Goal: Task Accomplishment & Management: Use online tool/utility

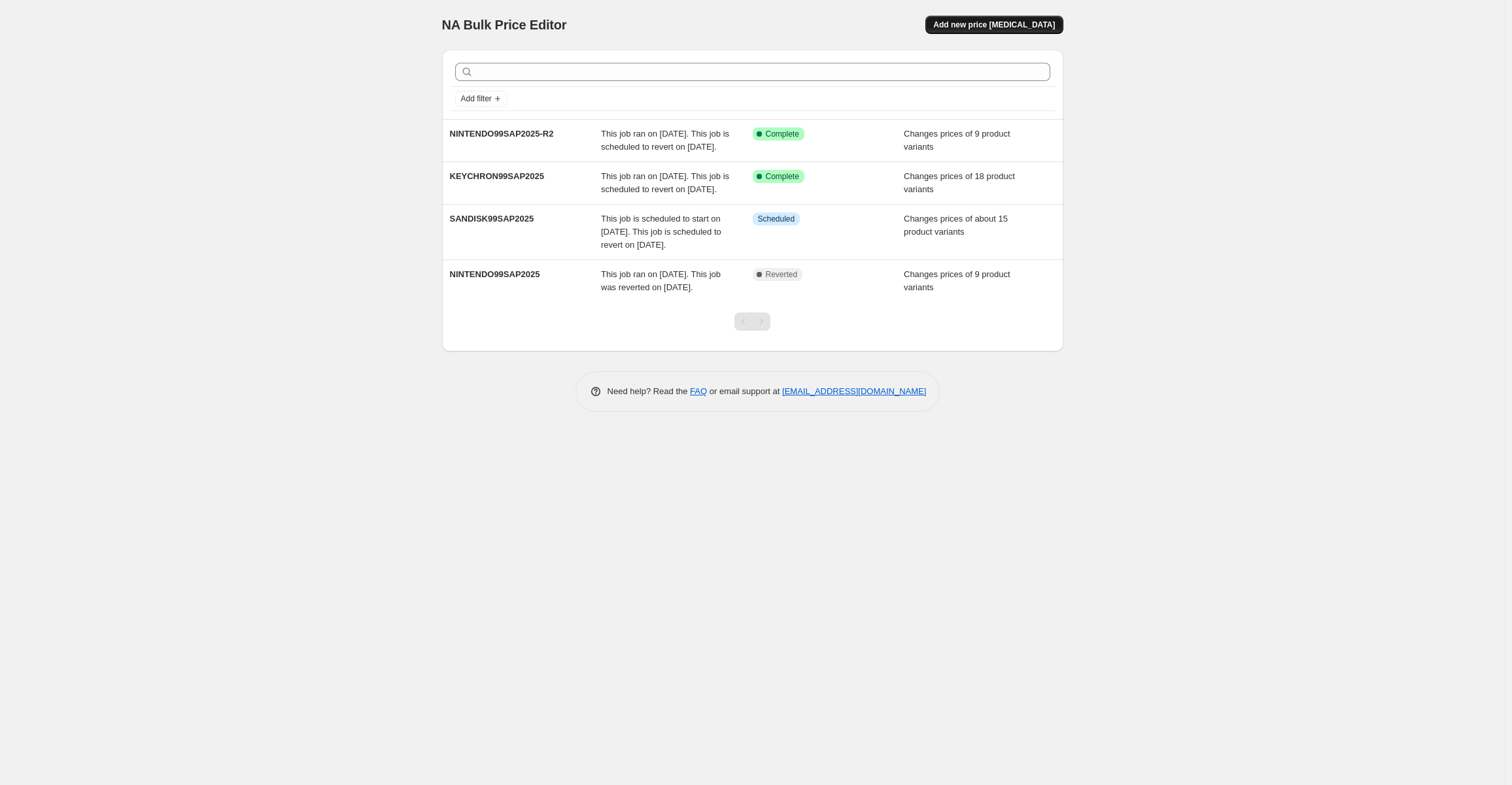
click at [1016, 26] on span "Add new price [MEDICAL_DATA]" at bounding box center [994, 25] width 122 height 10
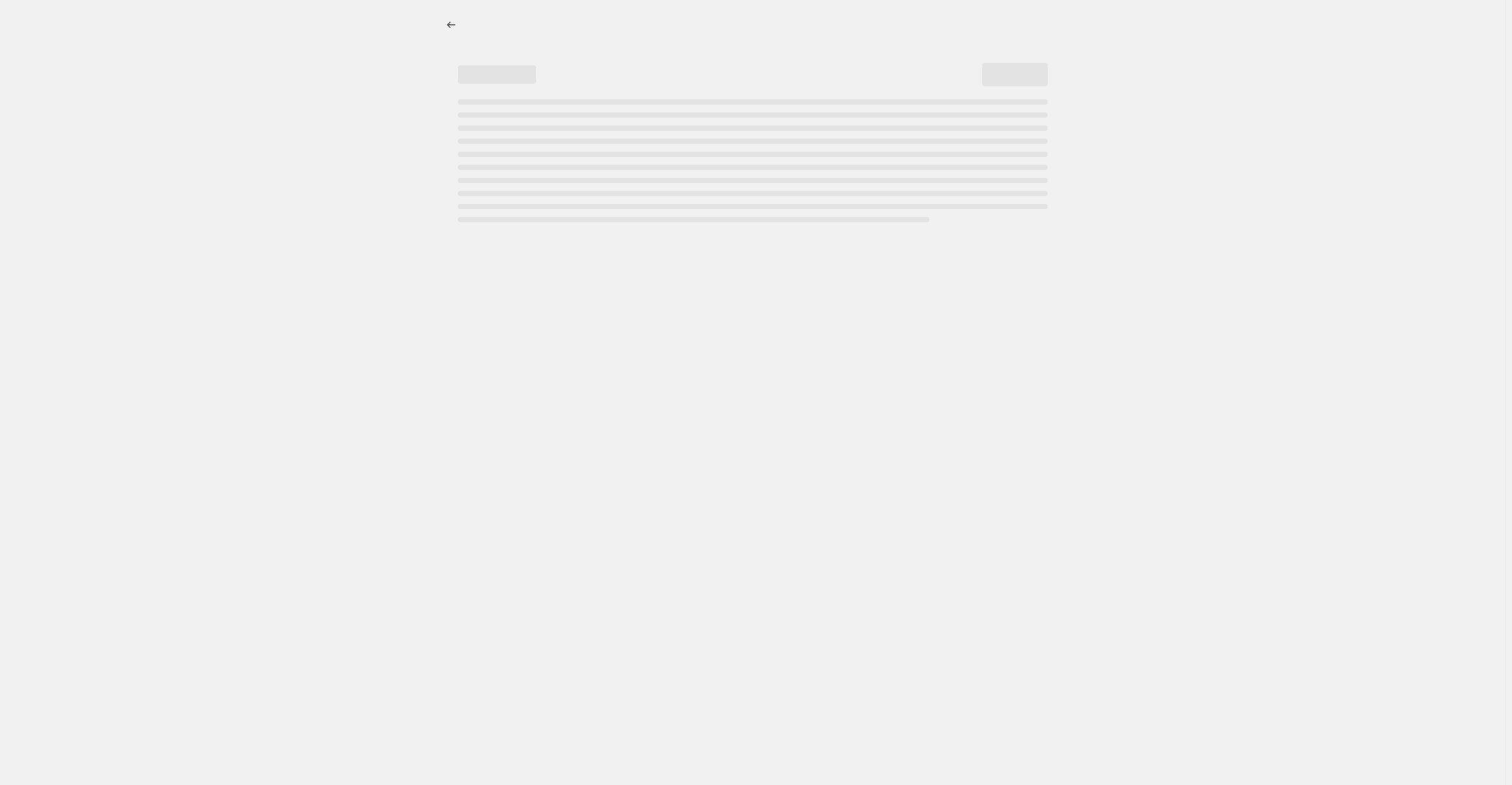
select select "percentage"
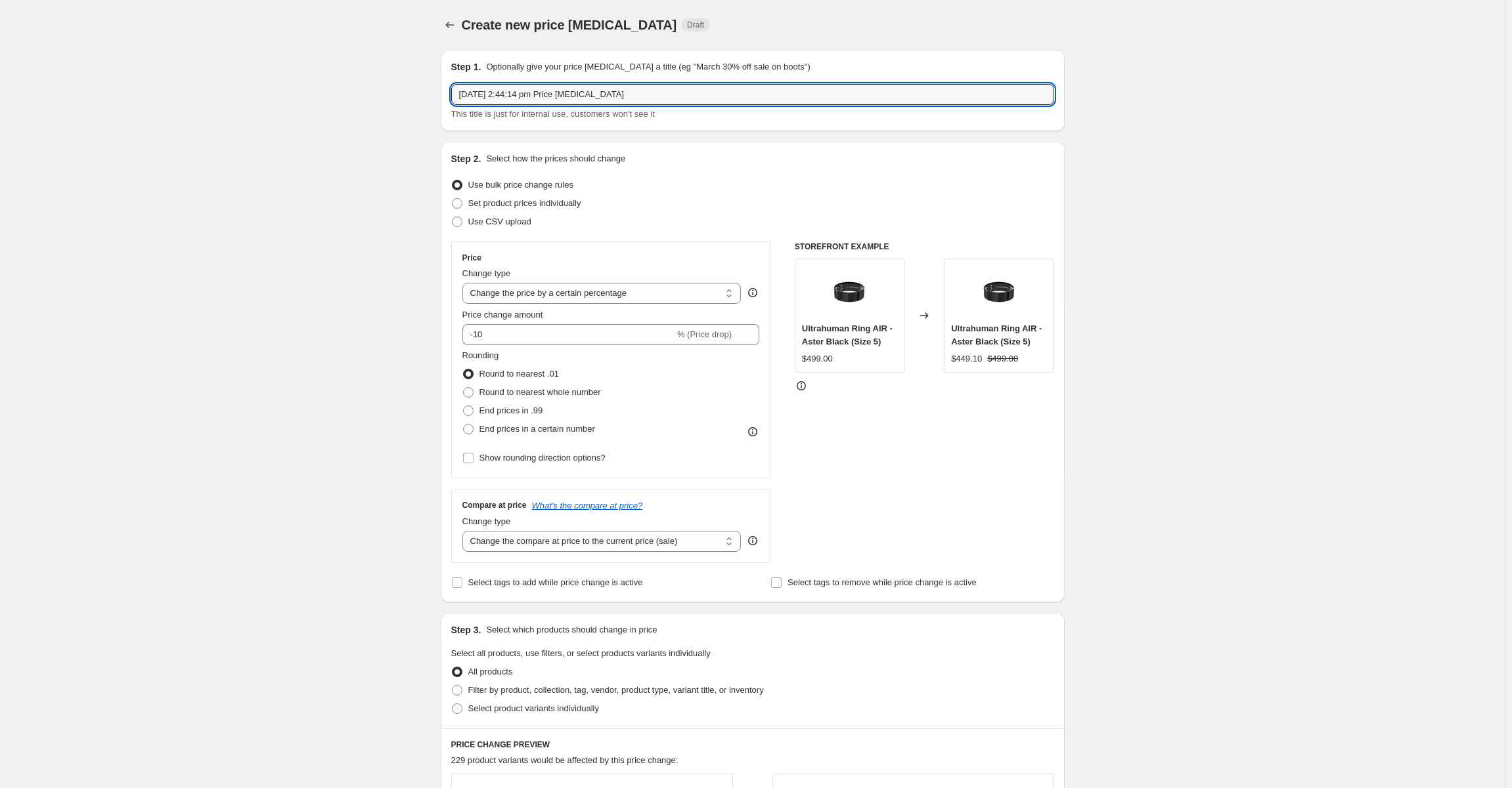
drag, startPoint x: 693, startPoint y: 93, endPoint x: 15, endPoint y: 154, distance: 680.7
click at [52, 145] on div "Create new price [MEDICAL_DATA]. This page is ready Create new price [MEDICAL_D…" at bounding box center [752, 656] width 1505 height 1312
click at [647, 98] on input "[DATE] 2:44:14 pm Price [MEDICAL_DATA]" at bounding box center [752, 94] width 603 height 21
paste input "NINTENDO99SAP2025-R2"
drag, startPoint x: 505, startPoint y: 92, endPoint x: 279, endPoint y: 88, distance: 226.0
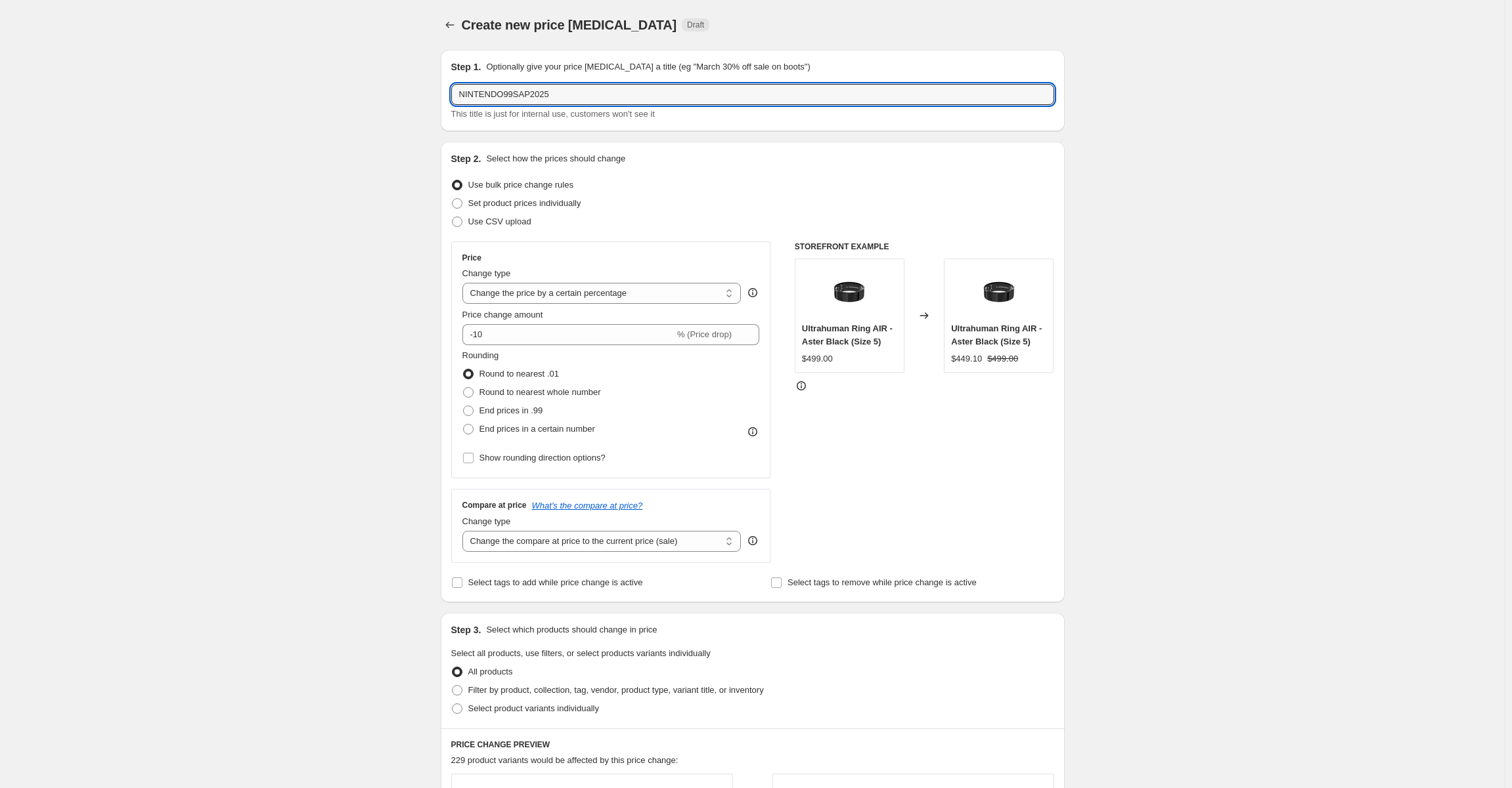
click at [285, 86] on div "Create new price [MEDICAL_DATA]. This page is ready Create new price [MEDICAL_D…" at bounding box center [752, 656] width 1505 height 1312
type input "MMD99SAP2025"
click at [276, 127] on div "Create new price [MEDICAL_DATA]. This page is ready Create new price [MEDICAL_D…" at bounding box center [752, 656] width 1505 height 1312
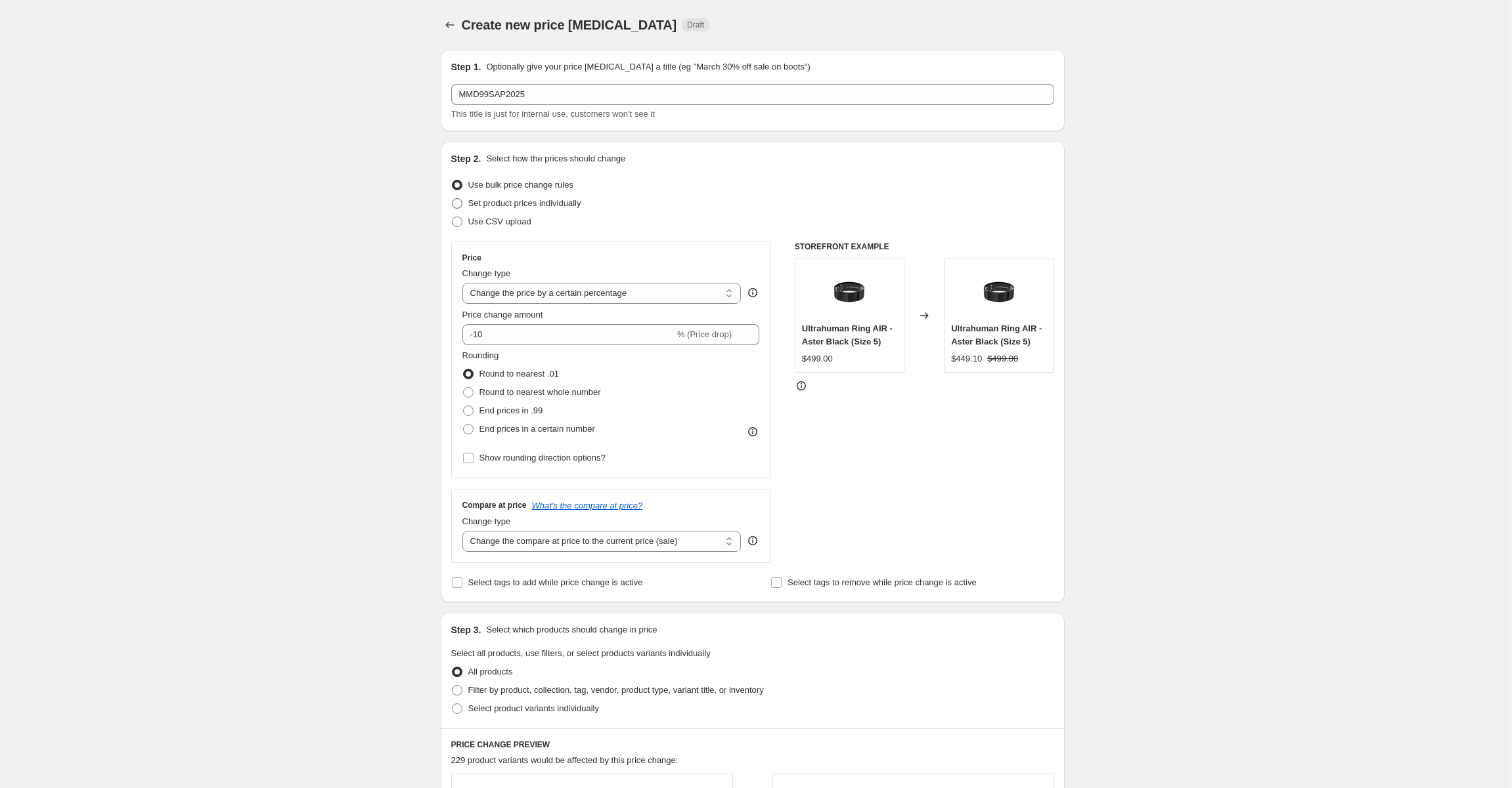
click at [502, 201] on span "Set product prices individually" at bounding box center [525, 203] width 113 height 10
click at [452, 199] on input "Set product prices individually" at bounding box center [452, 198] width 1 height 1
radio input "true"
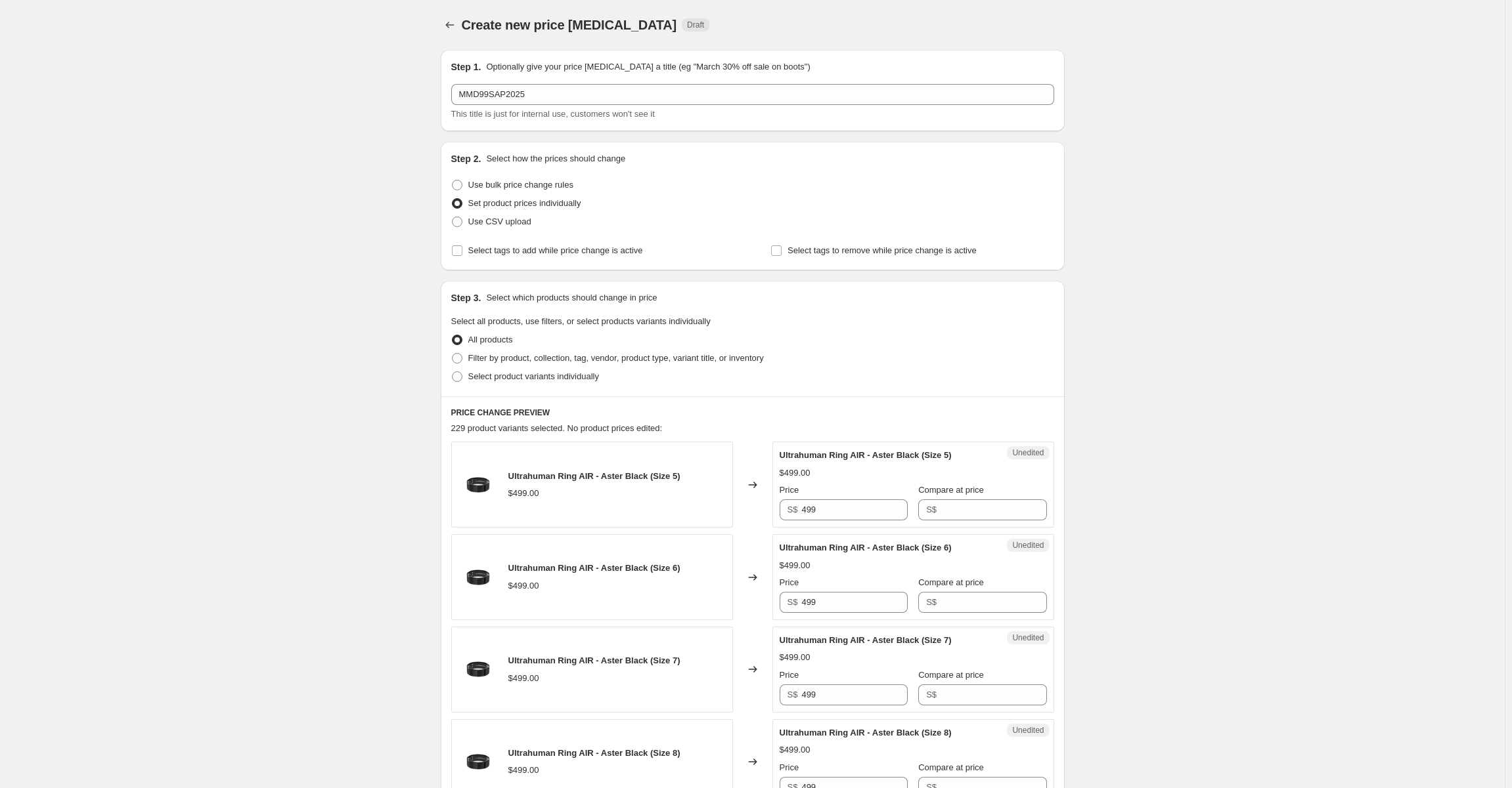
scroll to position [65, 0]
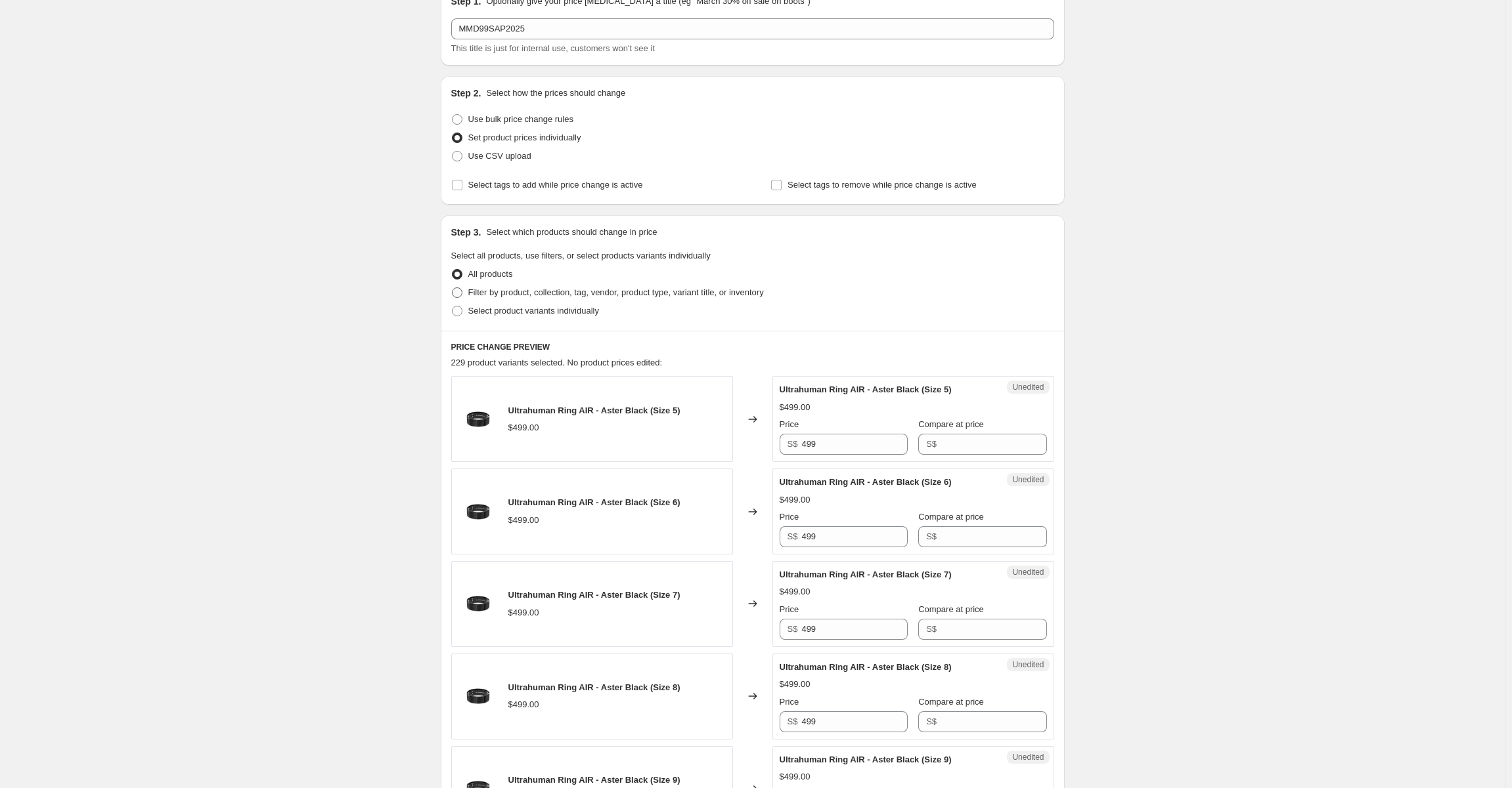
click at [460, 293] on span at bounding box center [457, 293] width 10 height 10
click at [452, 288] on input "Filter by product, collection, tag, vendor, product type, variant title, or inv…" at bounding box center [452, 287] width 1 height 1
radio input "true"
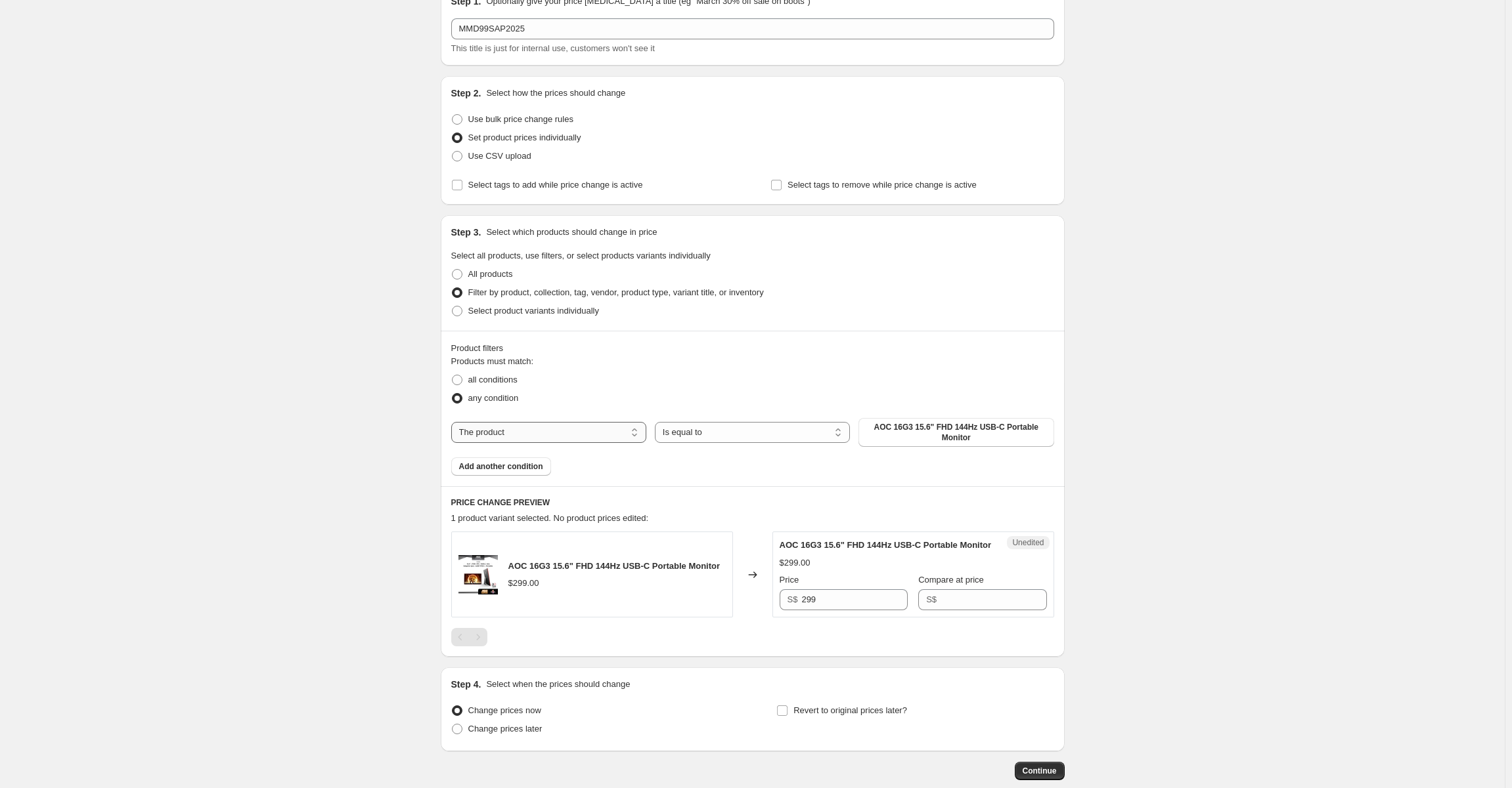
click at [585, 432] on select "The product The product's collection The product's tag The product's vendor The…" at bounding box center [548, 432] width 195 height 21
click at [908, 432] on span "AOC 16G3 15.6" FHD 144Hz USB-C Portable Monitor" at bounding box center [956, 432] width 179 height 21
click at [519, 425] on select "The product The product's collection The product's tag The product's vendor The…" at bounding box center [548, 432] width 195 height 21
select select "product_type"
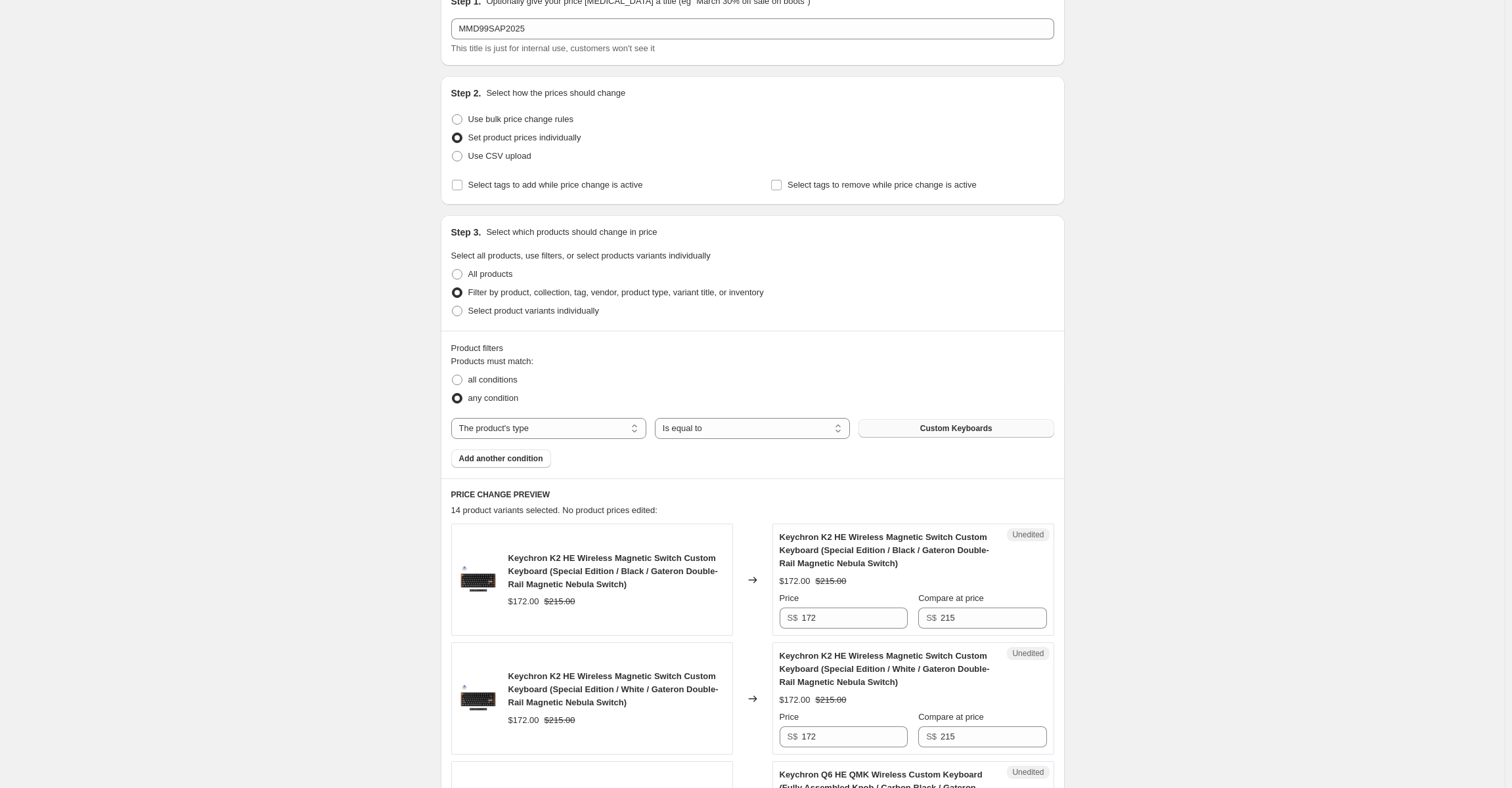
click at [949, 429] on span "Custom Keyboards" at bounding box center [956, 429] width 72 height 10
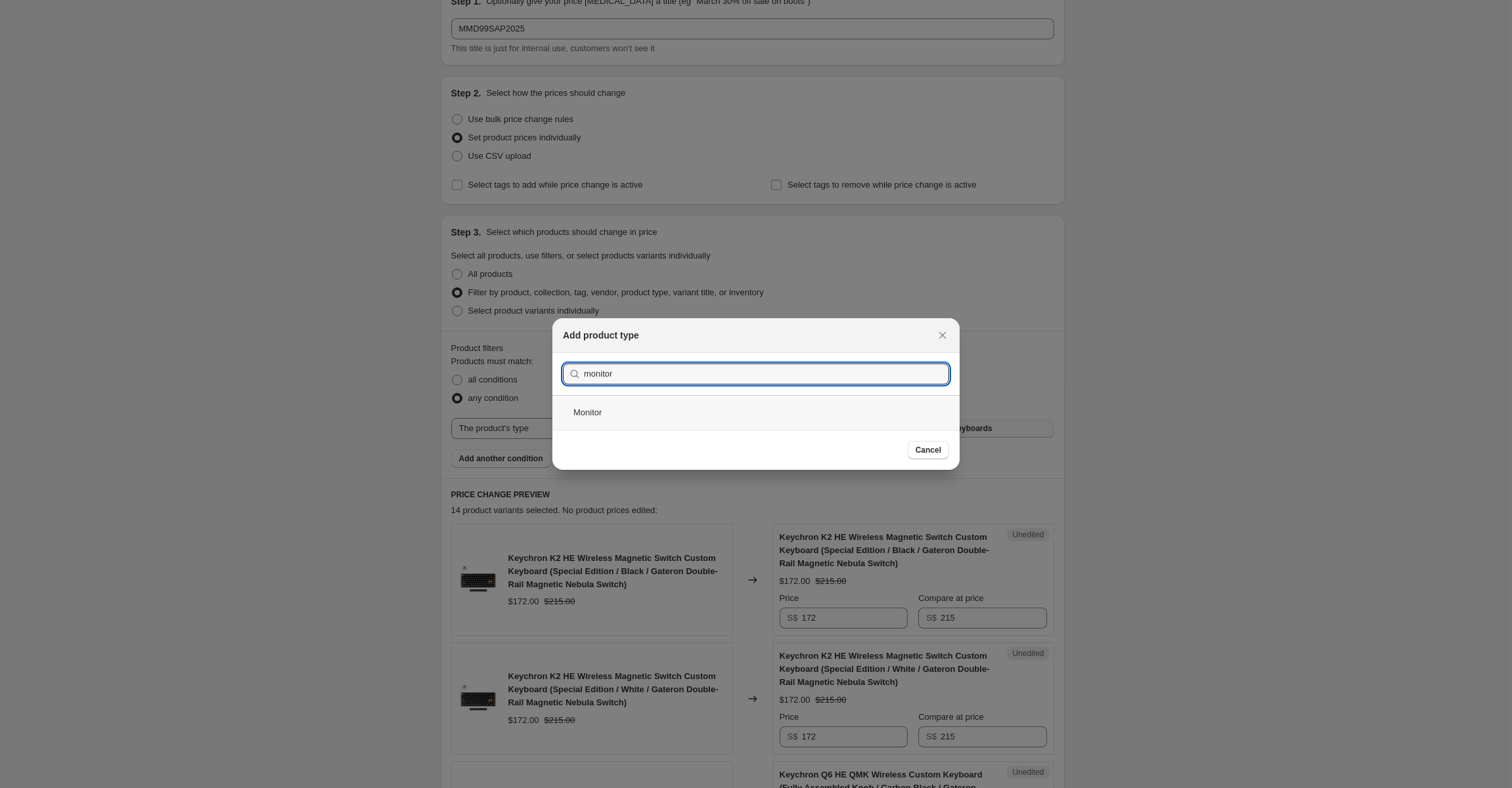
type input "monitor"
click at [751, 416] on div "Monitor" at bounding box center [756, 412] width 407 height 35
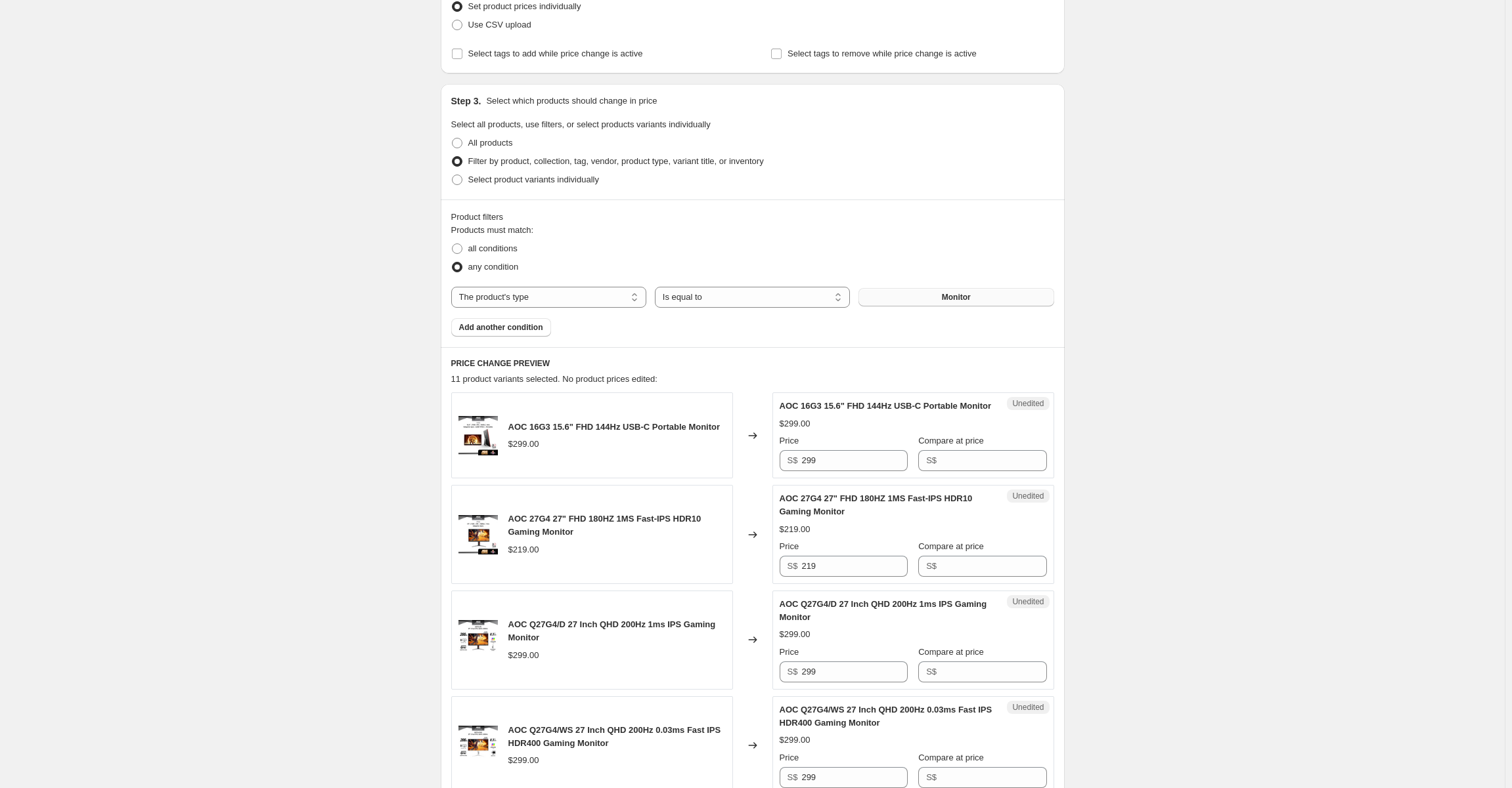
scroll to position [262, 0]
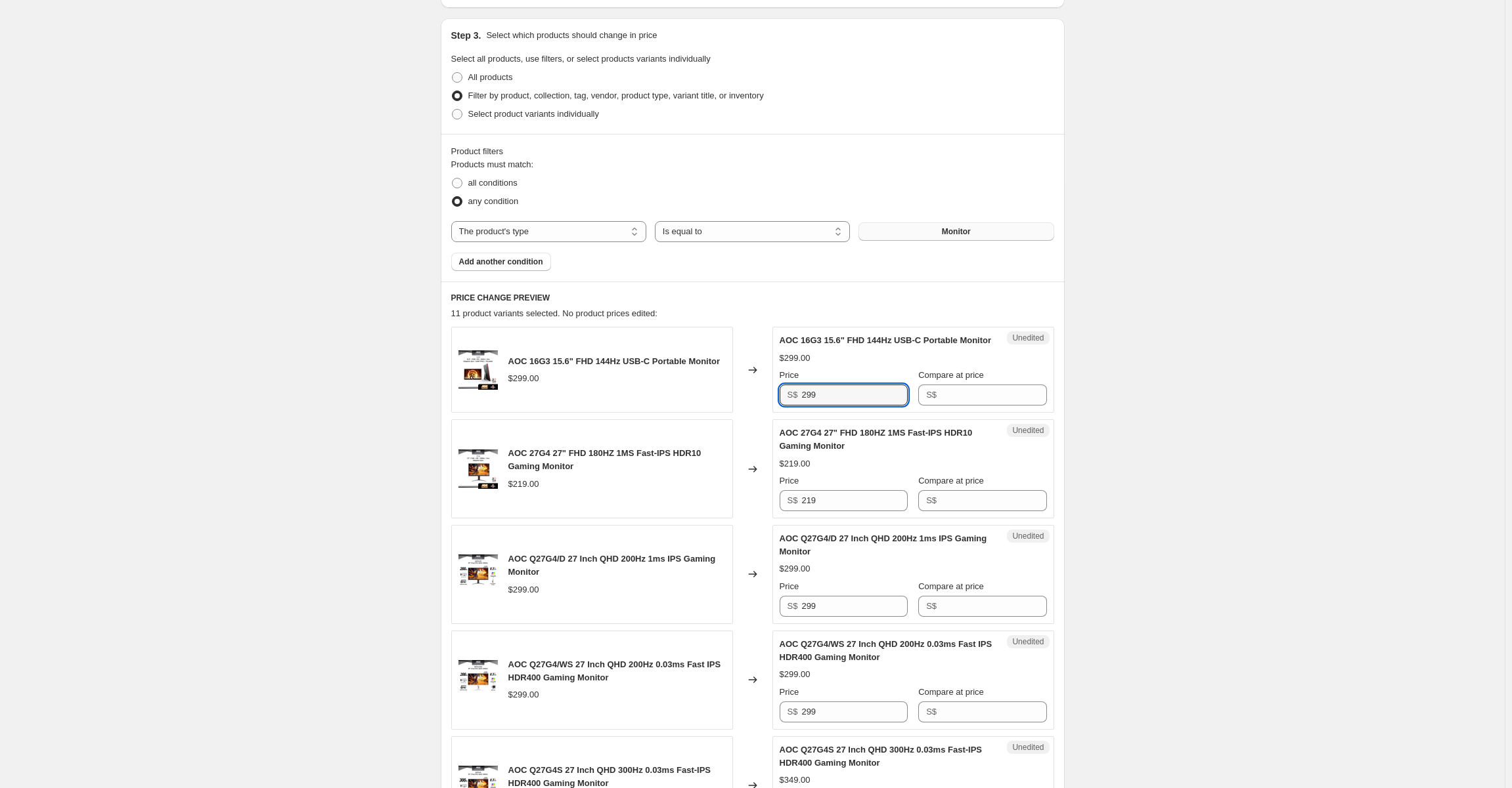
drag, startPoint x: 865, startPoint y: 415, endPoint x: 744, endPoint y: 401, distance: 121.8
click at [746, 401] on div "AOC 16G3 15.6" FHD 144Hz USB-C Portable Monitor $299.00 Changed to Unedited AOC…" at bounding box center [752, 370] width 603 height 86
click at [964, 406] on input "Compare at price" at bounding box center [994, 395] width 106 height 21
paste input "299"
type input "299"
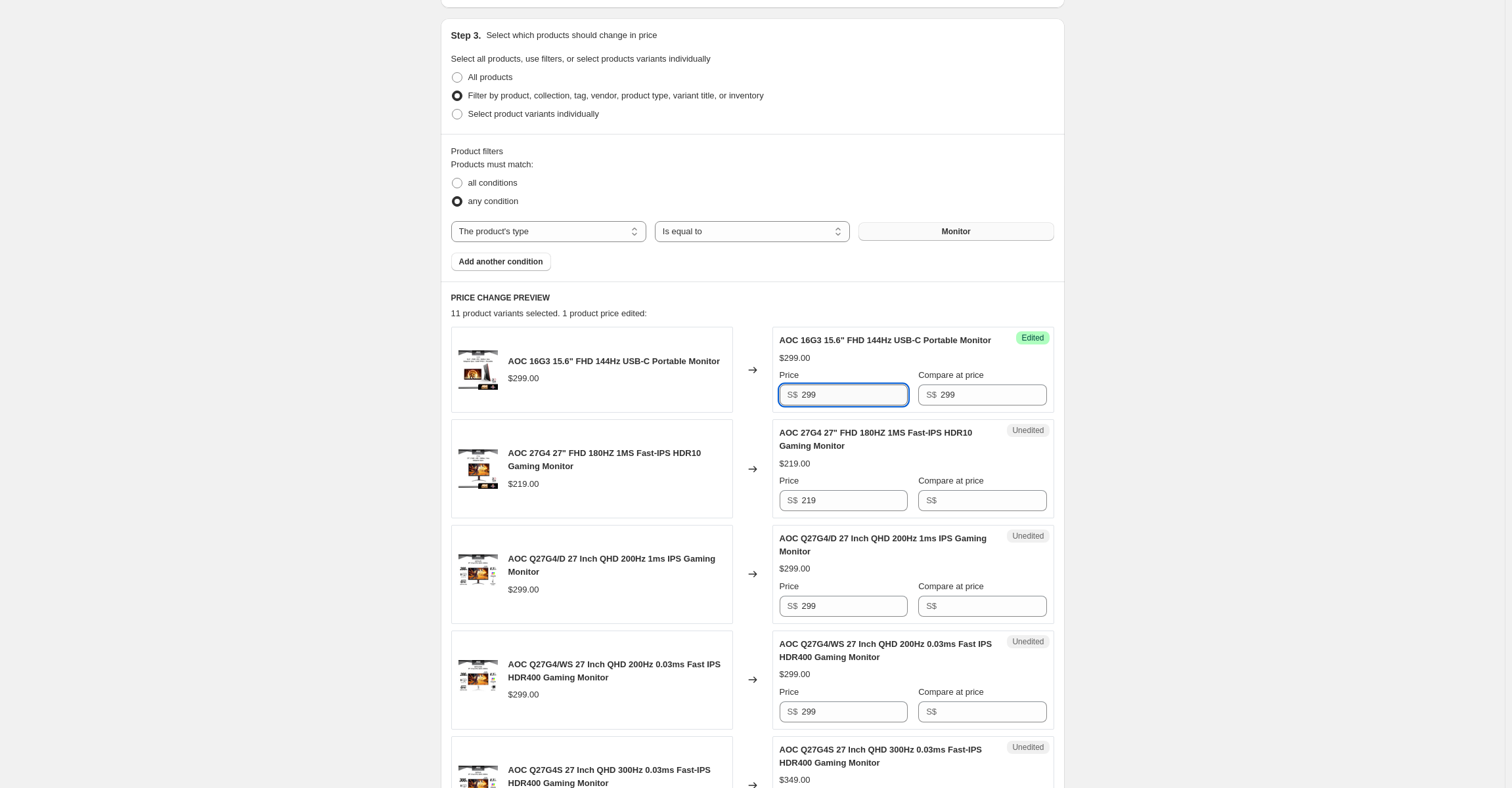
click at [848, 406] on input "299" at bounding box center [854, 395] width 106 height 21
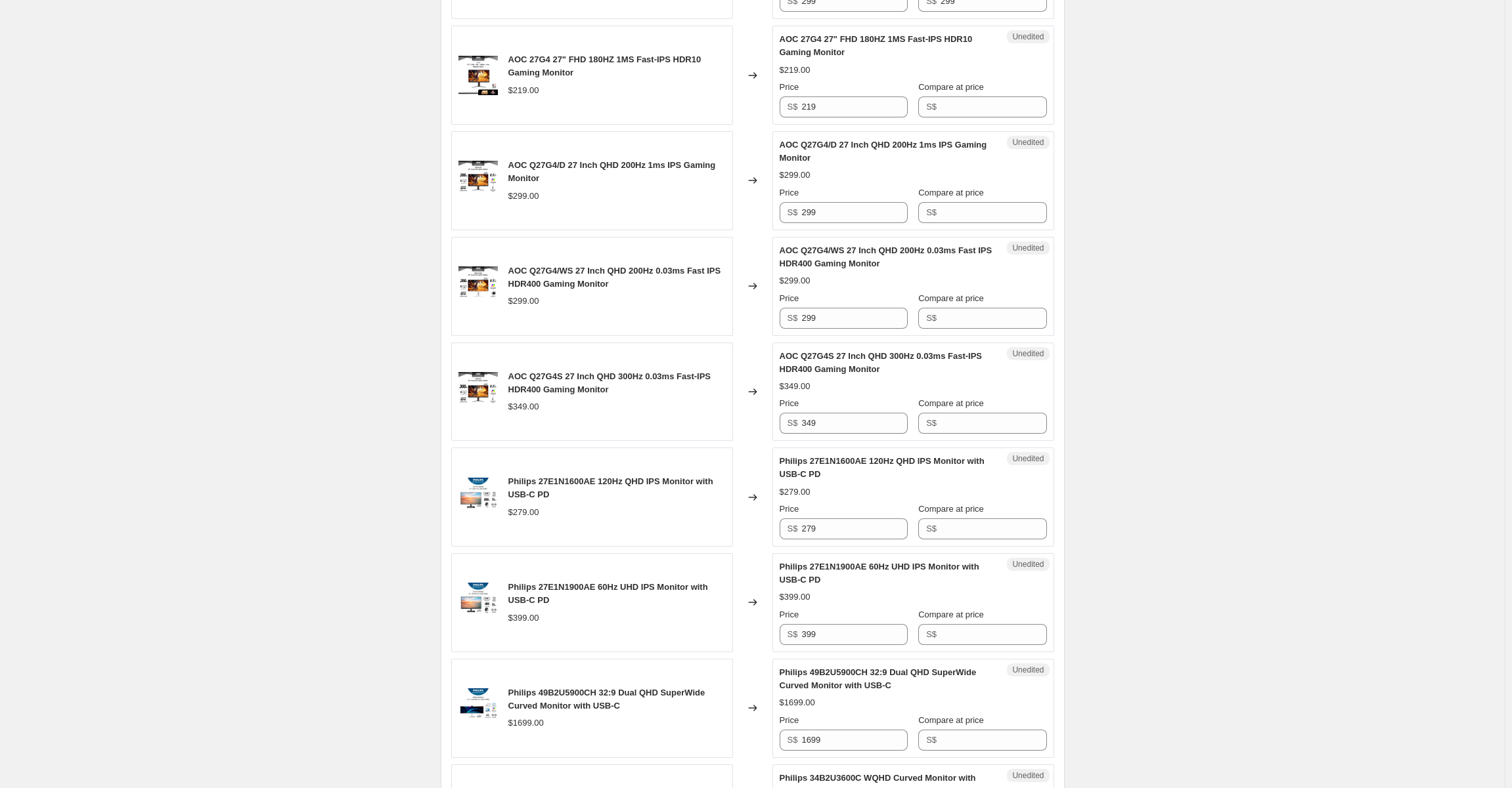
scroll to position [1199, 0]
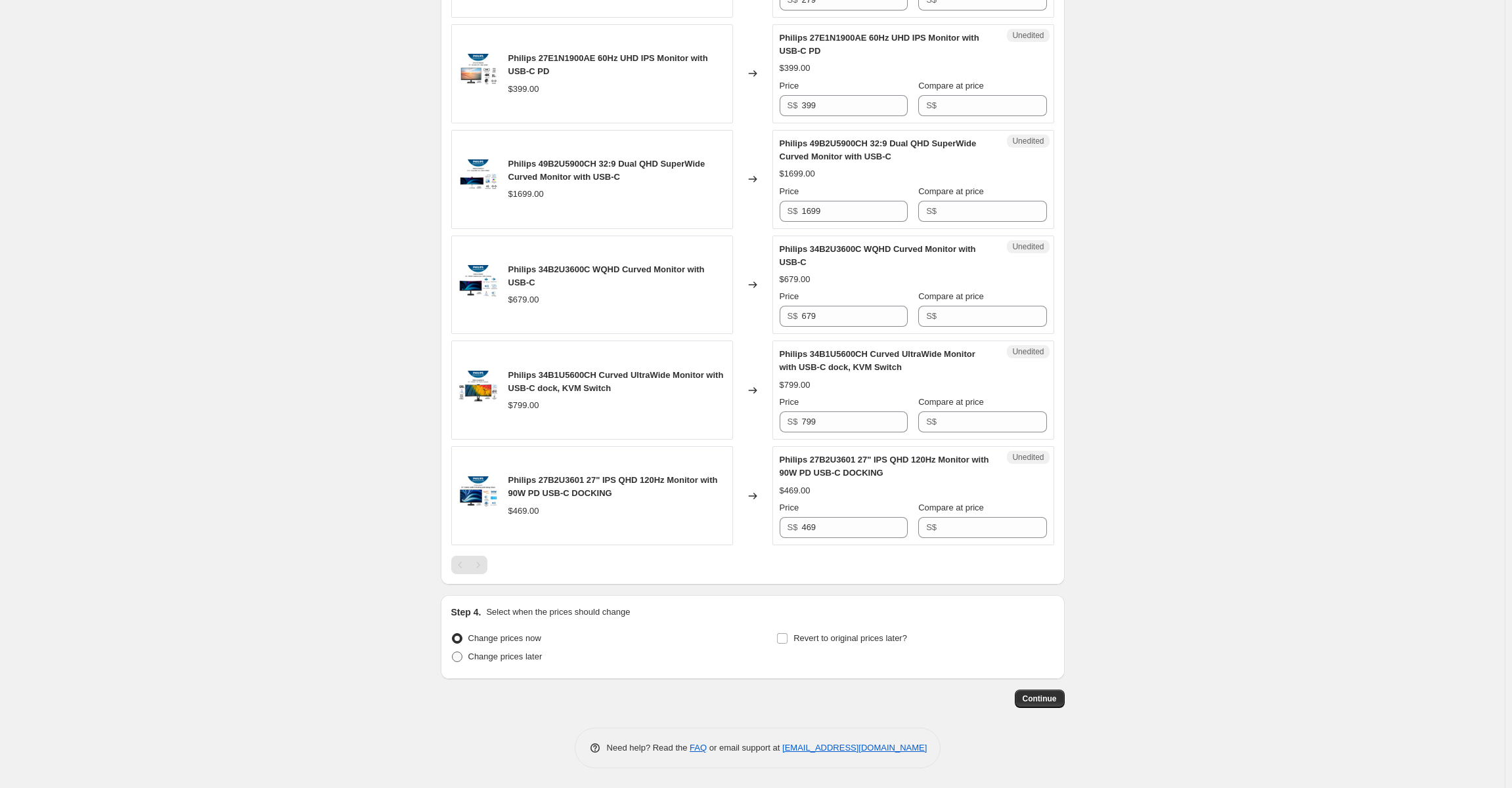
click at [478, 659] on span "Change prices later" at bounding box center [505, 656] width 74 height 10
click at [452, 653] on input "Change prices later" at bounding box center [452, 652] width 1 height 1
radio input "true"
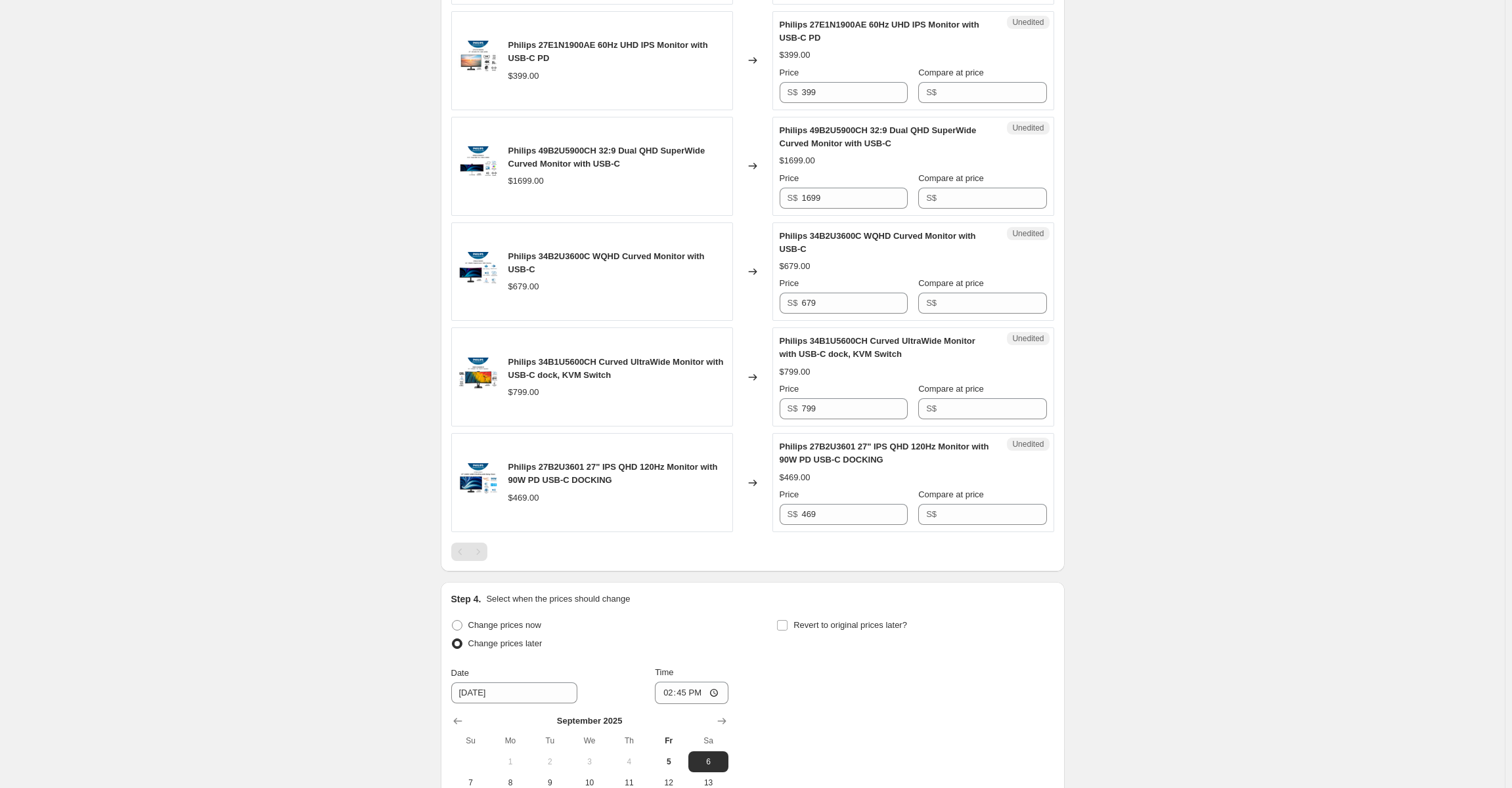
scroll to position [1396, 0]
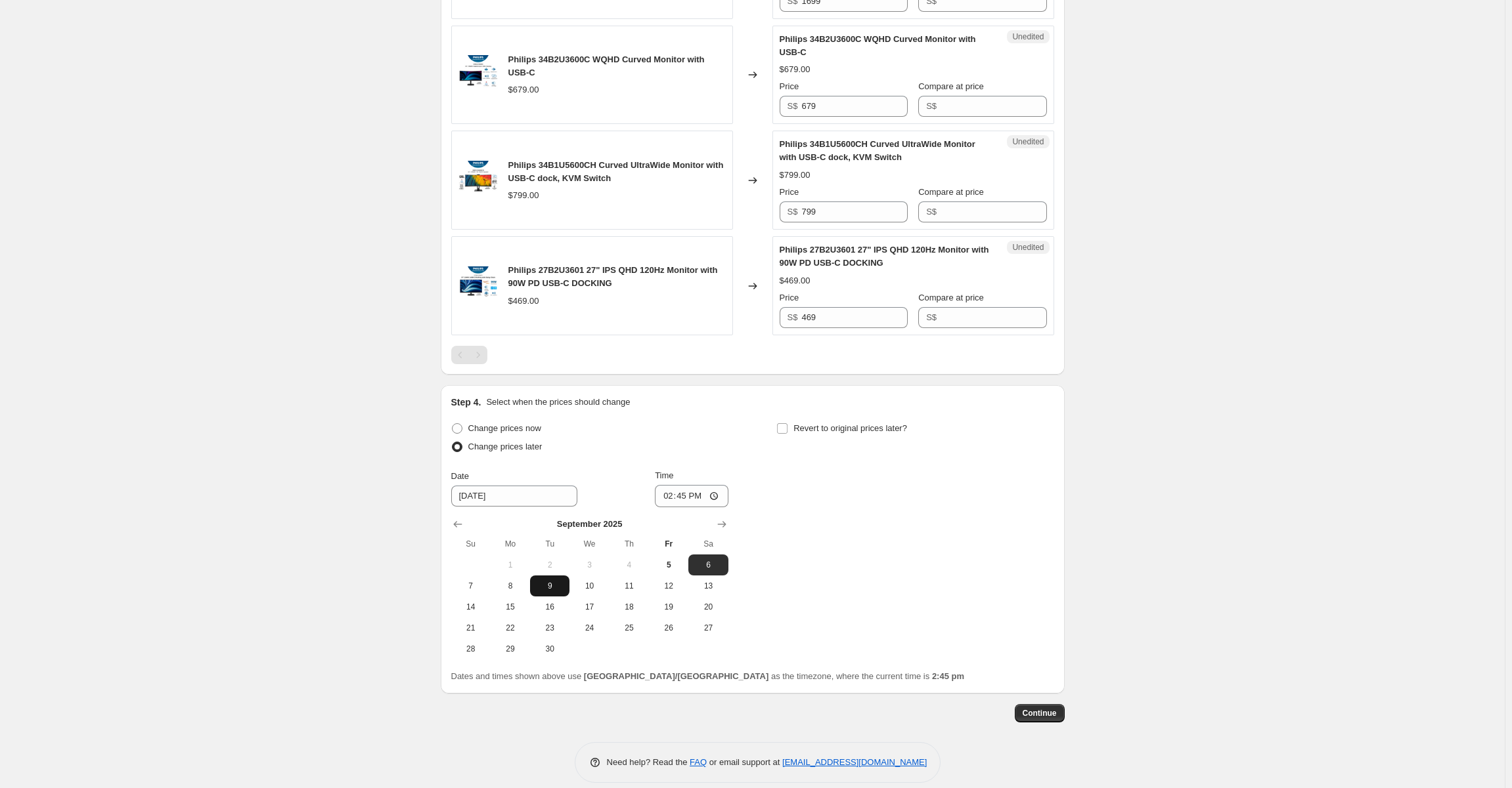
click at [562, 592] on span "9" at bounding box center [549, 586] width 29 height 10
type input "[DATE]"
click at [676, 506] on input "14:45" at bounding box center [691, 496] width 74 height 22
click at [715, 507] on input "14:45" at bounding box center [691, 496] width 74 height 22
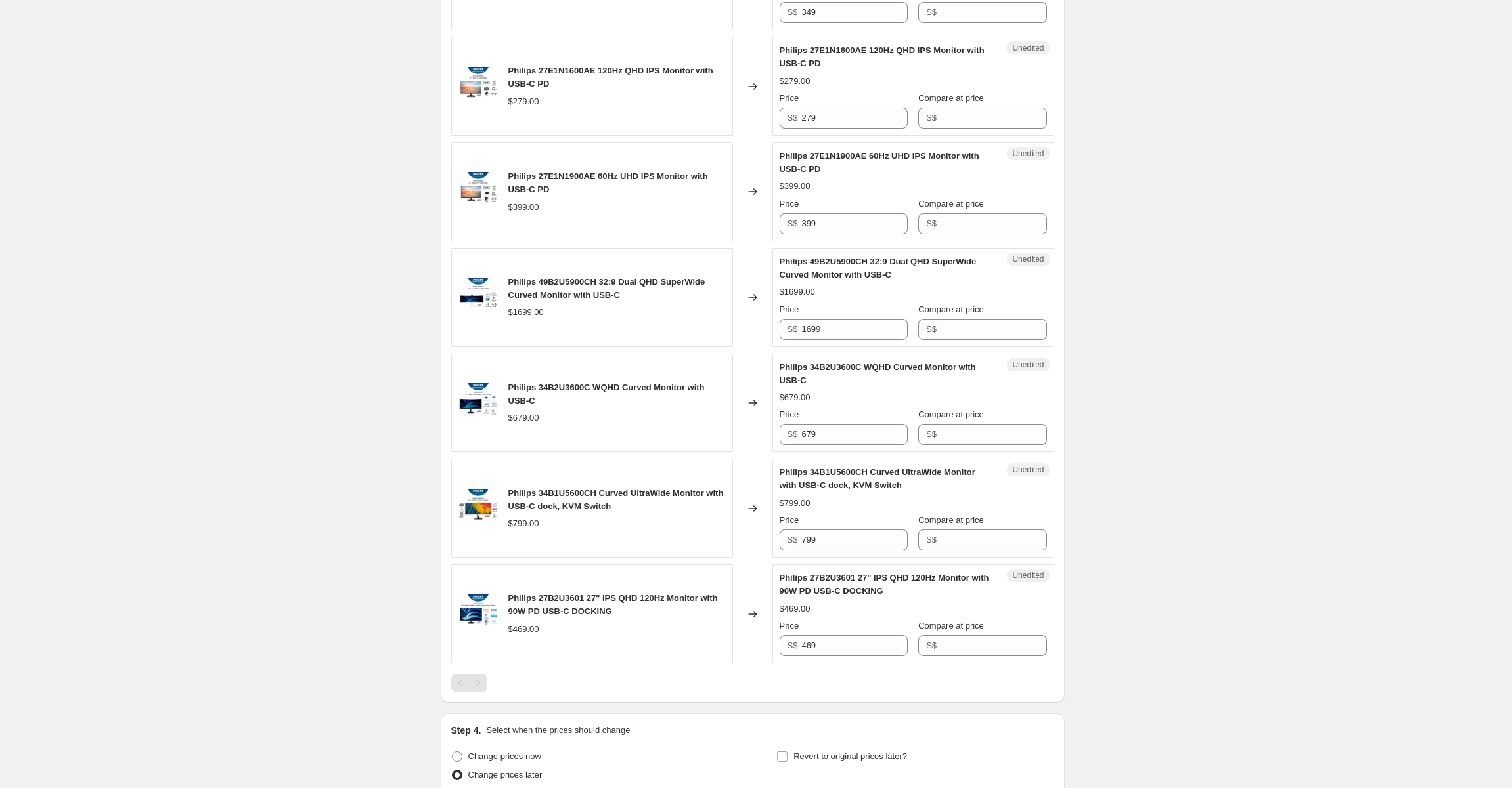
scroll to position [1423, 0]
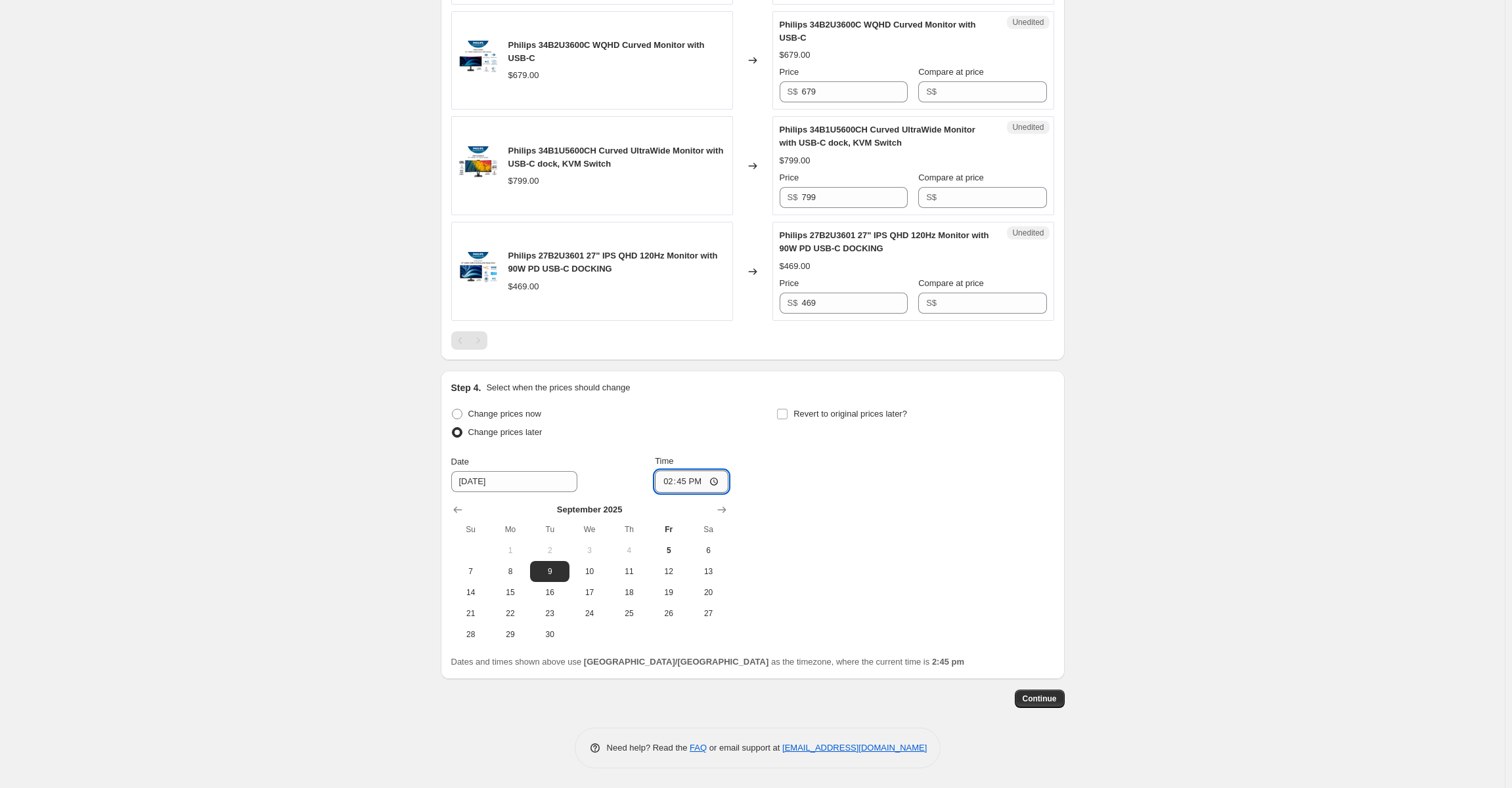
click at [714, 476] on input "14:45" at bounding box center [691, 481] width 74 height 22
type input "00:00"
click at [850, 563] on div "Change prices now Change prices later Date [DATE] Time 00:00 [DATE] Su Mo Tu We…" at bounding box center [752, 525] width 603 height 240
click at [841, 415] on span "Revert to original prices later?" at bounding box center [850, 413] width 113 height 10
click at [788, 415] on input "Revert to original prices later?" at bounding box center [782, 414] width 10 height 10
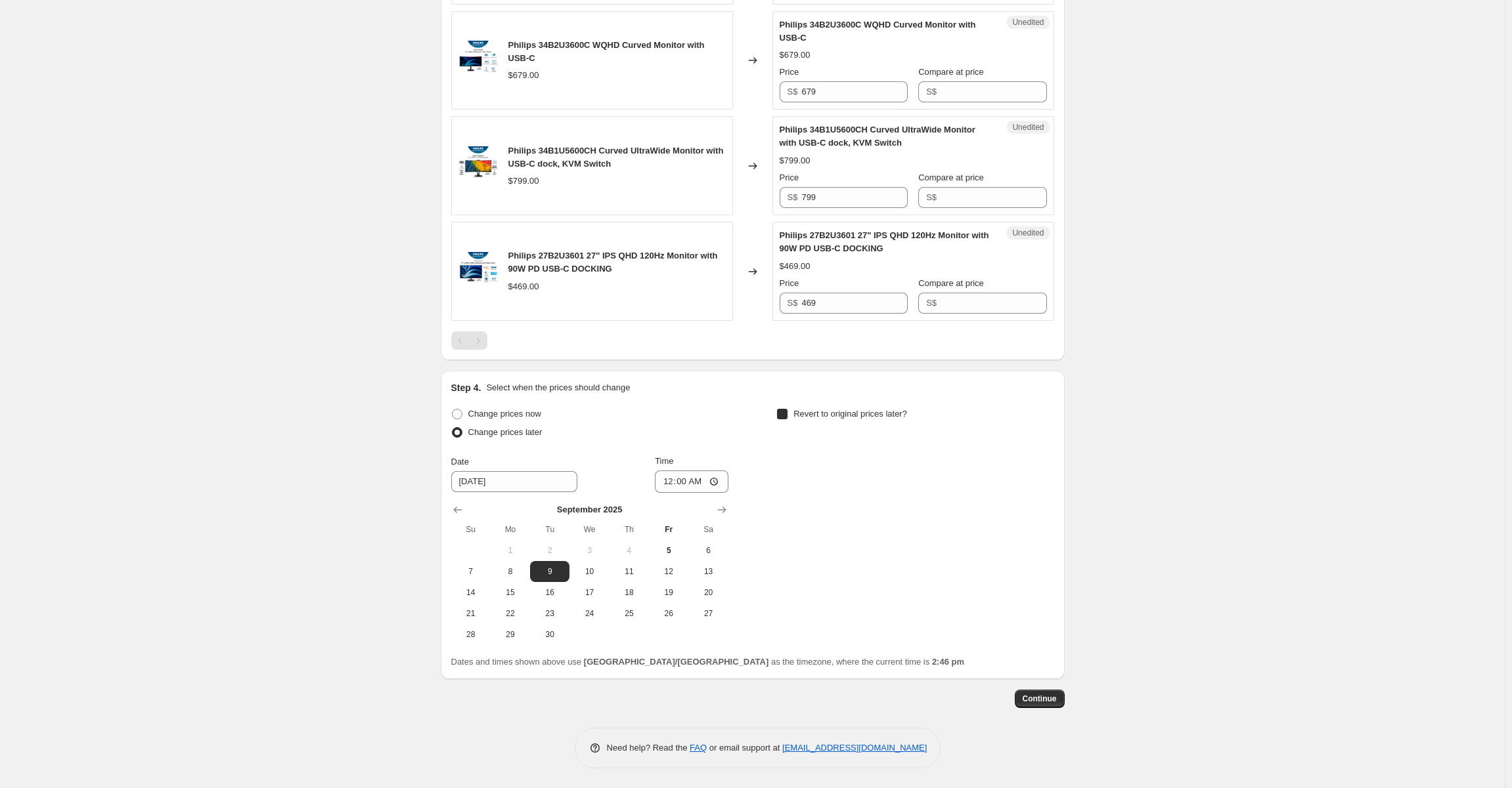
checkbox input "true"
click at [952, 578] on button "11" at bounding box center [955, 572] width 40 height 21
type input "[DATE]"
click at [1046, 476] on input "14:46" at bounding box center [1017, 481] width 74 height 22
type input "23:59"
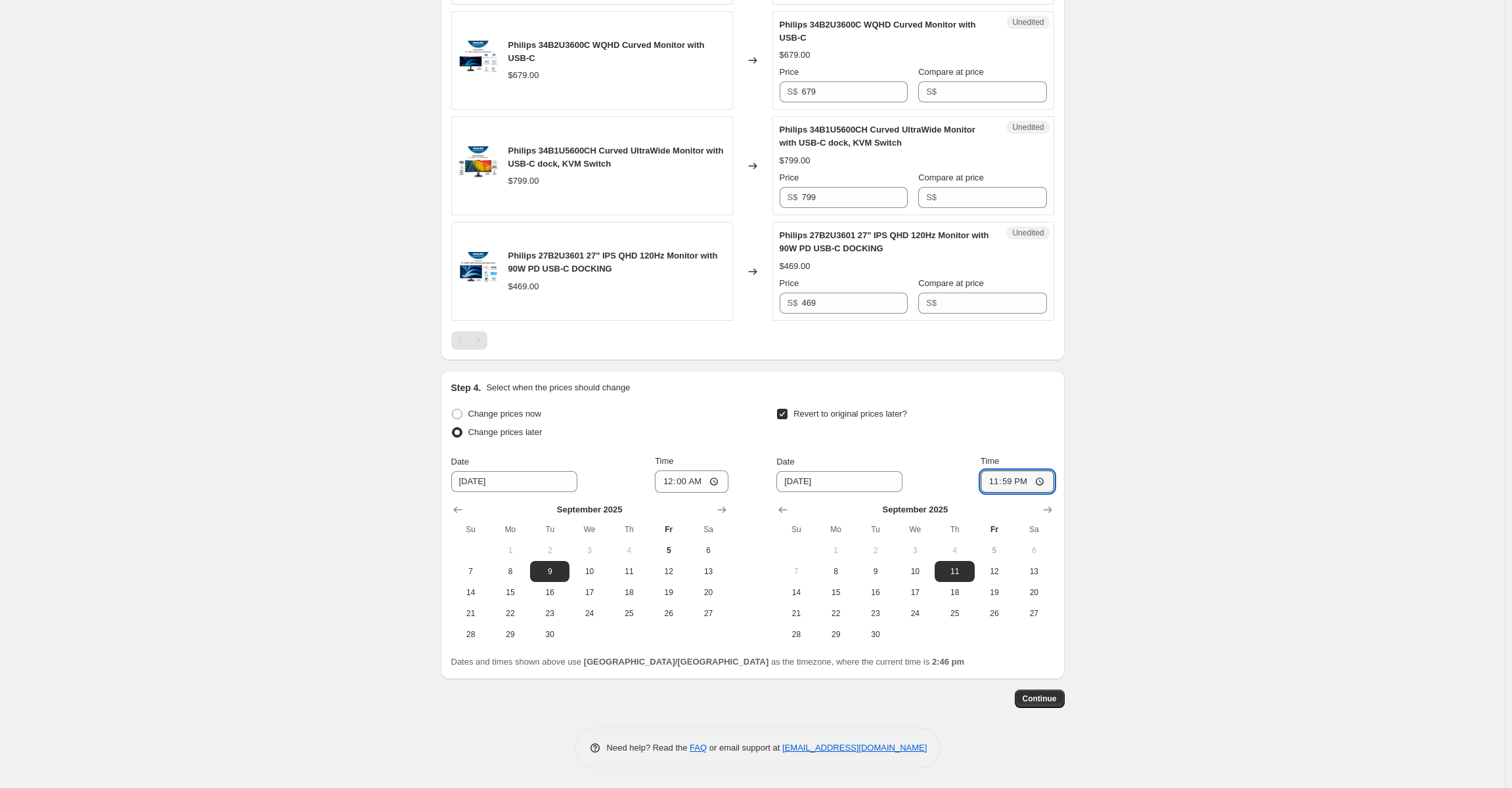
click at [478, 340] on div "Pagination" at bounding box center [478, 340] width 18 height 18
click at [459, 340] on div "Pagination" at bounding box center [460, 340] width 18 height 18
click at [494, 334] on div at bounding box center [752, 340] width 603 height 18
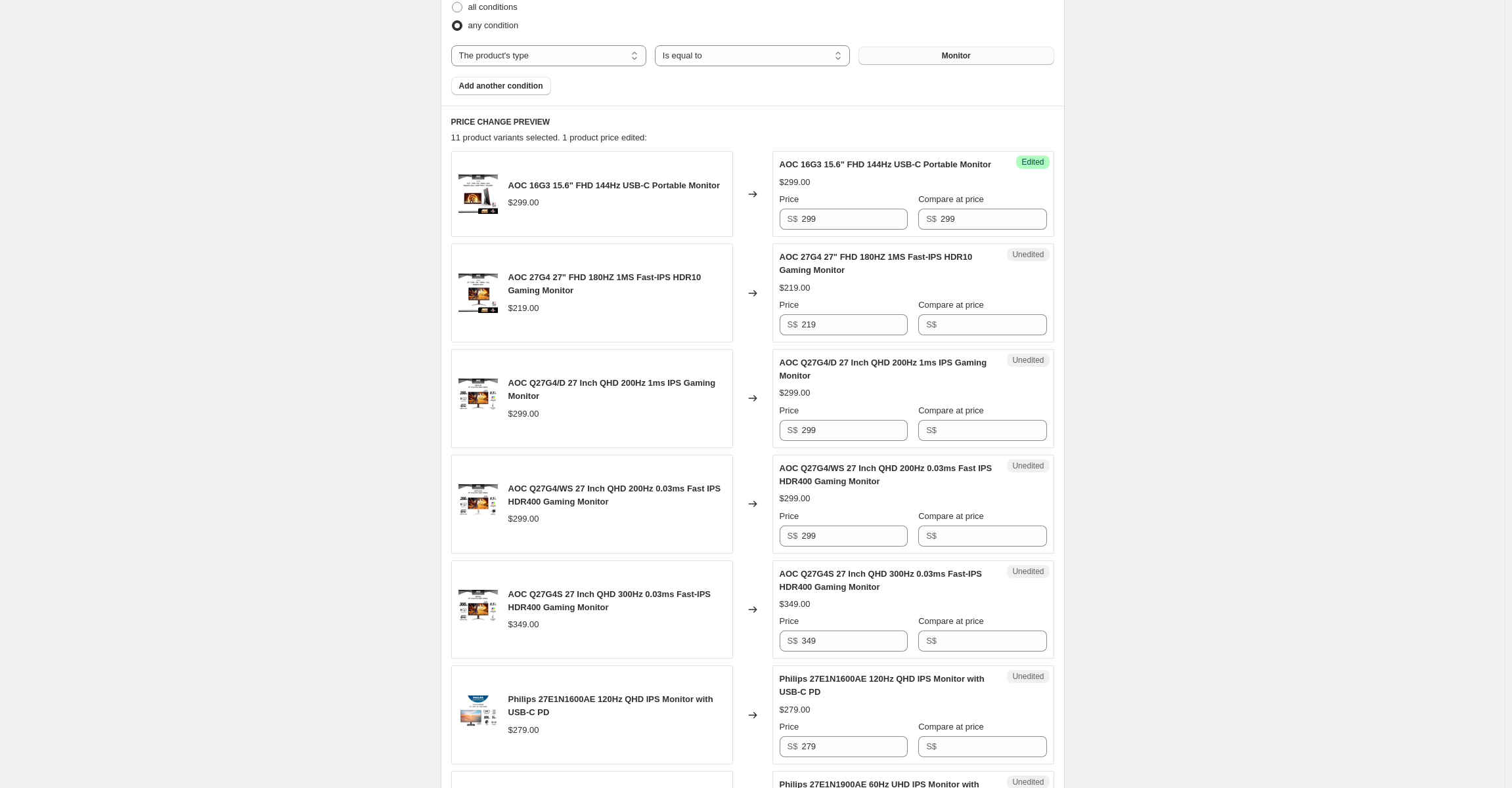
scroll to position [307, 0]
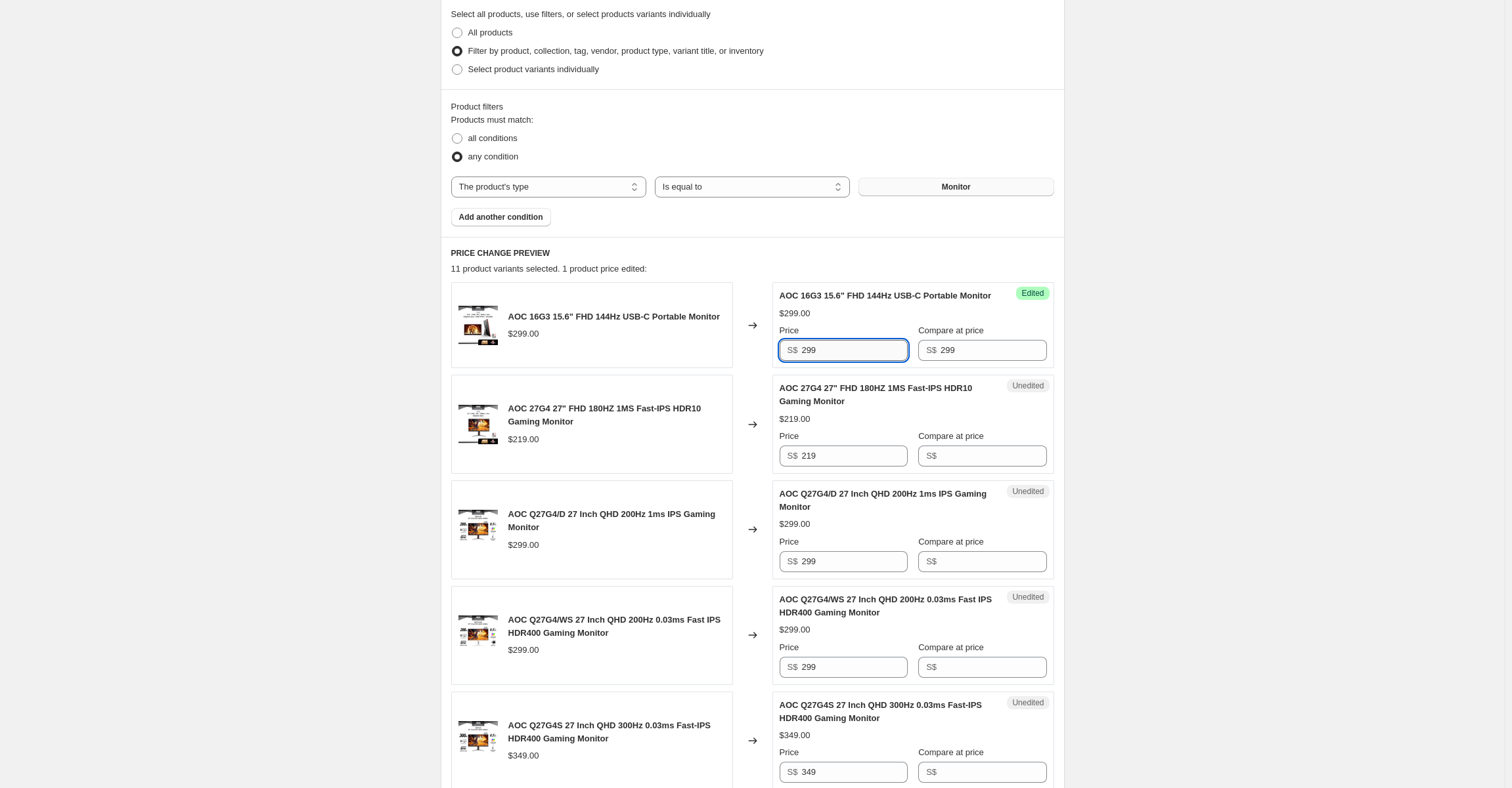
click at [855, 361] on input "299" at bounding box center [854, 351] width 106 height 21
type input "254"
click at [834, 465] on input "219" at bounding box center [854, 456] width 106 height 21
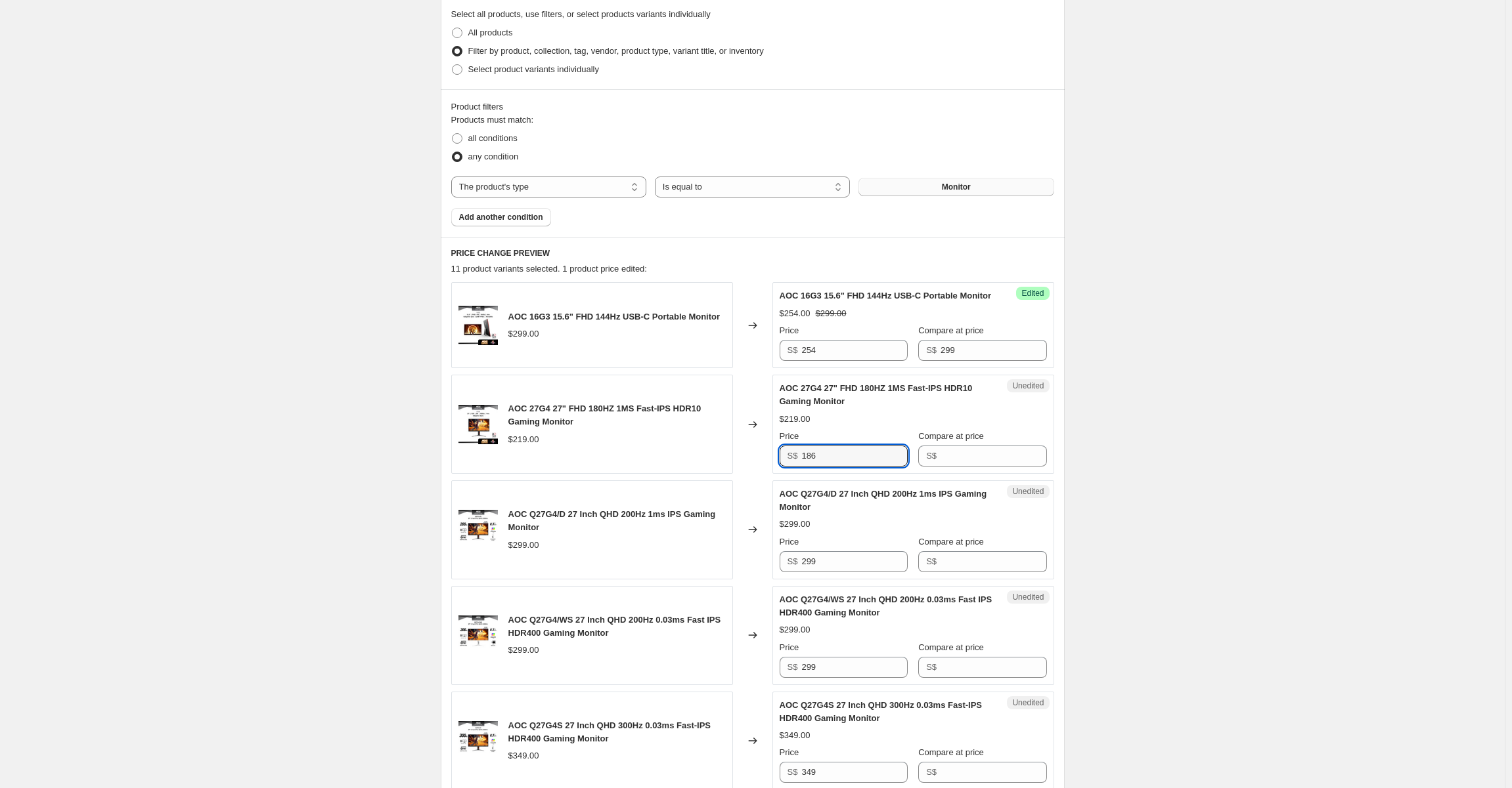
type input "186"
type input "219"
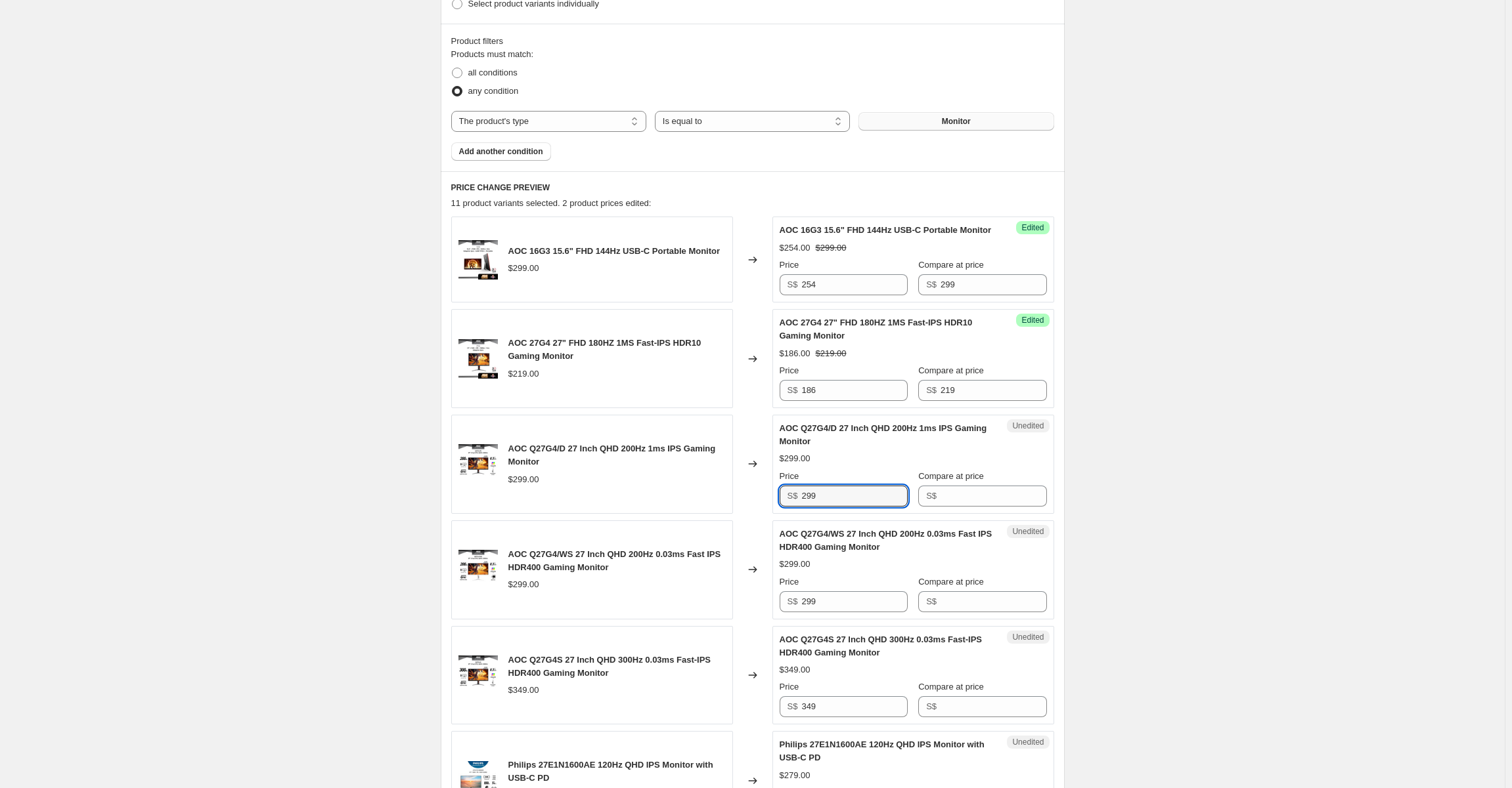
scroll to position [439, 0]
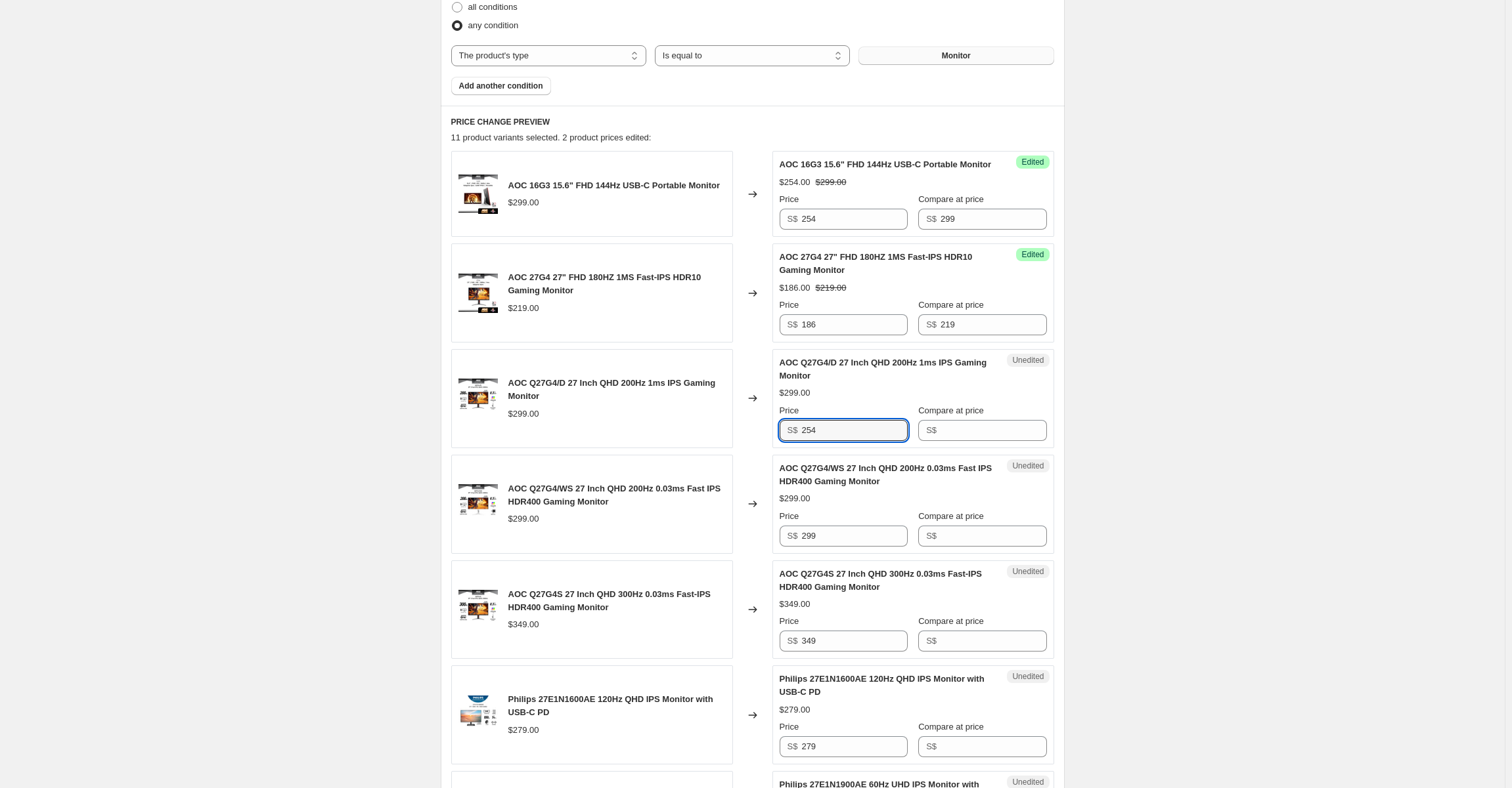
type input "254"
type input "299"
type input "254"
type input "299"
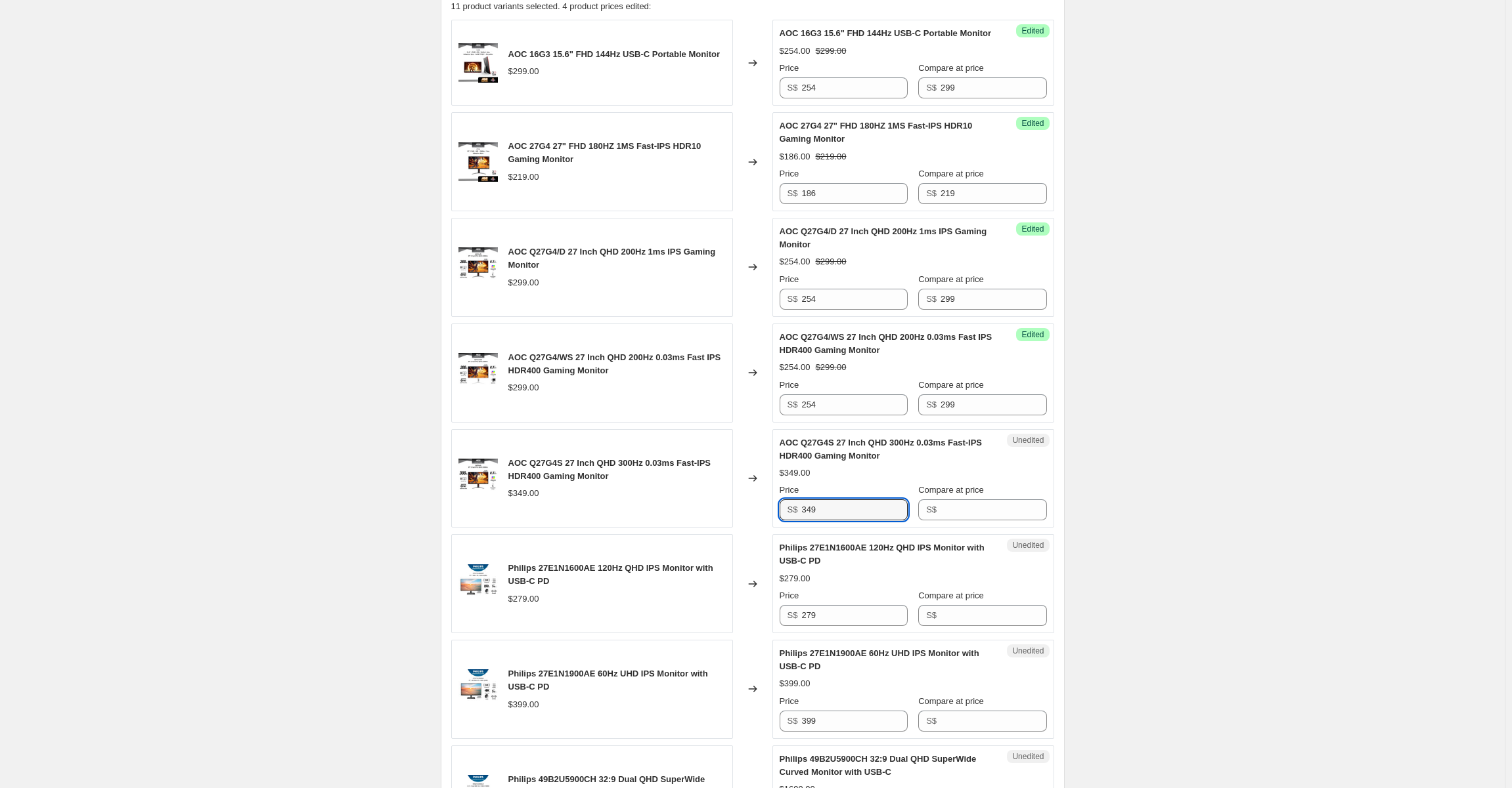
scroll to position [635, 0]
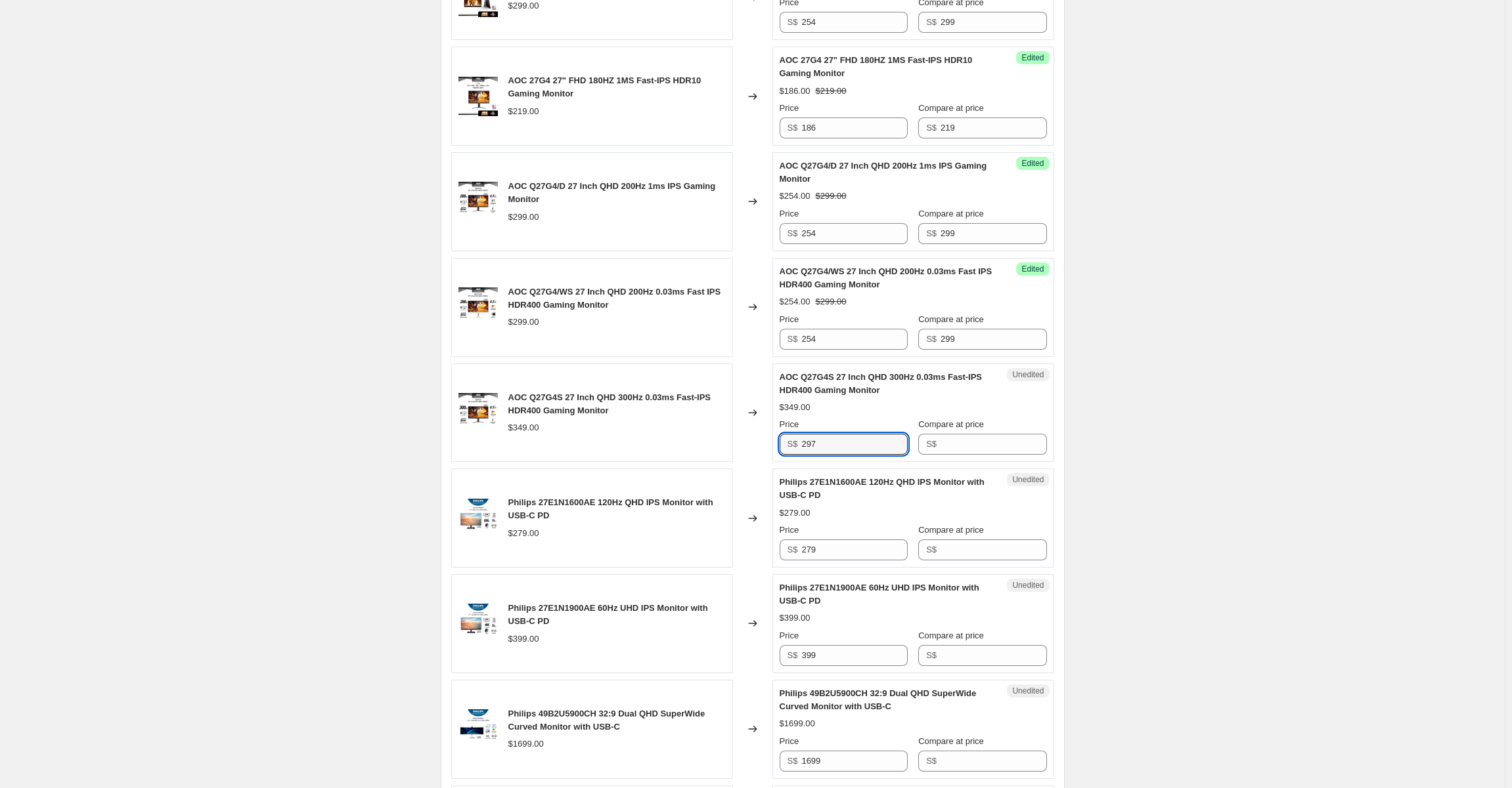
type input "297"
type input "2"
type input "349"
click at [832, 559] on input "279" at bounding box center [854, 550] width 106 height 21
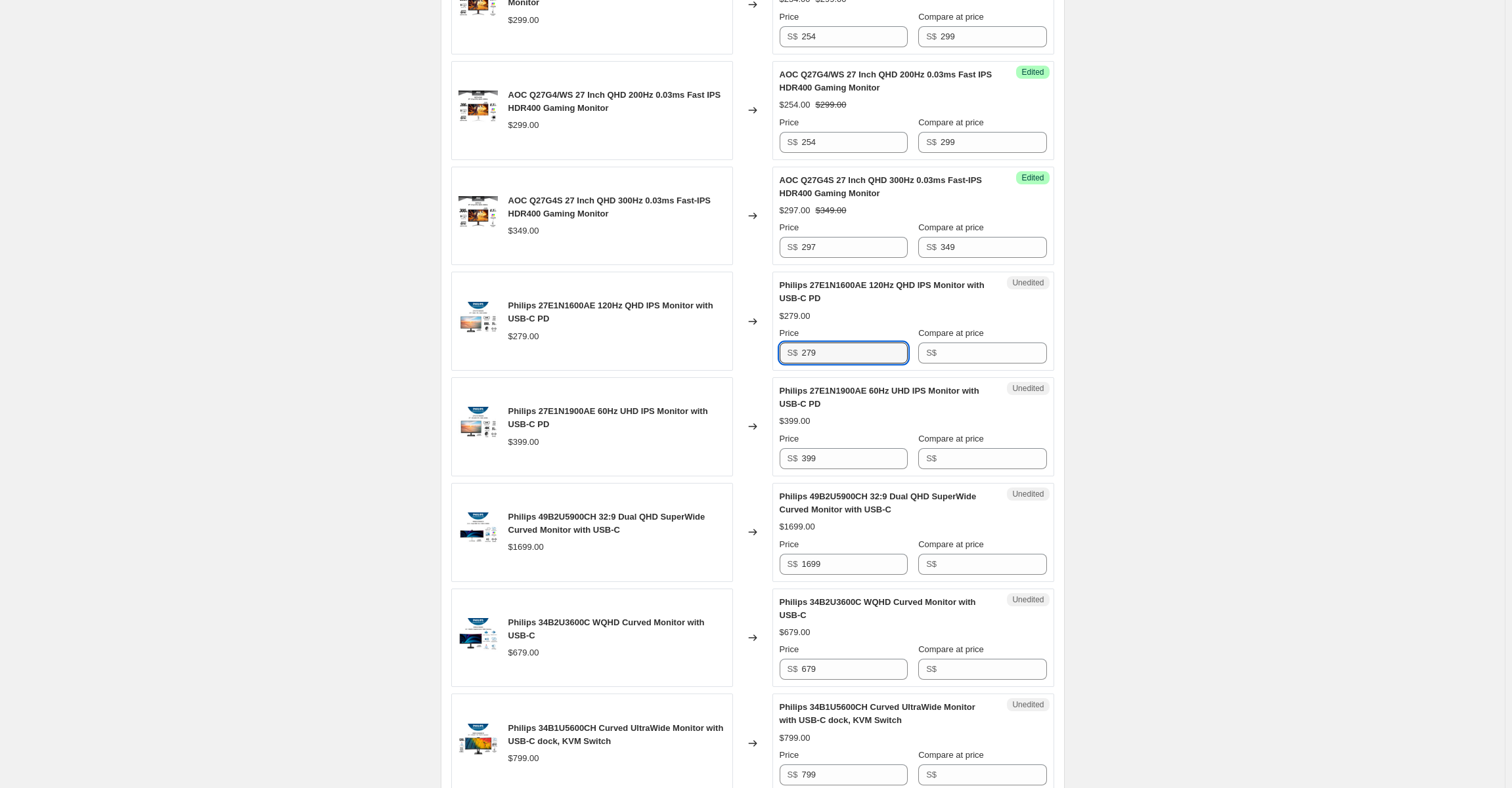
scroll to position [767, 0]
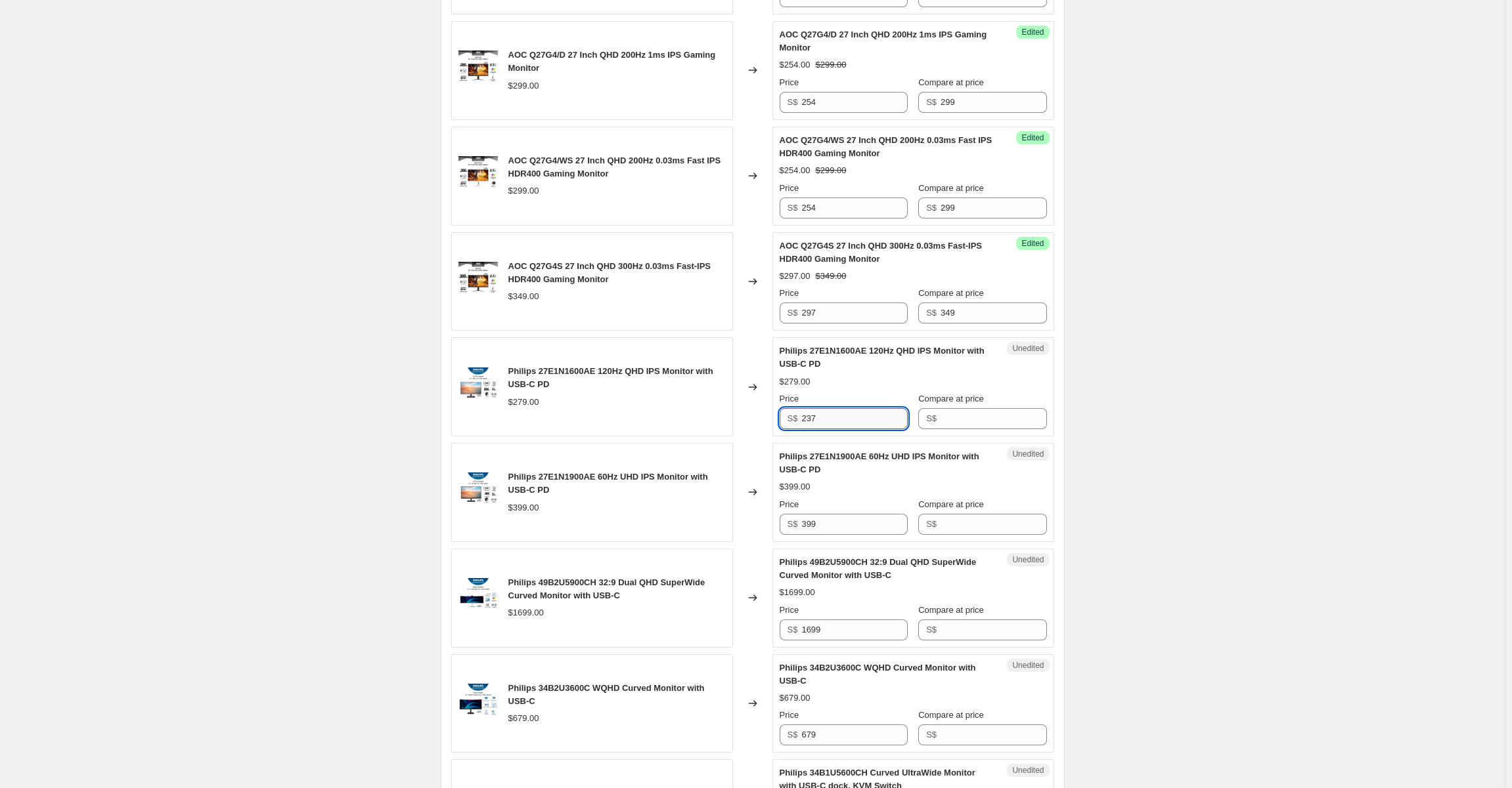
type input "237"
type input "2"
type input "279"
type input "339"
type input "399"
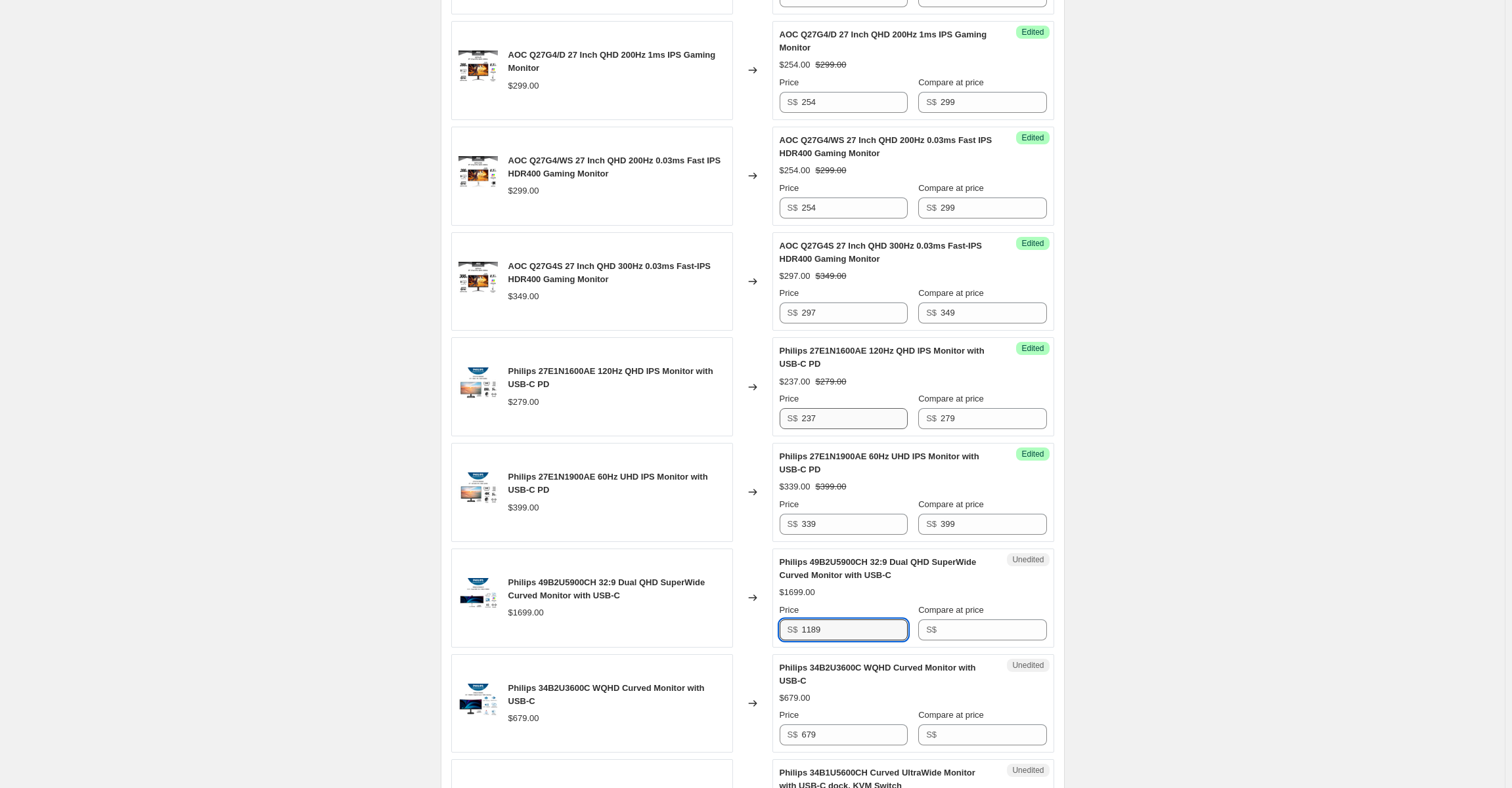
type input "1189"
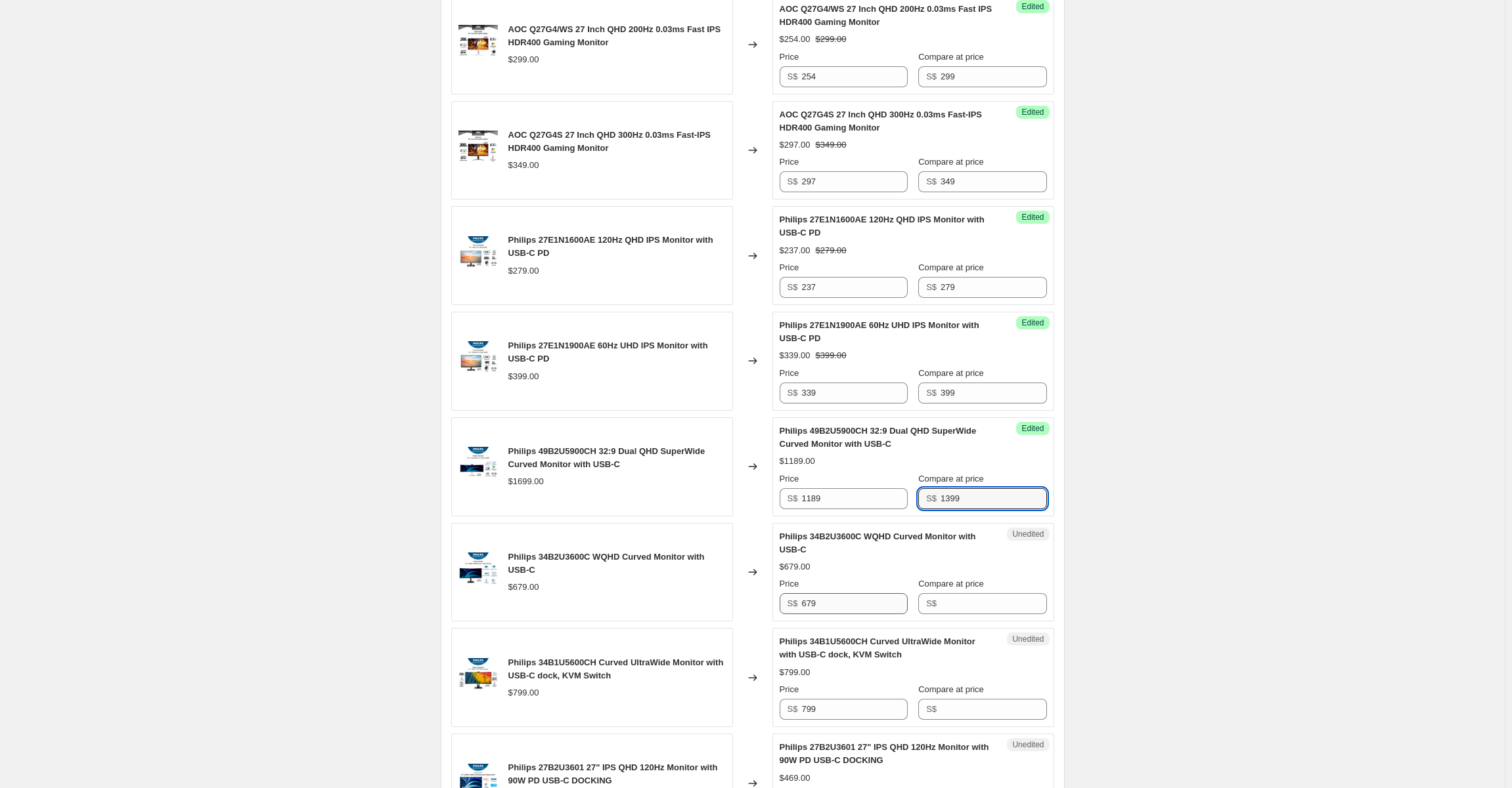
type input "1399"
click at [855, 615] on input "679" at bounding box center [854, 603] width 106 height 21
type input "7"
type input "475"
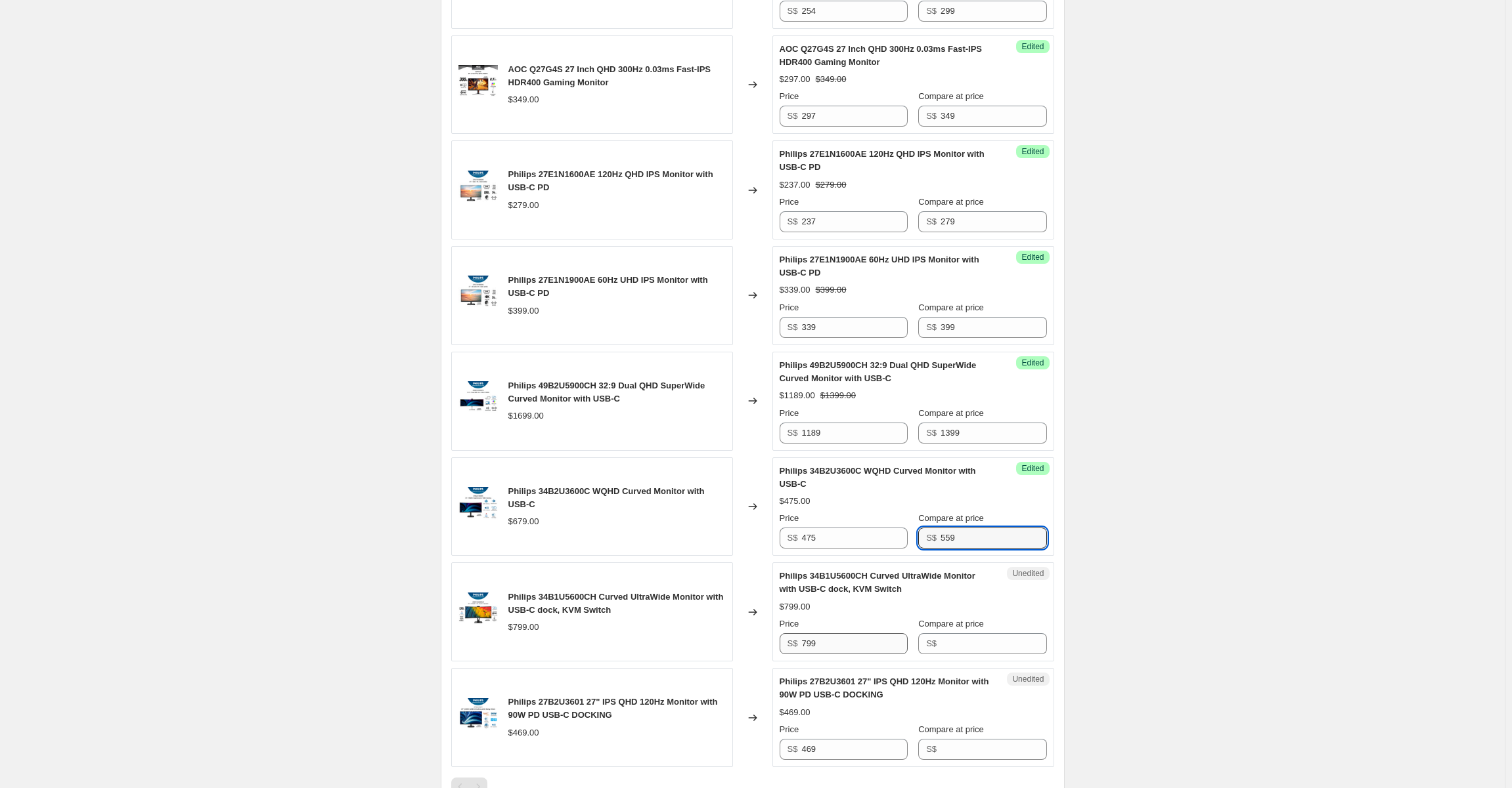
type input "559"
click at [865, 654] on input "799" at bounding box center [854, 644] width 106 height 21
type input "510"
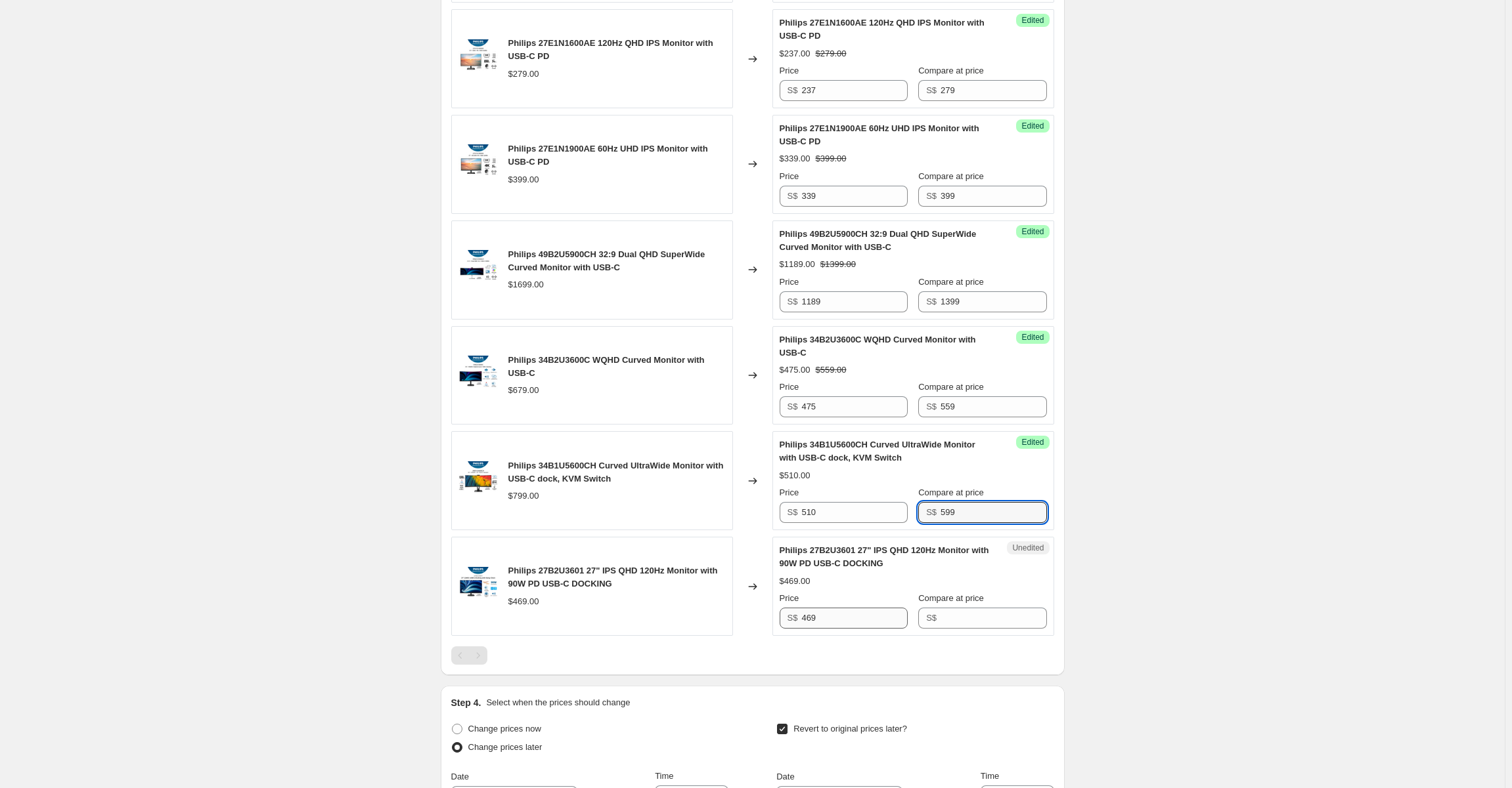
type input "599"
click at [874, 628] on input "469" at bounding box center [854, 618] width 106 height 21
type input "313"
type input "369"
click at [160, 639] on div "Create new price [MEDICAL_DATA]. This page is ready Create new price [MEDICAL_D…" at bounding box center [752, 4] width 1505 height 2199
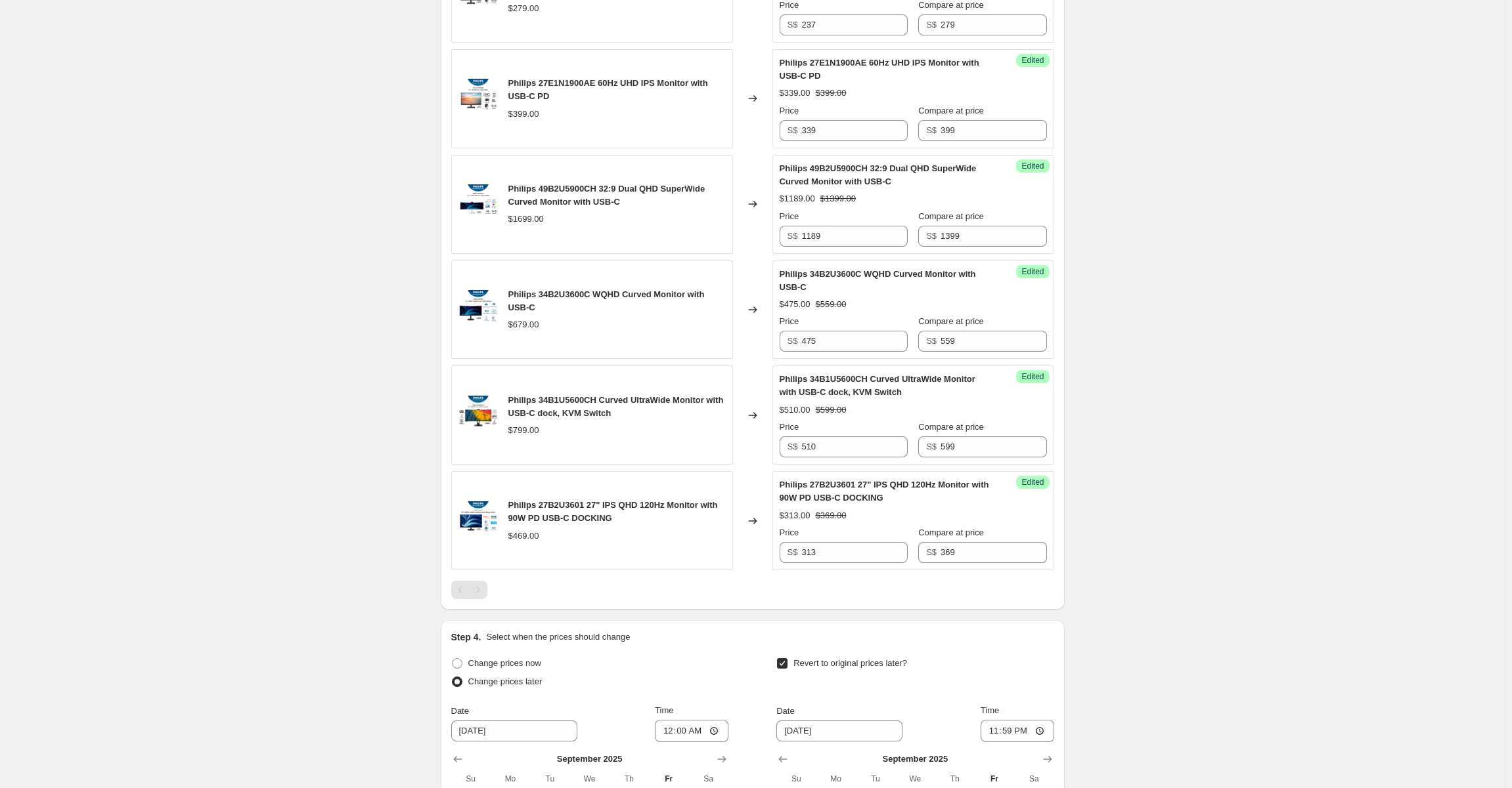
scroll to position [1423, 0]
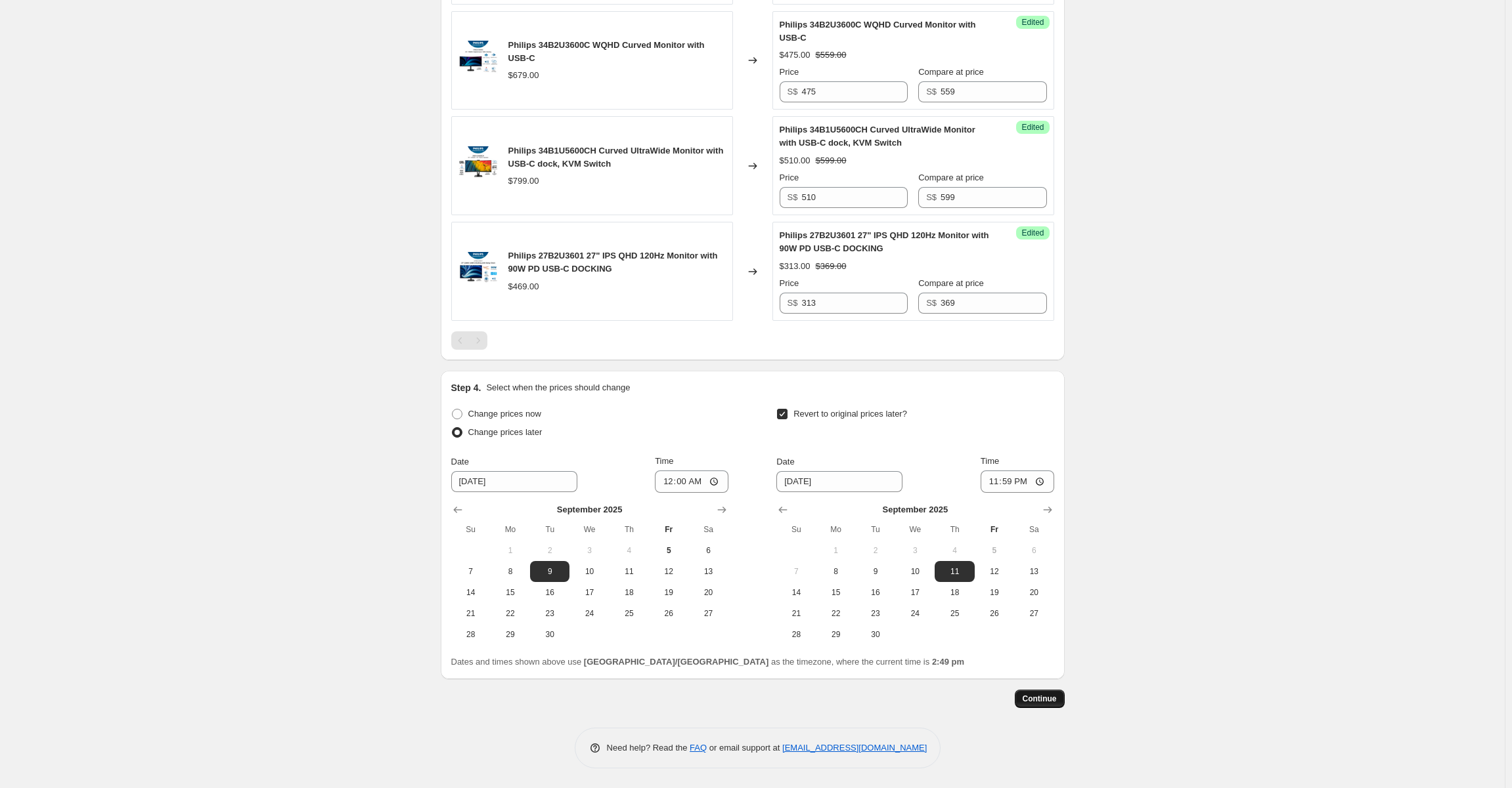
click at [1056, 702] on span "Continue" at bounding box center [1039, 699] width 34 height 10
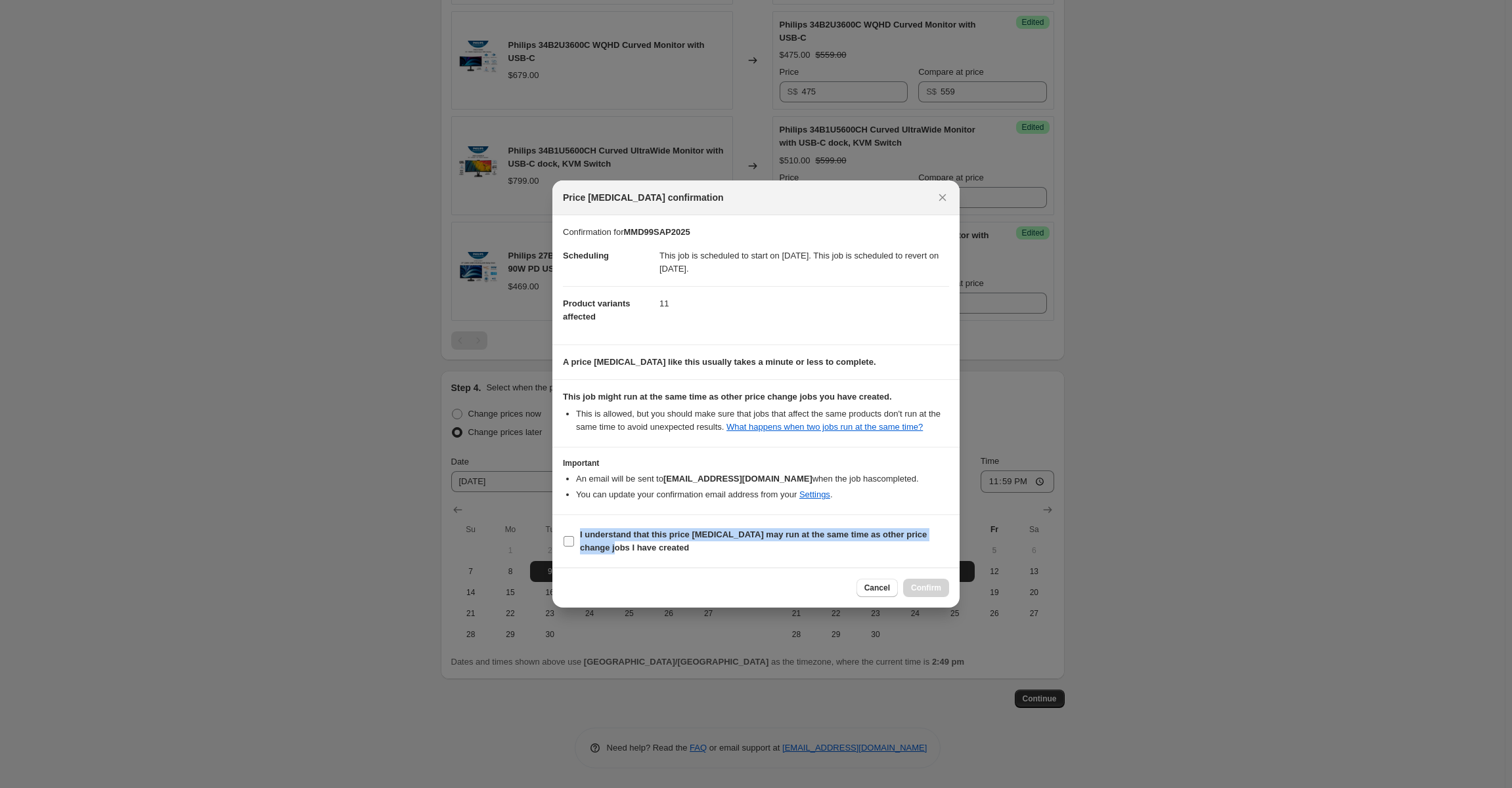
click at [574, 548] on label "I understand that this price [MEDICAL_DATA] may run at the same time as other p…" at bounding box center [755, 541] width 386 height 32
click at [574, 545] on span ":r24:" at bounding box center [568, 542] width 12 height 12
click at [574, 545] on input "I understand that this price [MEDICAL_DATA] may run at the same time as other p…" at bounding box center [568, 542] width 10 height 10
checkbox input "true"
click at [936, 592] on span "Confirm" at bounding box center [926, 588] width 30 height 10
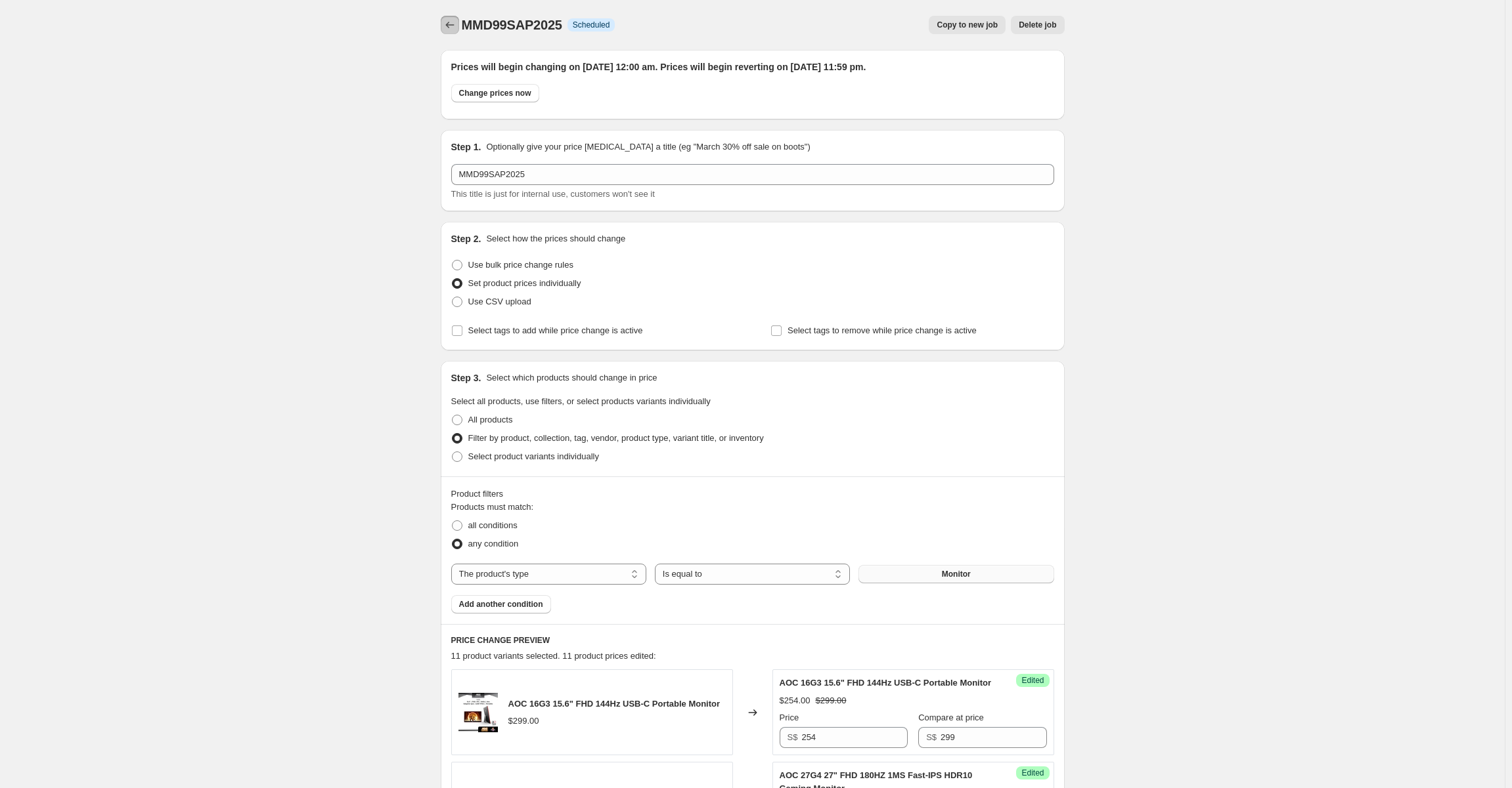
click at [456, 29] on icon "Price change jobs" at bounding box center [450, 25] width 13 height 13
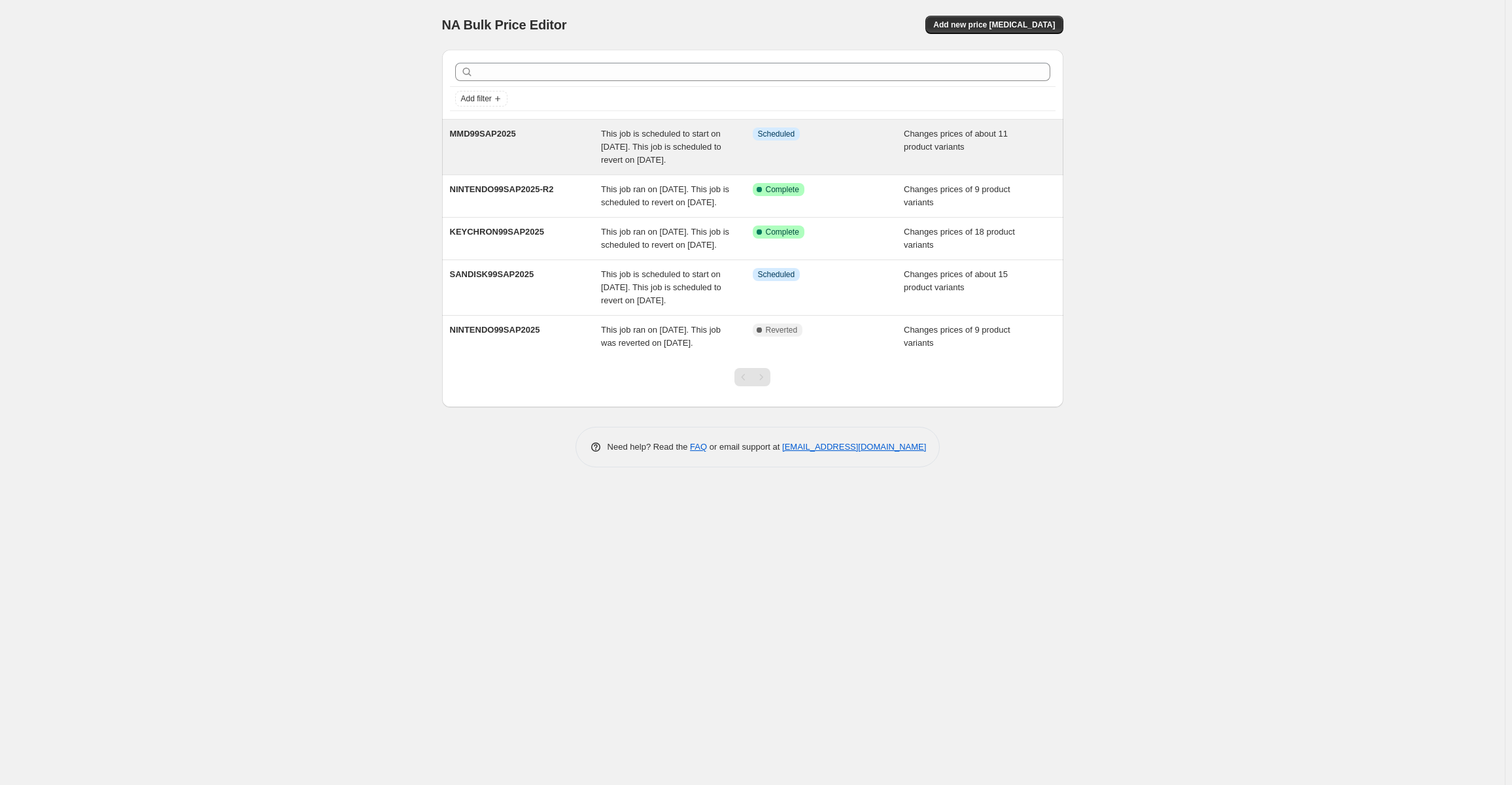
click at [569, 148] on div "MMD99SAP2025" at bounding box center [525, 147] width 152 height 40
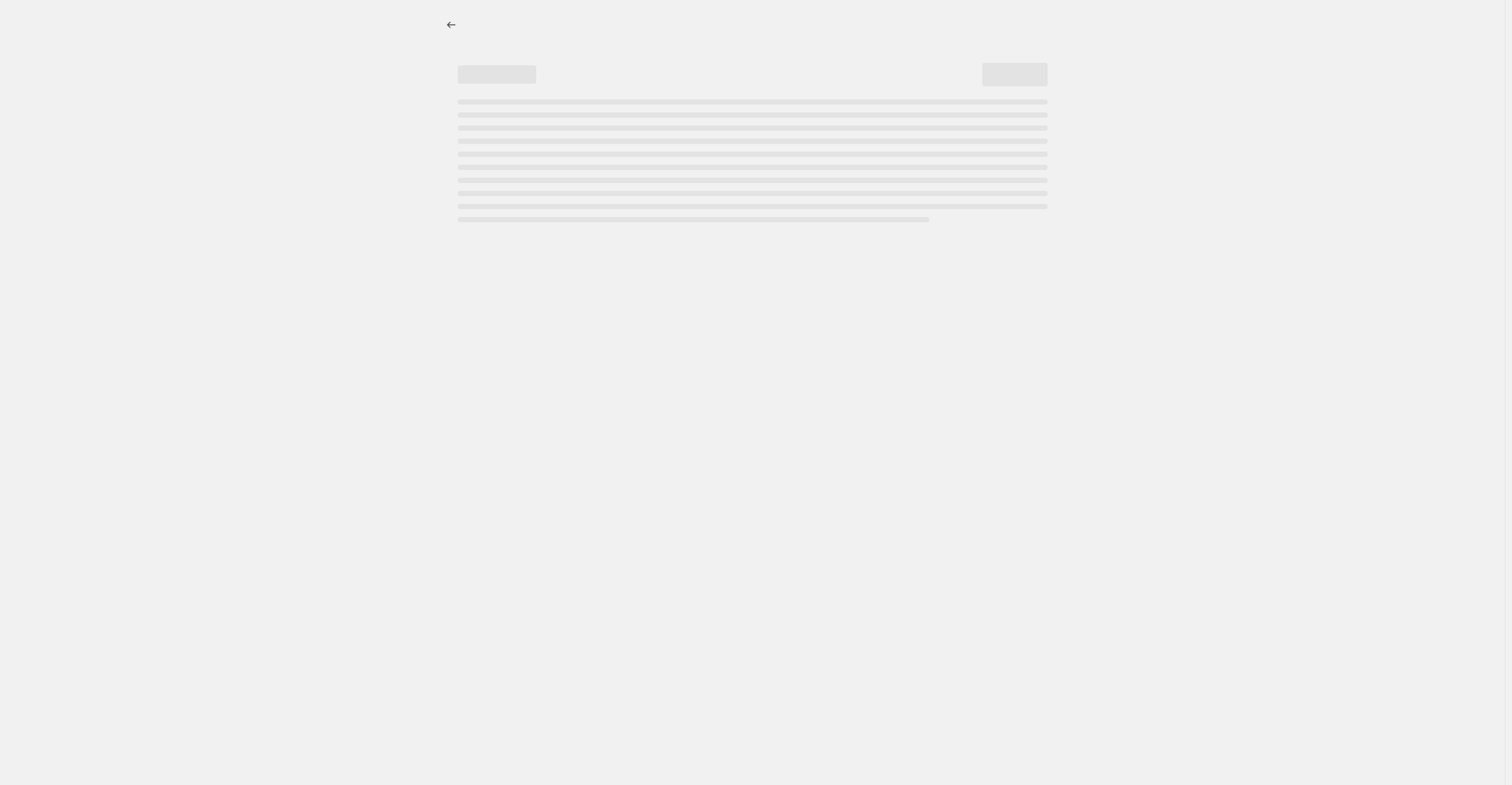
select select "product_type"
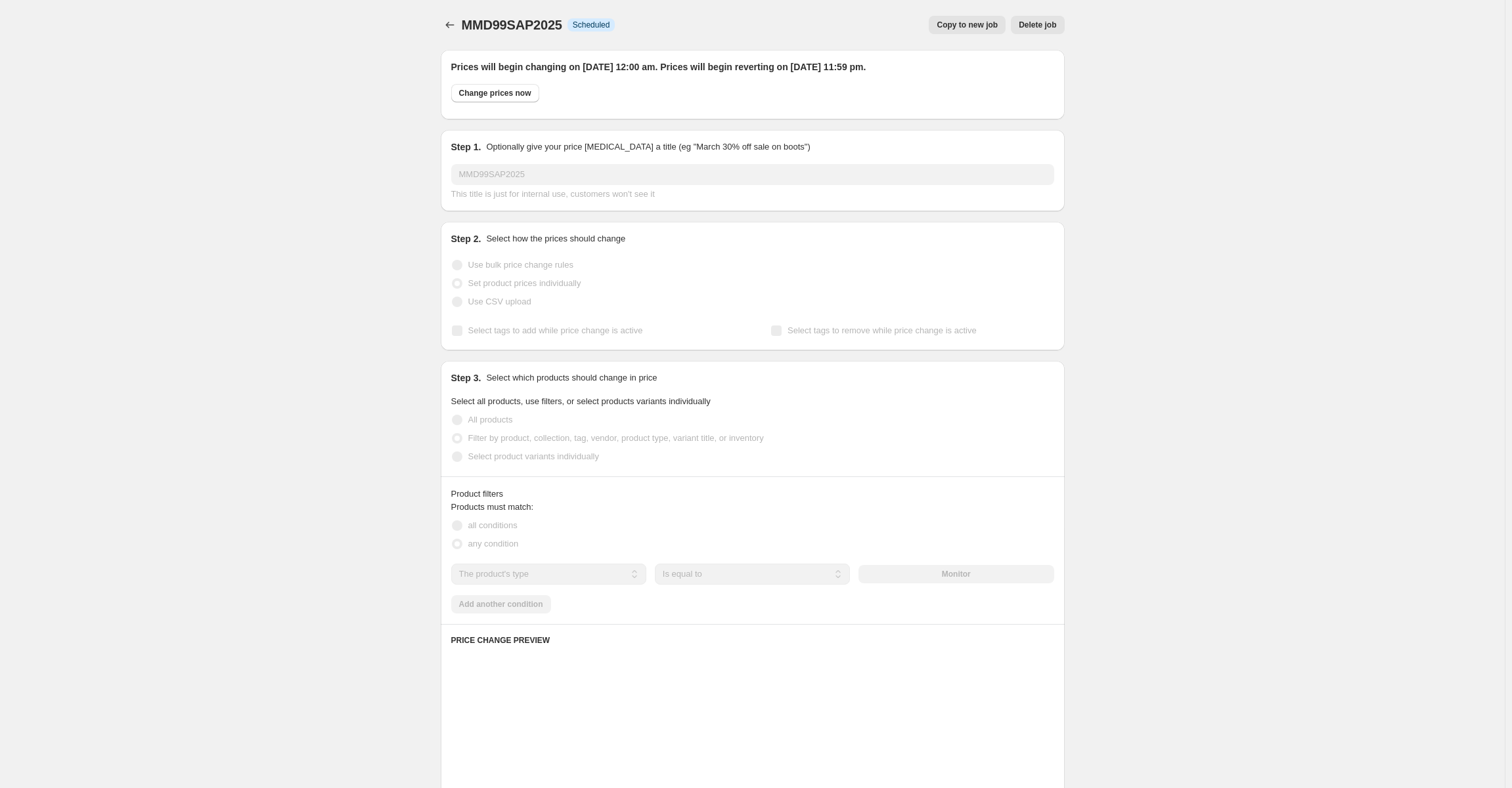
scroll to position [394, 0]
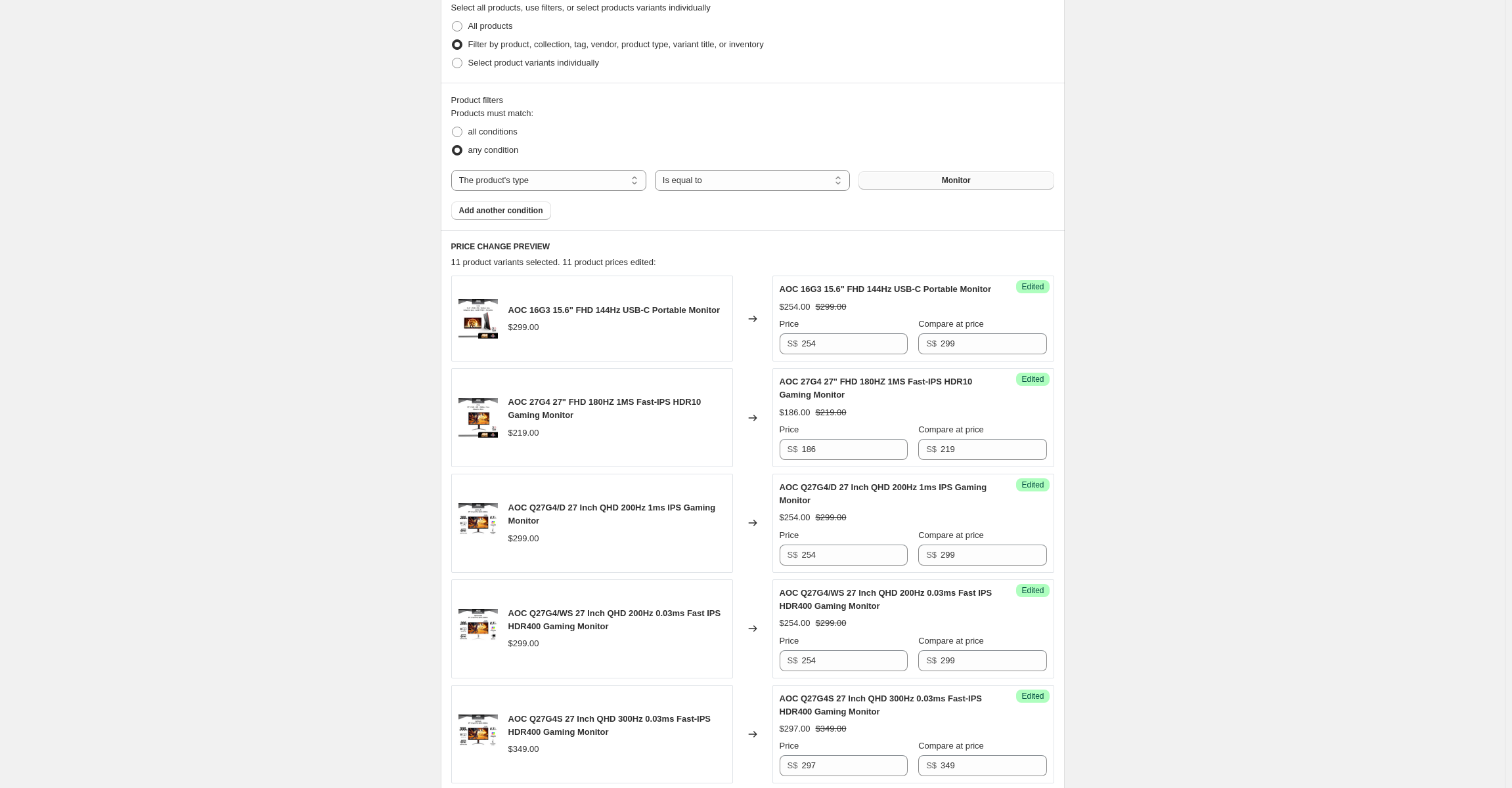
click at [916, 187] on button "Monitor" at bounding box center [955, 180] width 195 height 18
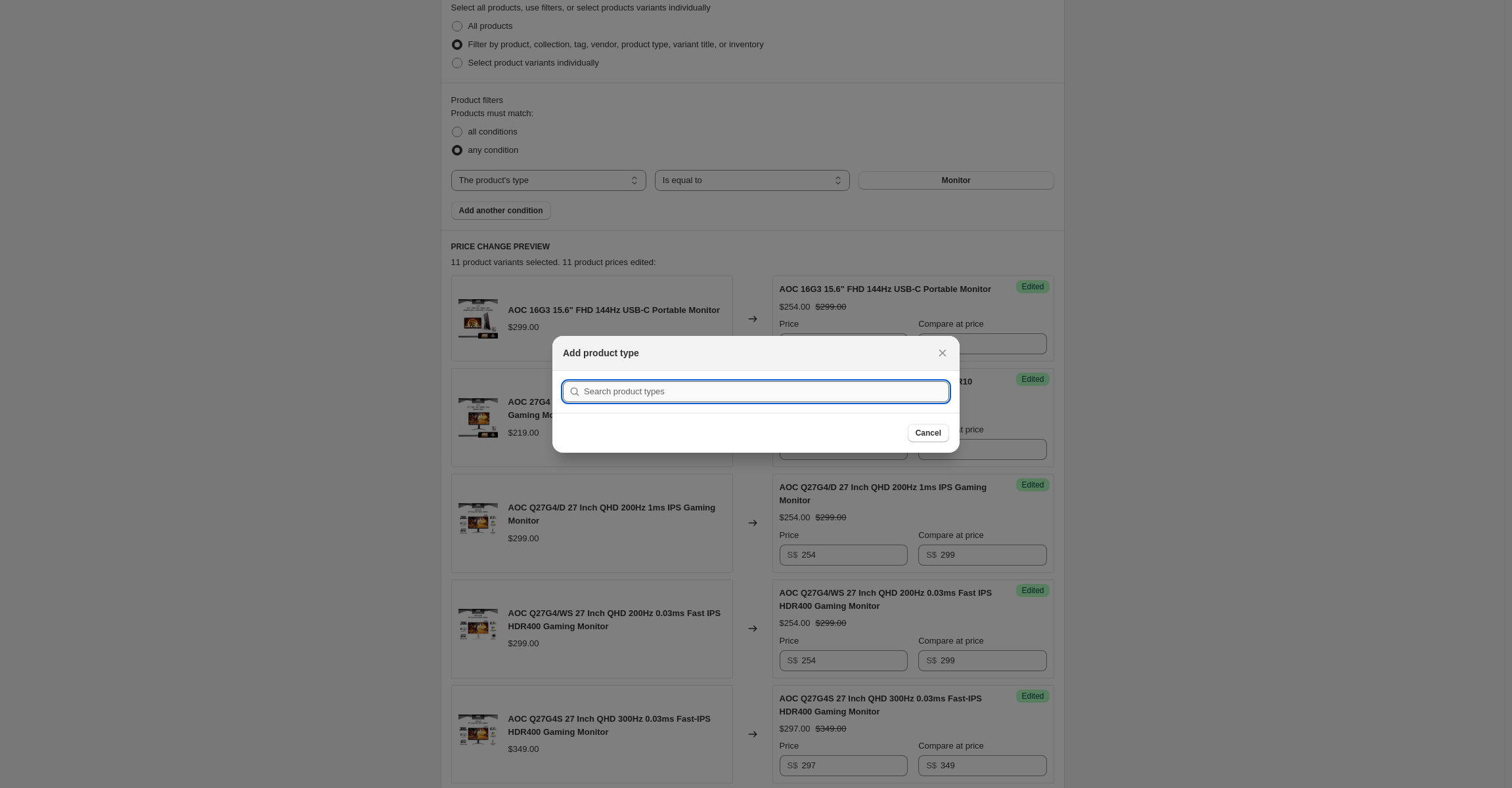
paste input "WQHD 3440 x 1440"
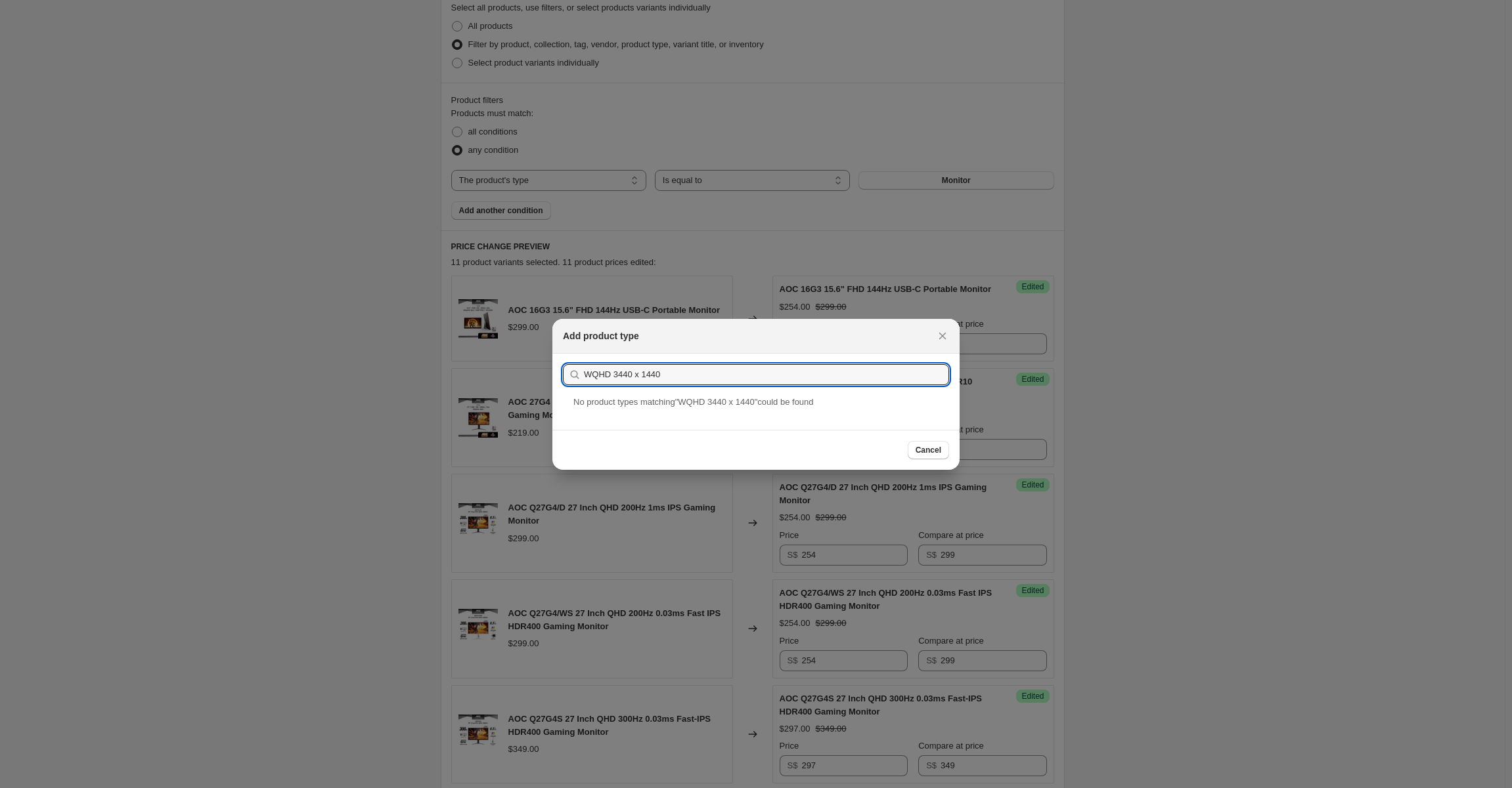
paste input "CU34G4"
type input "CU34G4"
click at [941, 330] on icon "Close" at bounding box center [943, 336] width 13 height 13
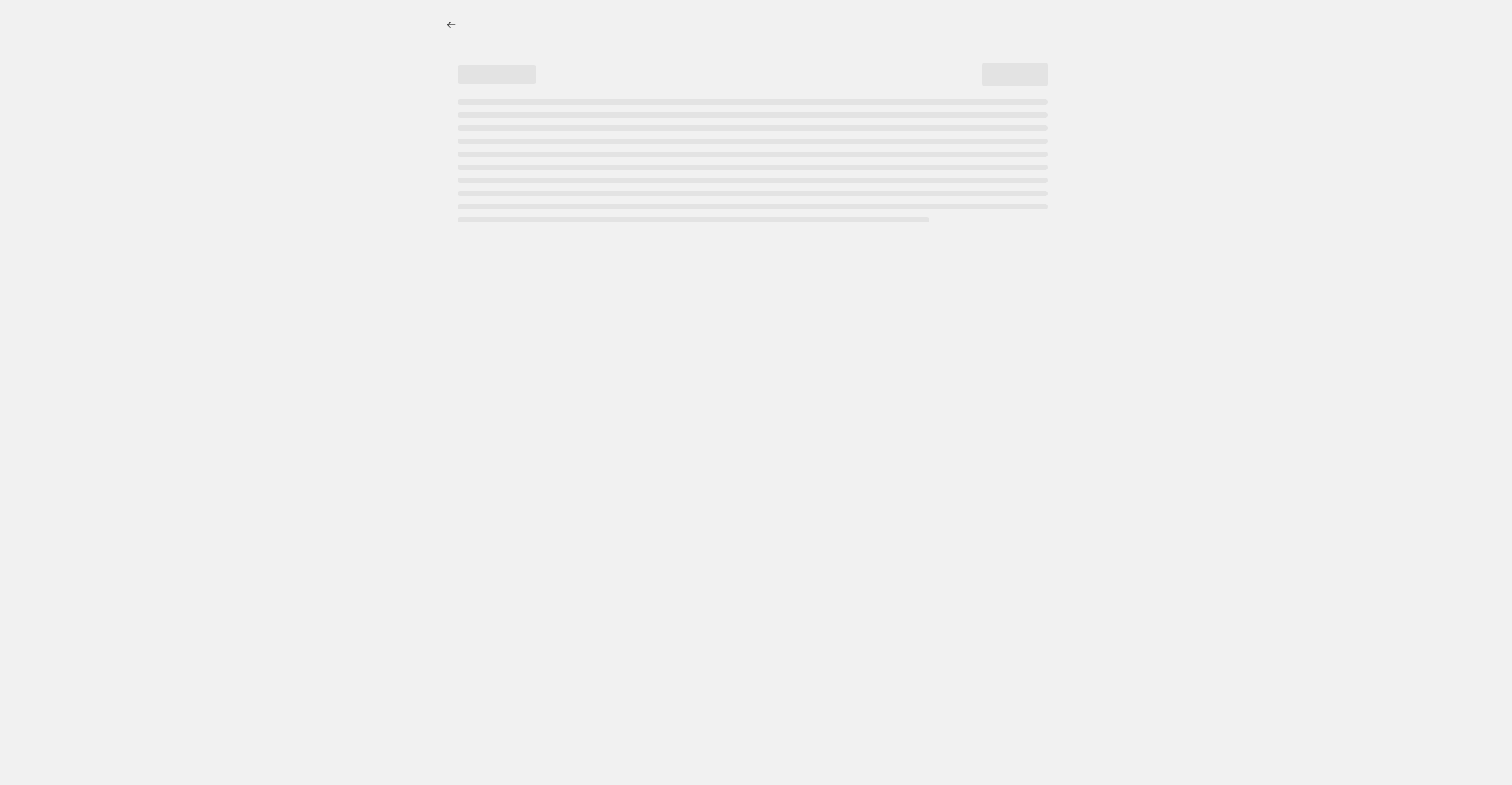
select select "percentage"
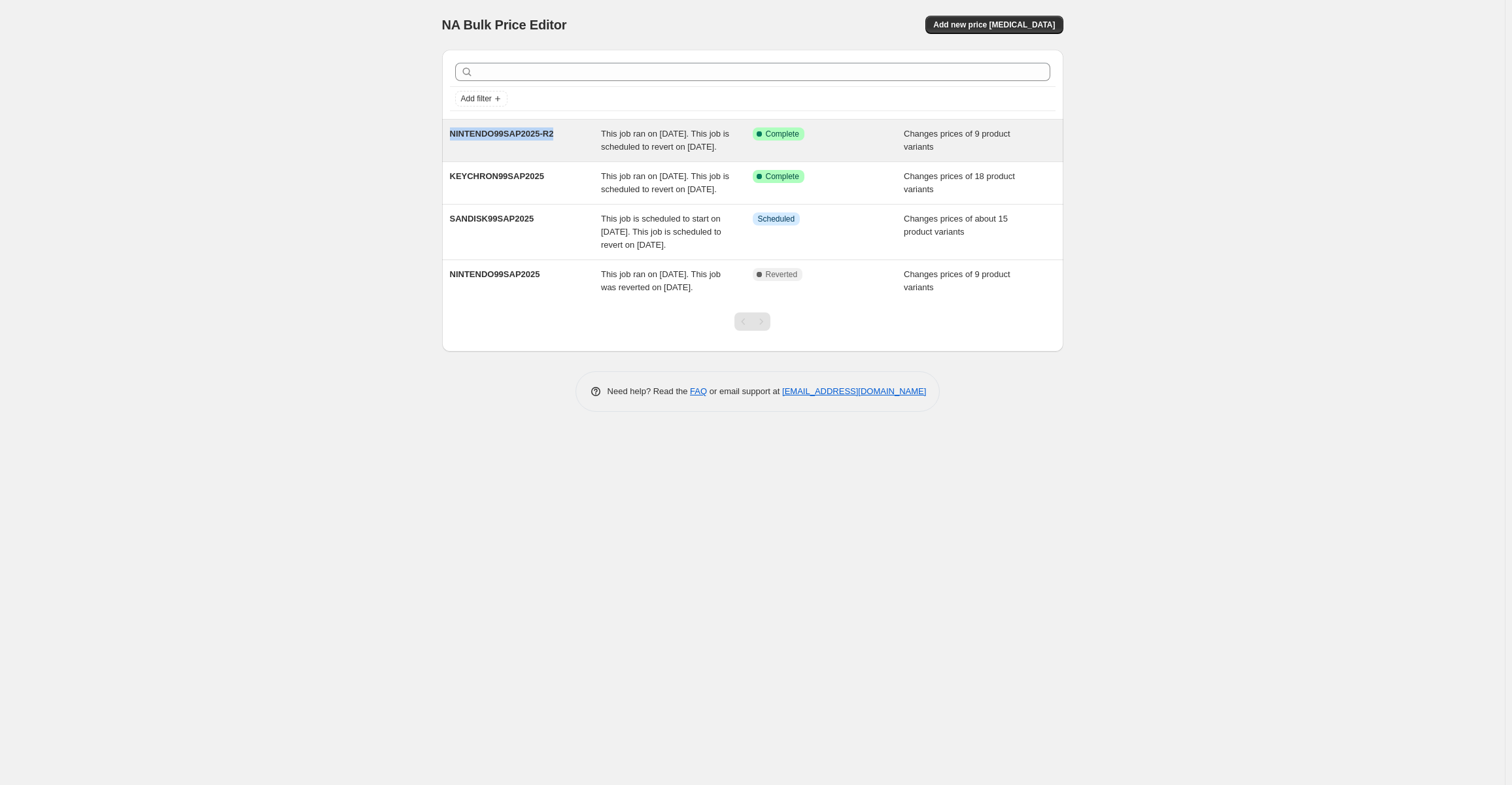
copy span "NINTENDO99SAP2025-R2"
drag, startPoint x: 452, startPoint y: 132, endPoint x: 535, endPoint y: 120, distance: 83.9
click at [535, 120] on div "NINTENDO99SAP2025-R2 This job ran on 1 September 2025. This job is scheduled to…" at bounding box center [753, 140] width 621 height 42
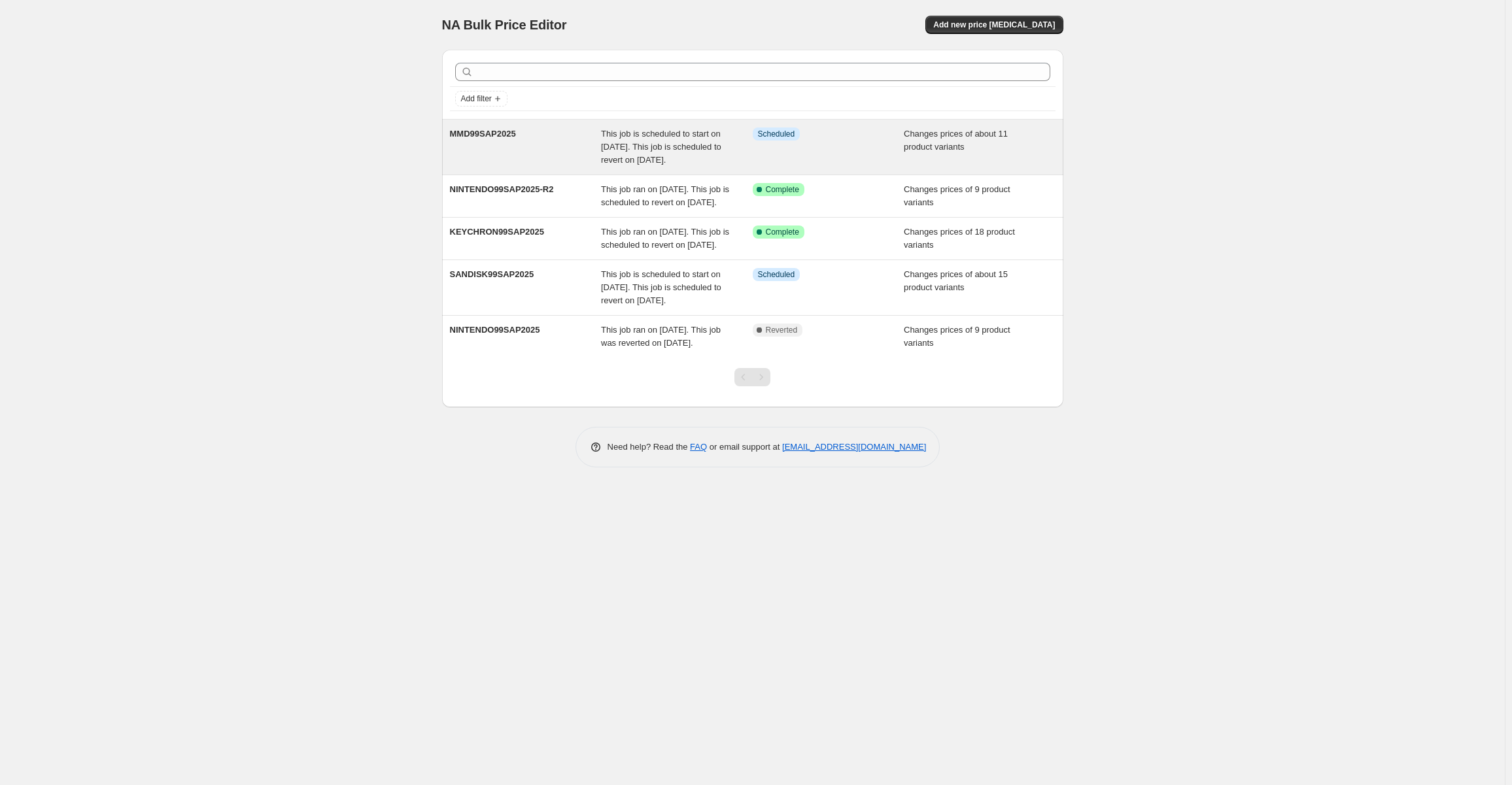
click at [859, 163] on div "Info Scheduled" at bounding box center [828, 147] width 152 height 40
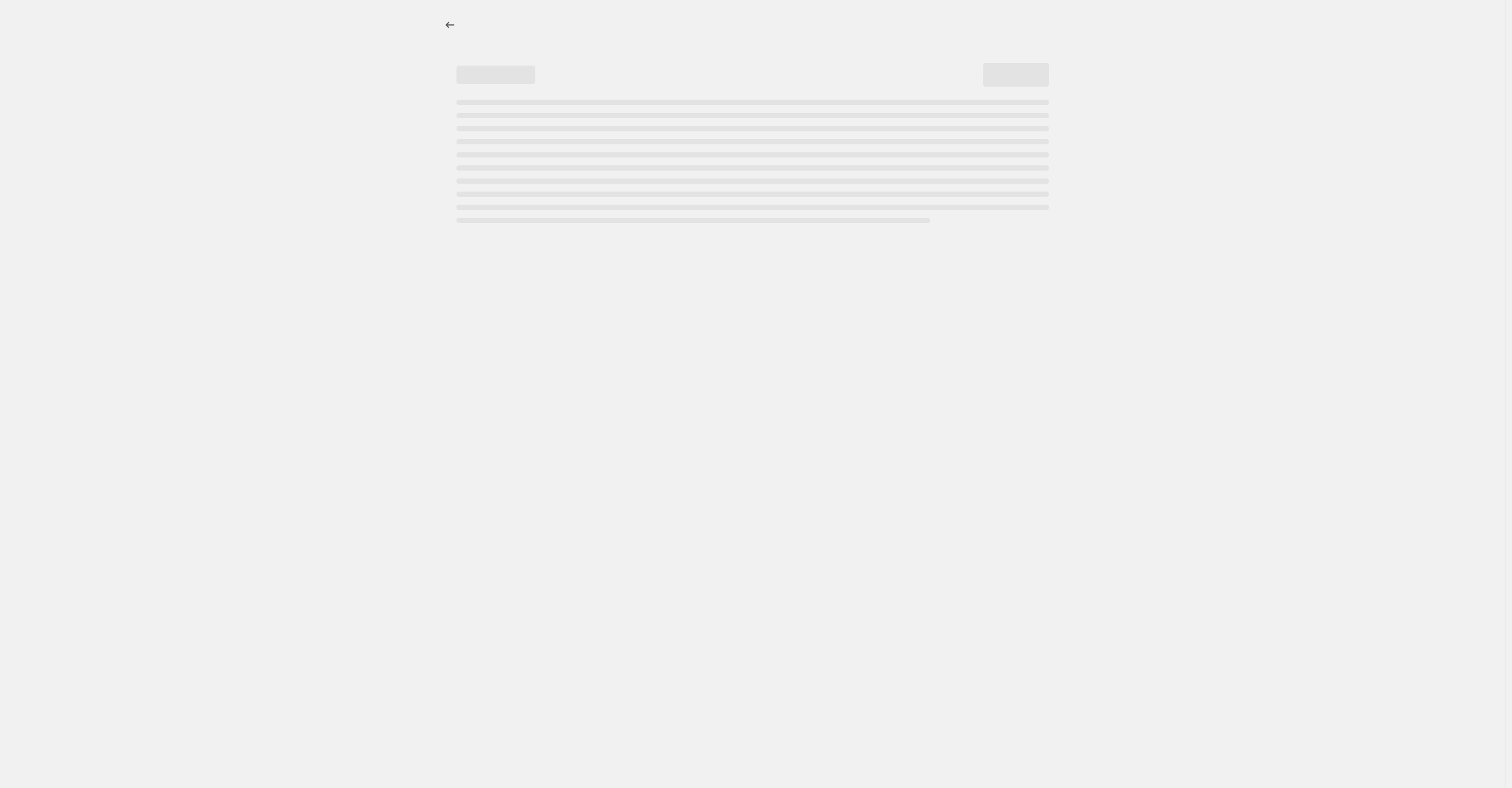
select select "product_type"
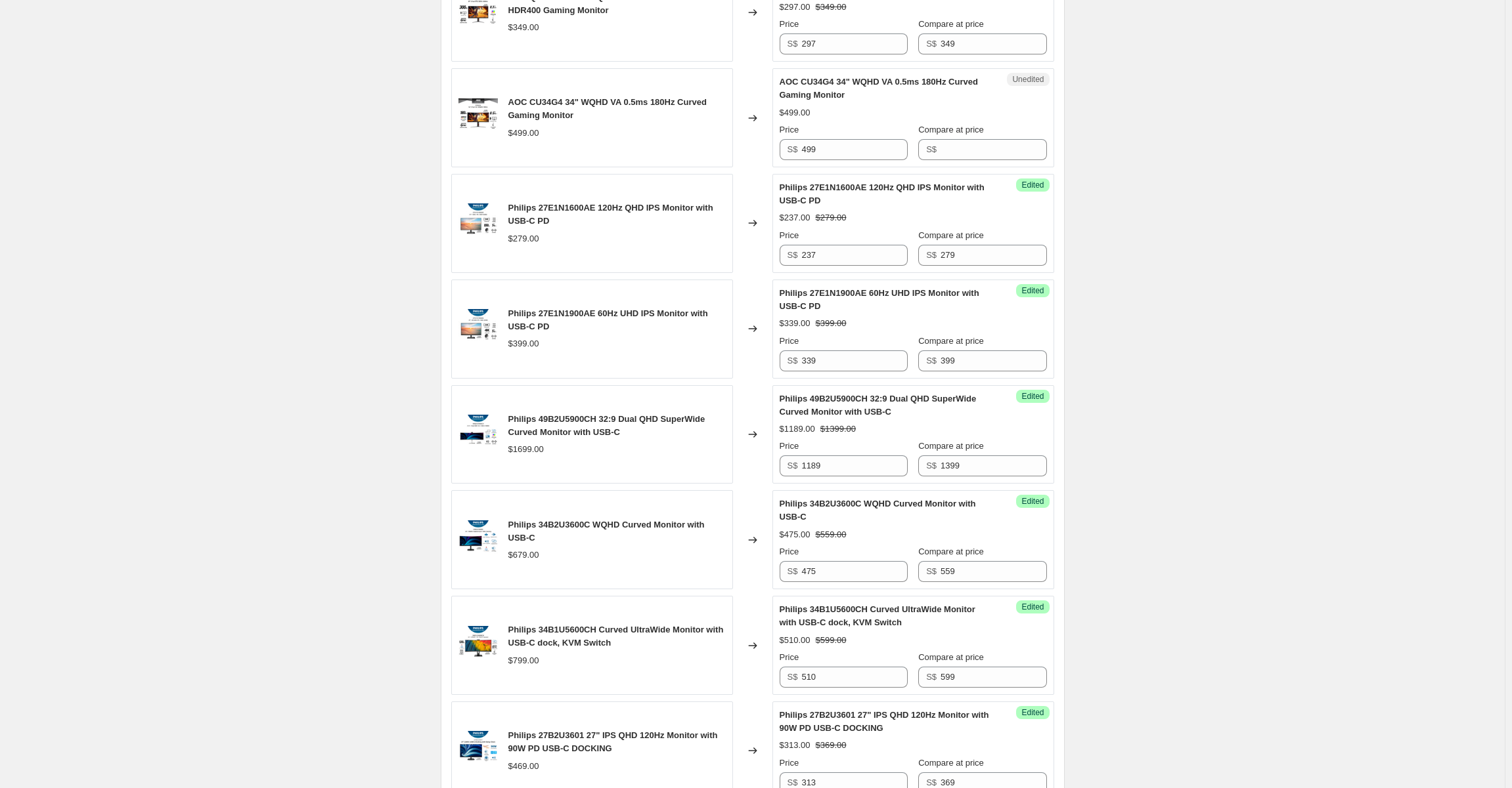
scroll to position [919, 0]
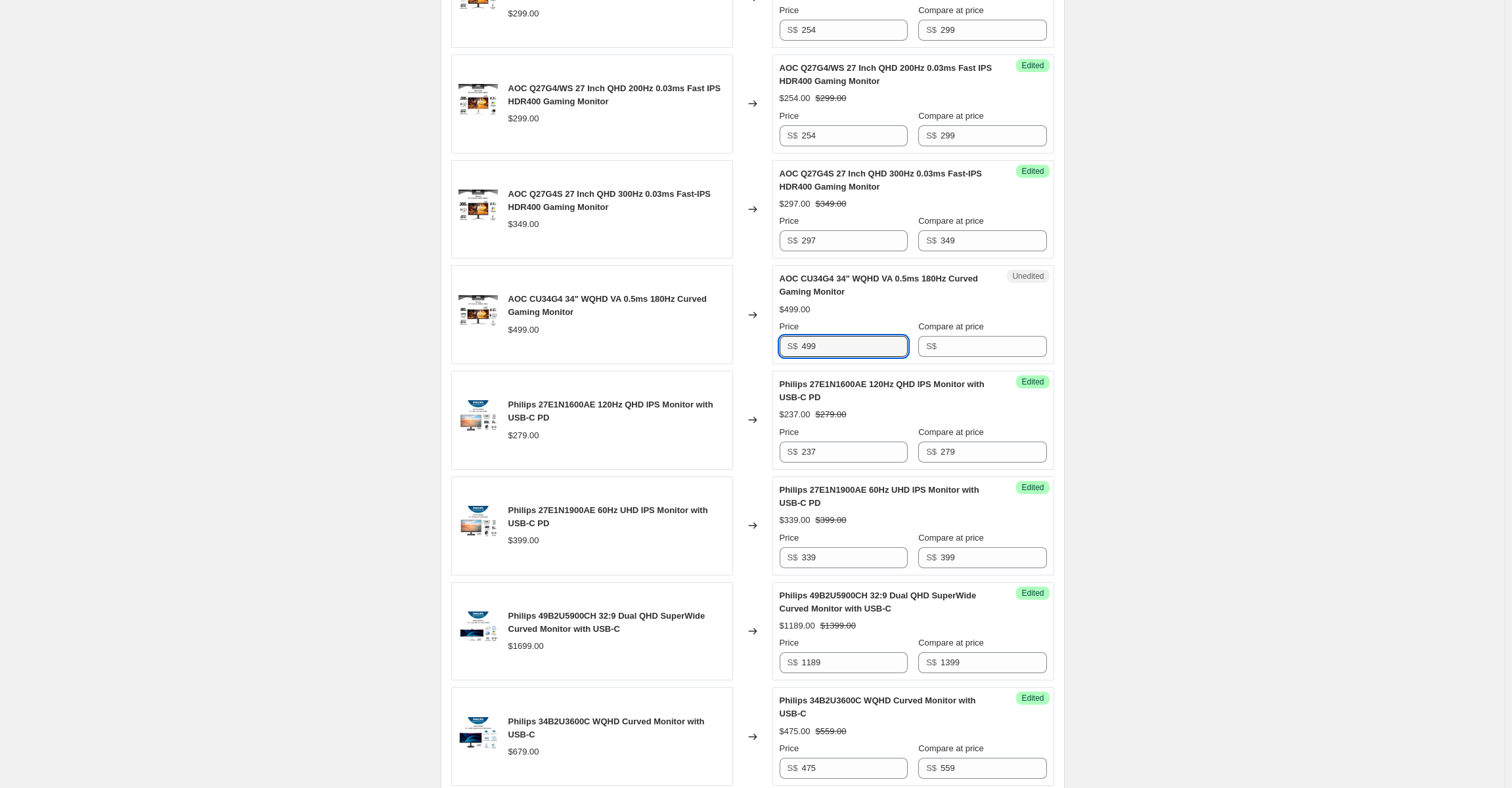
drag, startPoint x: 836, startPoint y: 357, endPoint x: 706, endPoint y: 353, distance: 130.1
click at [746, 354] on div "AOC CU34G4 34" WQHD VA 0.5ms 180Hz Curved Gaming Monitor $499.00 Changed to Une…" at bounding box center [752, 315] width 603 height 99
type input "425"
type input "499"
click at [298, 529] on div "MMD99SAP2025. This page is ready MMD99SAP2025 Info Scheduled Copy to new job De…" at bounding box center [752, 273] width 1505 height 2384
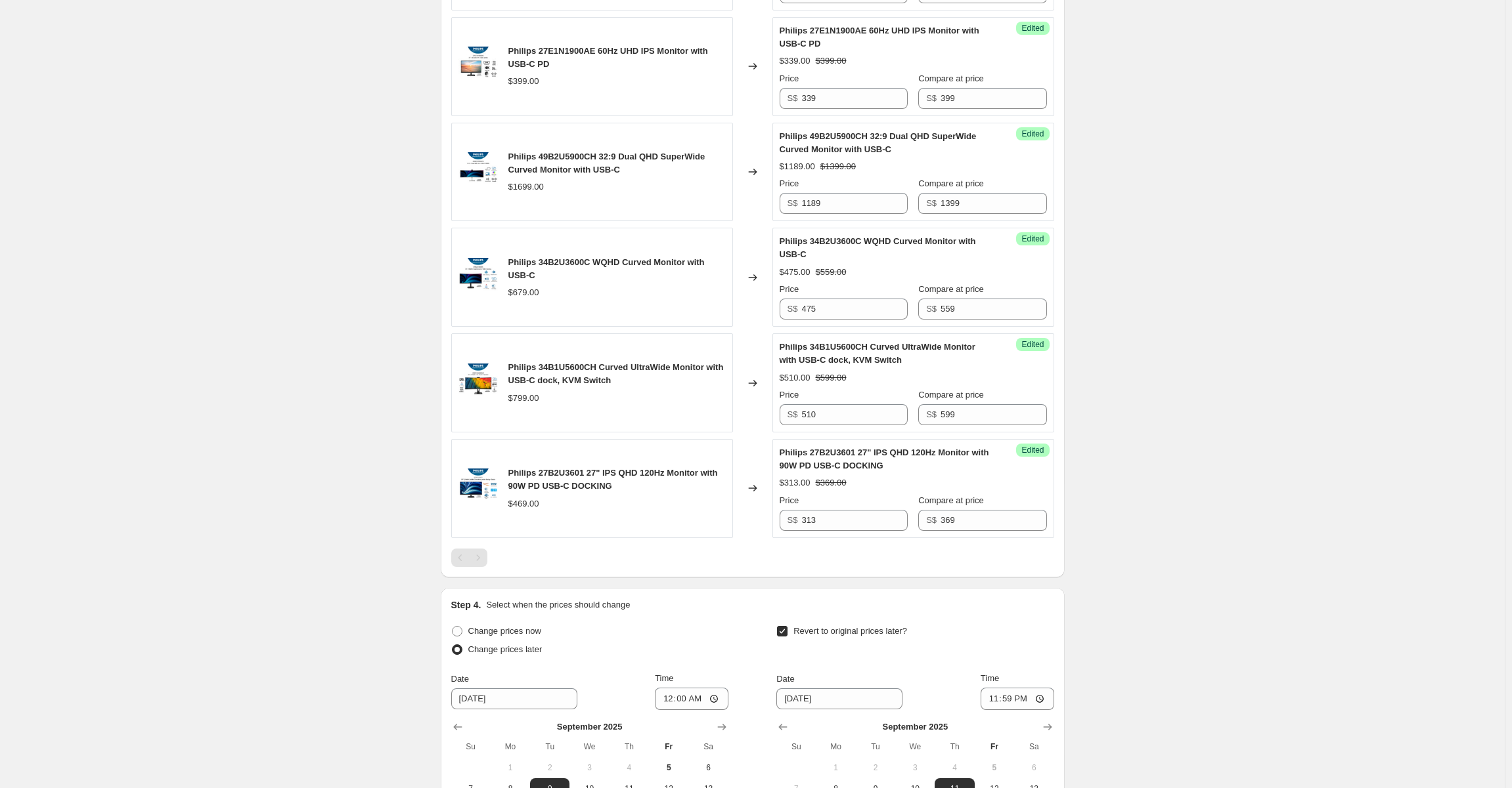
scroll to position [1609, 0]
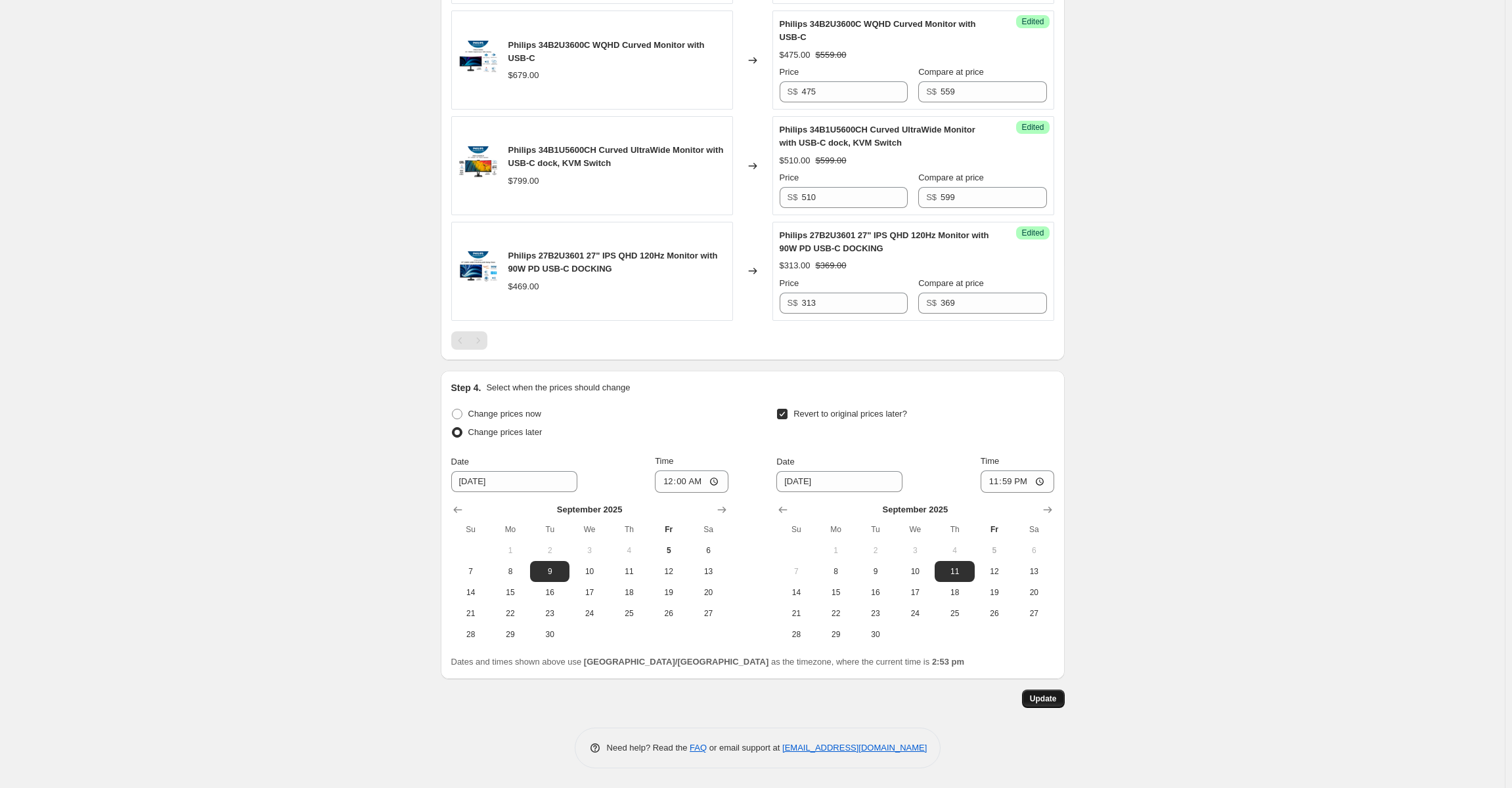
click at [1060, 700] on button "Update" at bounding box center [1044, 699] width 43 height 18
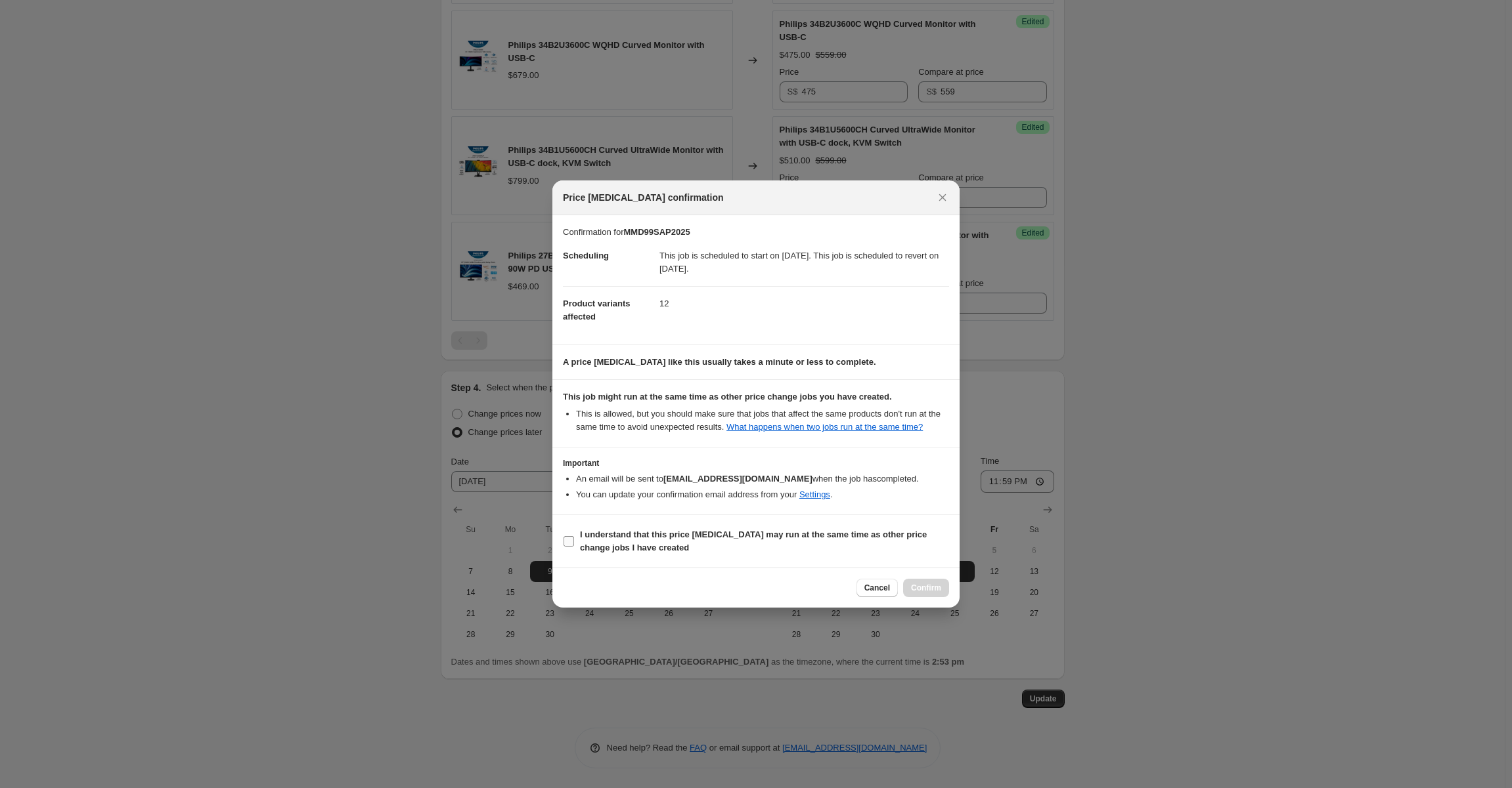
click at [639, 541] on span "I understand that this price [MEDICAL_DATA] may run at the same time as other p…" at bounding box center [765, 542] width 369 height 26
click at [574, 542] on span ":r2c:" at bounding box center [568, 542] width 12 height 12
click at [574, 542] on input "I understand that this price [MEDICAL_DATA] may run at the same time as other p…" at bounding box center [568, 542] width 10 height 10
checkbox input "true"
click at [924, 590] on span "Confirm" at bounding box center [926, 588] width 30 height 10
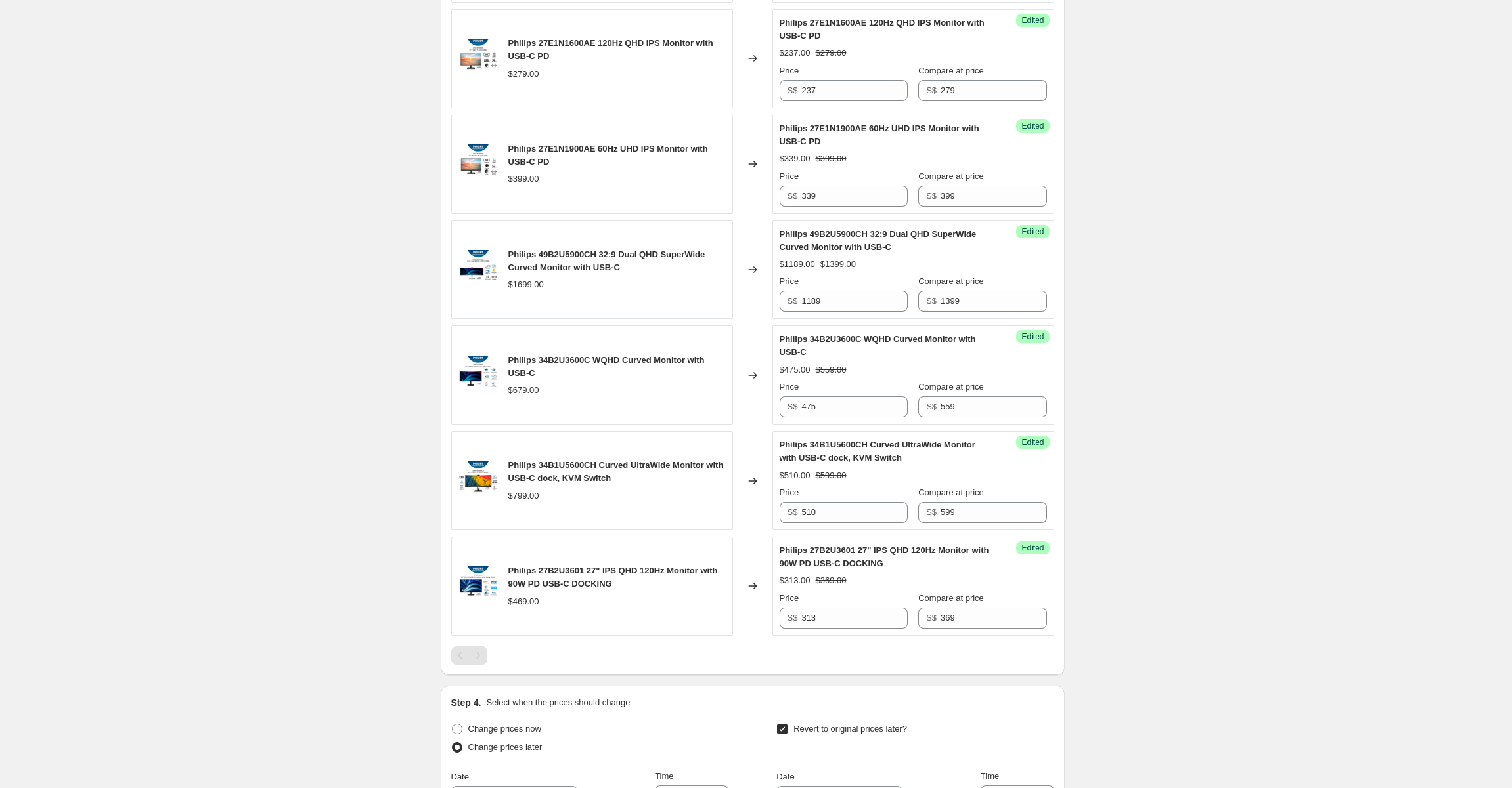
scroll to position [953, 0]
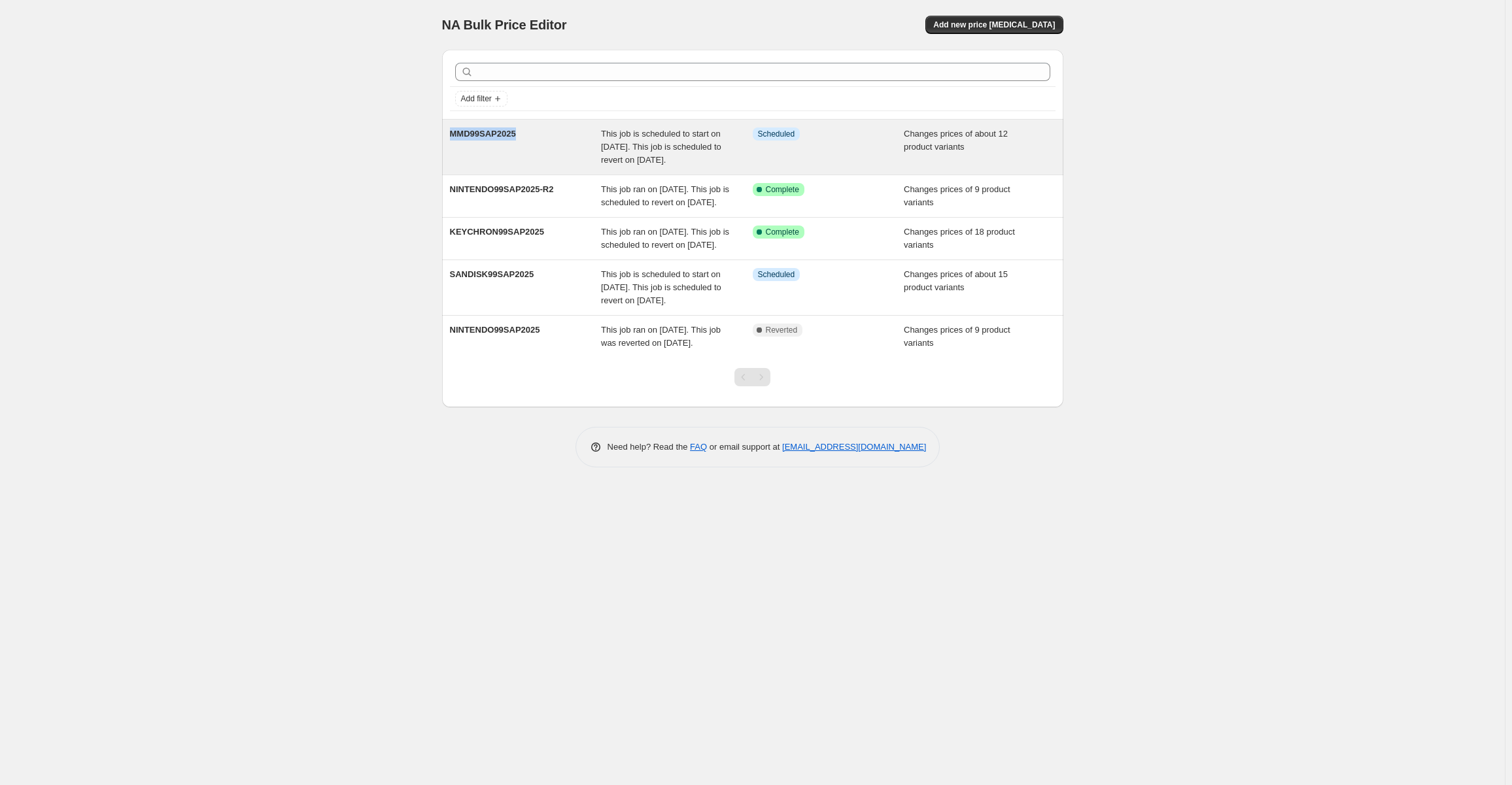
copy span "MMD99SAP2025"
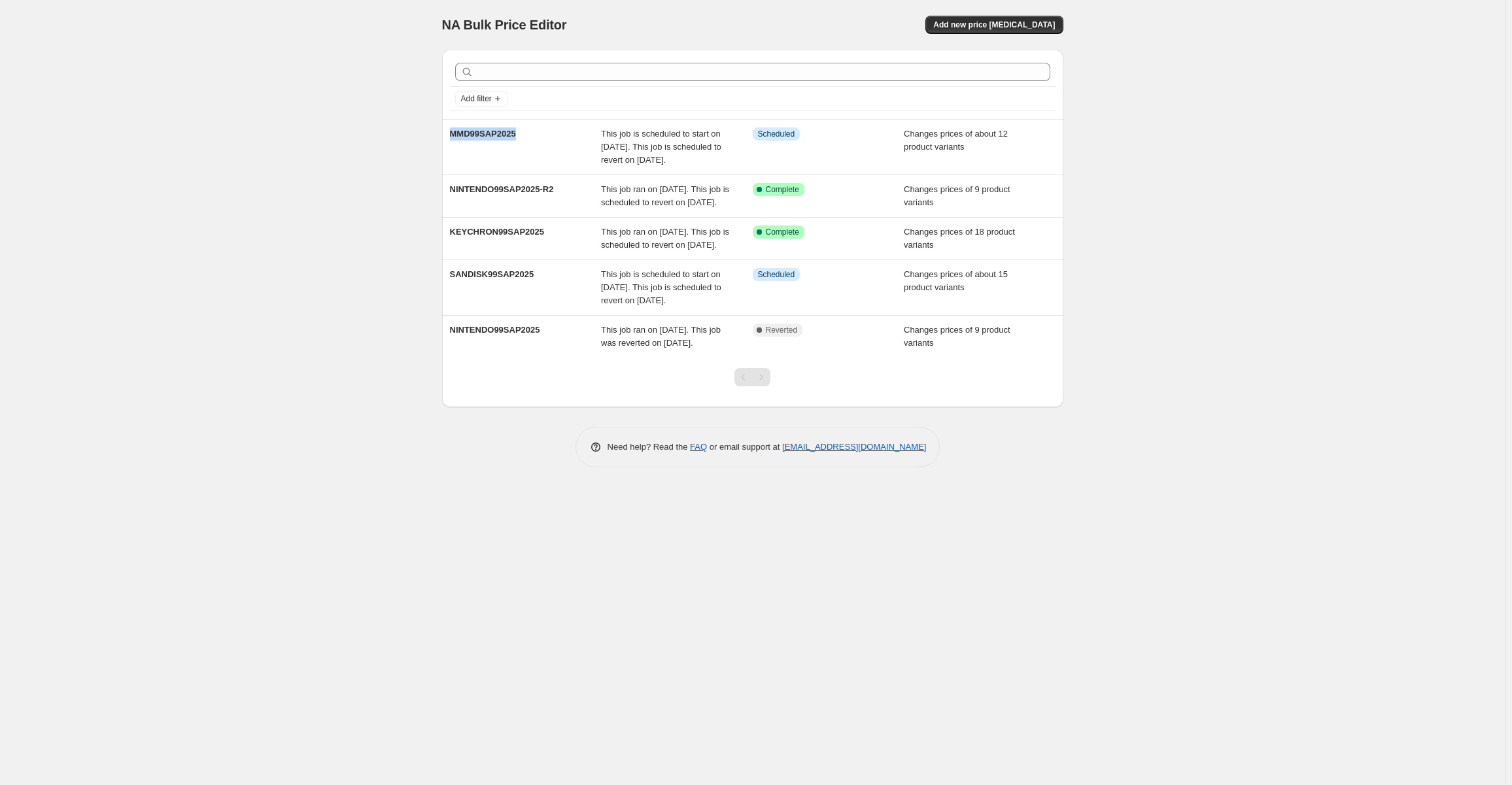
drag, startPoint x: 516, startPoint y: 138, endPoint x: 251, endPoint y: 152, distance: 265.4
click at [255, 152] on div "NA Bulk Price Editor. This page is ready NA Bulk Price Editor Add new price cha…" at bounding box center [752, 392] width 1505 height 785
click at [313, 256] on div "NA Bulk Price Editor. This page is ready NA Bulk Price Editor Add new price cha…" at bounding box center [752, 392] width 1505 height 785
click at [1018, 34] on div "NA Bulk Price Editor. This page is ready NA Bulk Price Editor Add new price cha…" at bounding box center [753, 25] width 621 height 50
click at [1027, 23] on span "Add new price [MEDICAL_DATA]" at bounding box center [994, 25] width 122 height 10
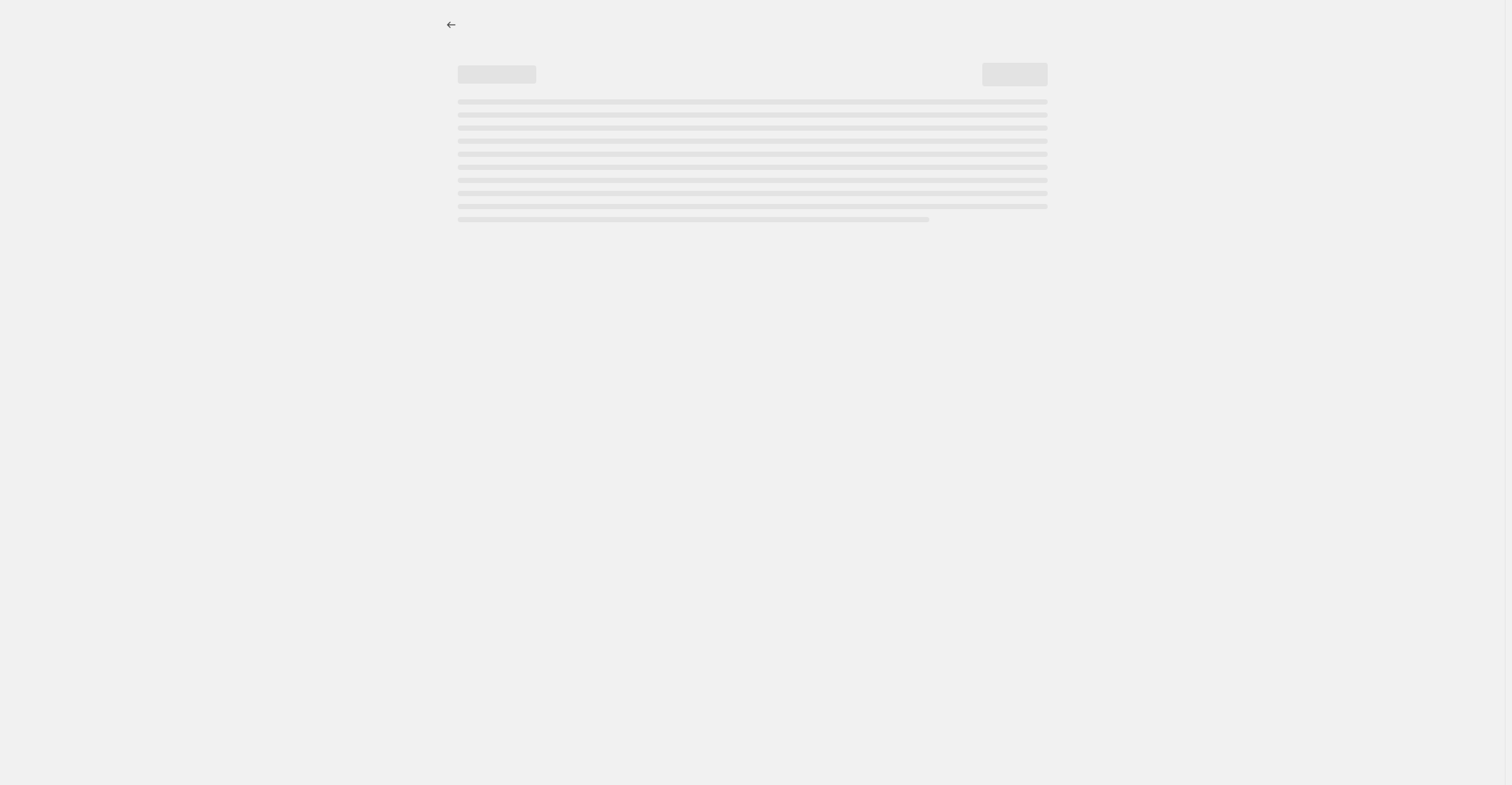
select select "percentage"
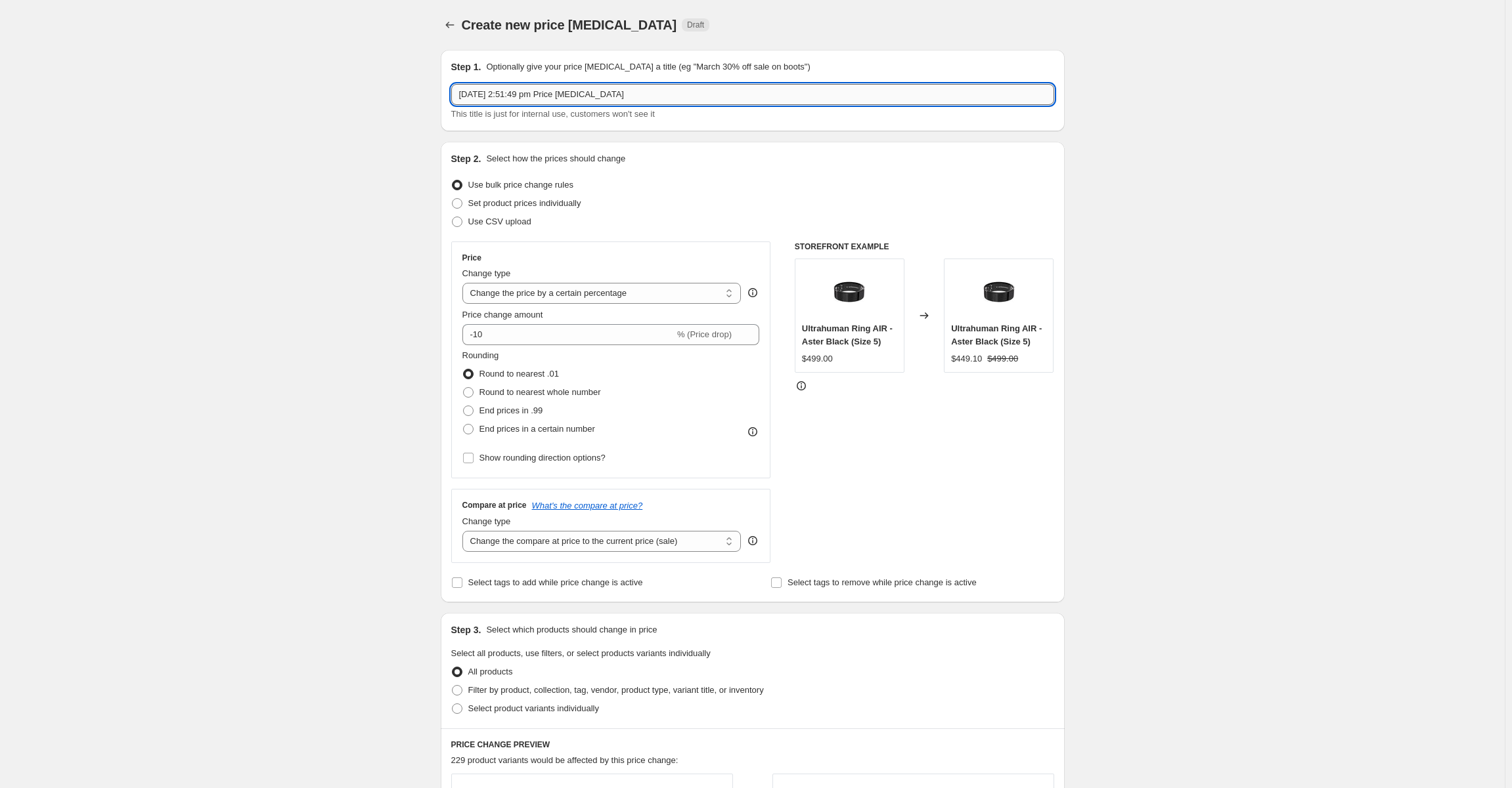
click at [612, 99] on input "5 Sept 2025, 2:51:49 pm Price change job" at bounding box center [752, 94] width 603 height 21
paste input "MMD99SAP2025"
drag, startPoint x: 480, startPoint y: 95, endPoint x: 374, endPoint y: 99, distance: 106.1
click at [374, 99] on div "Create new price [MEDICAL_DATA]. This page is ready Create new price [MEDICAL_D…" at bounding box center [752, 656] width 1505 height 1312
type input "WD99SAP2025"
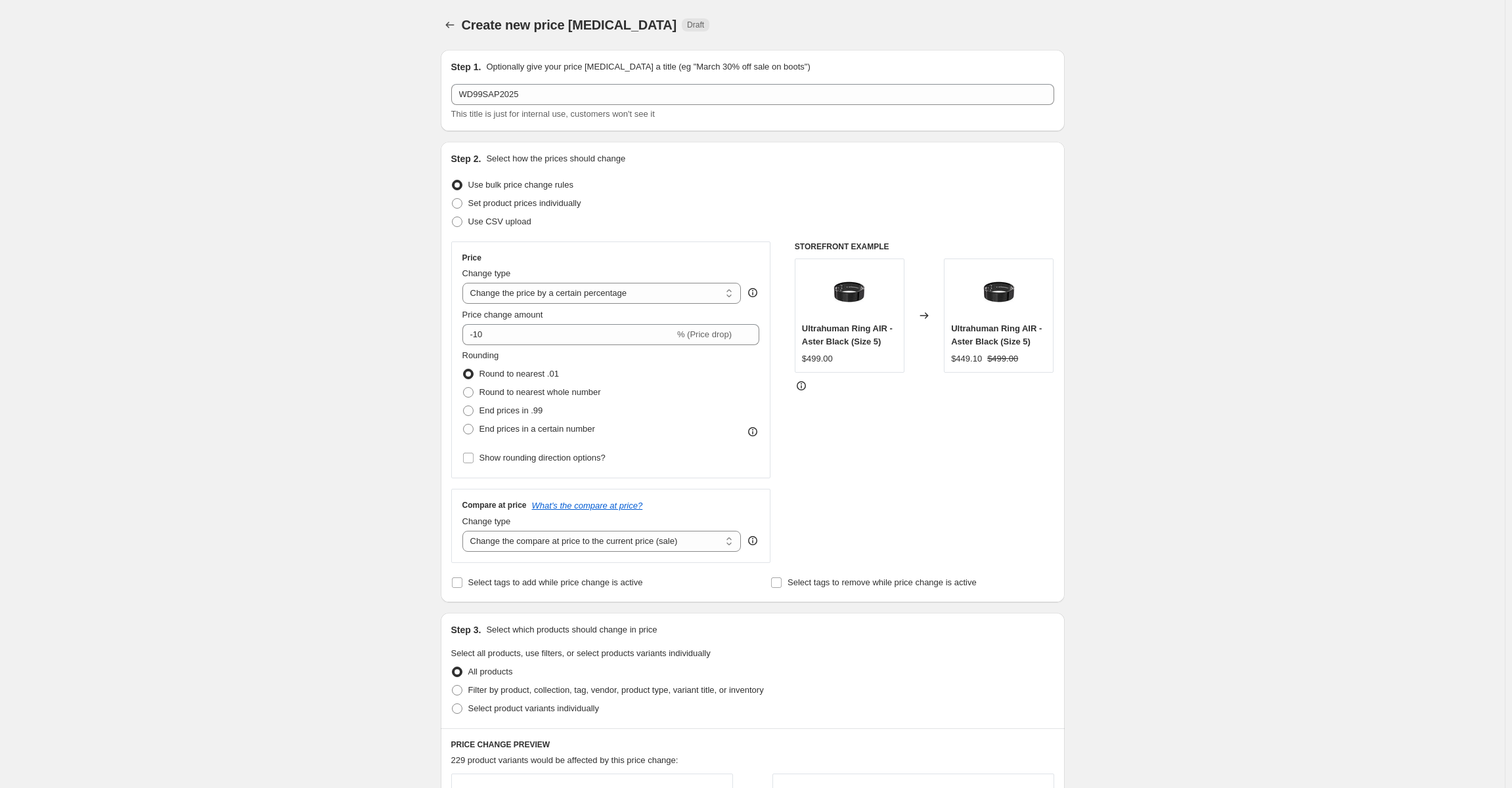
click at [274, 250] on div "Create new price change job. This page is ready Create new price change job Dra…" at bounding box center [752, 656] width 1505 height 1312
click at [472, 209] on span "Set product prices individually" at bounding box center [525, 204] width 113 height 13
click at [452, 199] on input "Set product prices individually" at bounding box center [452, 198] width 1 height 1
radio input "true"
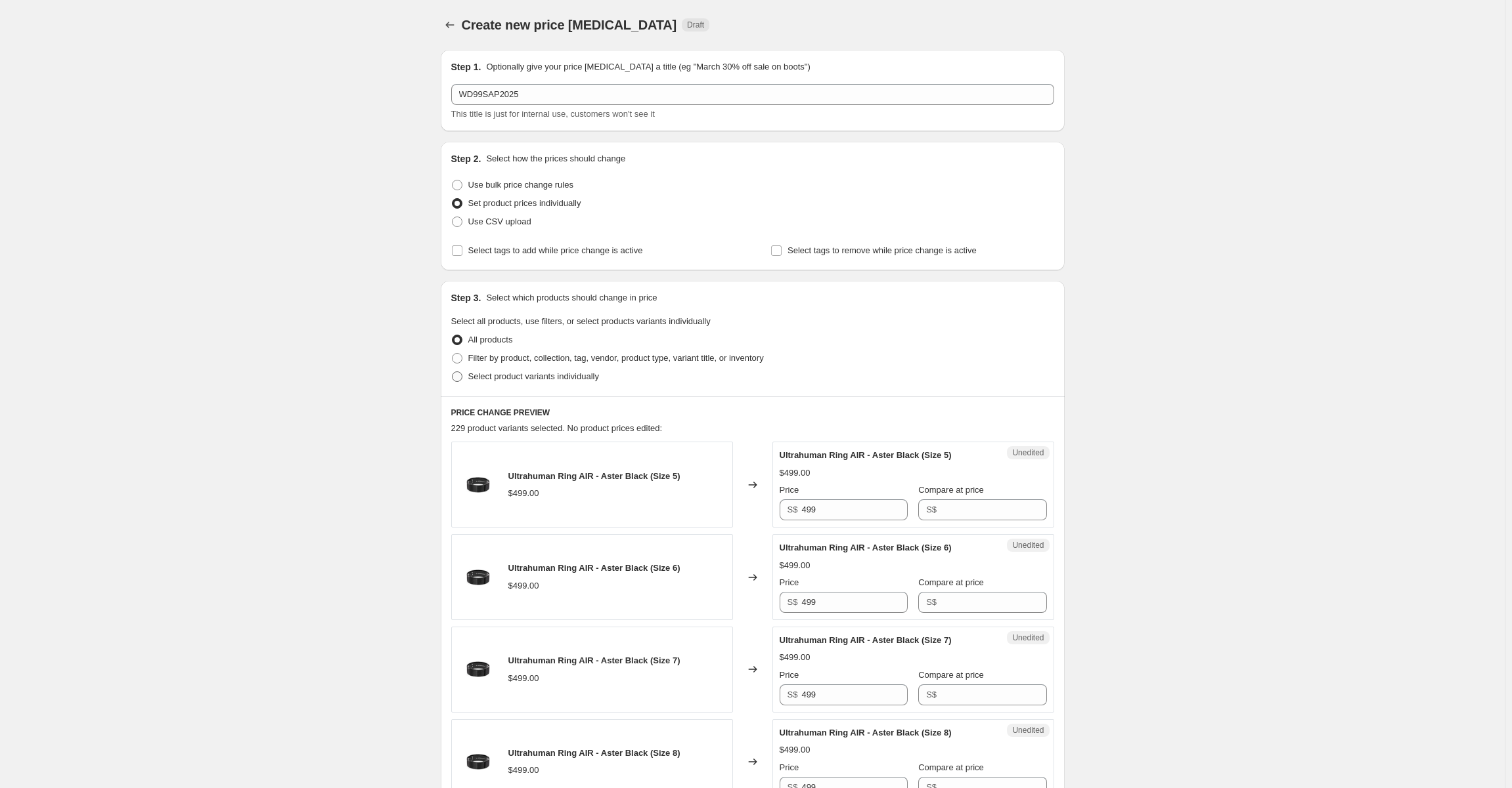
click at [463, 371] on span at bounding box center [457, 377] width 12 height 12
click at [452, 371] on input "Select product variants individually" at bounding box center [452, 371] width 1 height 1
radio input "true"
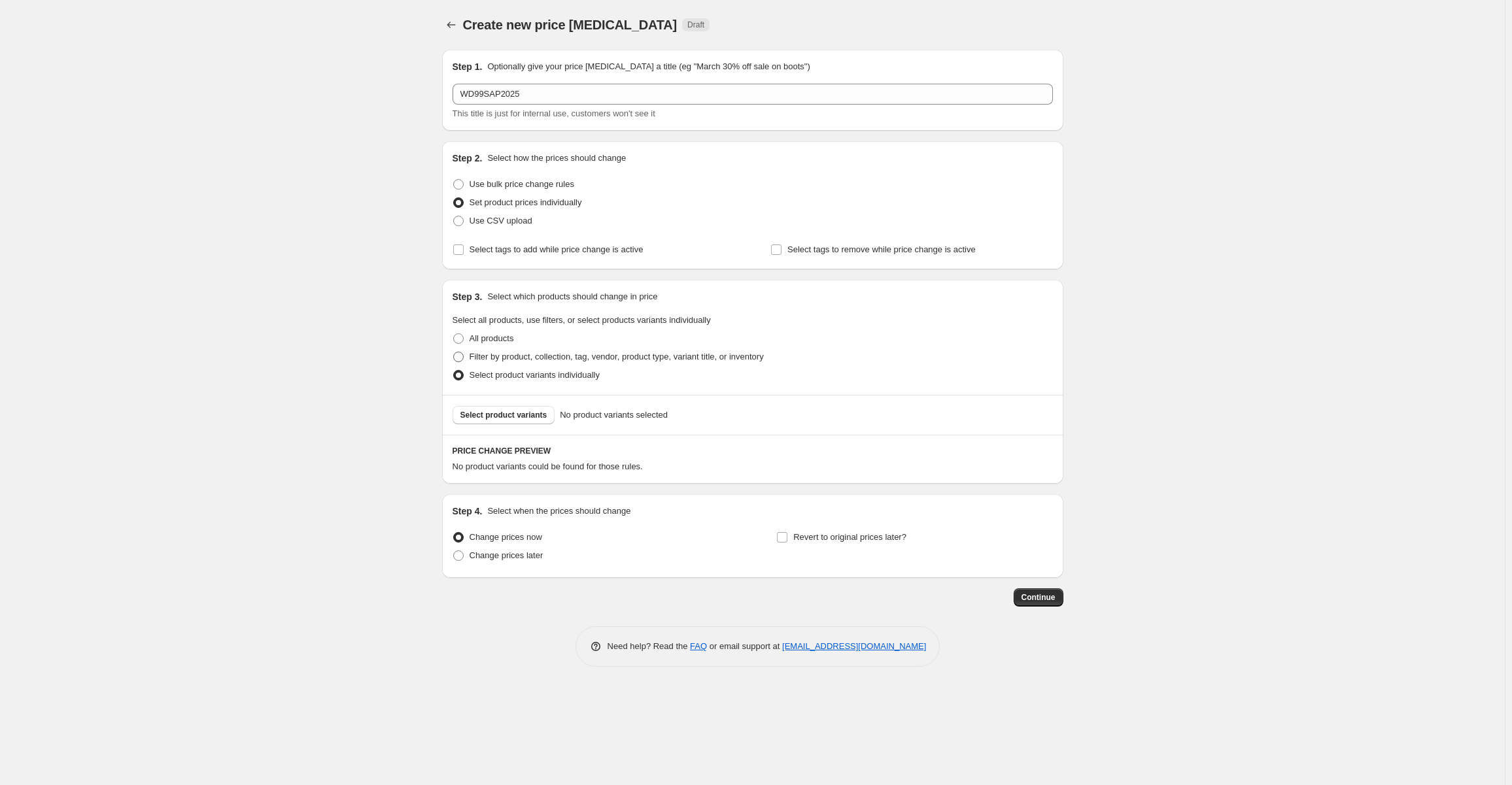
click at [461, 360] on span at bounding box center [458, 357] width 10 height 10
click at [454, 352] on input "Filter by product, collection, tag, vendor, product type, variant title, or inv…" at bounding box center [453, 351] width 1 height 1
radio input "true"
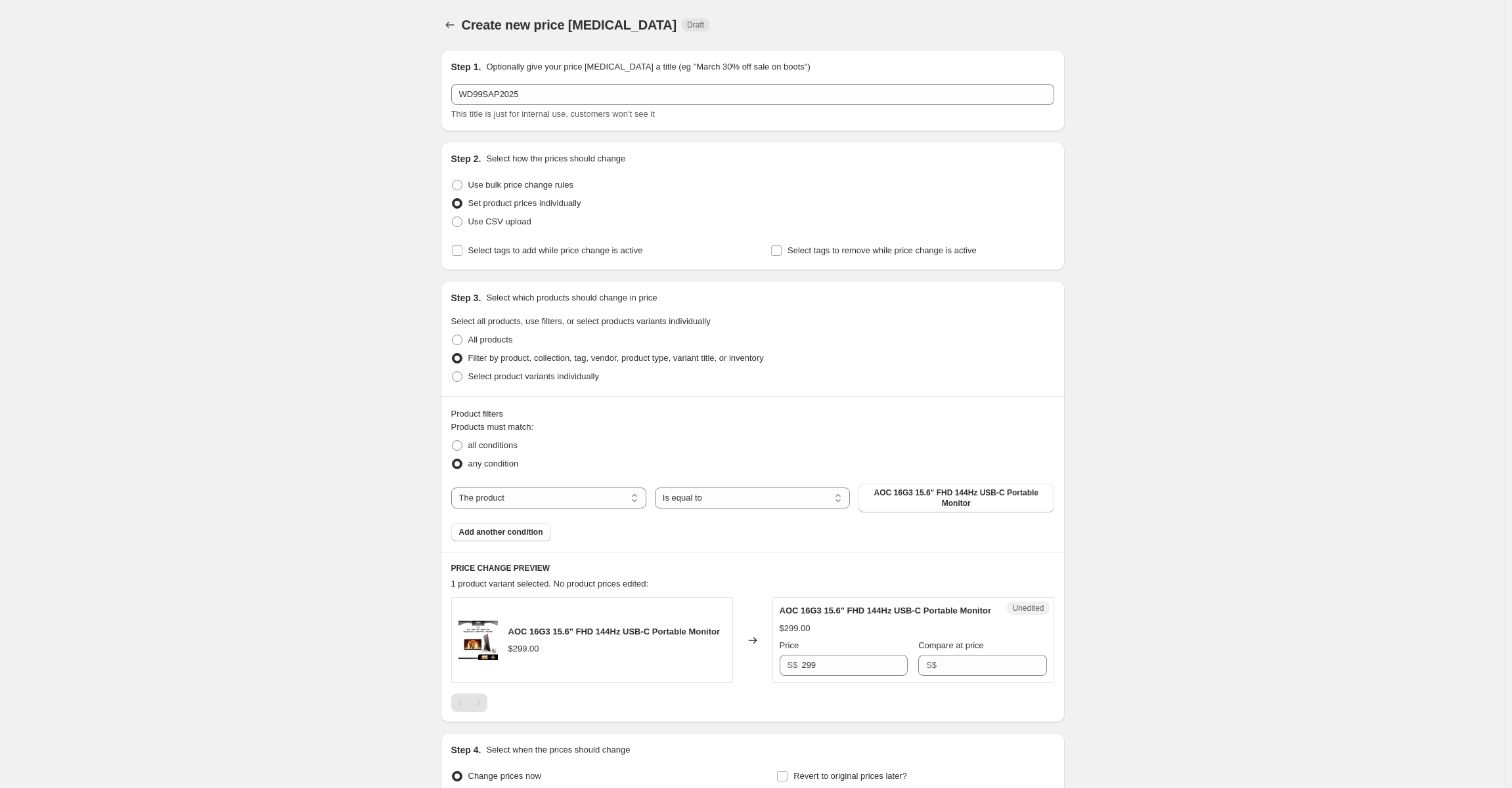
scroll to position [151, 0]
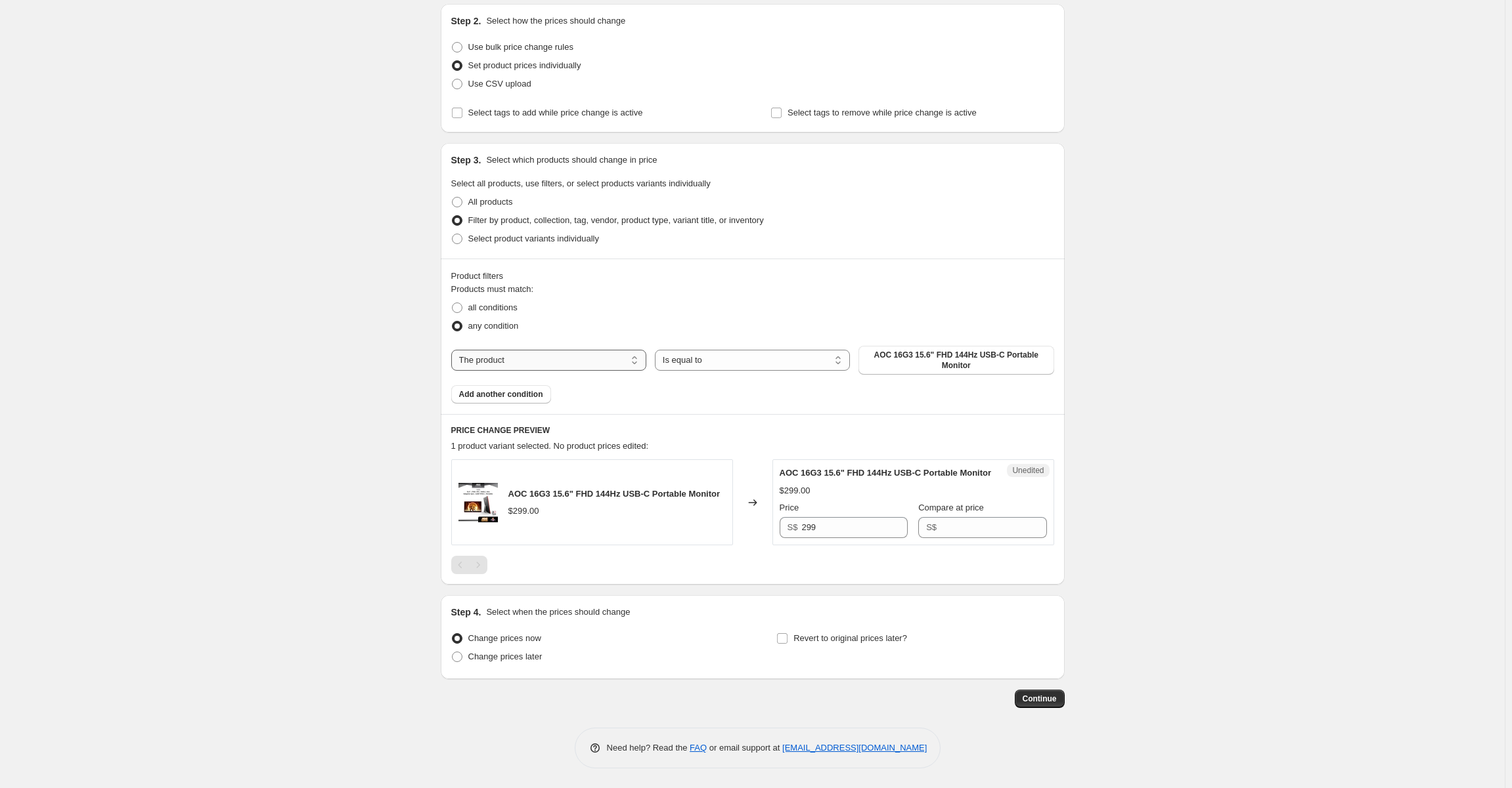
click at [604, 351] on select "The product The product's collection The product's tag The product's vendor The…" at bounding box center [548, 360] width 195 height 21
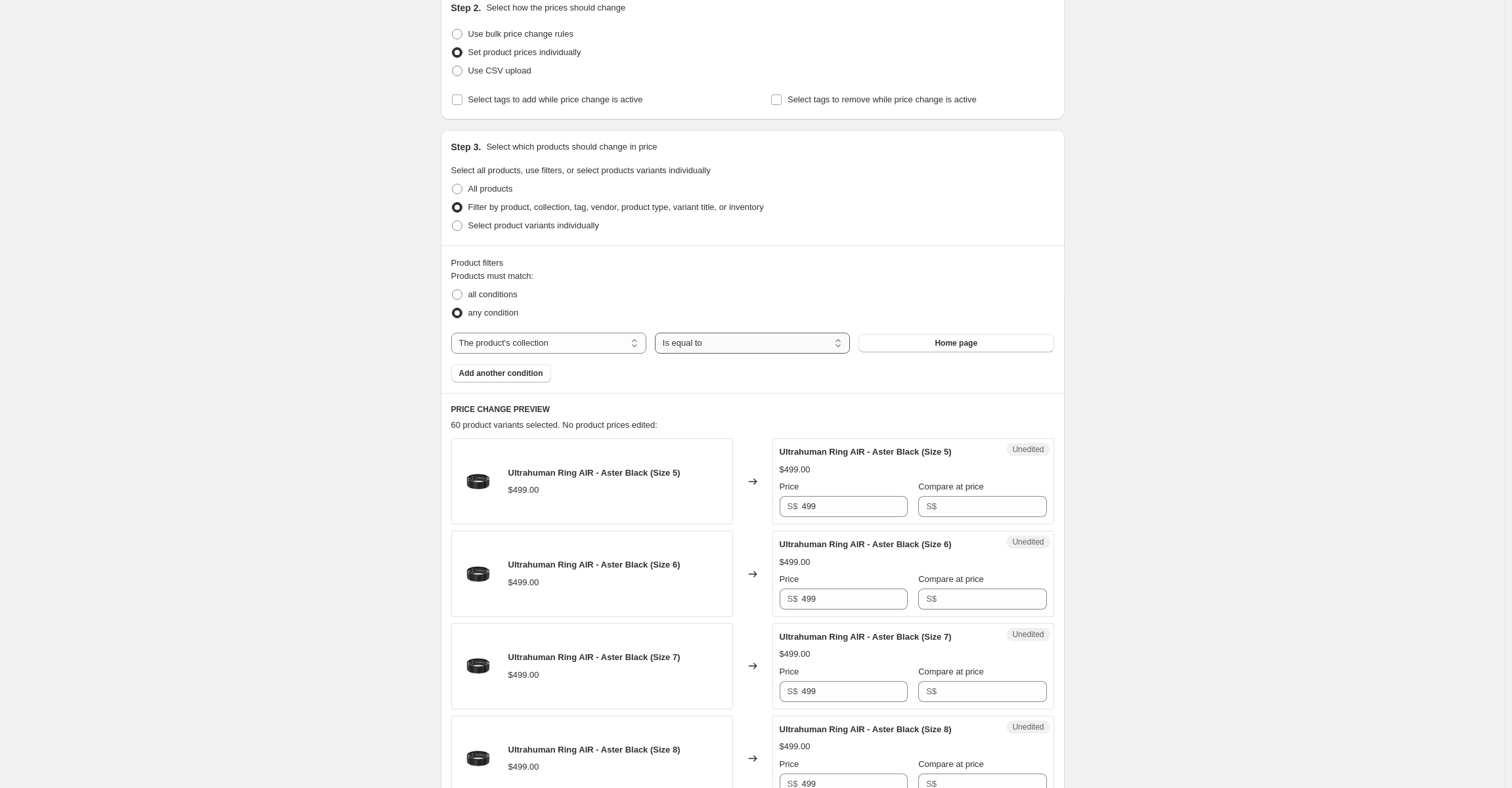
click at [788, 350] on select "Is equal to Is not equal to" at bounding box center [752, 343] width 195 height 21
click at [930, 347] on button "Home page" at bounding box center [955, 343] width 195 height 18
click at [716, 343] on select "Is equal to Is not equal to" at bounding box center [752, 343] width 195 height 21
click at [545, 339] on select "The product The product's collection The product's tag The product's vendor The…" at bounding box center [548, 343] width 195 height 21
select select "vendor"
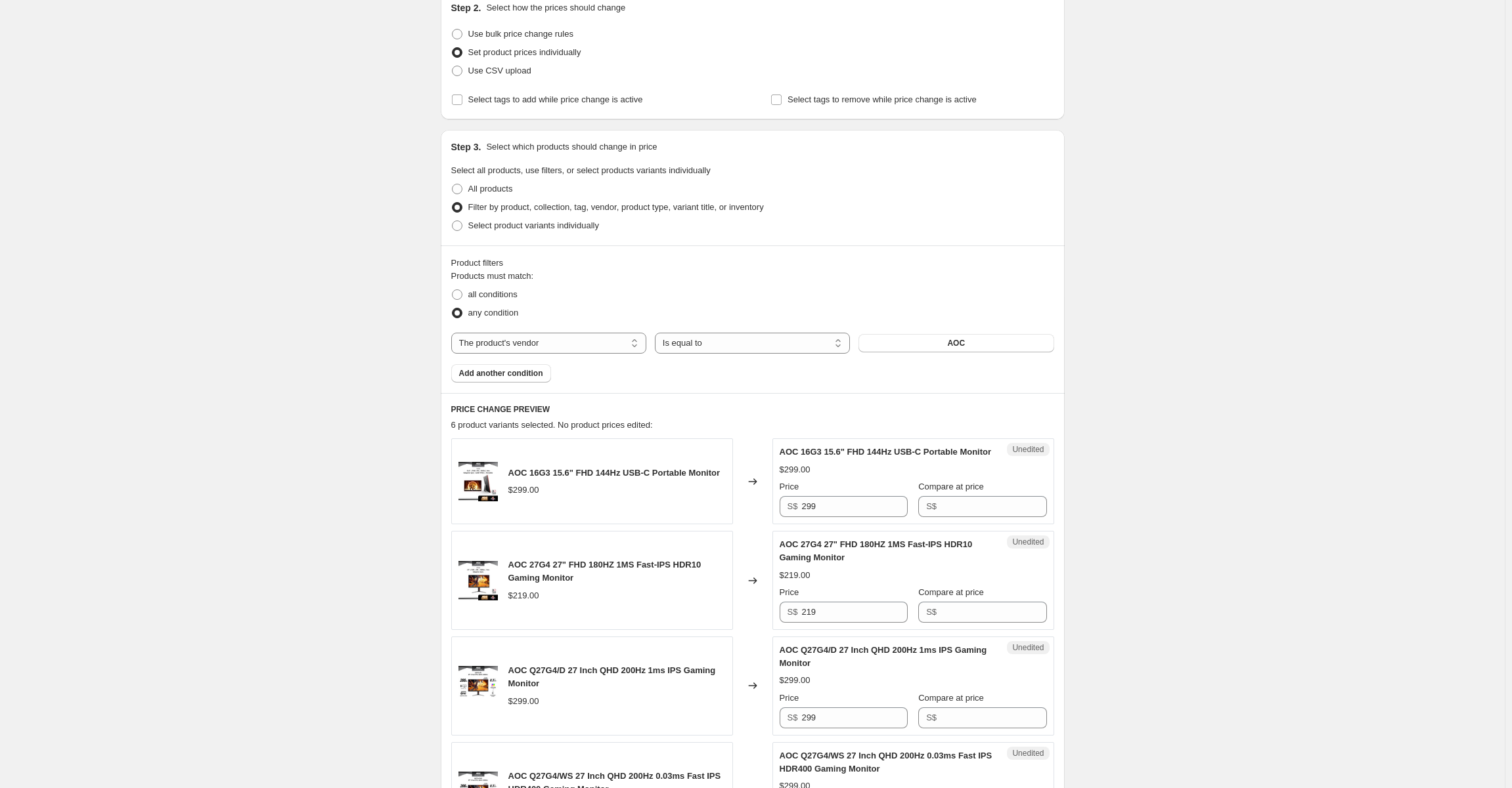
click at [908, 353] on div "The product The product's collection The product's tag The product's vendor The…" at bounding box center [752, 343] width 603 height 21
click at [910, 348] on button "AOC" at bounding box center [955, 343] width 195 height 18
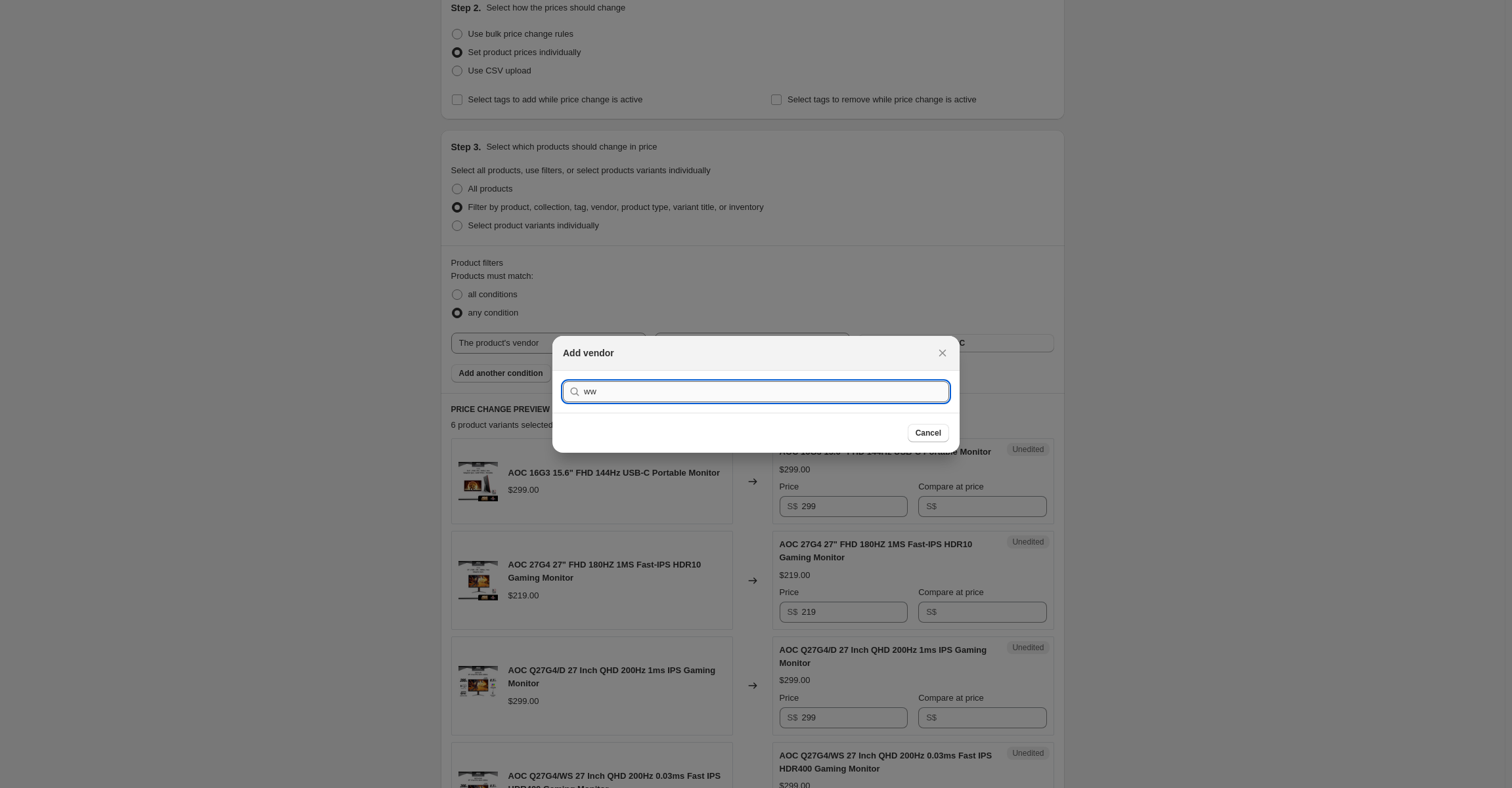
type input "w"
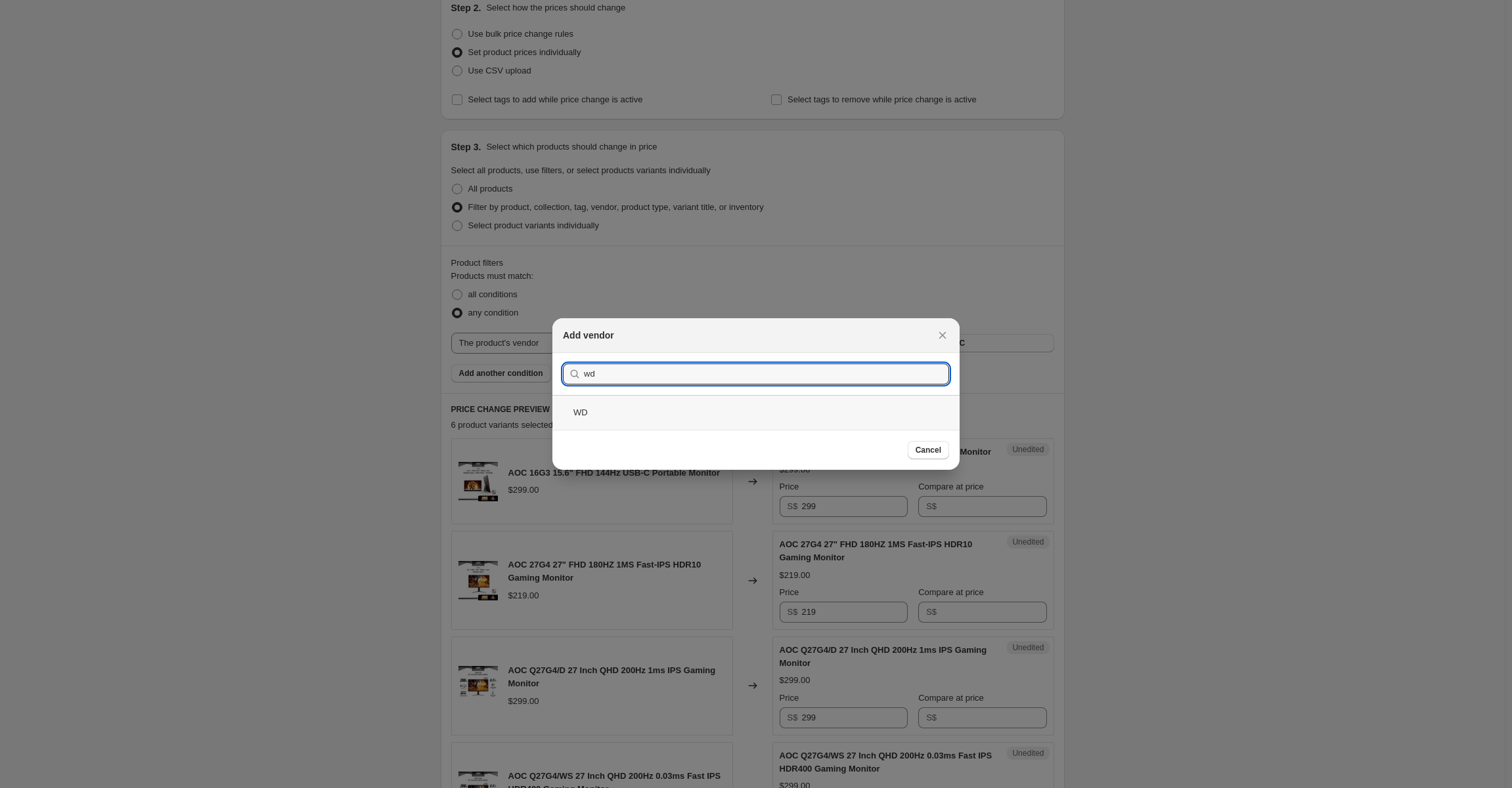
type input "wd"
click at [660, 420] on div "WD" at bounding box center [756, 412] width 407 height 35
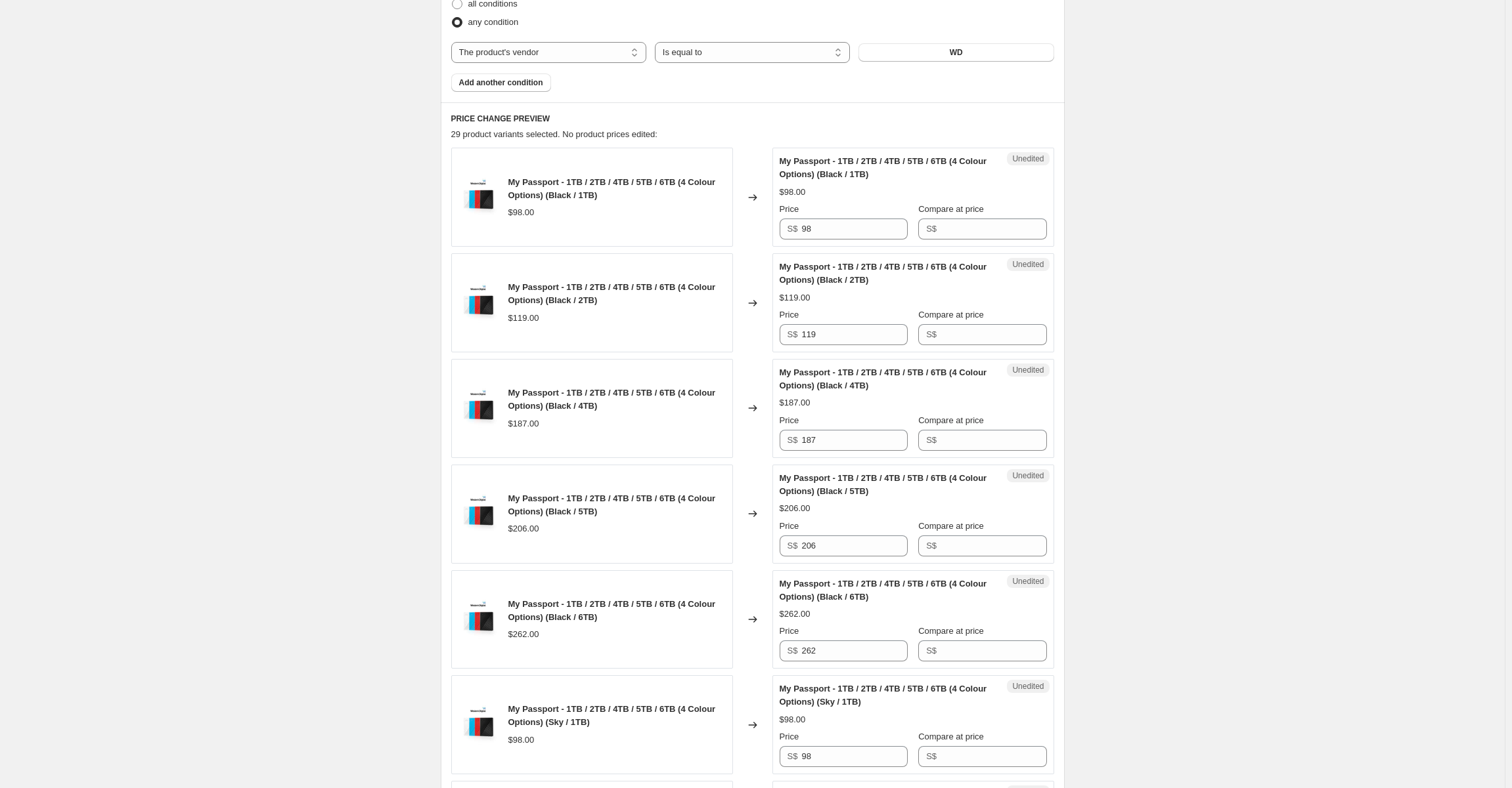
scroll to position [376, 0]
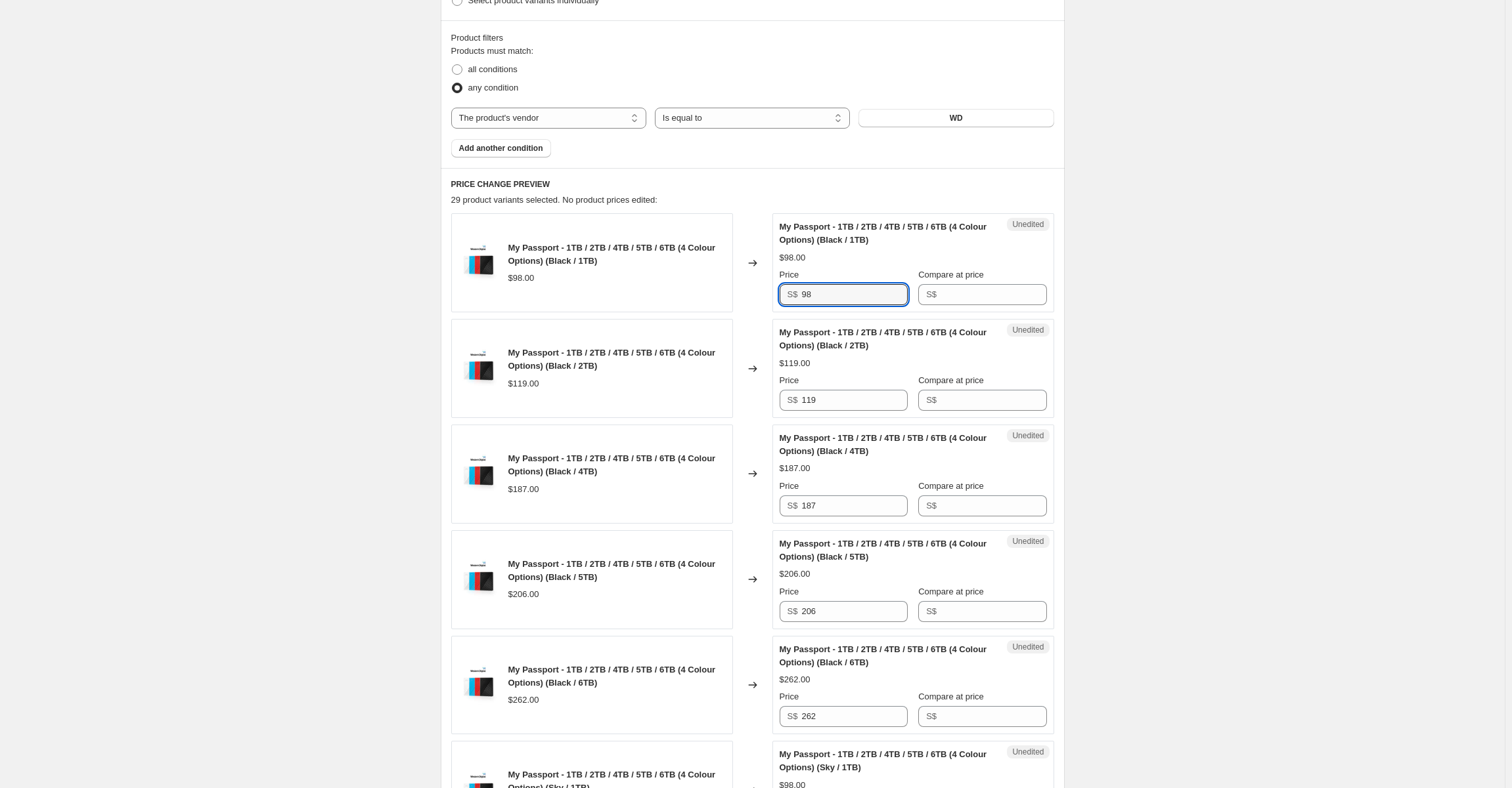
drag, startPoint x: 856, startPoint y: 293, endPoint x: 726, endPoint y: 287, distance: 130.1
click at [726, 287] on div "My Passport - 1TB / 2TB / 4TB / 5TB / 6TB (4 Colour Options) (Black / 1TB) $98.…" at bounding box center [752, 262] width 603 height 99
type input "83"
drag, startPoint x: 985, startPoint y: 287, endPoint x: 916, endPoint y: 296, distance: 69.6
click at [913, 293] on div "Price S$ 83 Compare at price S$" at bounding box center [913, 287] width 267 height 37
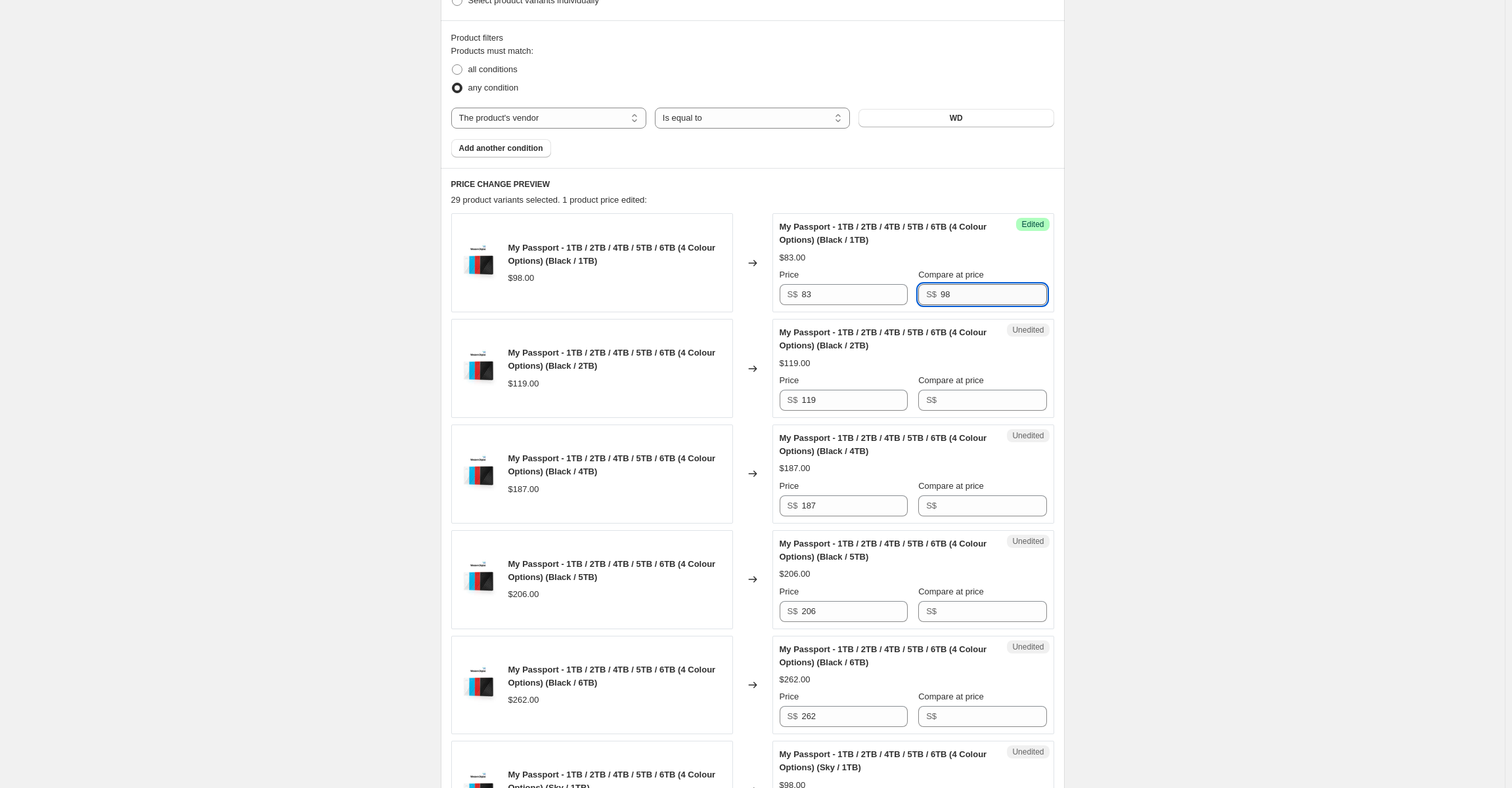
type input "98"
drag, startPoint x: 846, startPoint y: 404, endPoint x: 780, endPoint y: 402, distance: 66.0
click at [780, 402] on div "Unedited My Passport - 1TB / 2TB / 4TB / 5TB / 6TB (4 Colour Options) (Black / …" at bounding box center [913, 368] width 282 height 99
type input "105"
drag, startPoint x: 942, startPoint y: 398, endPoint x: 955, endPoint y: 406, distance: 15.3
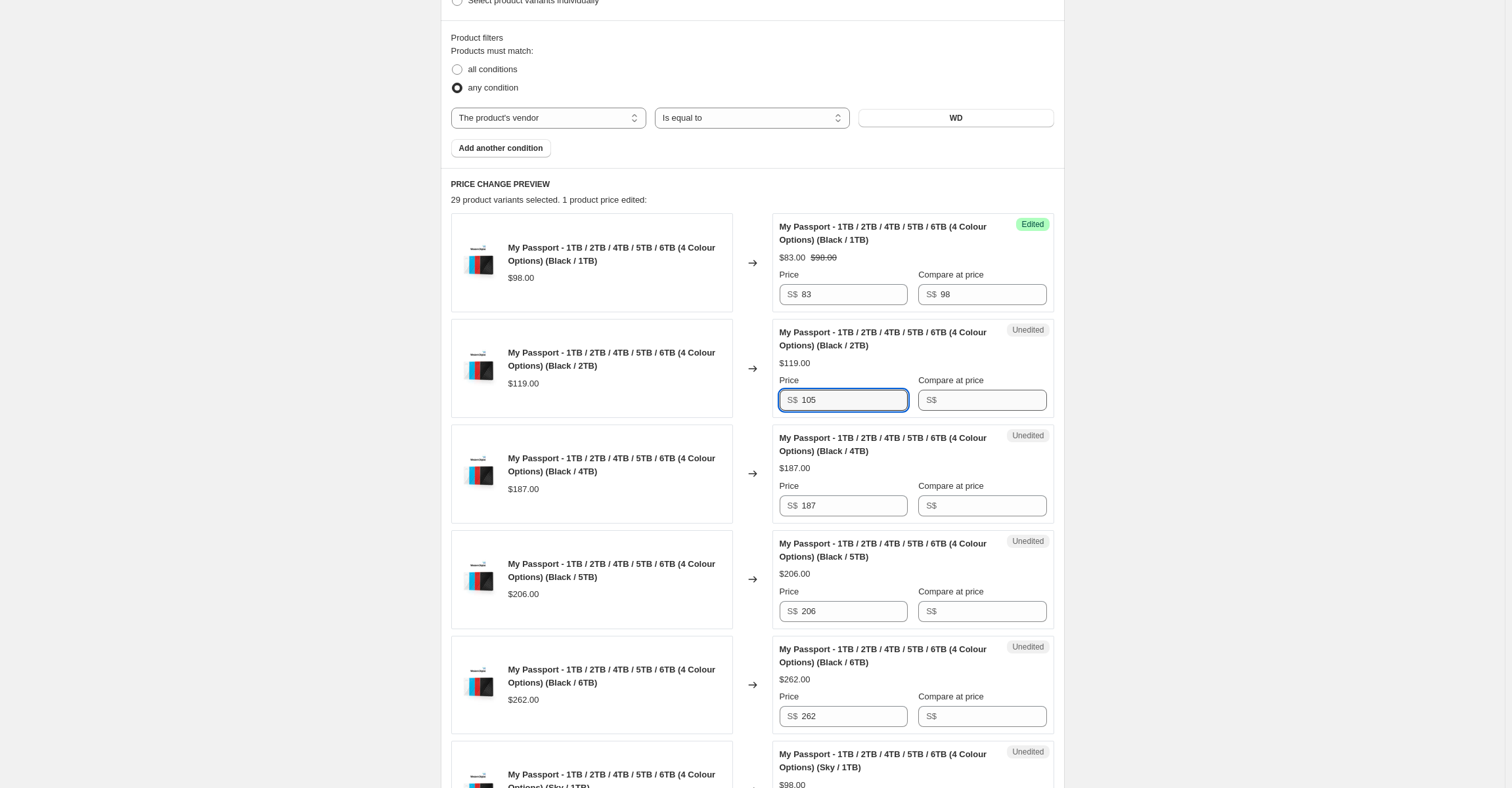
click at [944, 400] on div "S$" at bounding box center [982, 400] width 128 height 21
type input "119"
drag, startPoint x: 855, startPoint y: 512, endPoint x: 737, endPoint y: 500, distance: 118.6
click at [738, 500] on div "My Passport - 1TB / 2TB / 4TB / 5TB / 6TB (4 Colour Options) (Black / 4TB) $187…" at bounding box center [752, 474] width 603 height 99
type input "170"
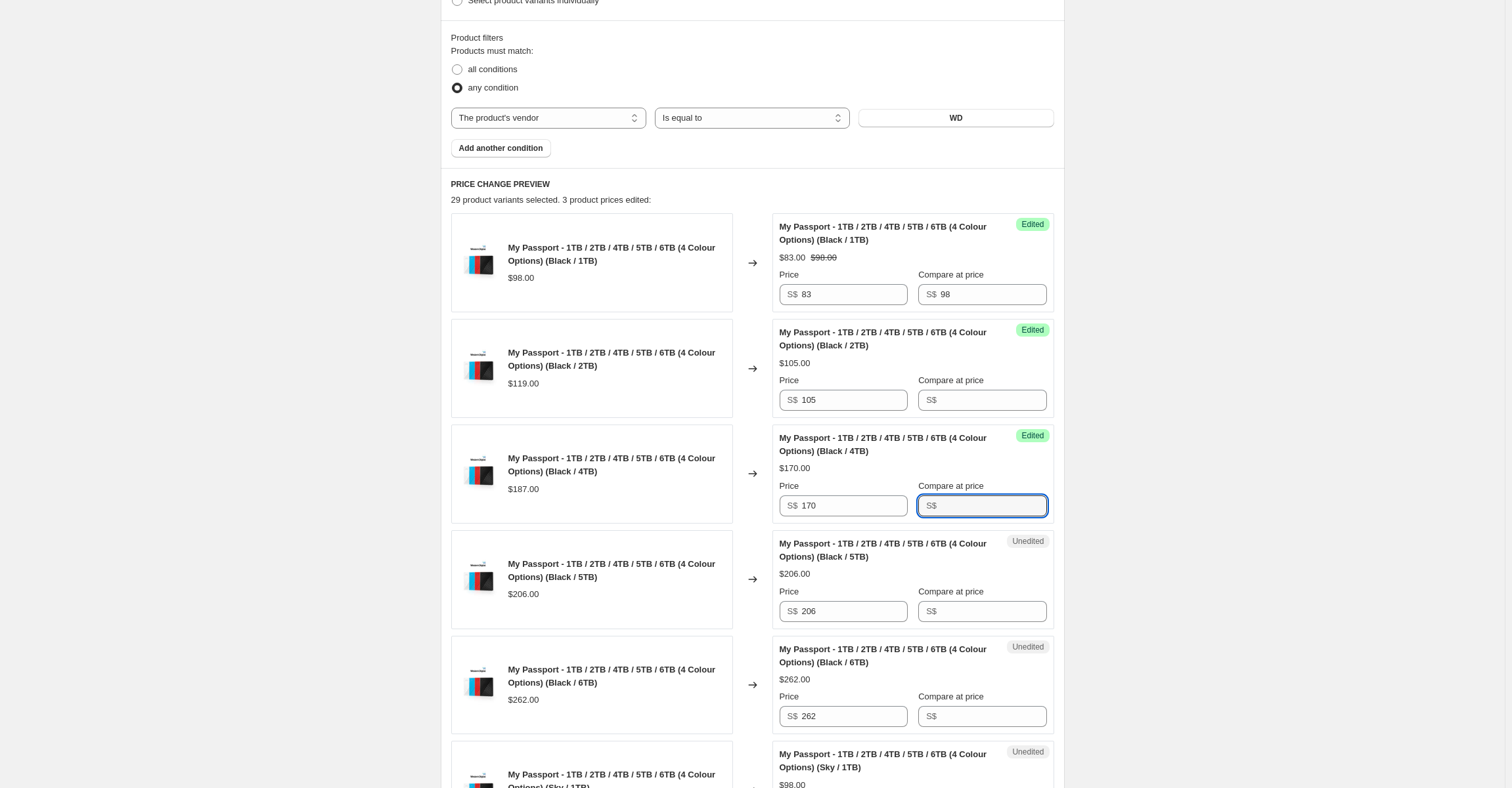
drag, startPoint x: 979, startPoint y: 506, endPoint x: 918, endPoint y: 508, distance: 61.0
click at [918, 508] on div "Price S$ 170 Compare at price S$" at bounding box center [913, 498] width 267 height 37
type input "187"
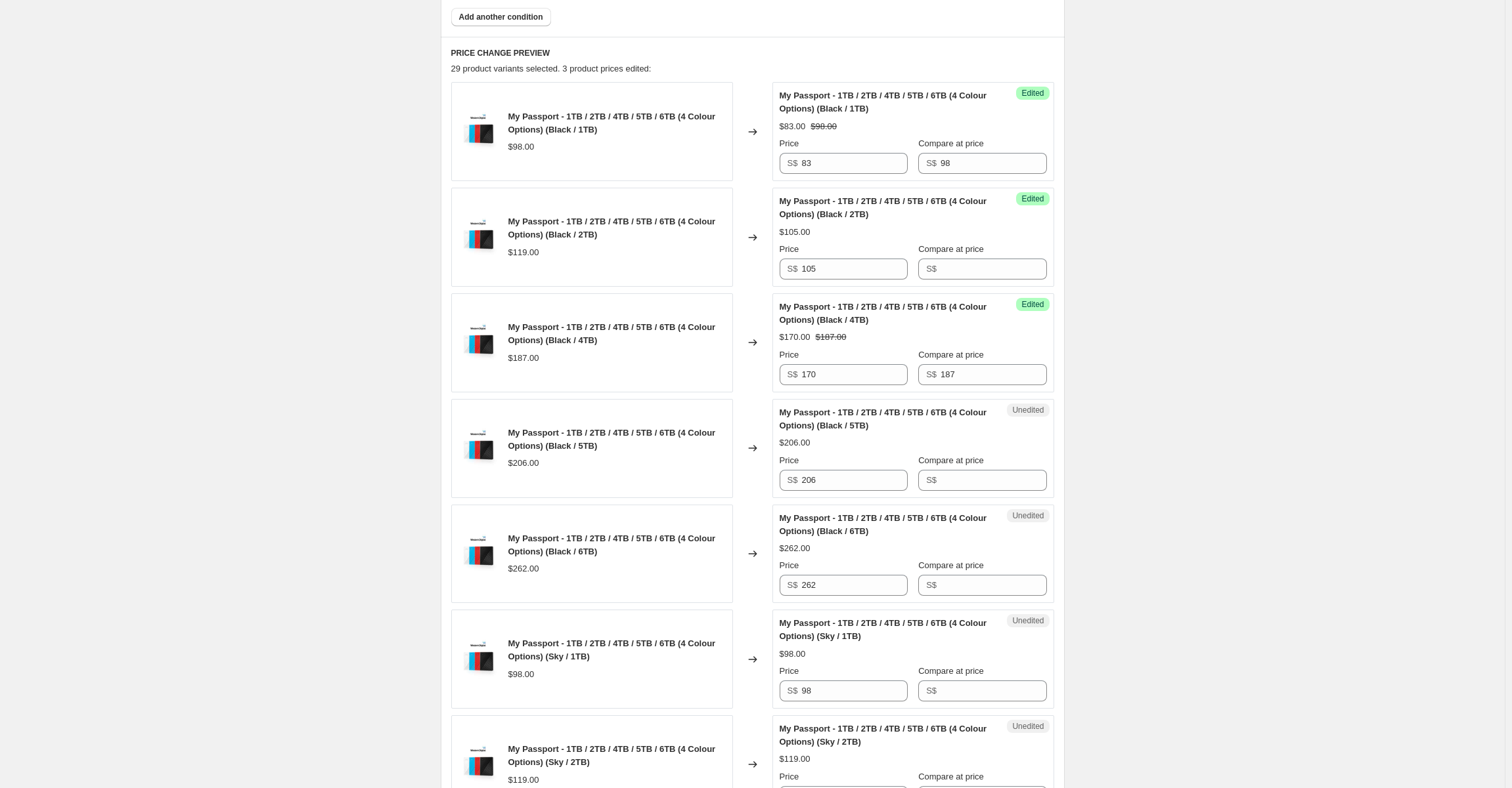
click at [838, 468] on div "Price S$ 206" at bounding box center [844, 473] width 128 height 37
drag, startPoint x: 841, startPoint y: 473, endPoint x: 835, endPoint y: 470, distance: 6.7
click at [836, 471] on input "206" at bounding box center [854, 480] width 106 height 21
type input "190"
type input "206"
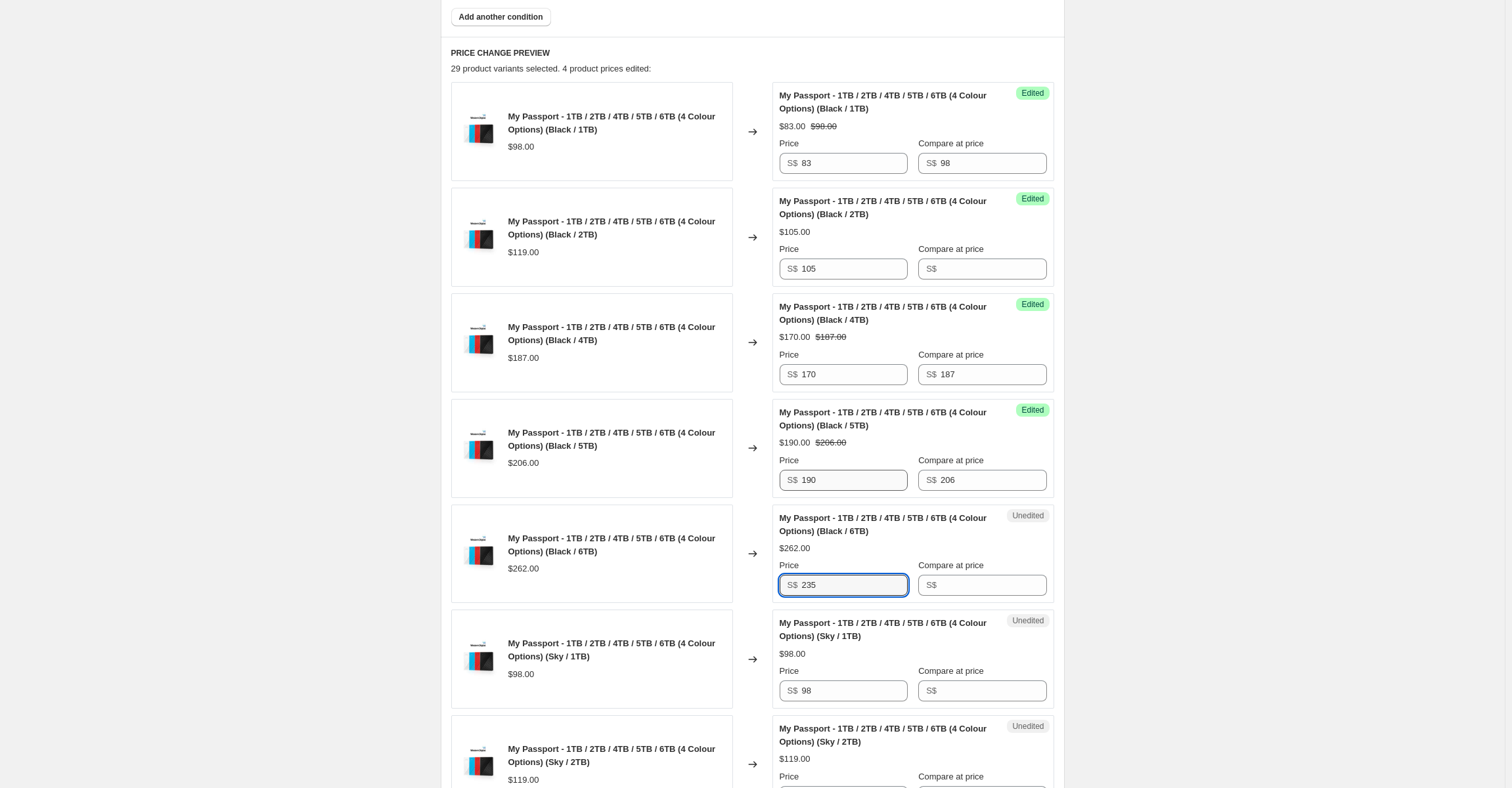
type input "235"
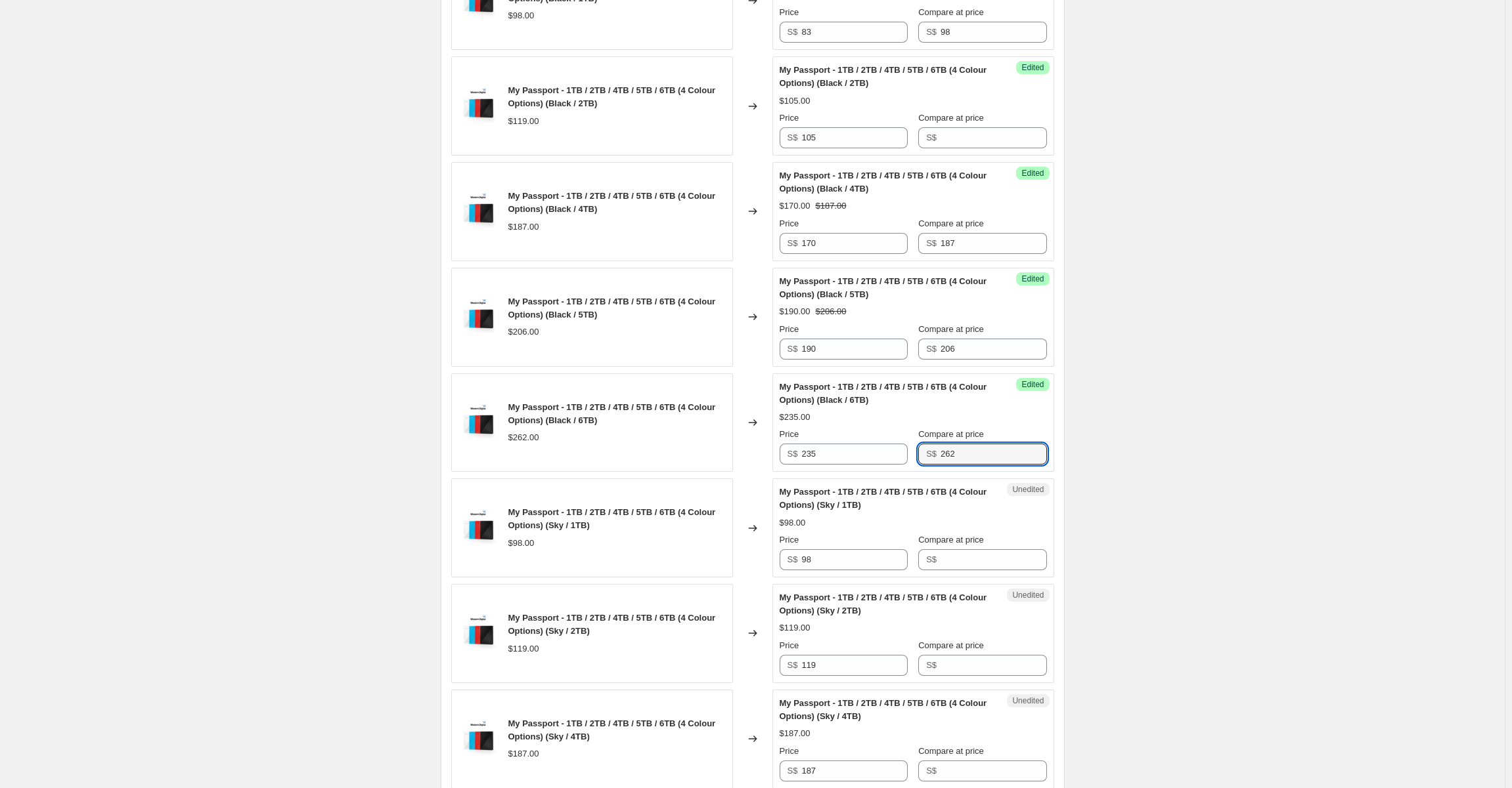
scroll to position [704, 0]
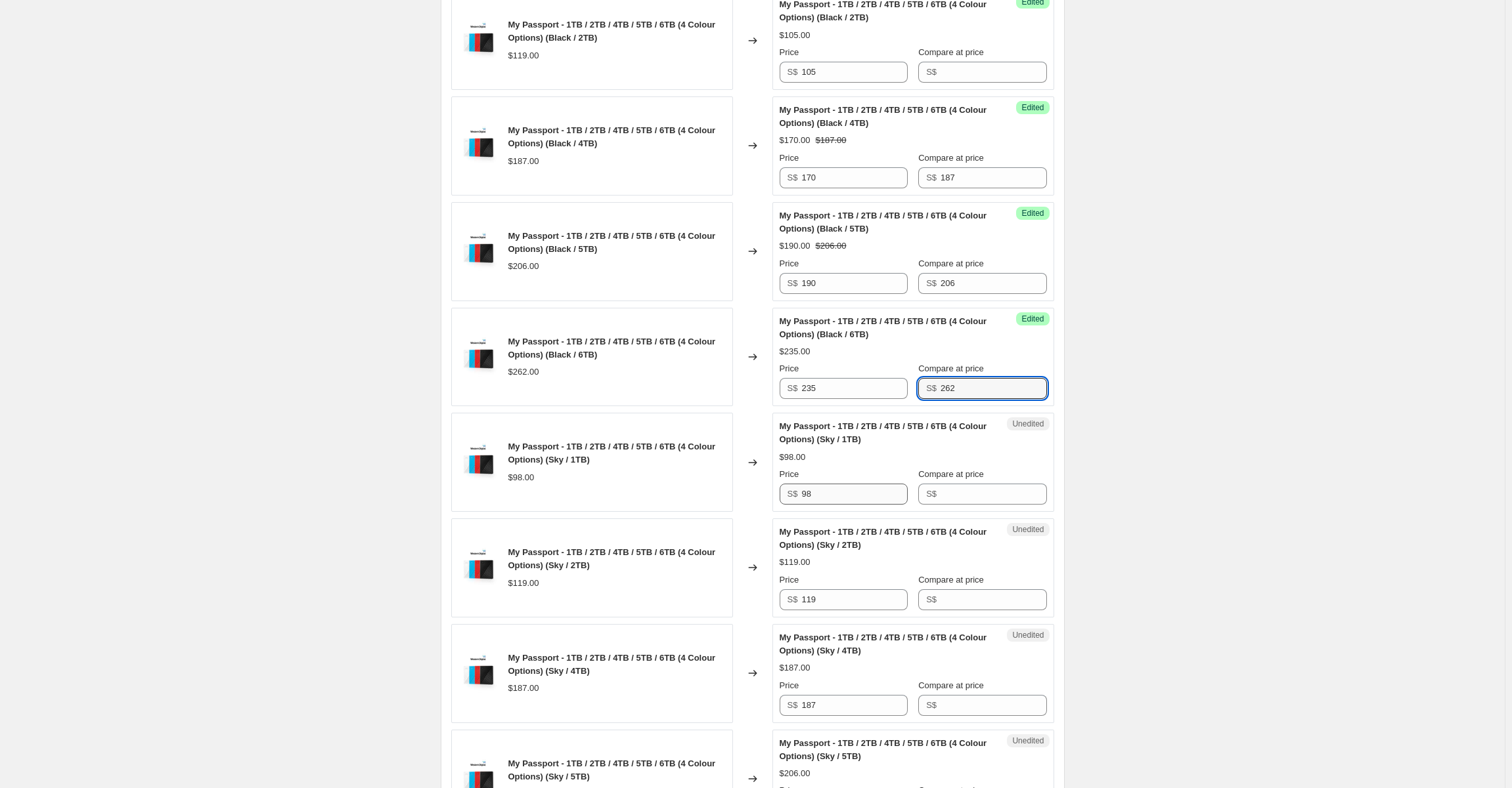
type input "262"
click at [859, 492] on input "98" at bounding box center [854, 494] width 106 height 21
type input "83"
type input "98"
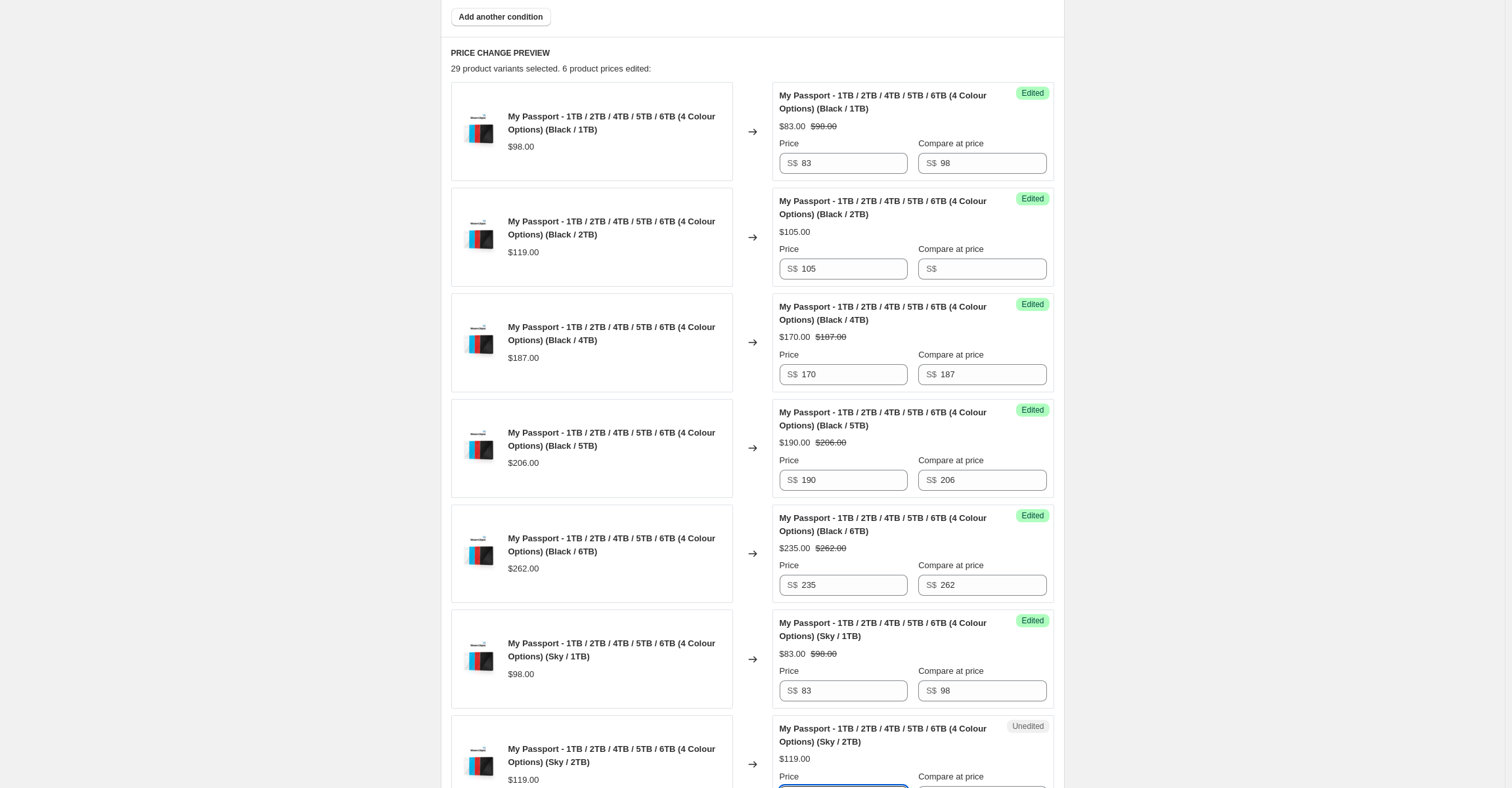
scroll to position [639, 0]
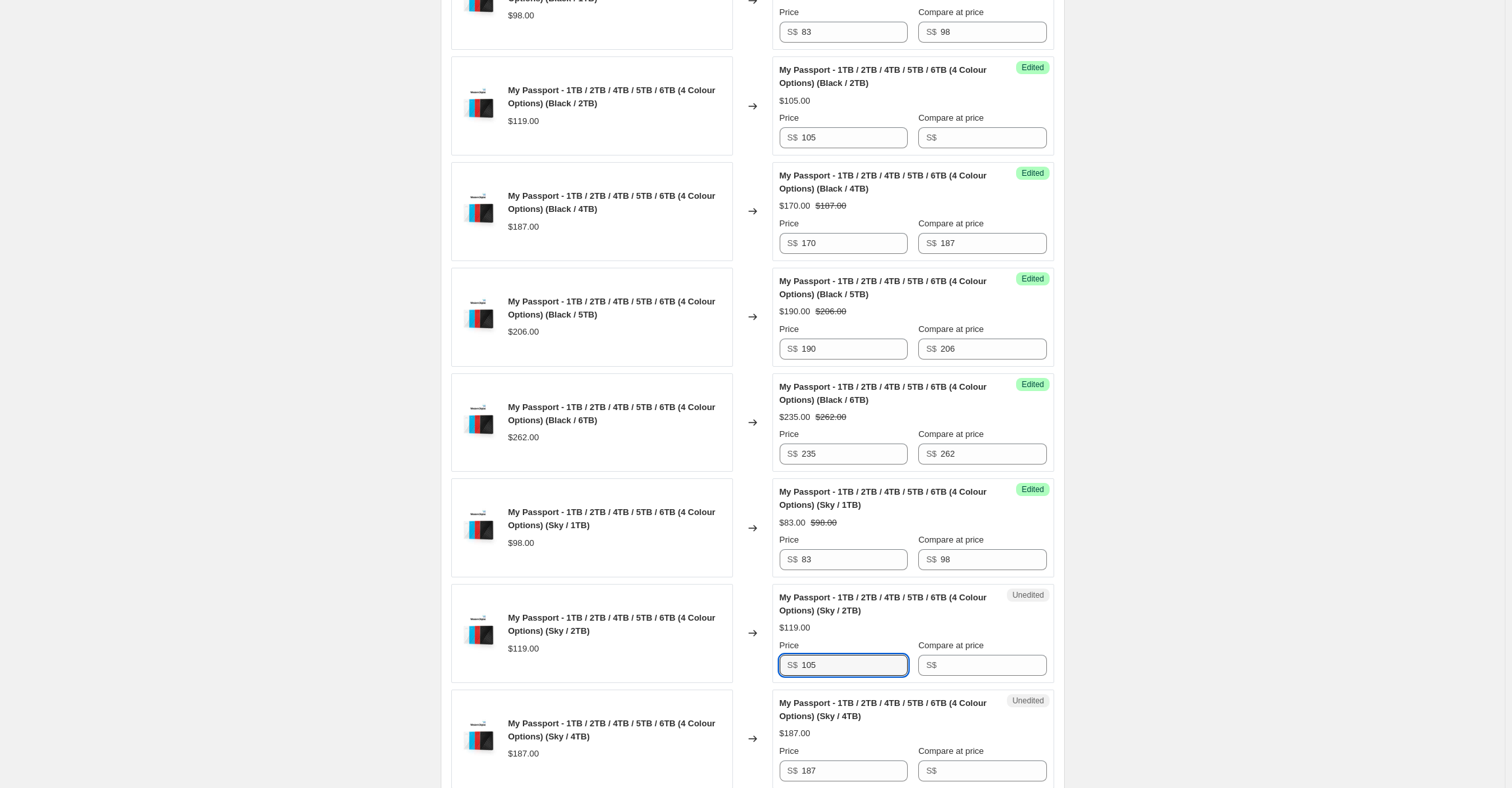
type input "105"
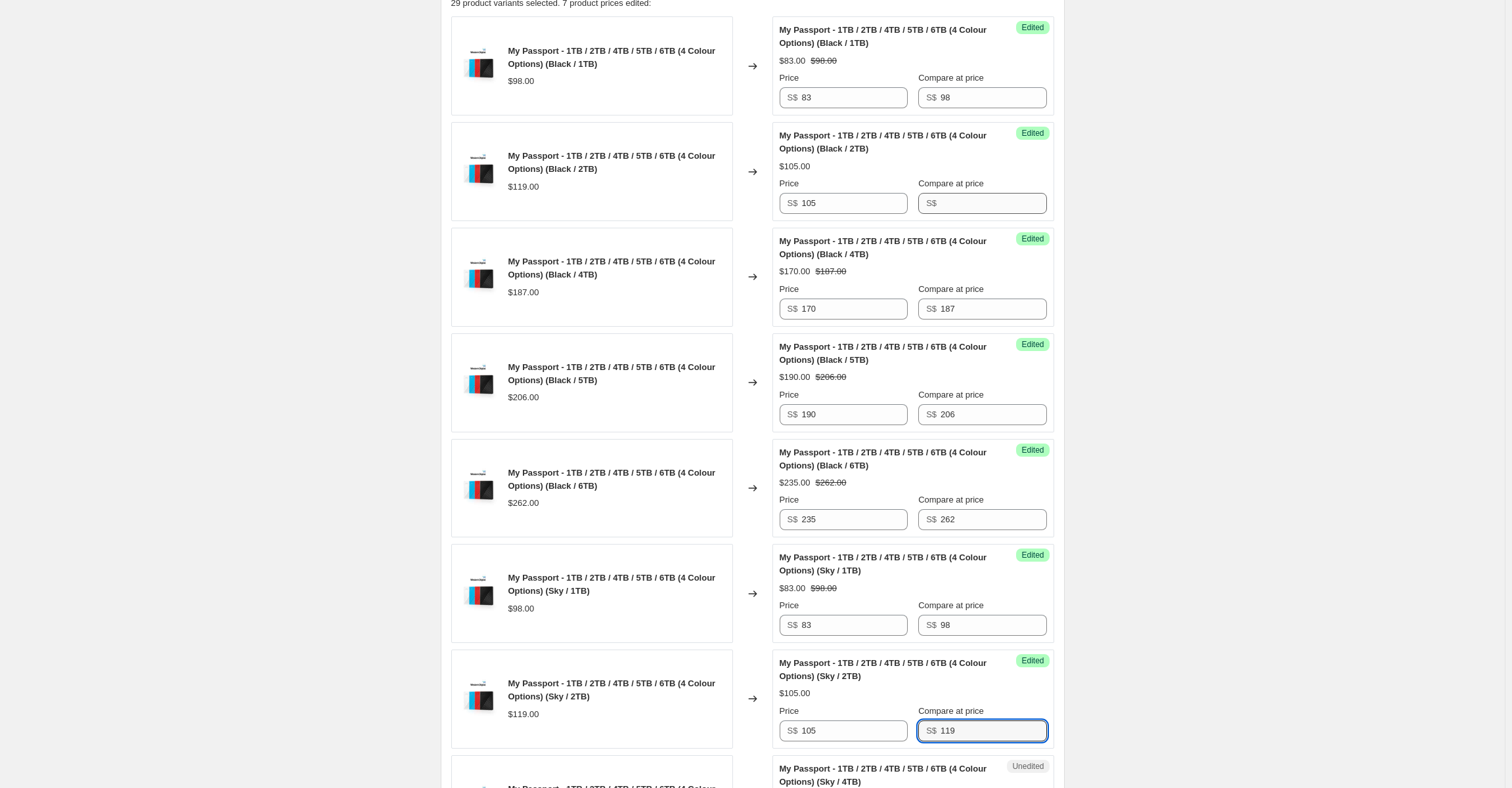
type input "119"
click at [1011, 209] on input "Compare at price" at bounding box center [994, 204] width 106 height 21
type input "119"
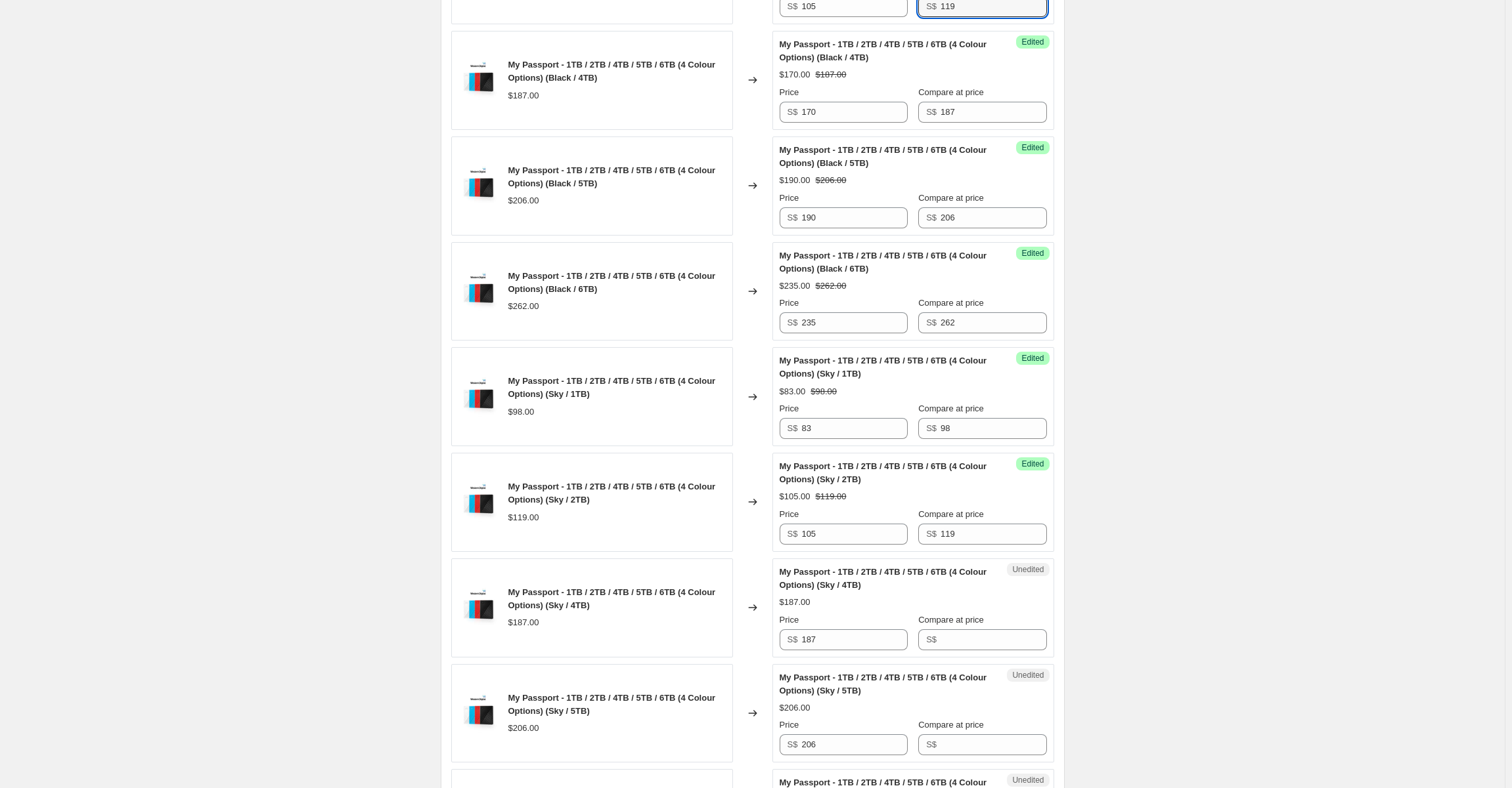
scroll to position [836, 0]
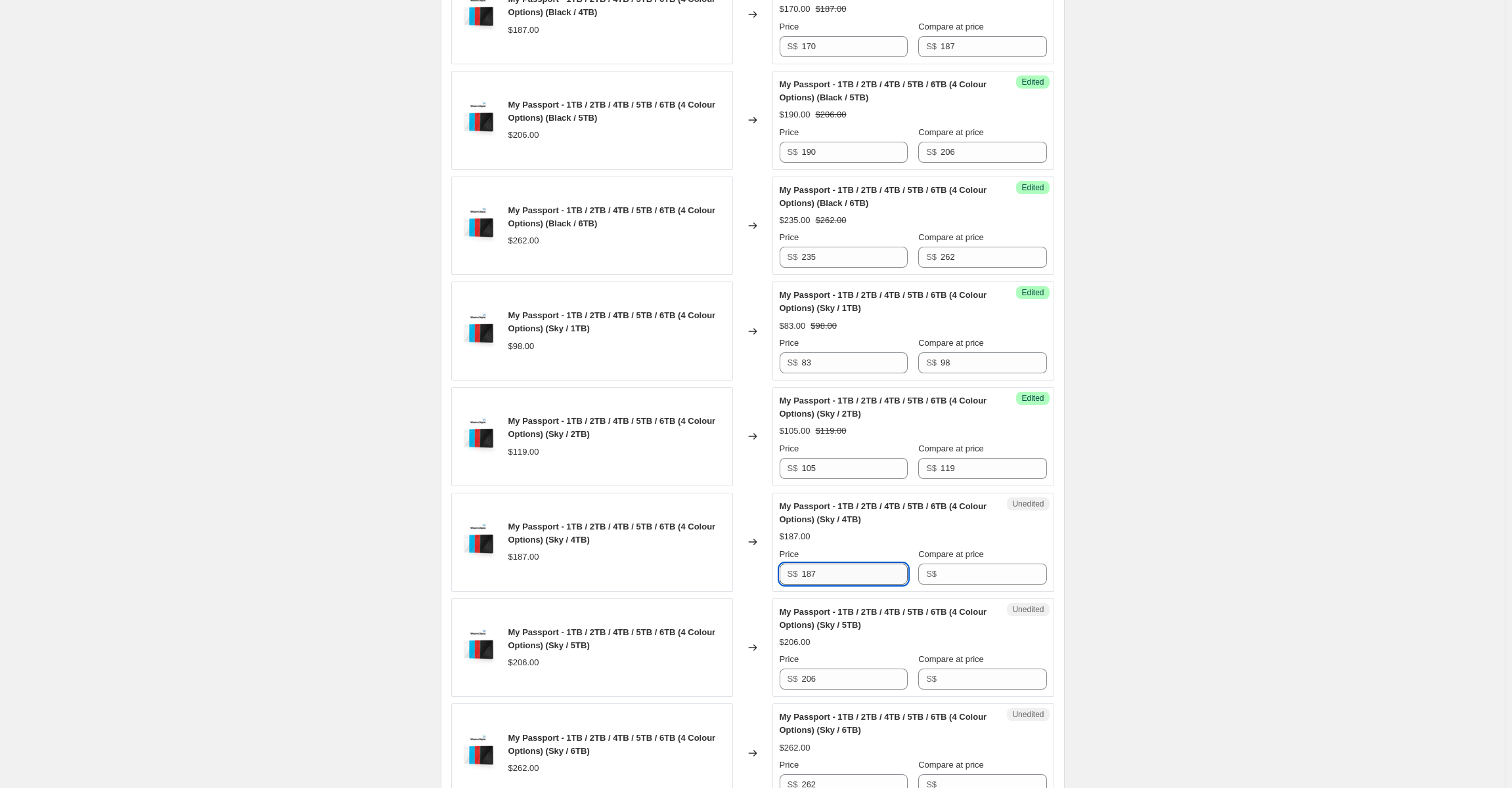
click at [860, 581] on input "187" at bounding box center [854, 574] width 106 height 21
type input "170"
type input "187"
type input "190"
type input "206"
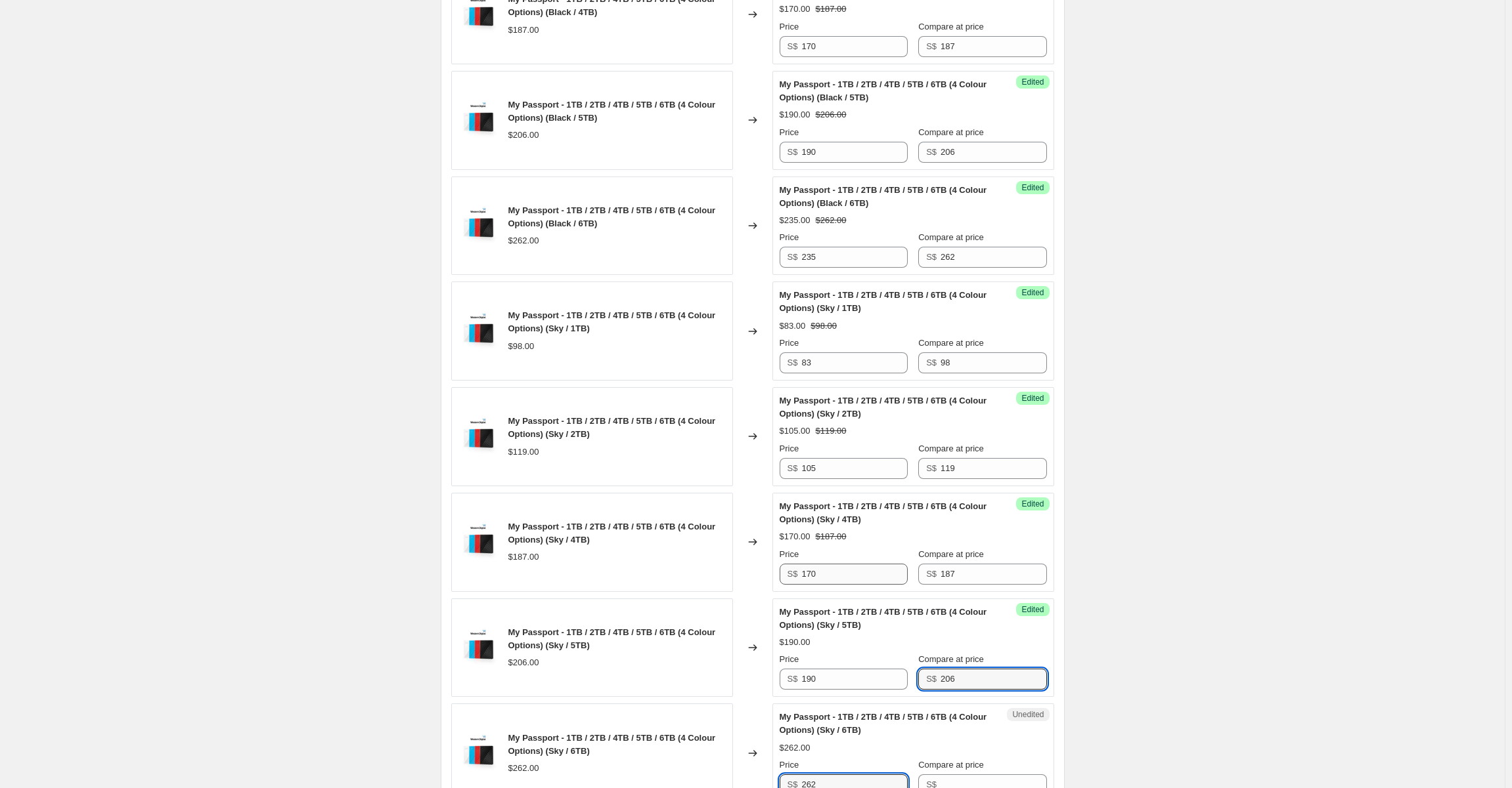
scroll to position [843, 0]
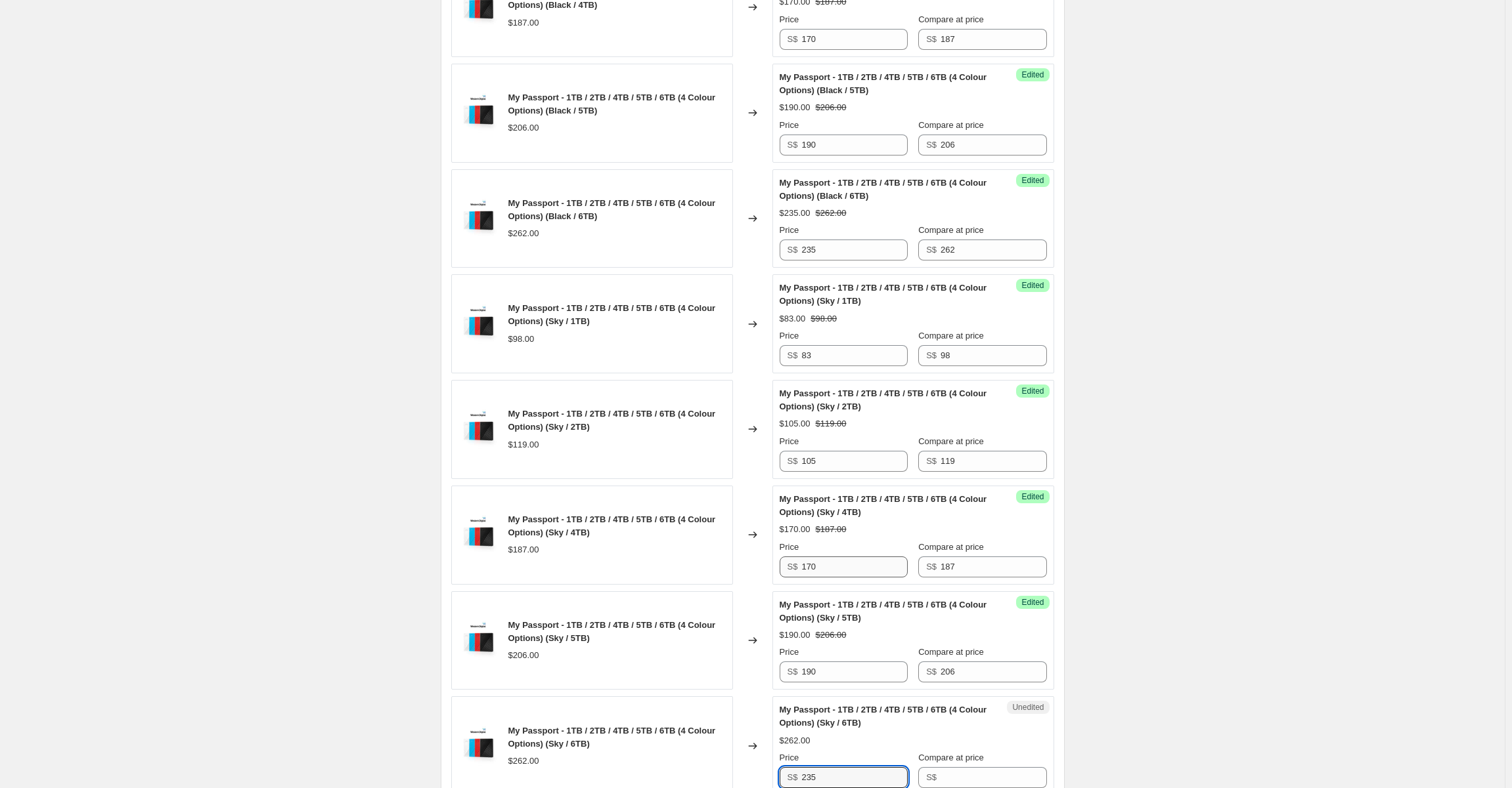
type input "235"
type input "262"
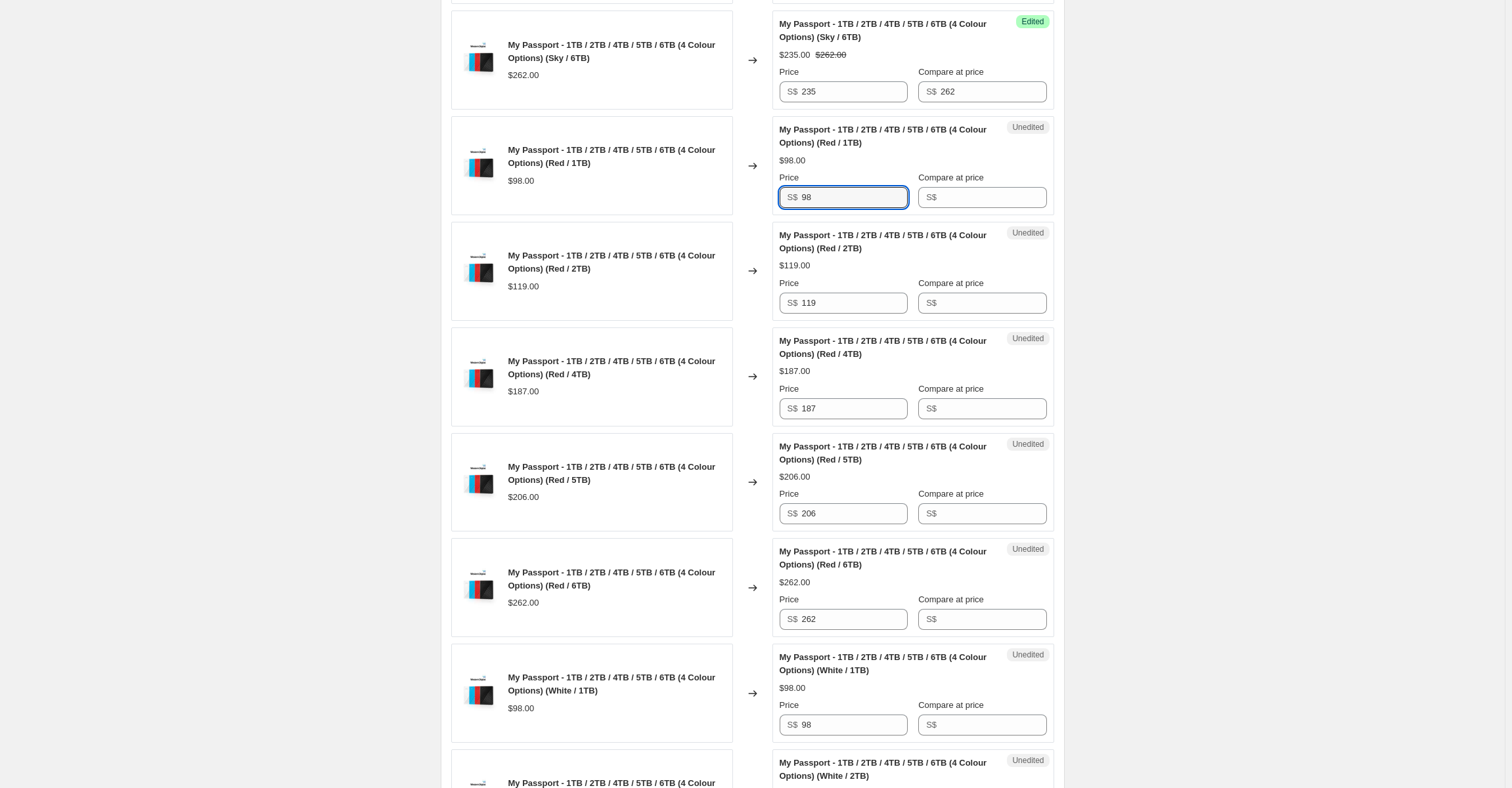
scroll to position [1594, 0]
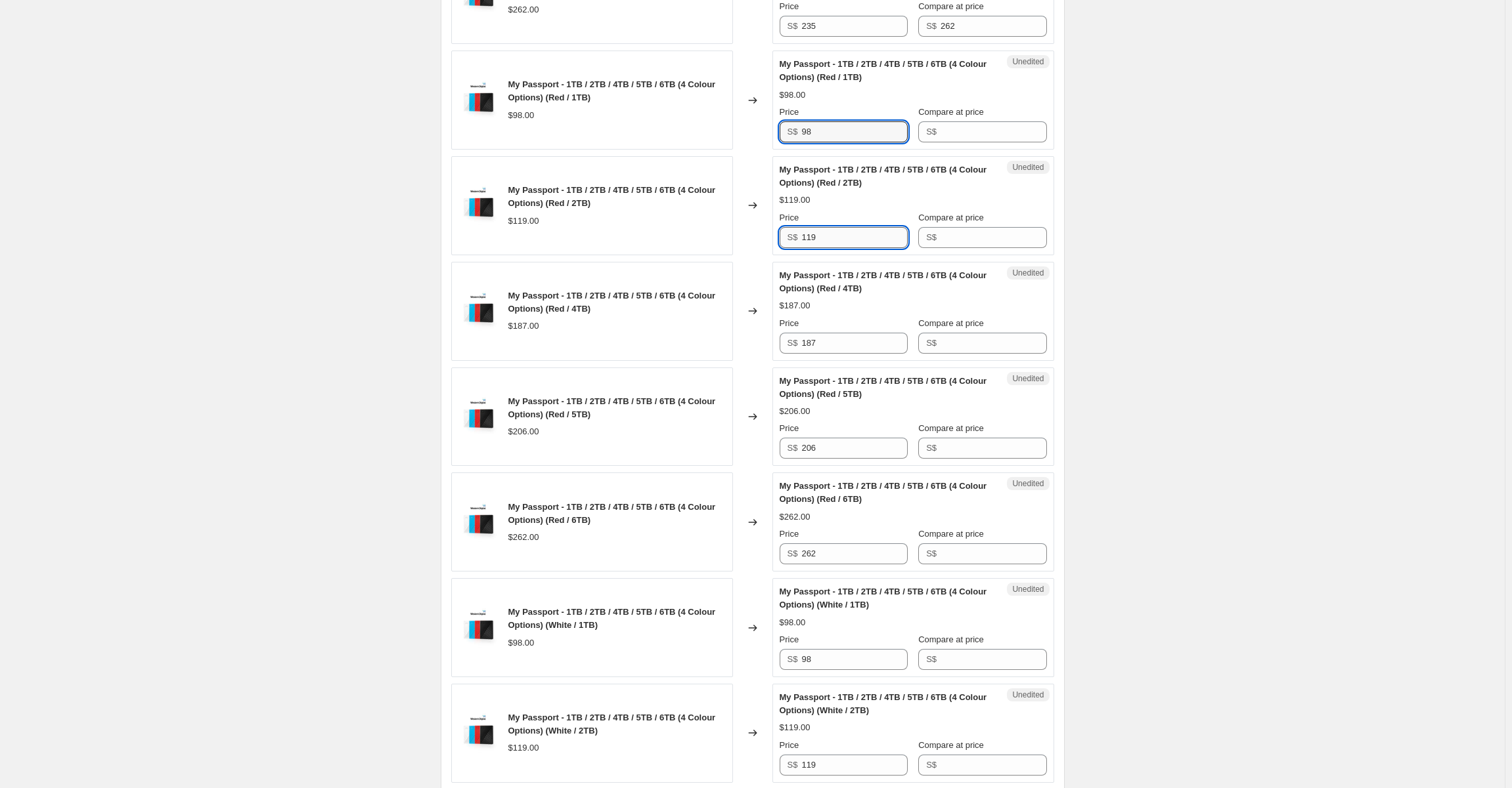
click at [874, 245] on input "119" at bounding box center [854, 237] width 106 height 21
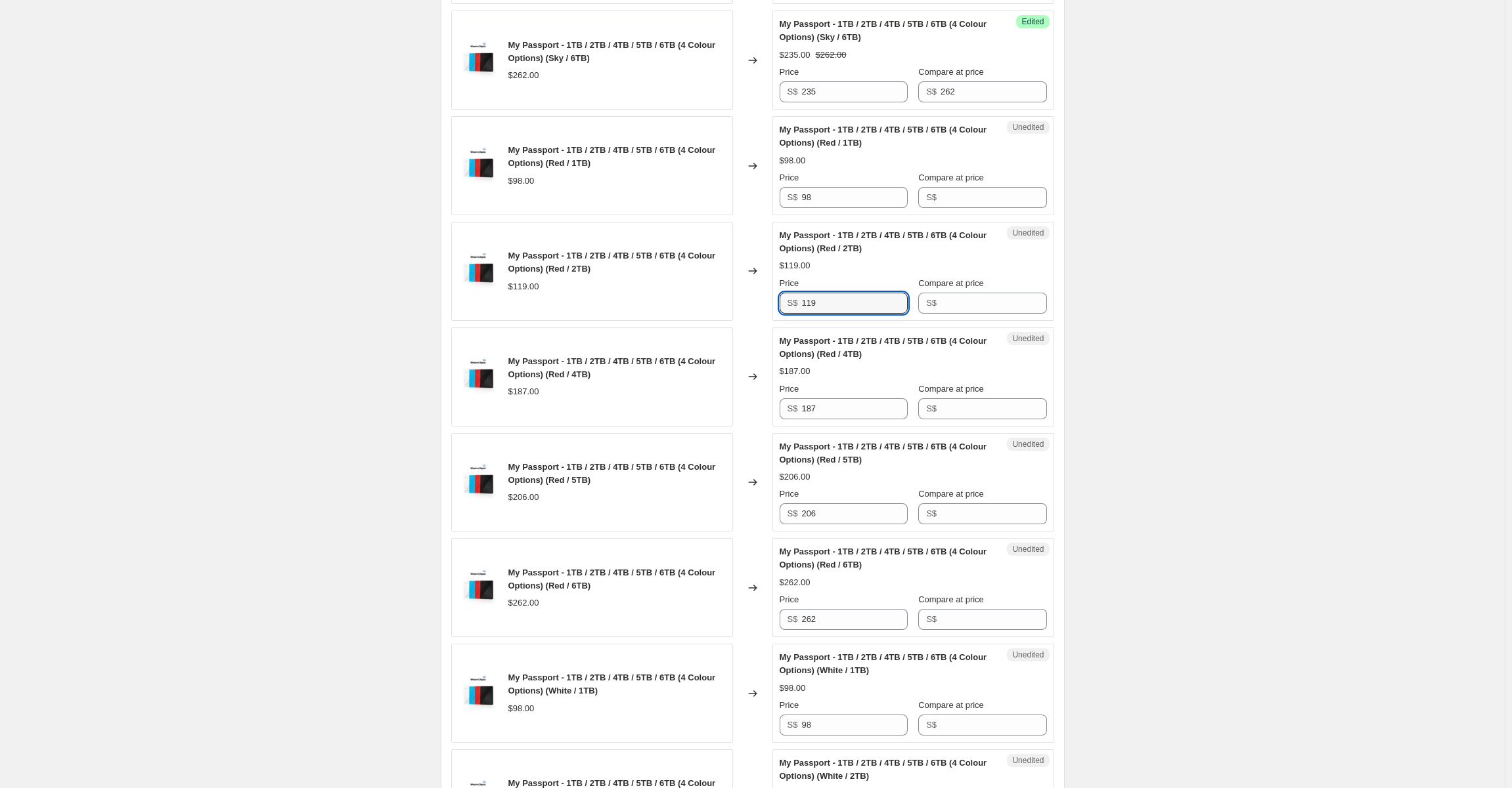
click at [871, 186] on div "Price S$ 98" at bounding box center [844, 190] width 128 height 37
click at [856, 190] on input "98" at bounding box center [854, 198] width 106 height 21
type input "83"
type input "98"
type input "105"
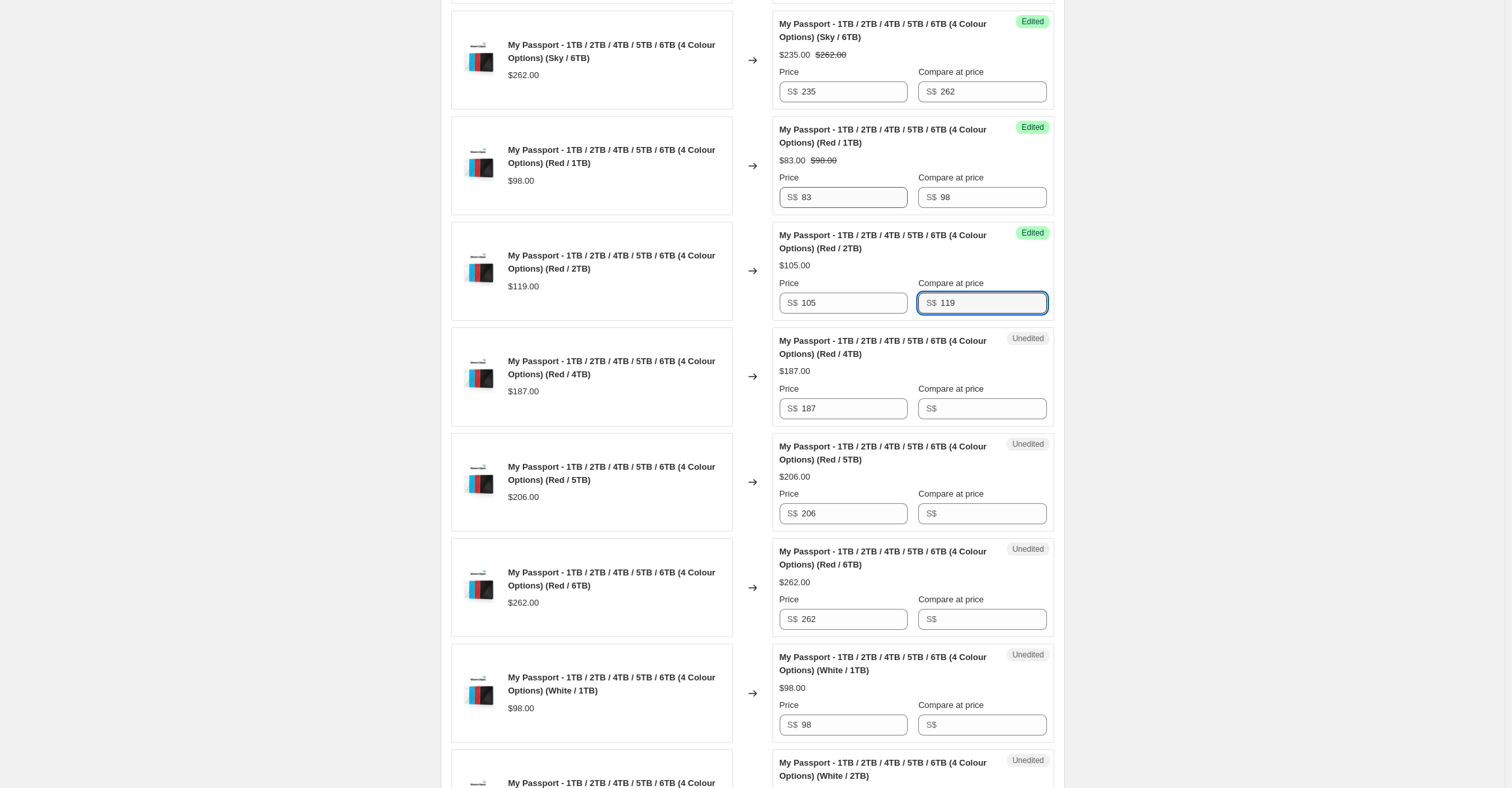
type input "119"
type input "170"
type input "187"
type input "190"
type input "206"
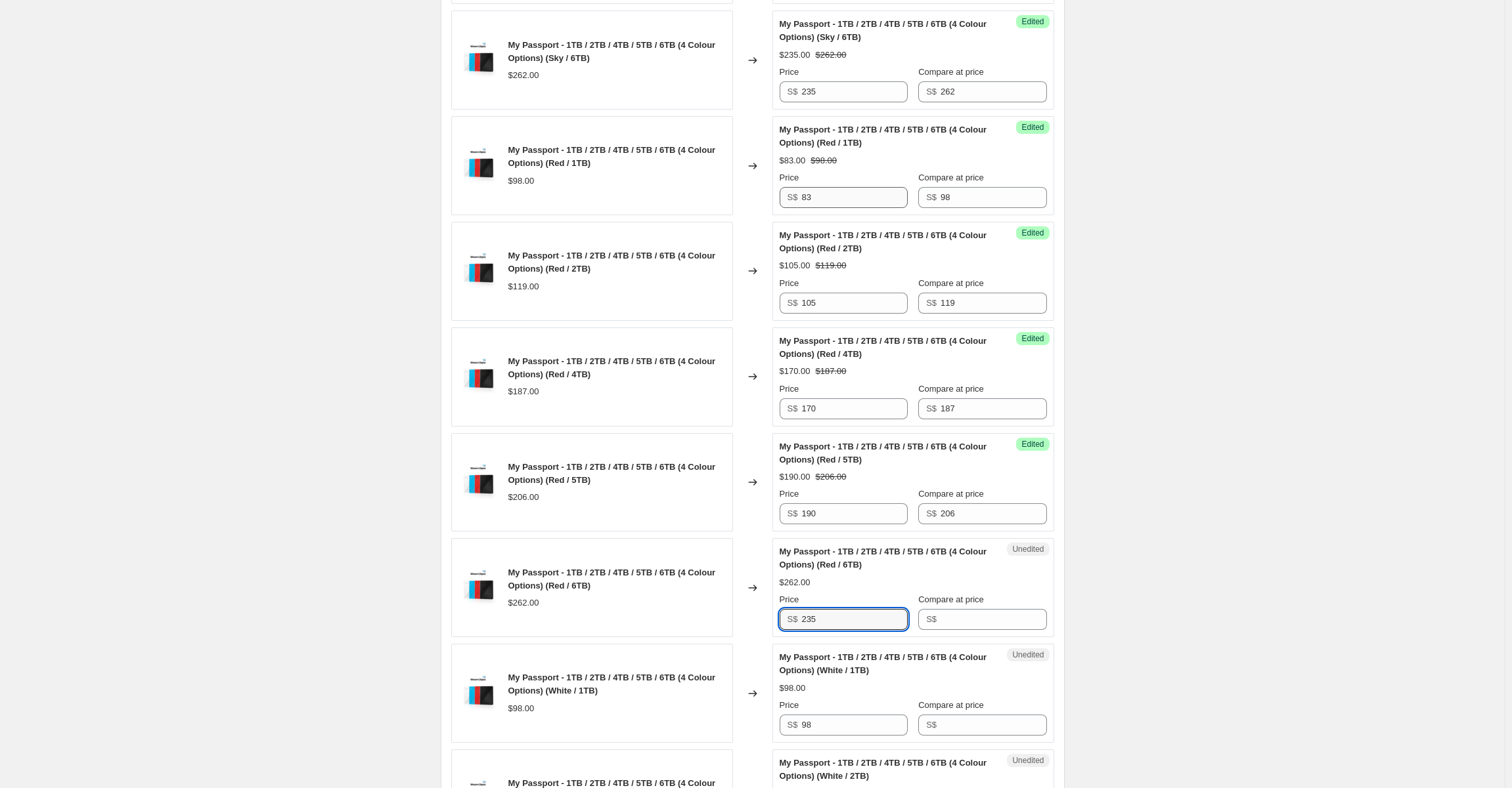
type input "235"
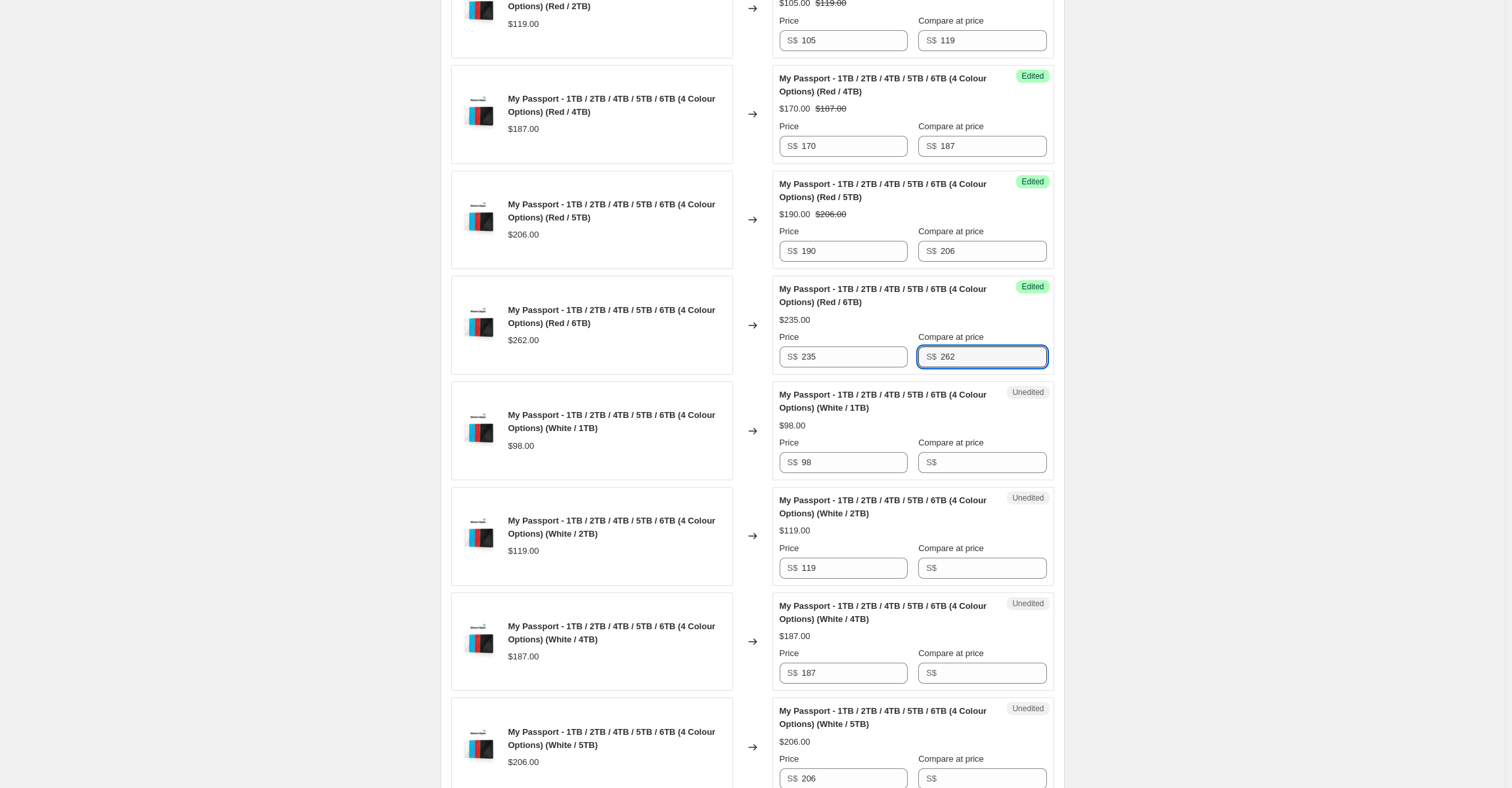
type input "262"
type input "83"
type input "98"
type input "105"
type input "119"
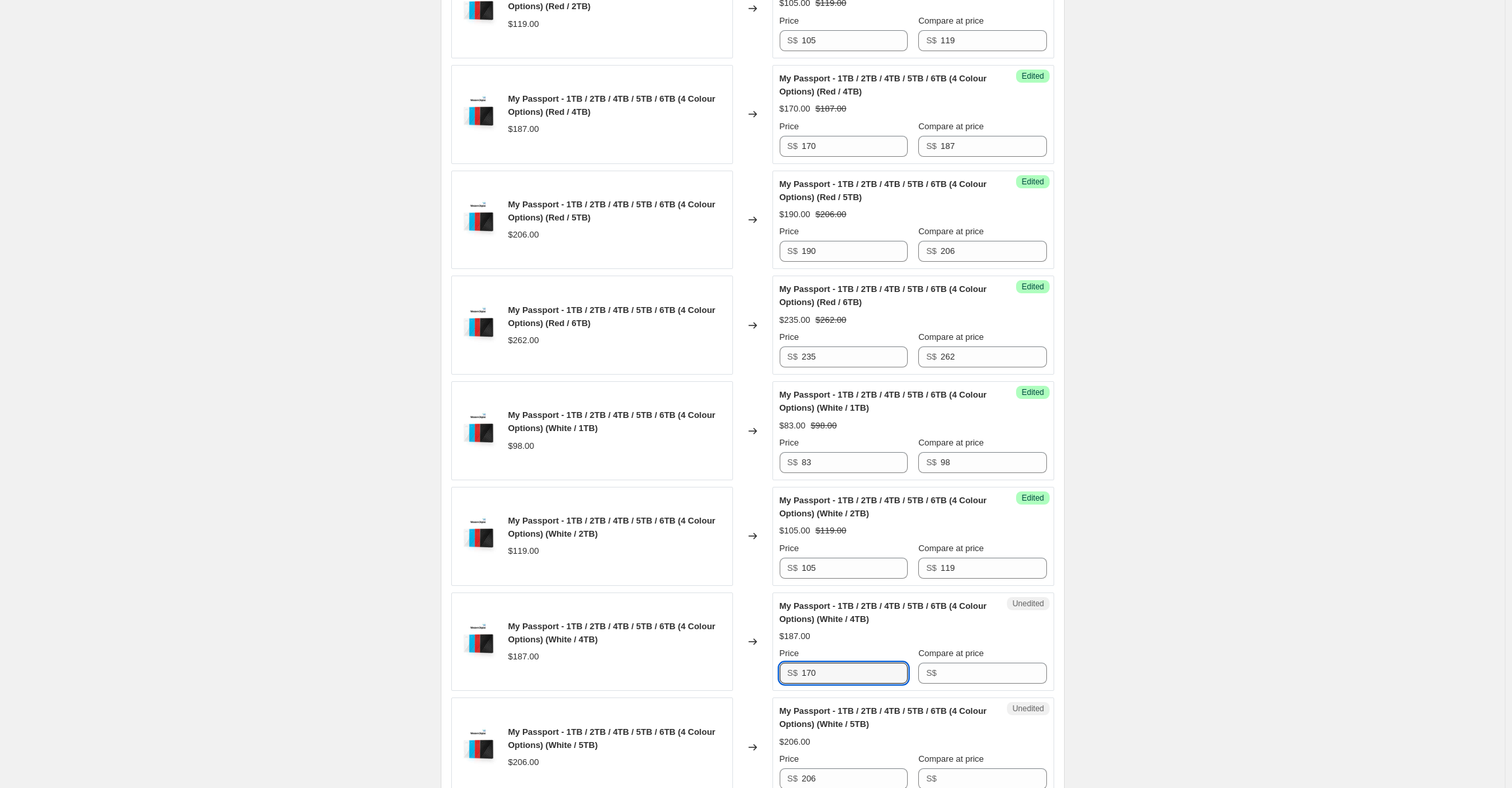
type input "170"
type input "187"
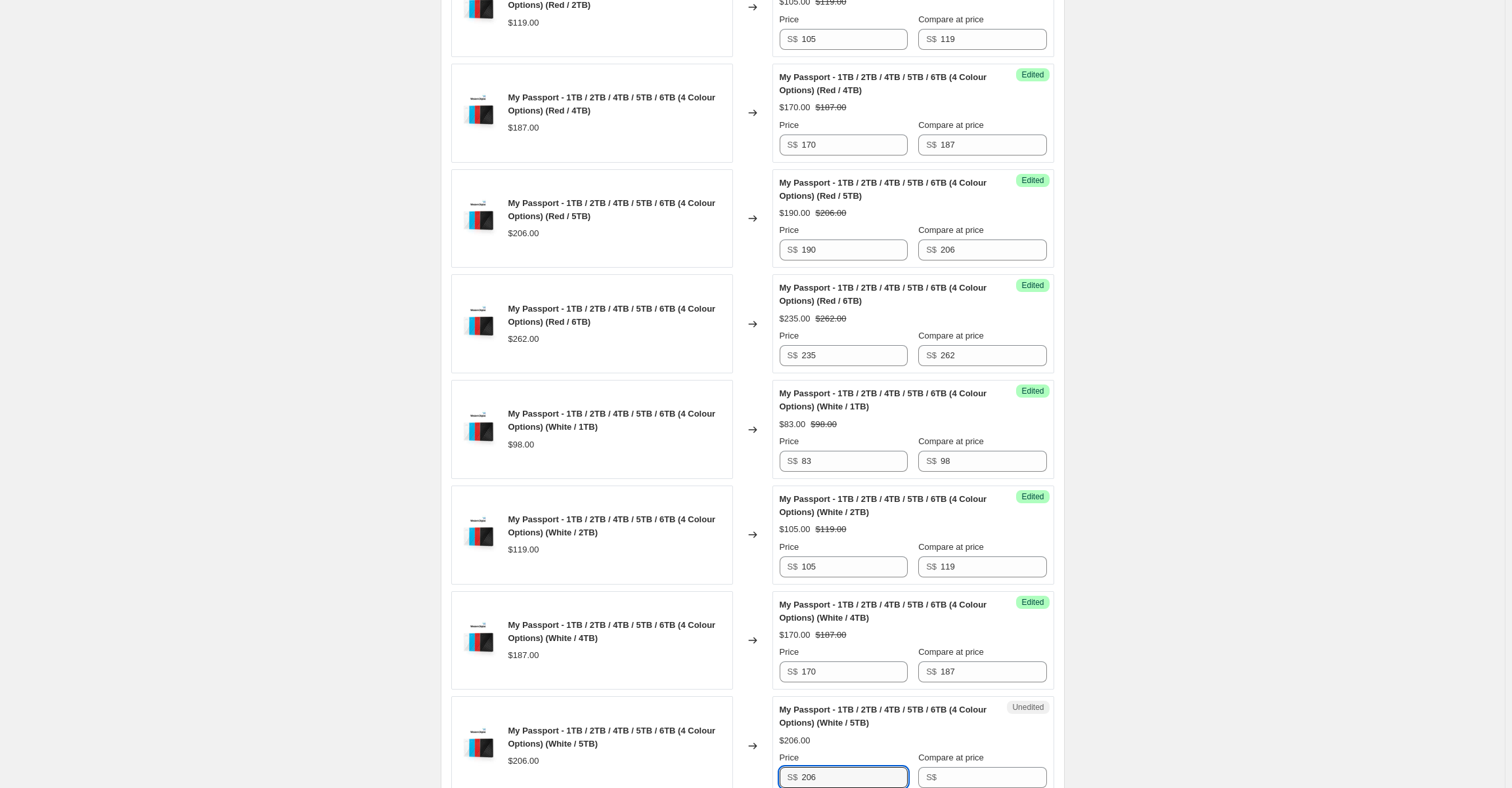
scroll to position [2055, 0]
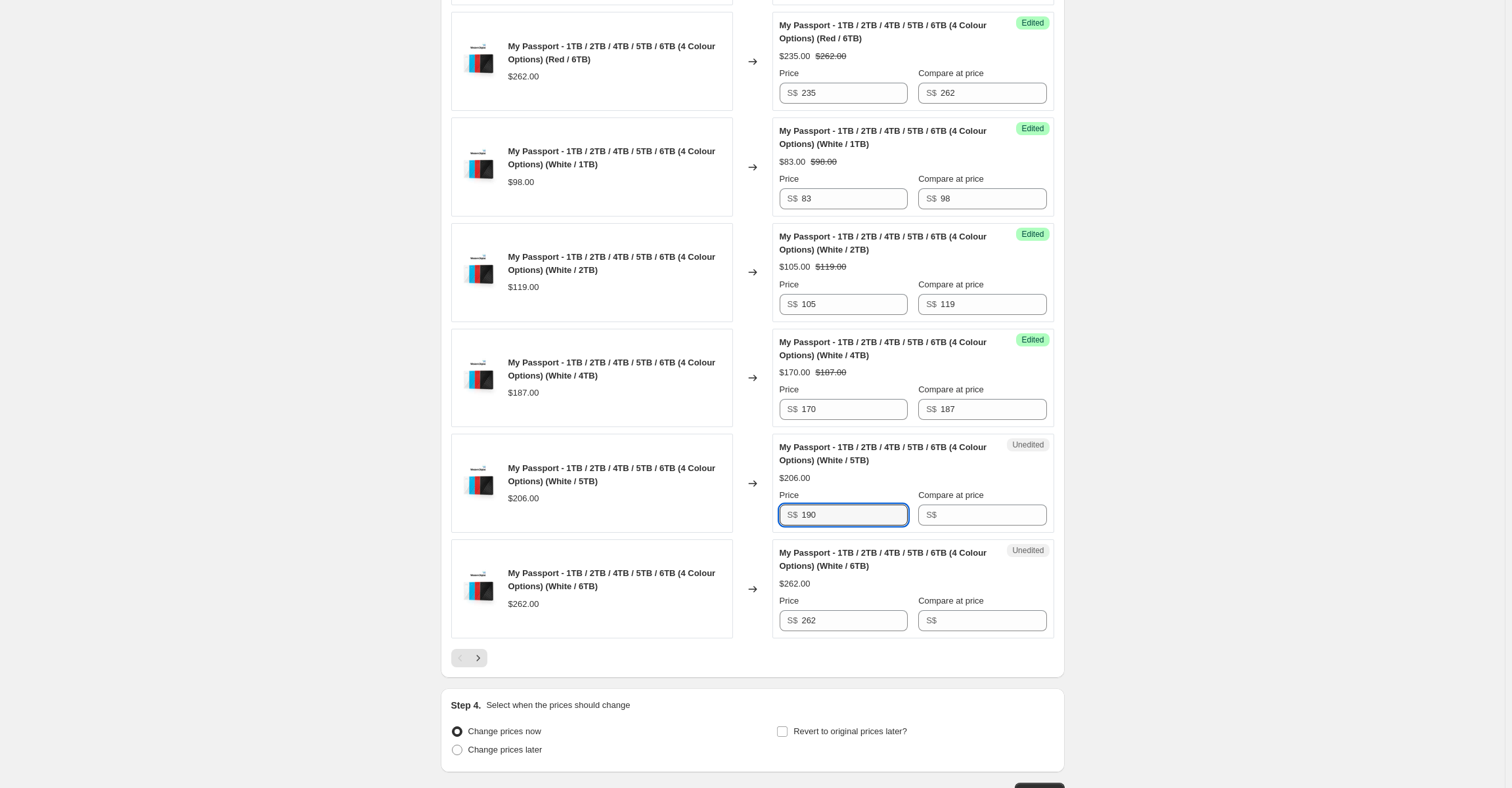
type input "190"
type input "206"
type input "235"
type input "262"
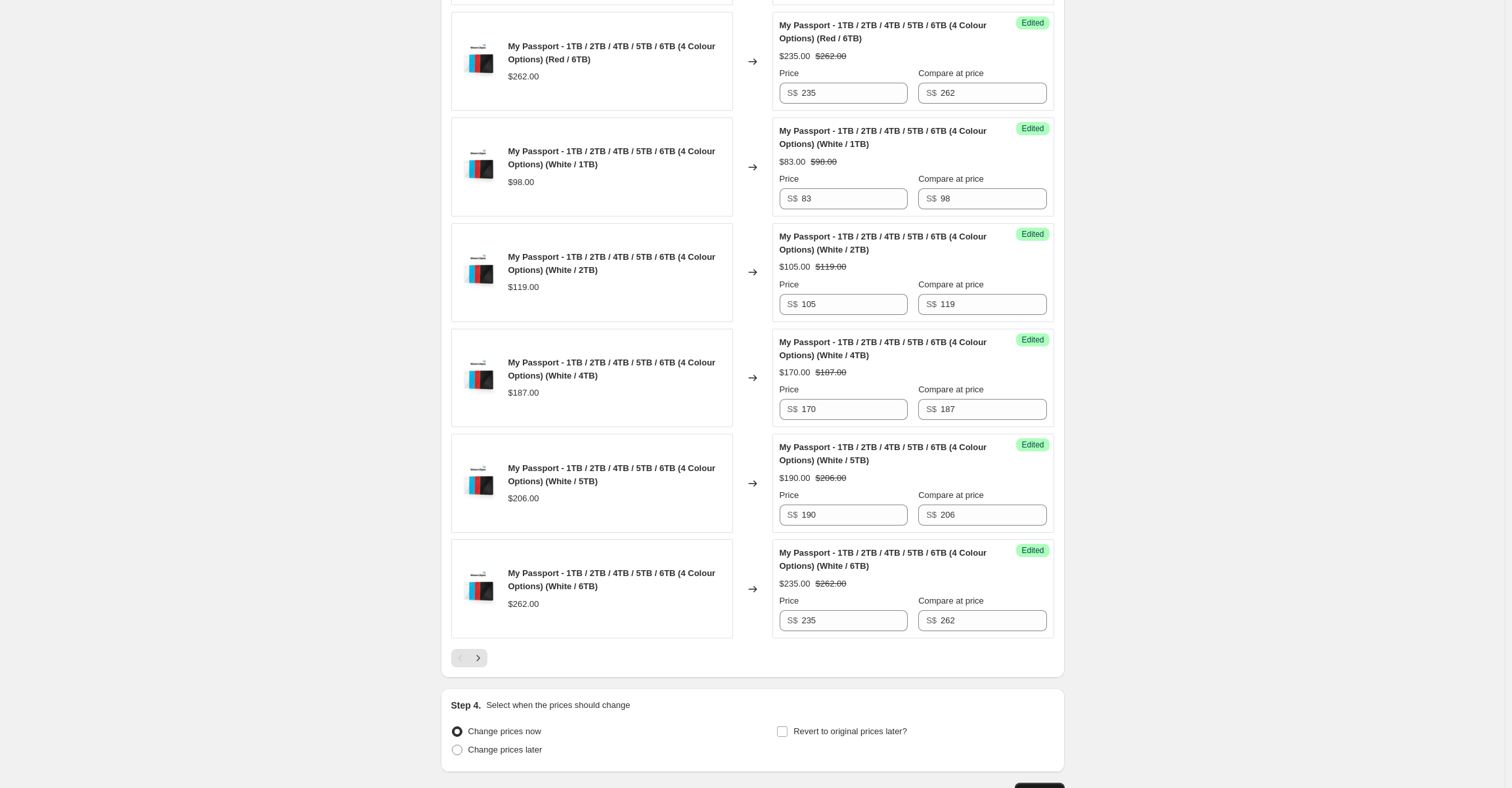
scroll to position [2149, 0]
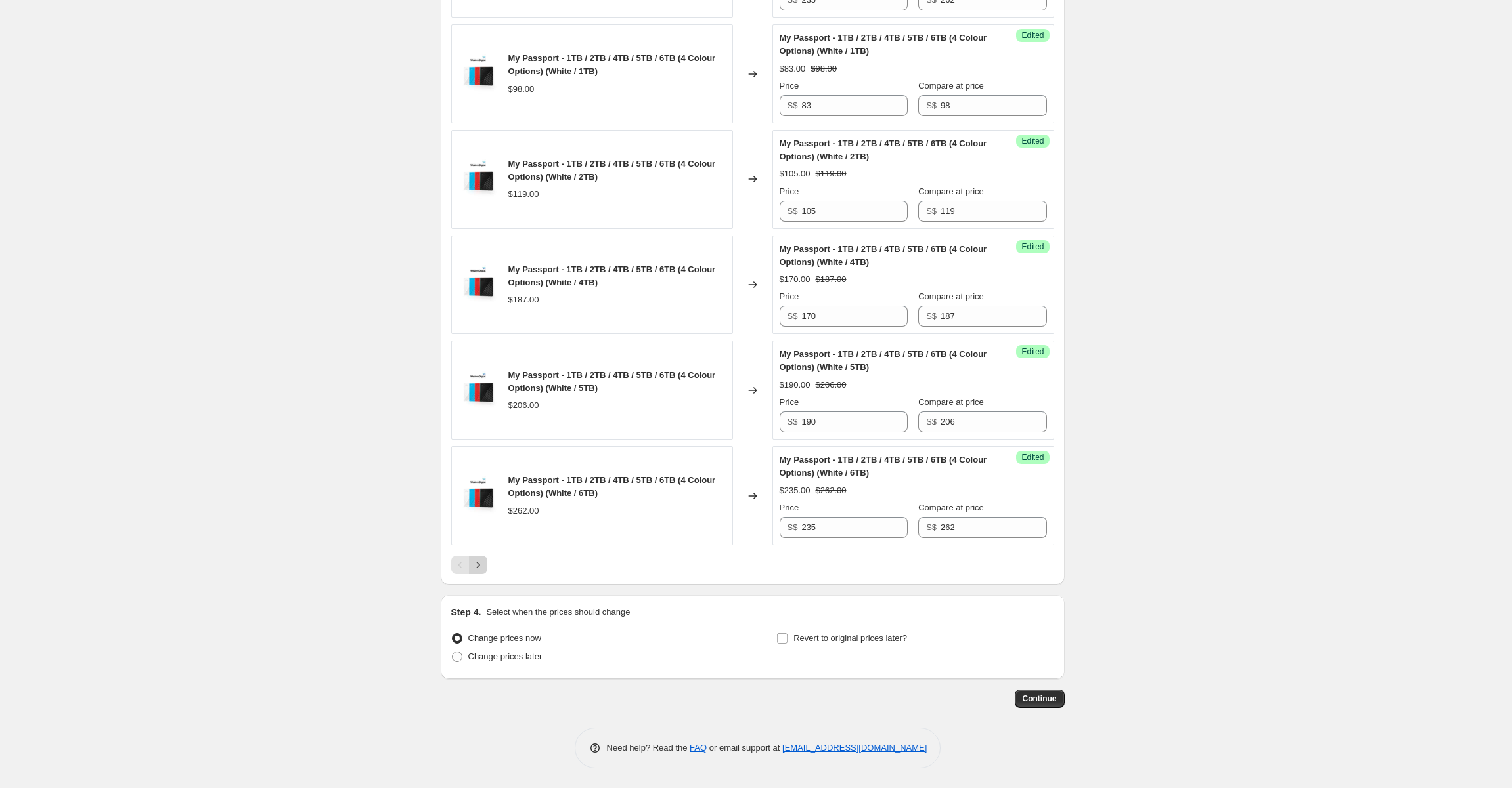
click at [484, 562] on icon "Next" at bounding box center [478, 565] width 13 height 13
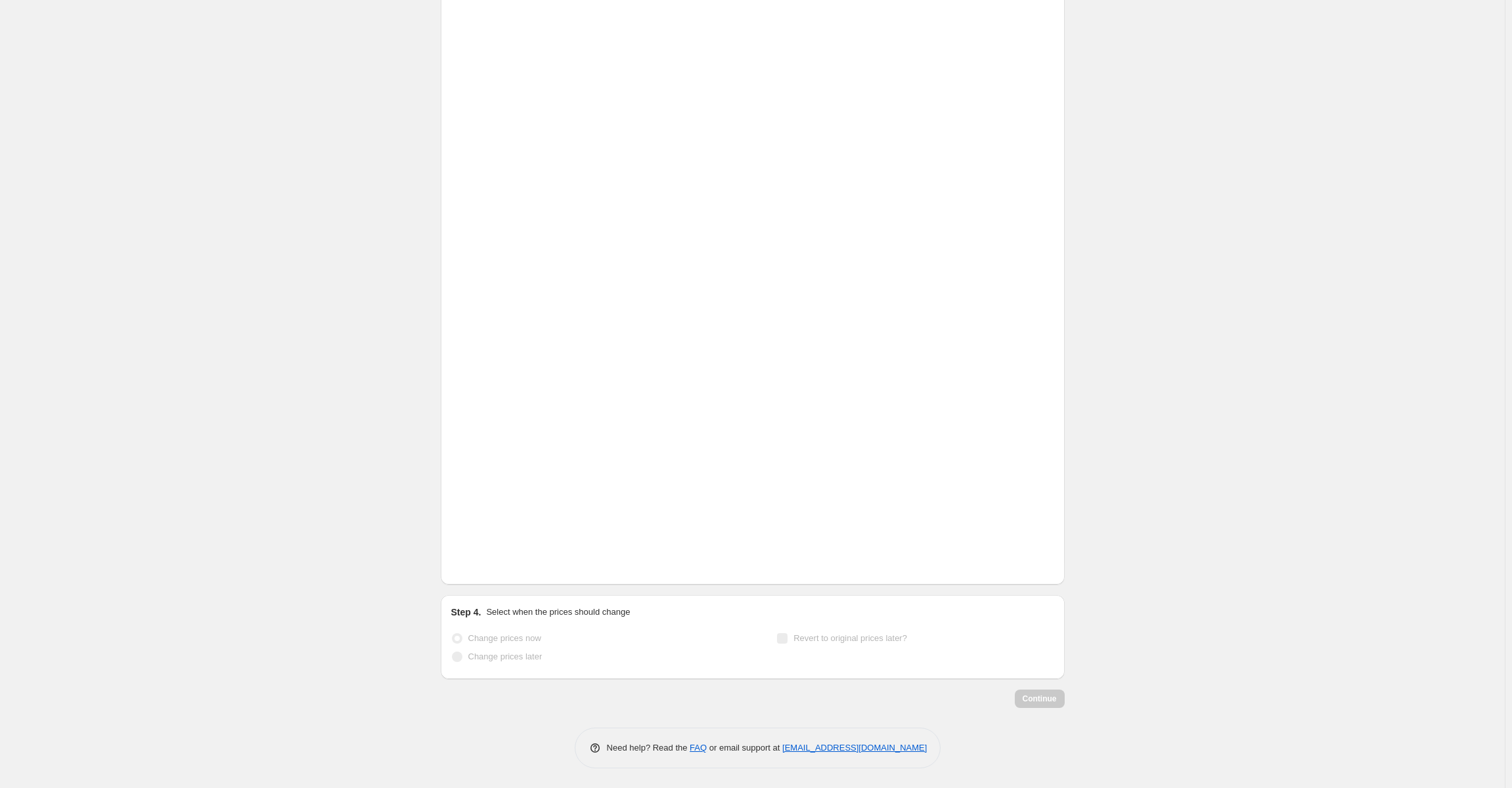
scroll to position [909, 0]
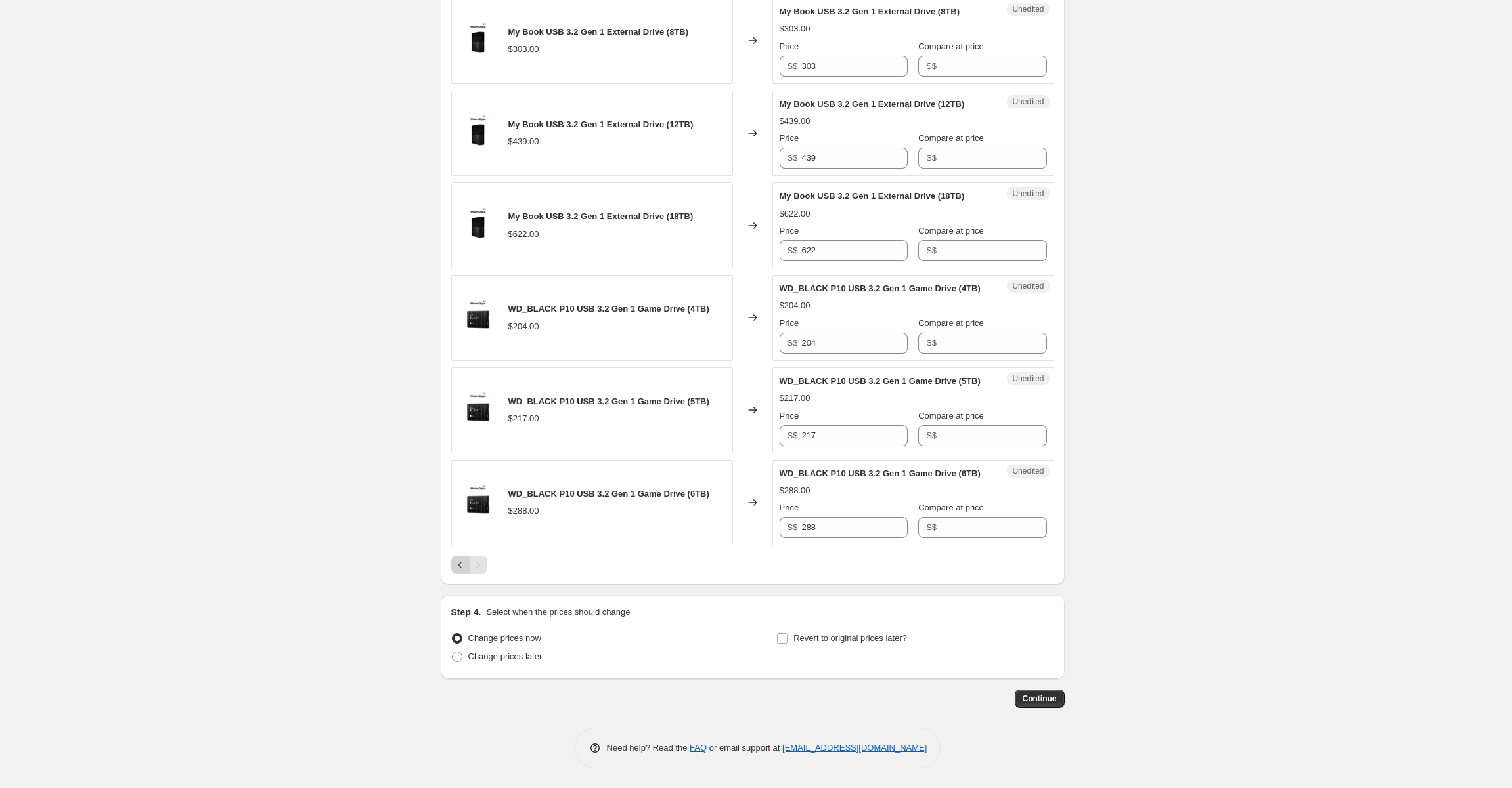
click at [460, 567] on icon "Previous" at bounding box center [460, 565] width 13 height 13
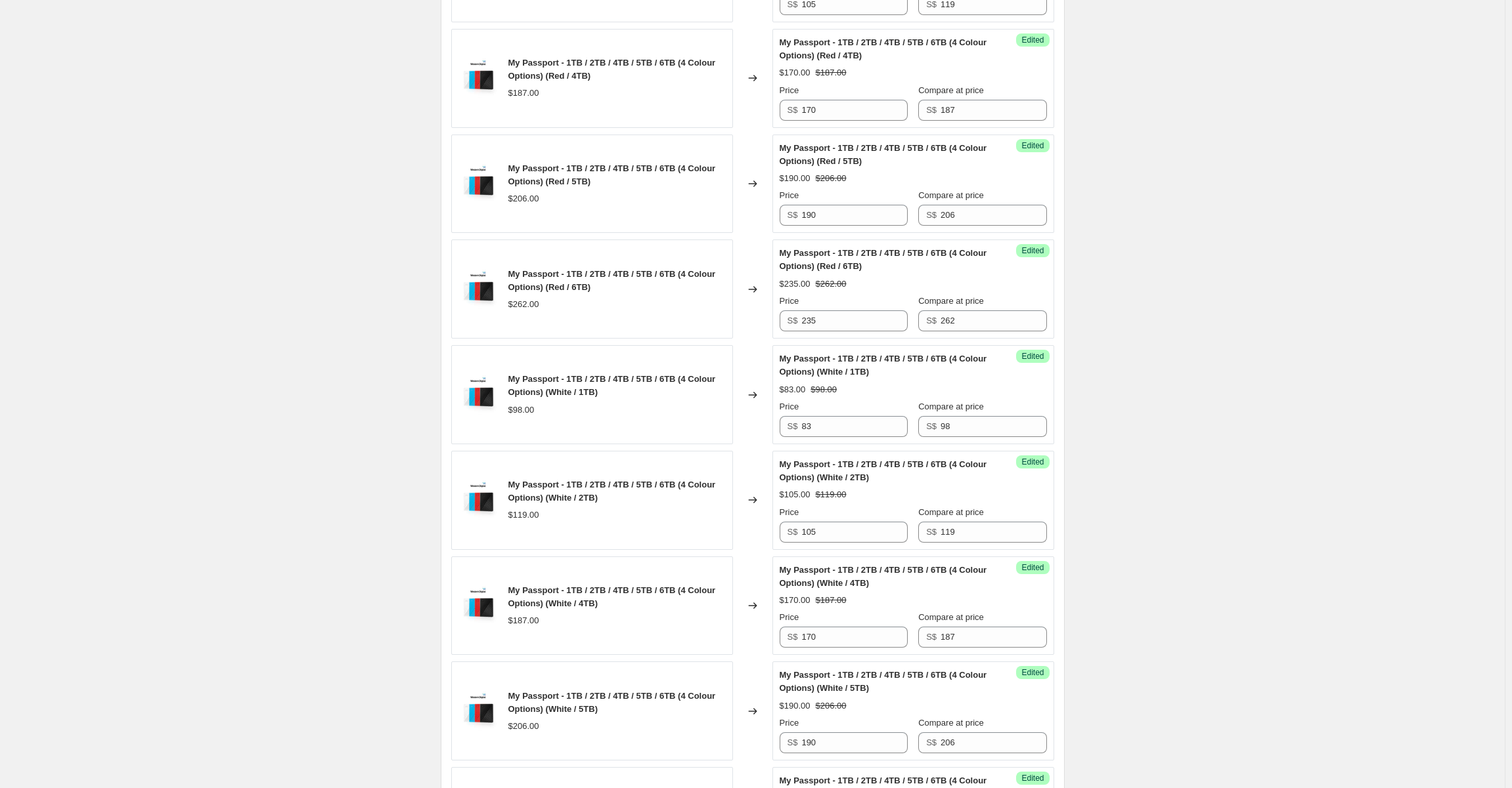
scroll to position [2149, 0]
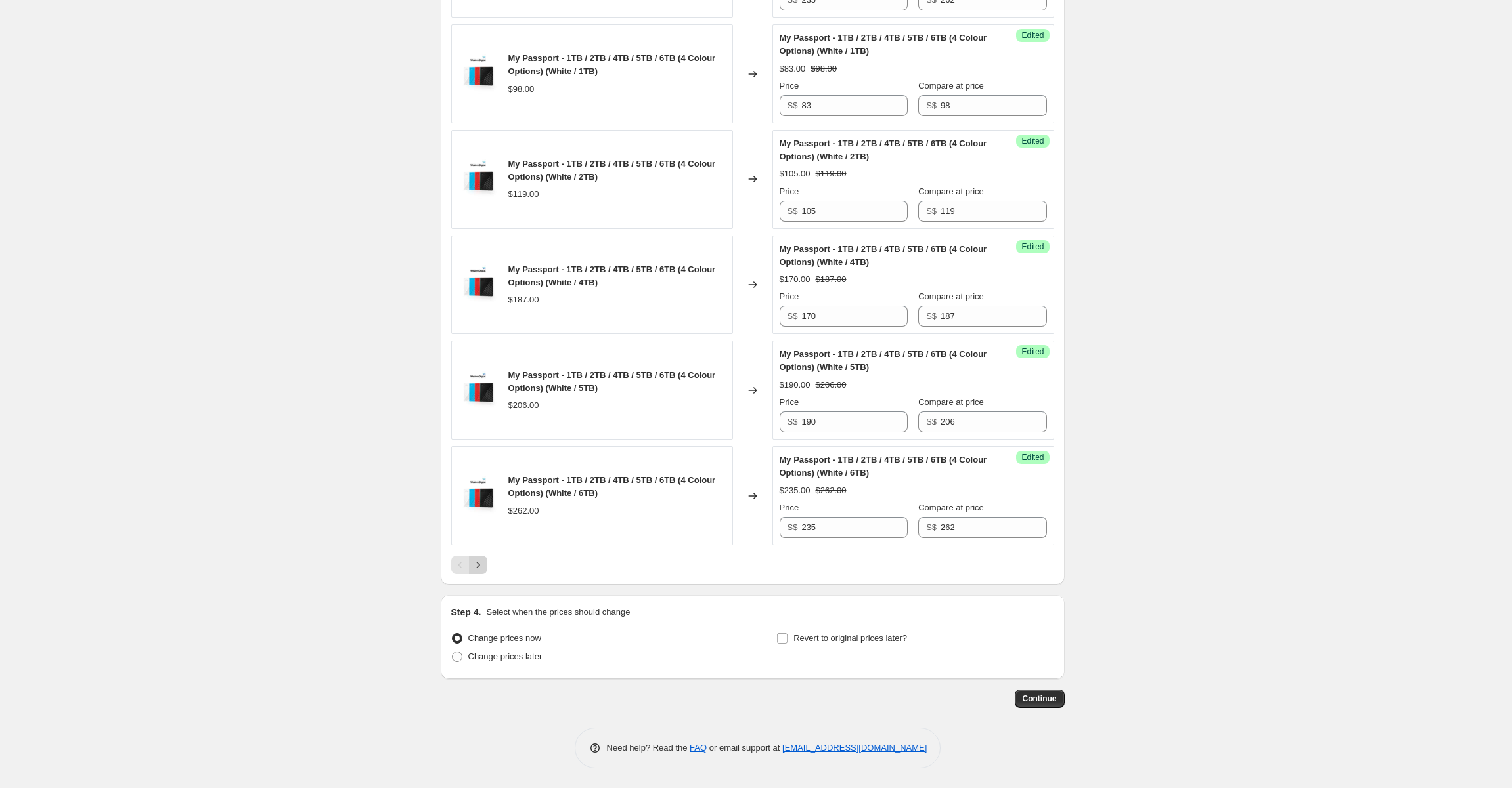
click at [479, 567] on icon "Next" at bounding box center [478, 565] width 13 height 13
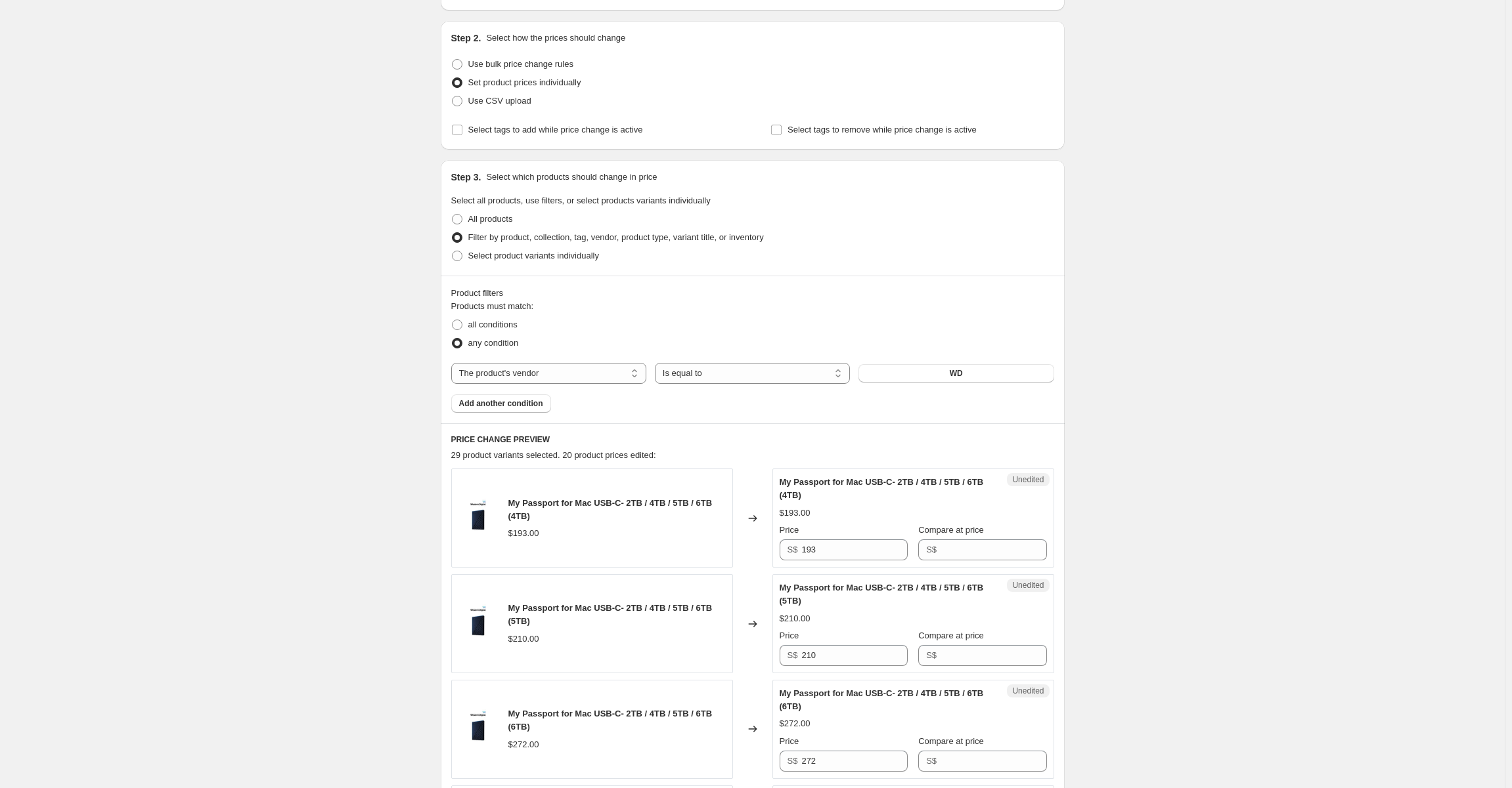
scroll to position [252, 0]
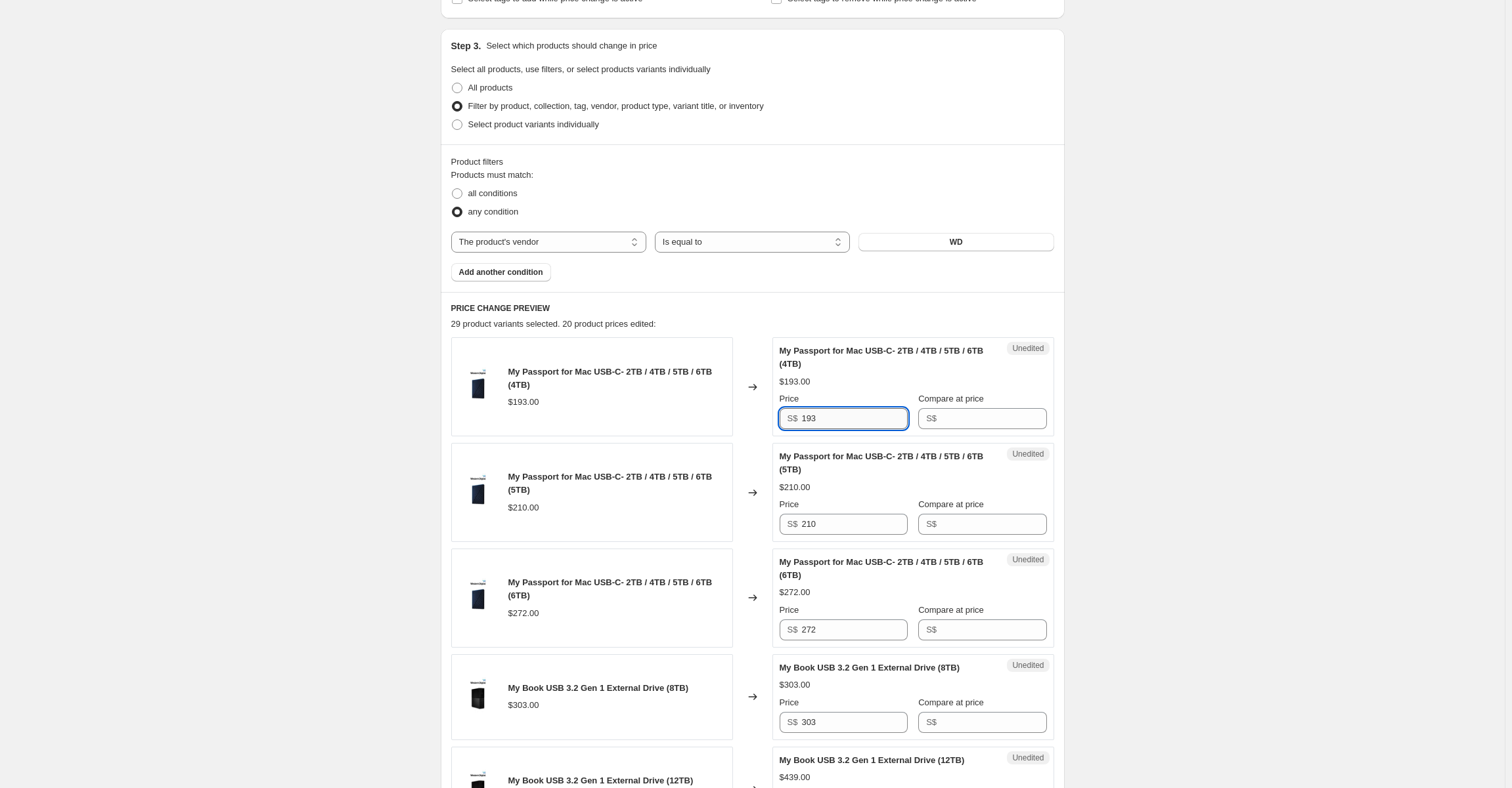
click at [835, 410] on input "193" at bounding box center [854, 418] width 106 height 21
type input "179"
type input "193"
type input "199"
type input "210"
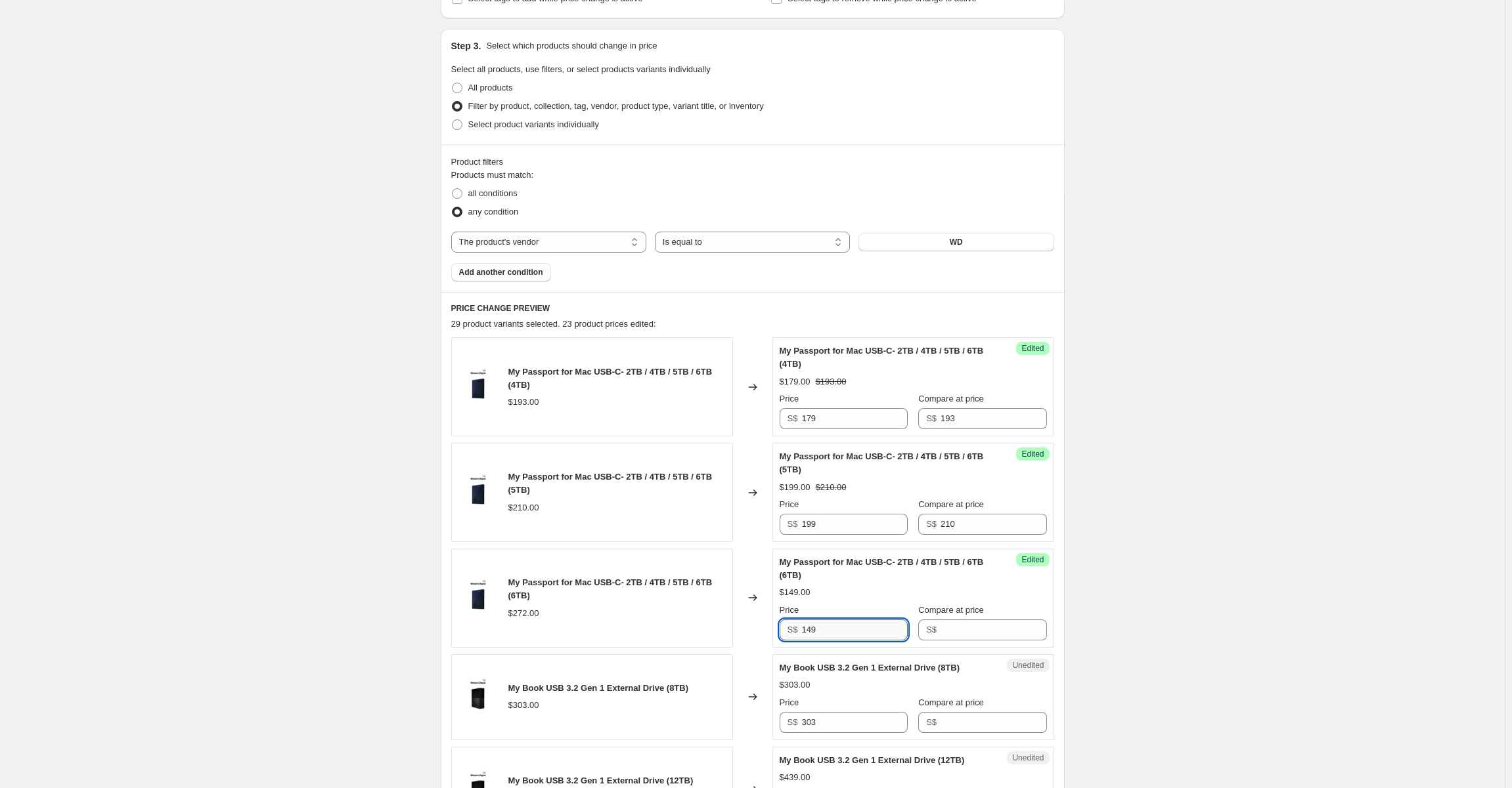
click at [856, 627] on input "149" at bounding box center [854, 630] width 106 height 21
type input "249"
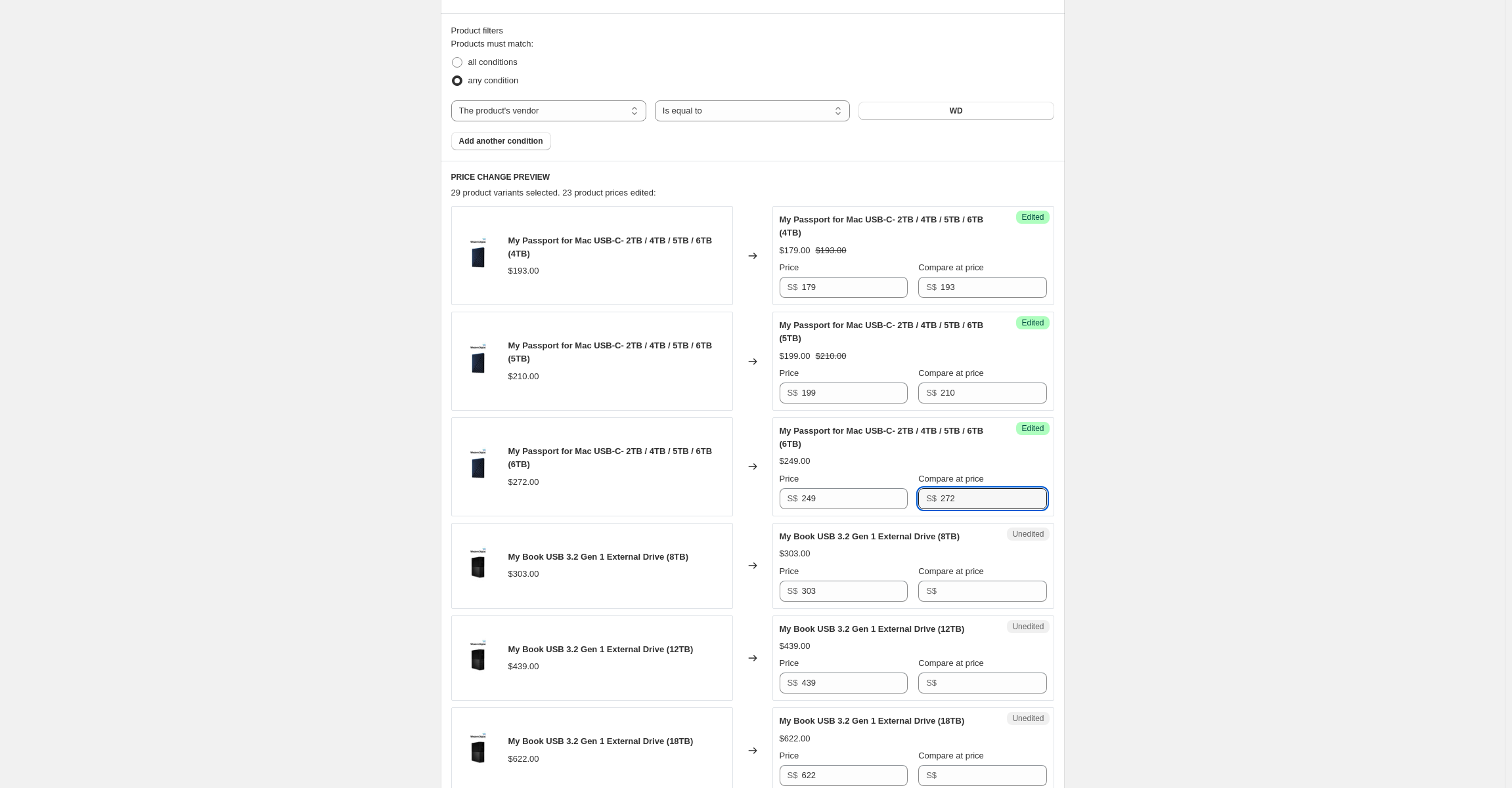
scroll to position [449, 0]
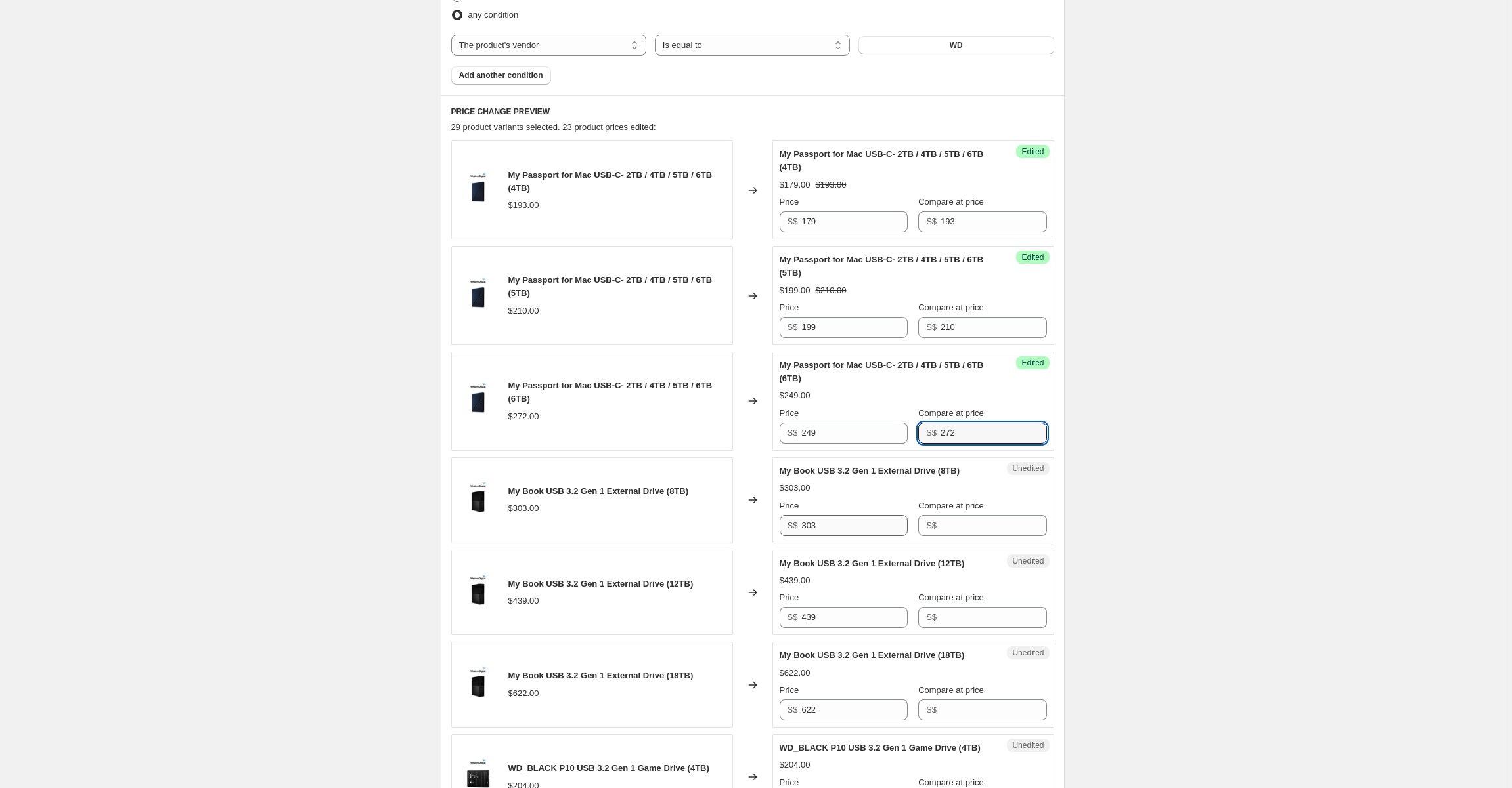
type input "272"
click at [833, 517] on input "303" at bounding box center [854, 526] width 106 height 21
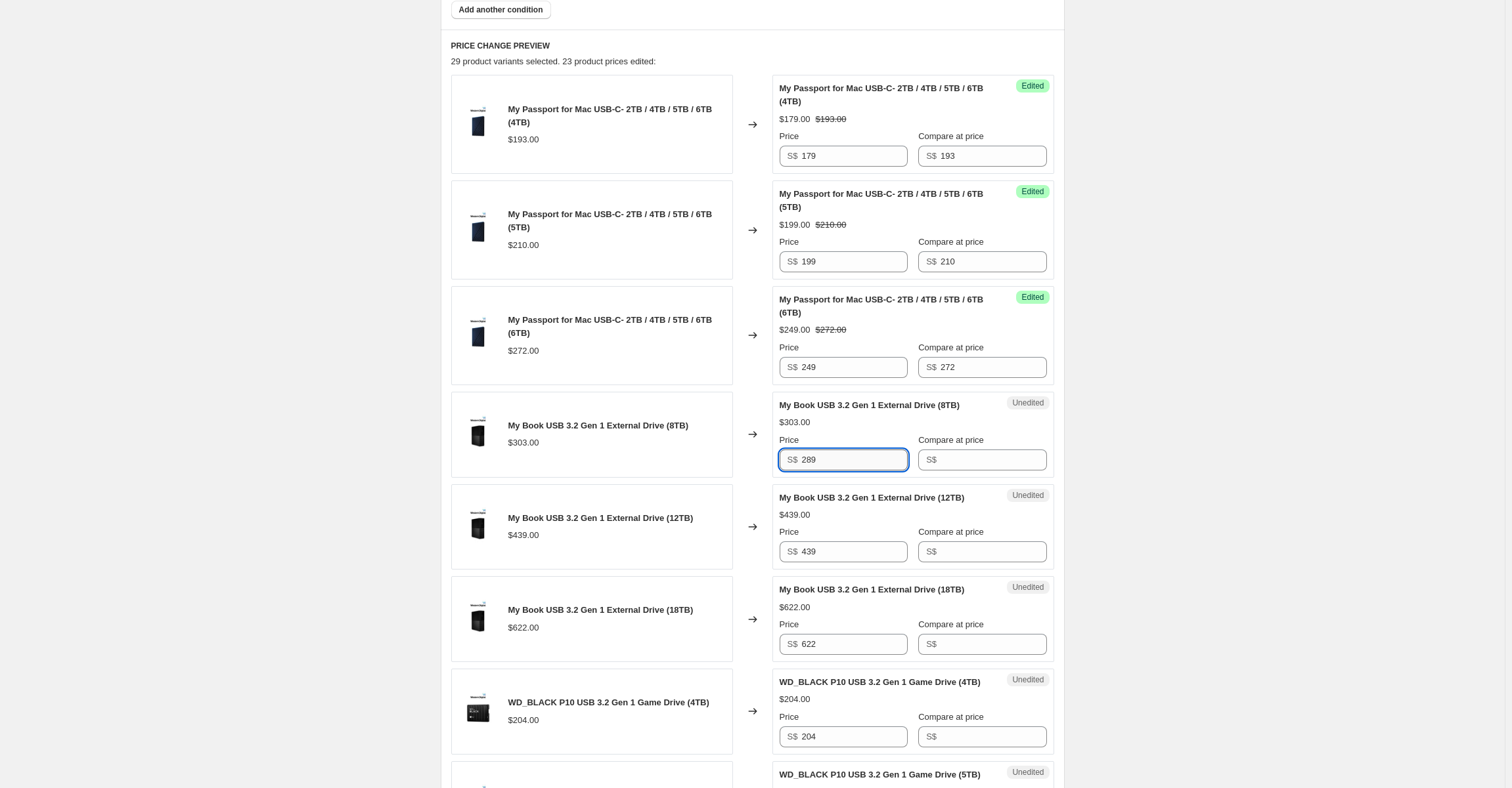
type input "289"
type input "303"
type input "429"
type input "479"
type input "599"
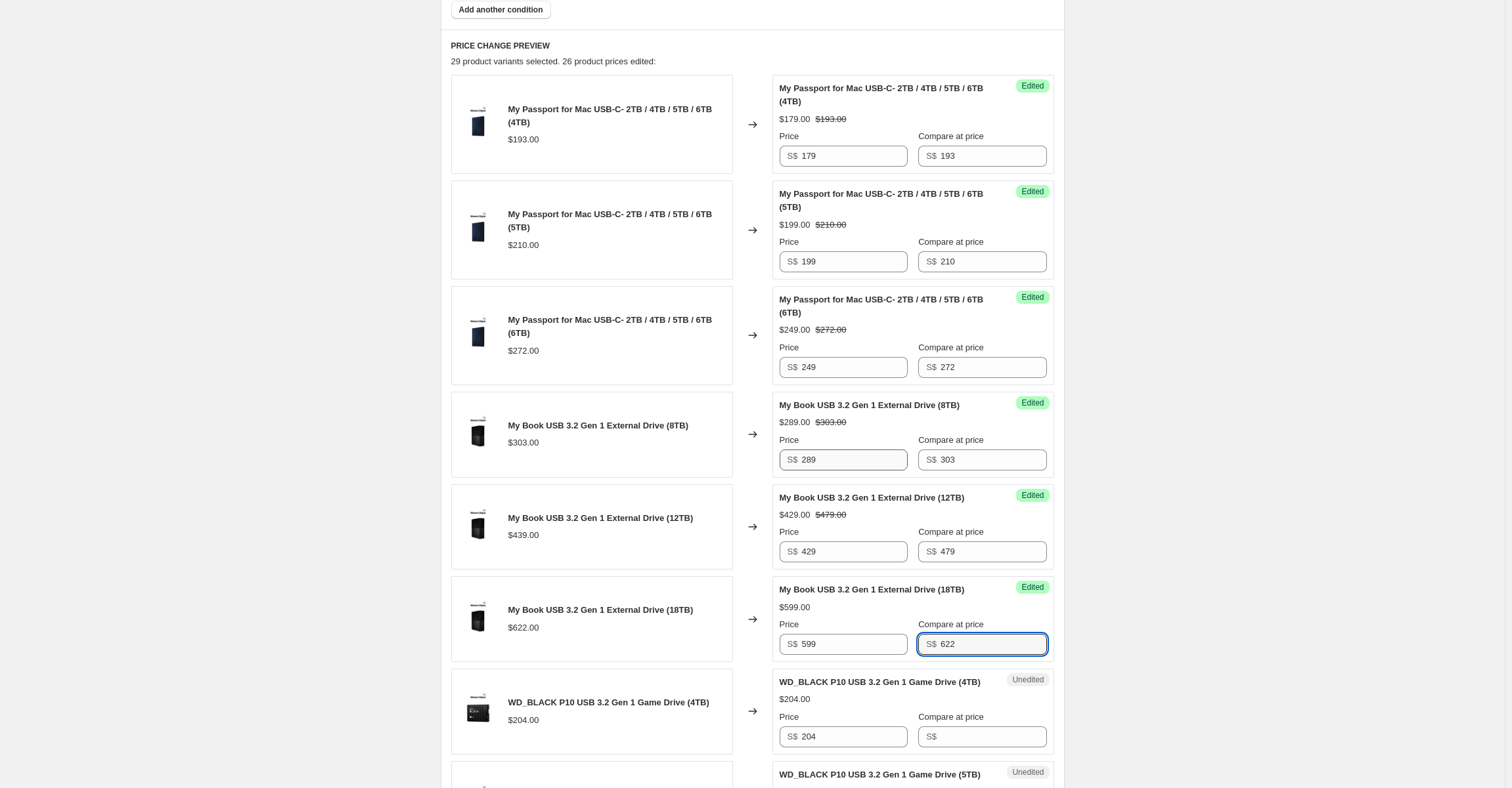
type input "622"
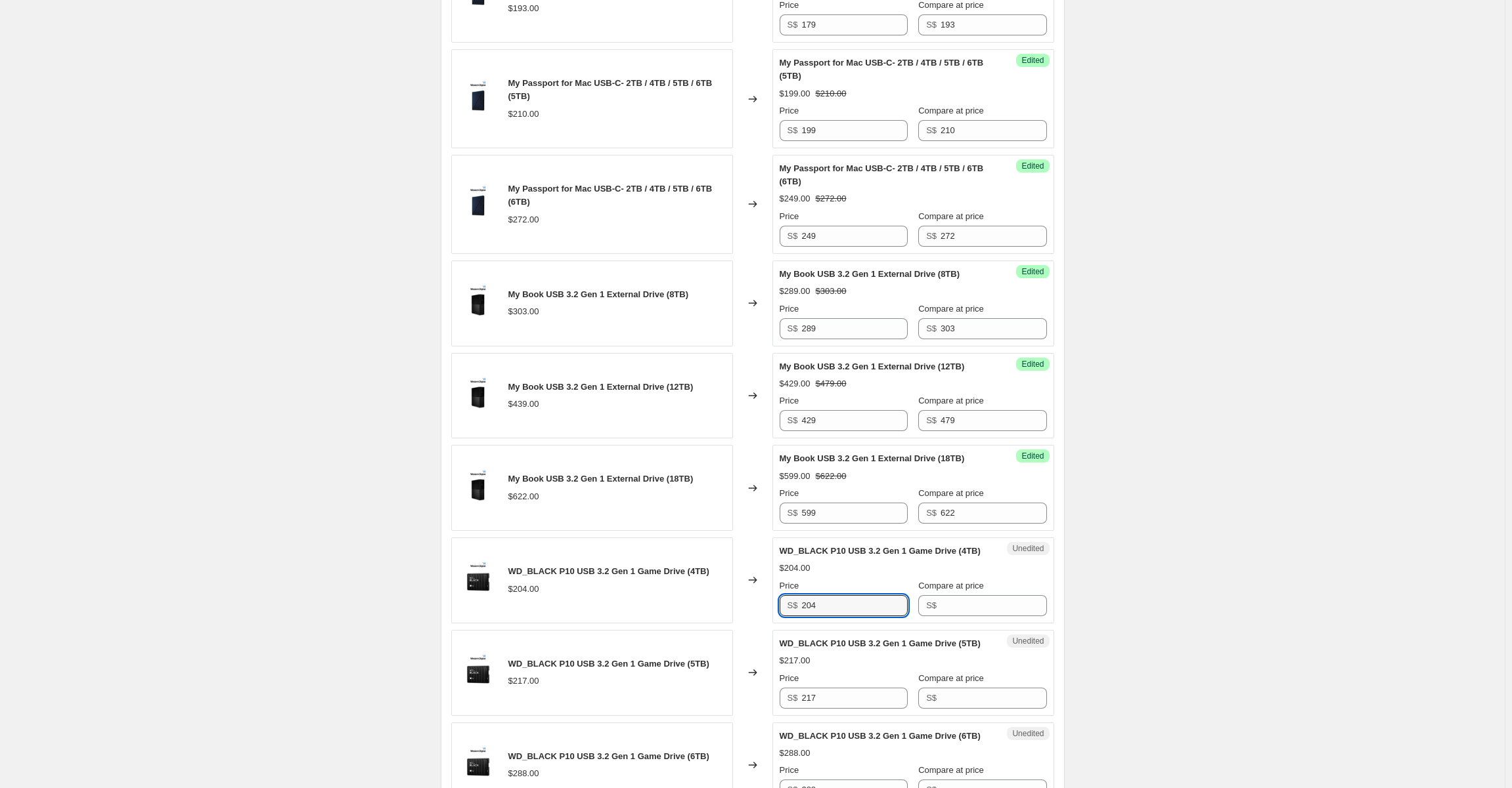
scroll to position [712, 0]
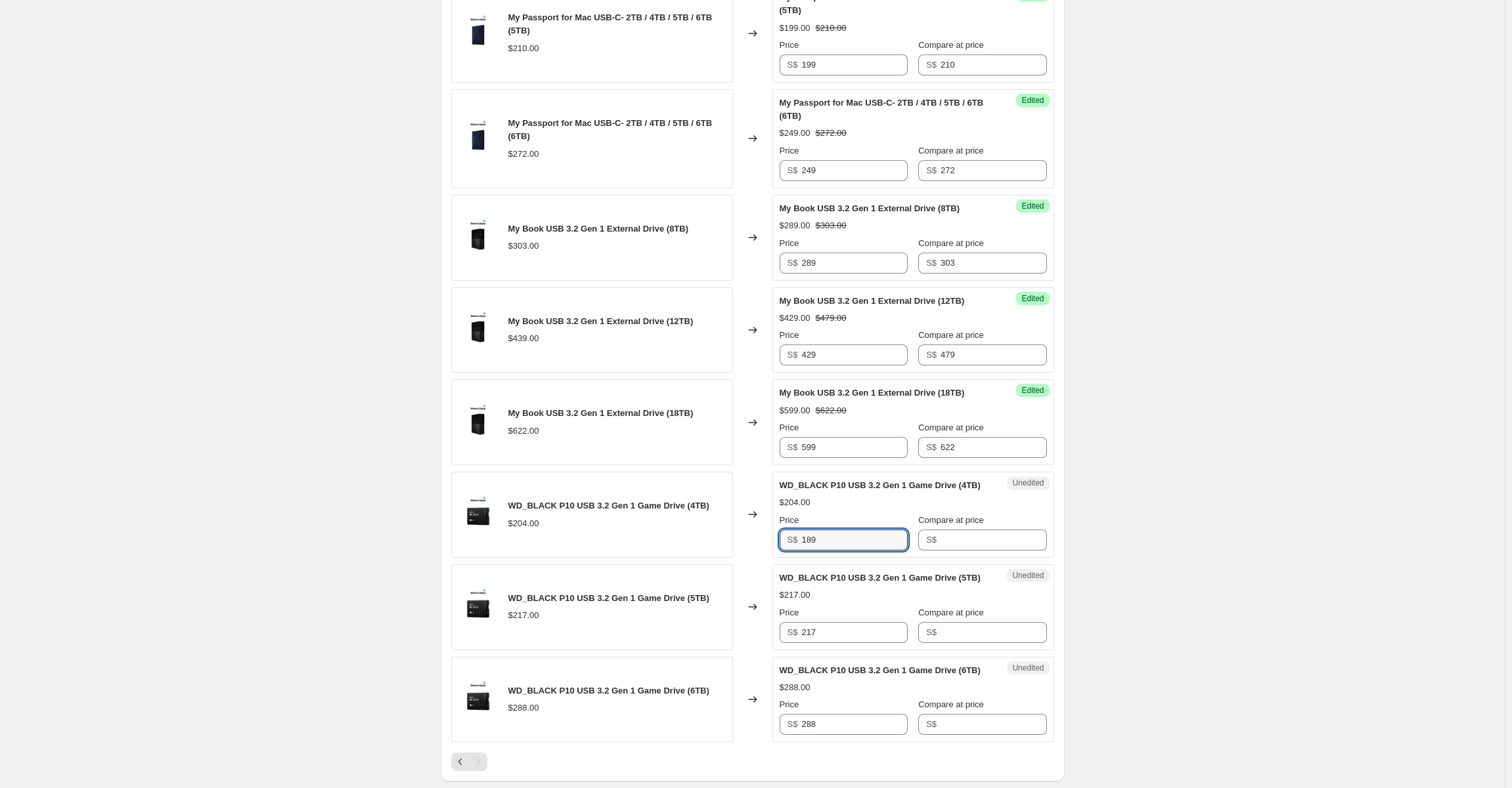
type input "189"
type input "204"
type input "209"
type input "217"
type input "269"
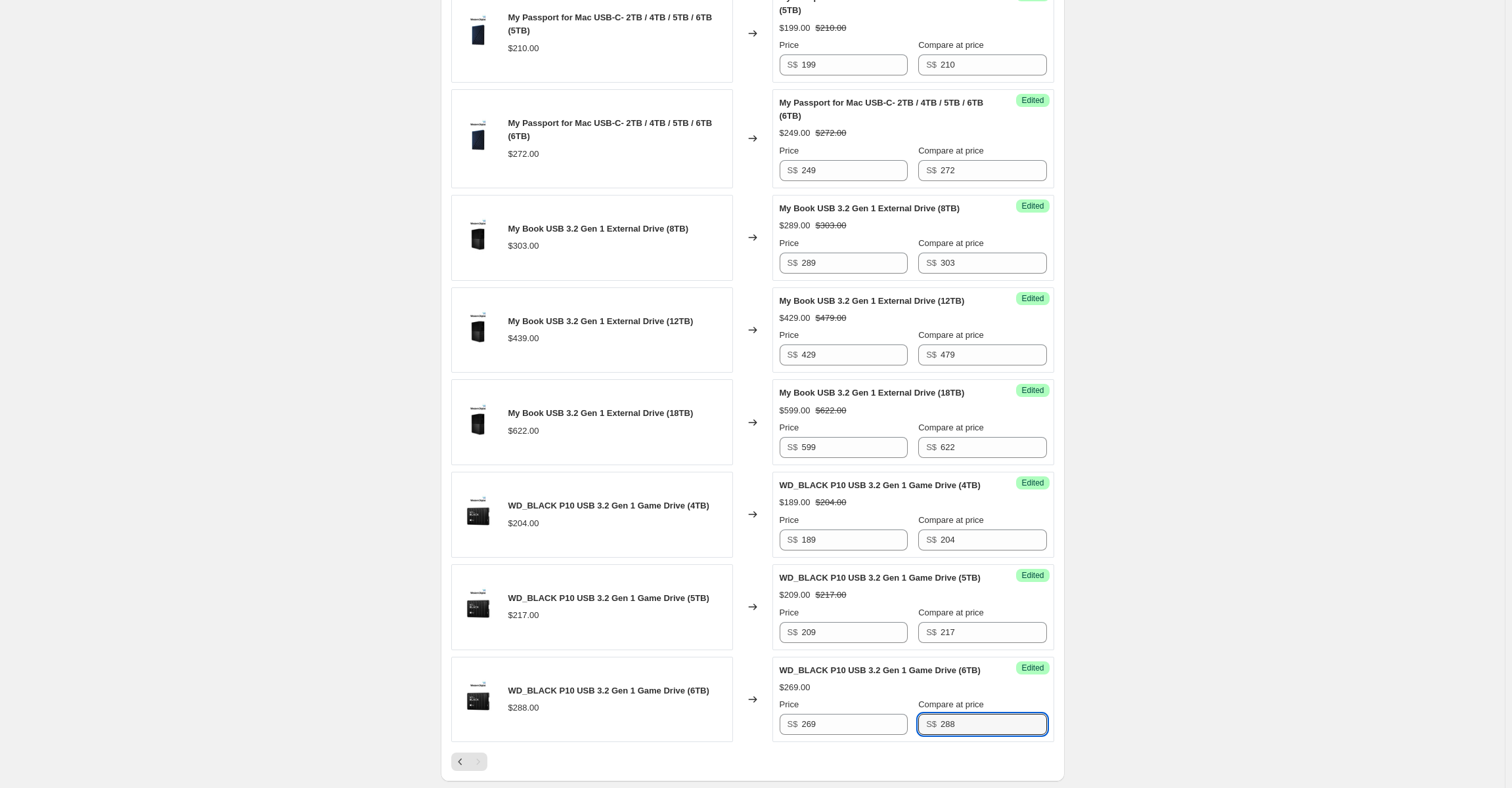
type input "288"
click at [347, 556] on div "Create new price change job. This page is ready Create new price change job Dra…" at bounding box center [752, 137] width 1505 height 1697
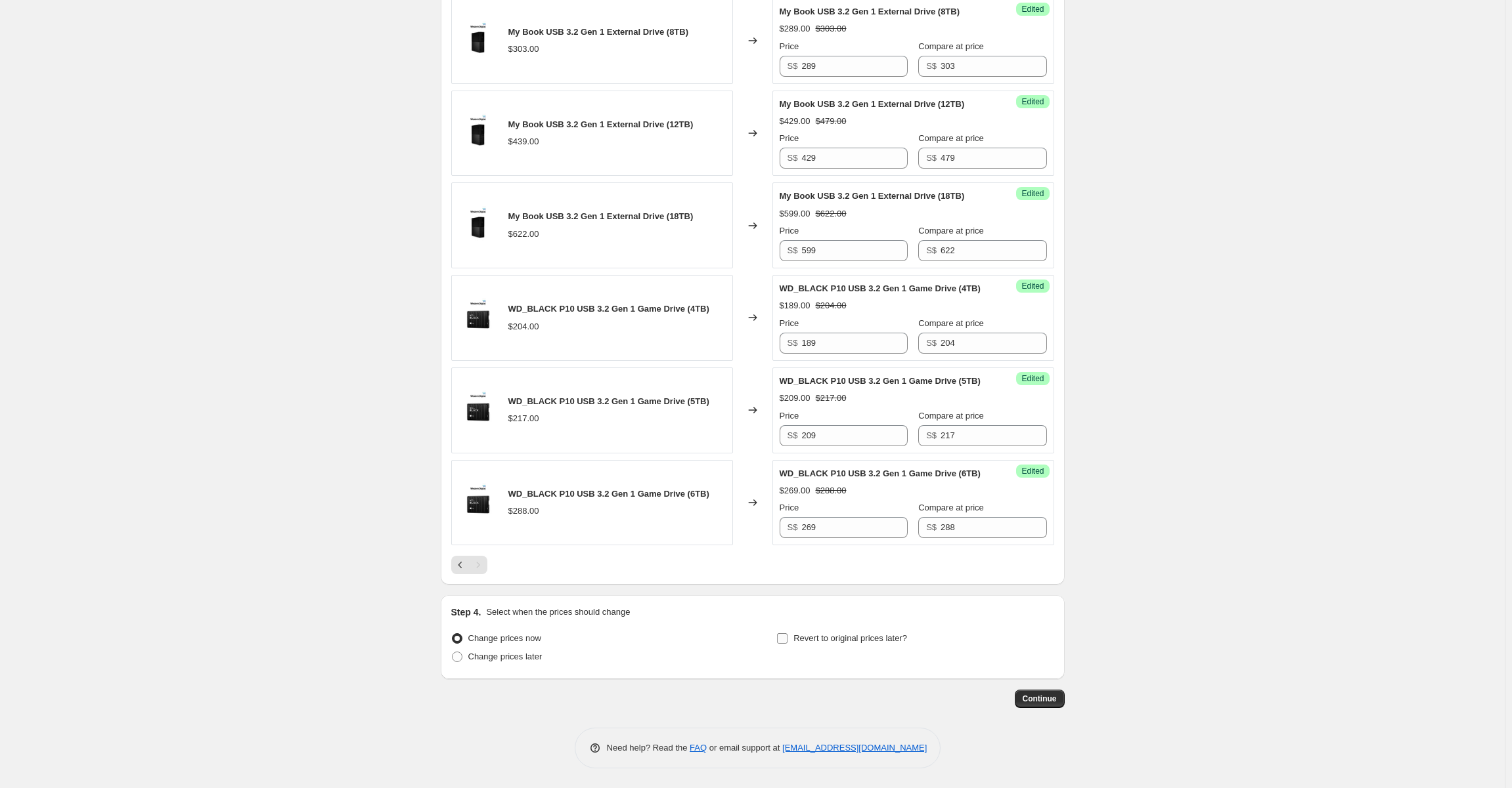
click at [782, 644] on input "Revert to original prices later?" at bounding box center [782, 639] width 10 height 10
checkbox input "true"
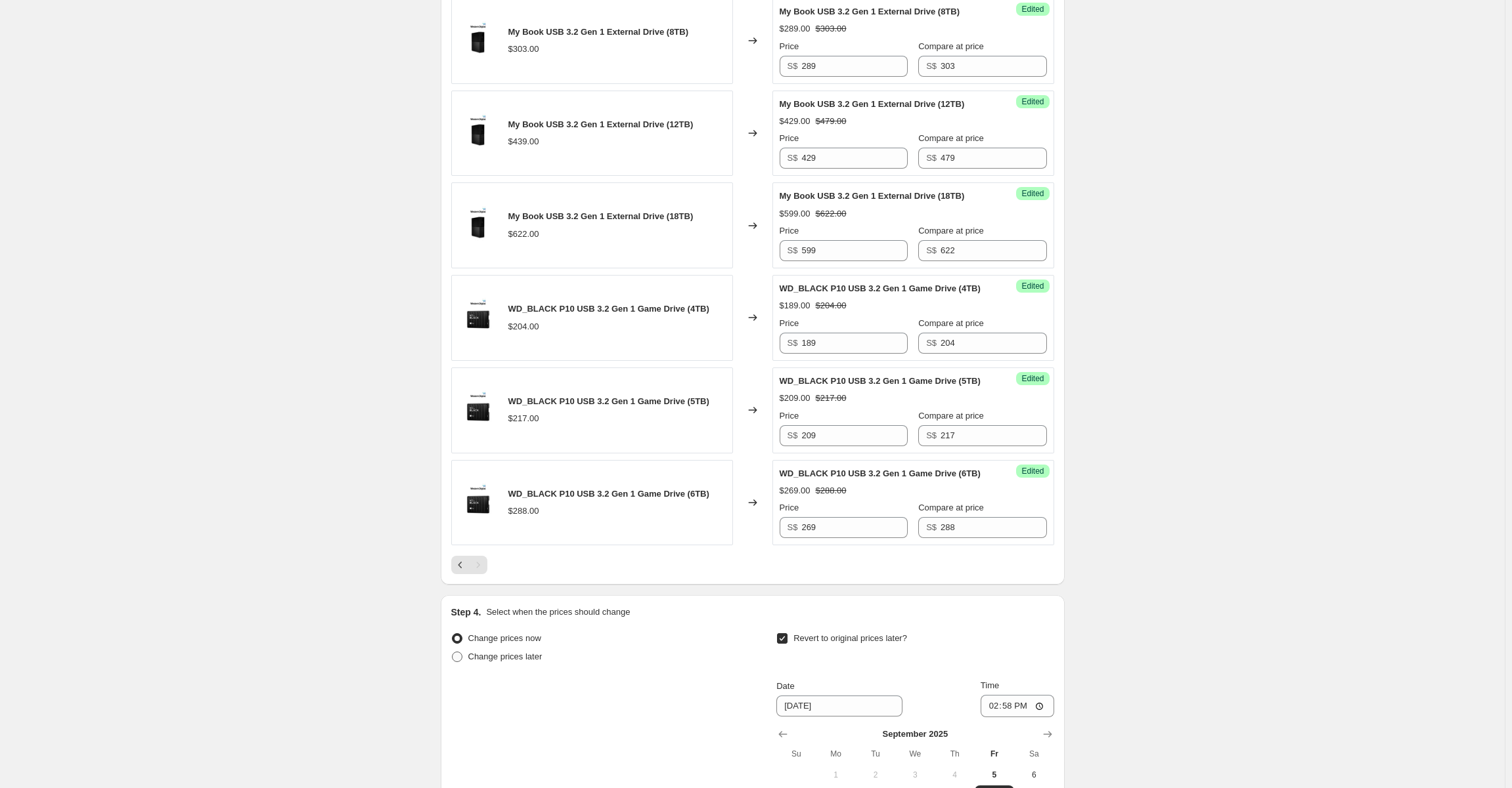
click at [516, 663] on span "Change prices later" at bounding box center [505, 657] width 74 height 13
click at [452, 653] on input "Change prices later" at bounding box center [452, 652] width 1 height 1
radio input "true"
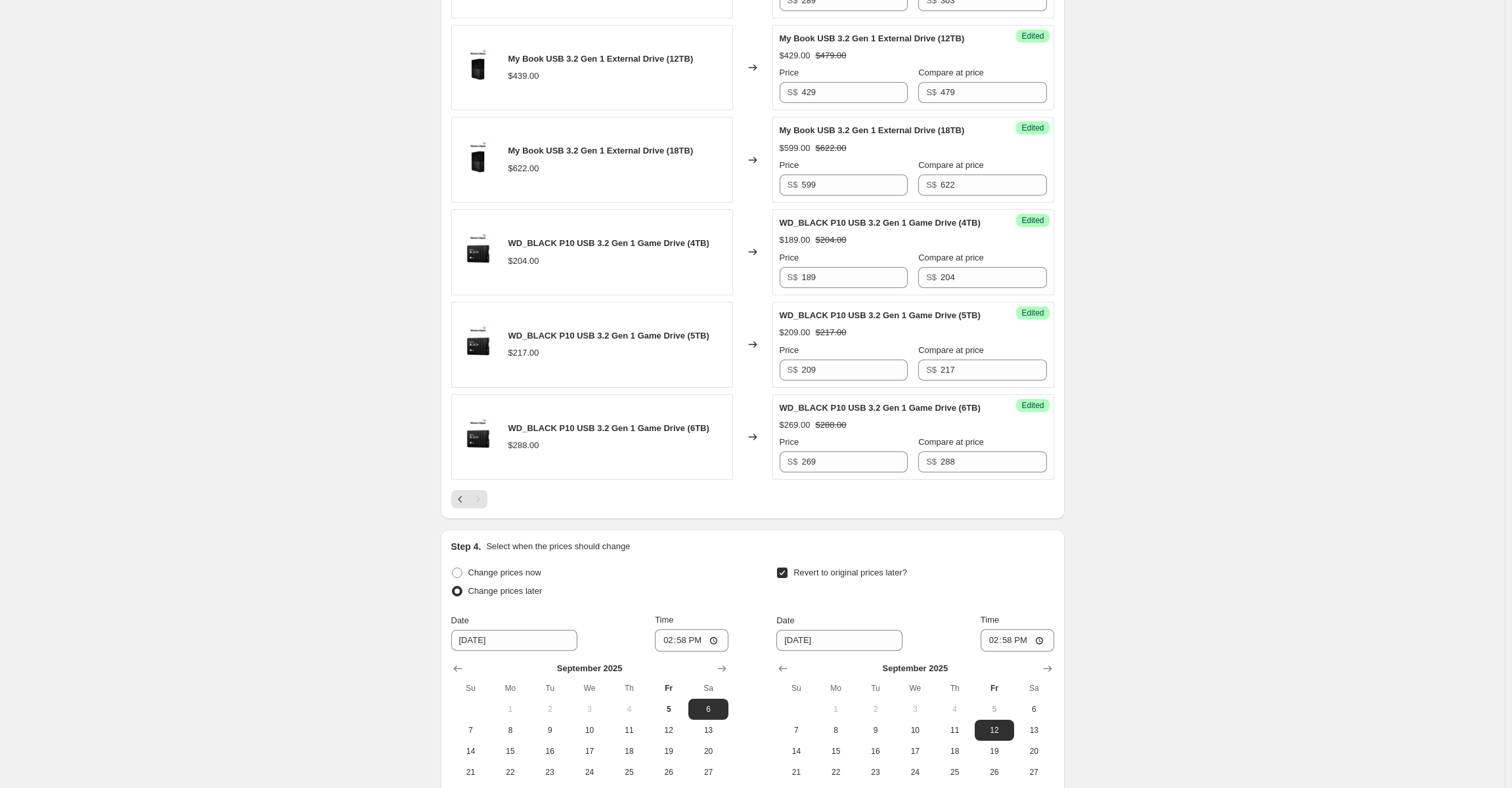
scroll to position [1040, 0]
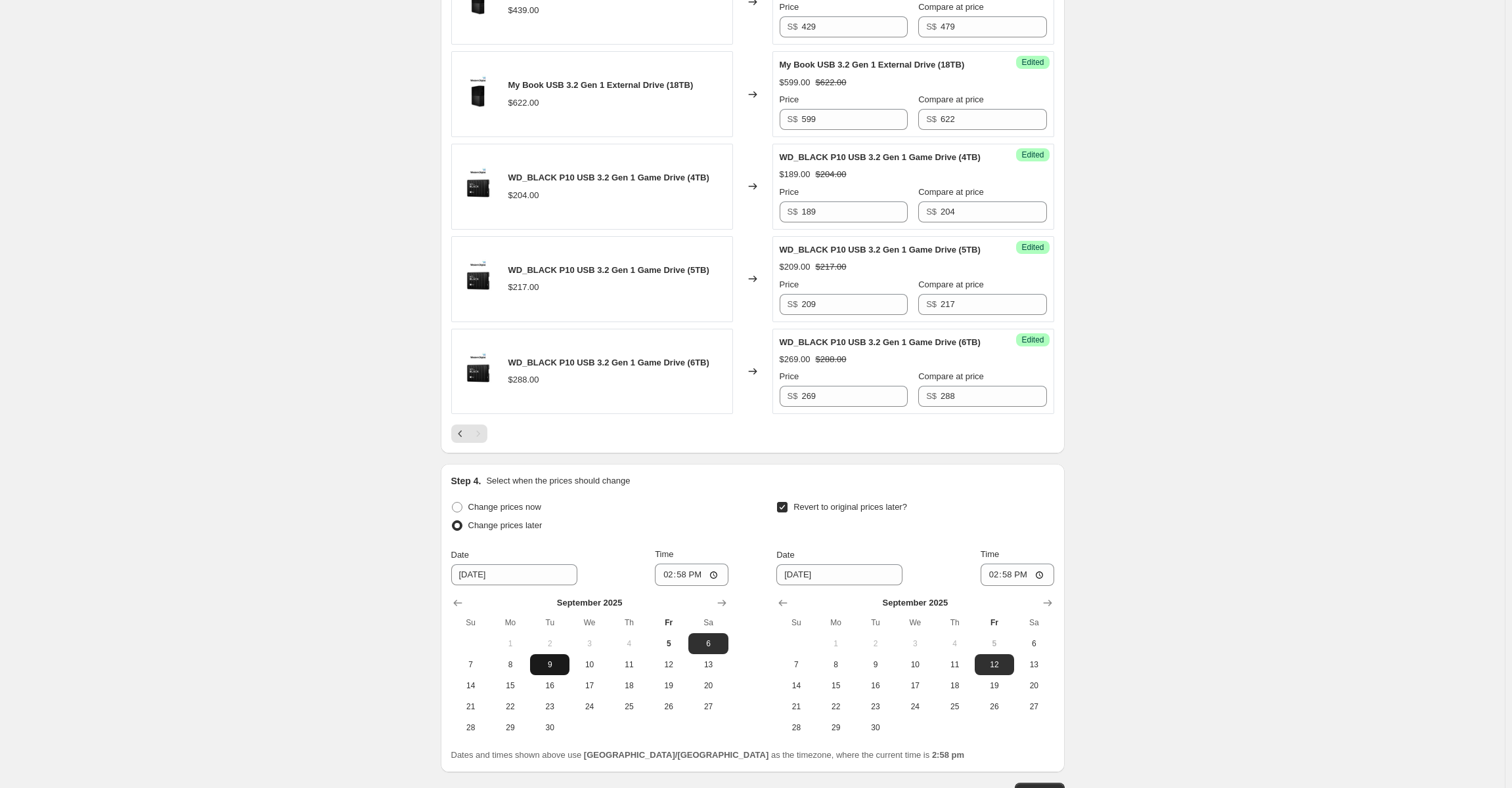
click at [555, 667] on span "9" at bounding box center [549, 665] width 29 height 10
type input "[DATE]"
click at [684, 575] on input "14:58" at bounding box center [691, 575] width 74 height 22
click at [720, 572] on input "14:58" at bounding box center [691, 575] width 74 height 22
type input "00:00"
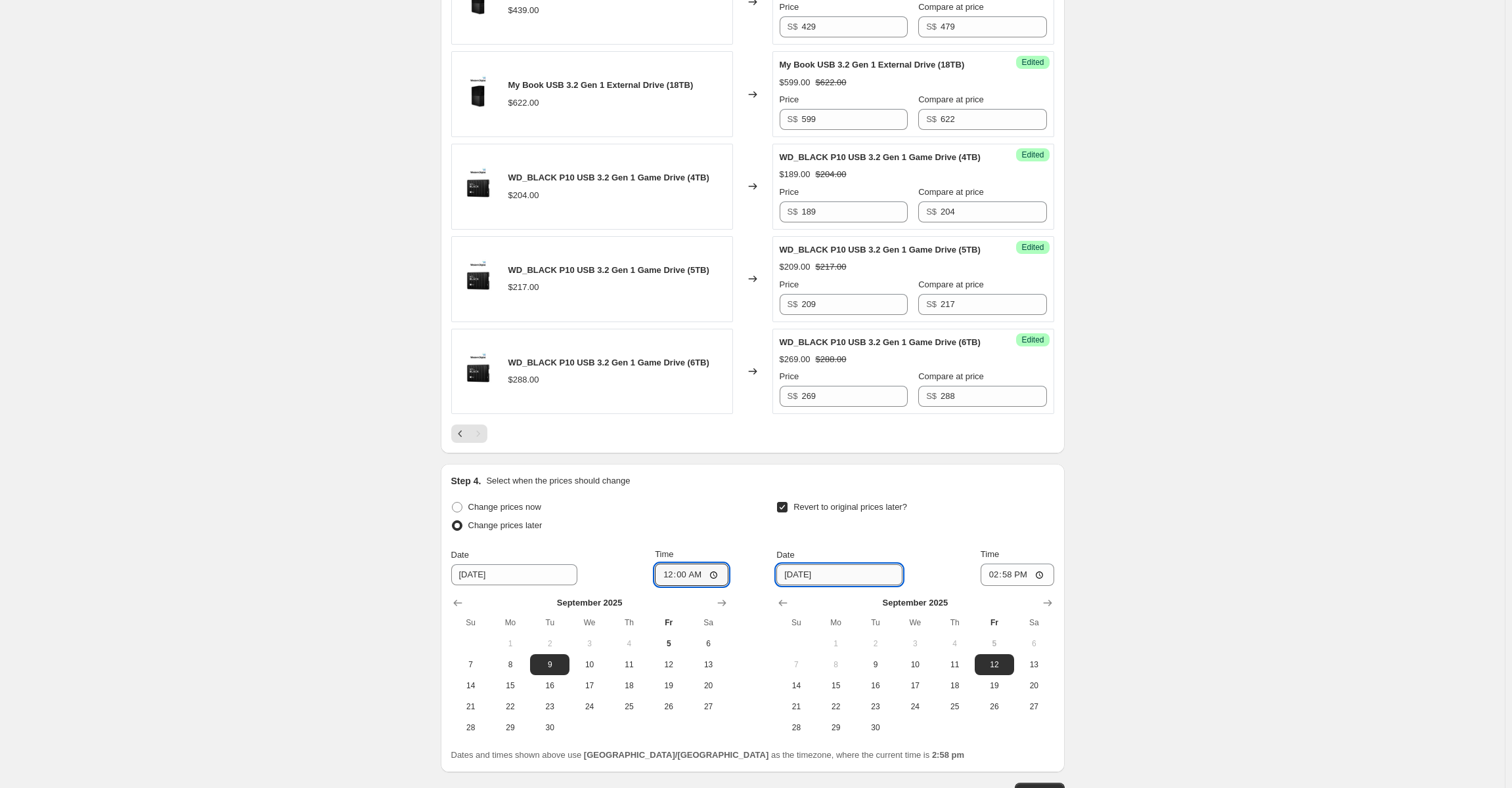
click at [856, 574] on input "[DATE]" at bounding box center [839, 575] width 126 height 21
click at [952, 659] on span "11" at bounding box center [954, 665] width 29 height 10
type input "[DATE]"
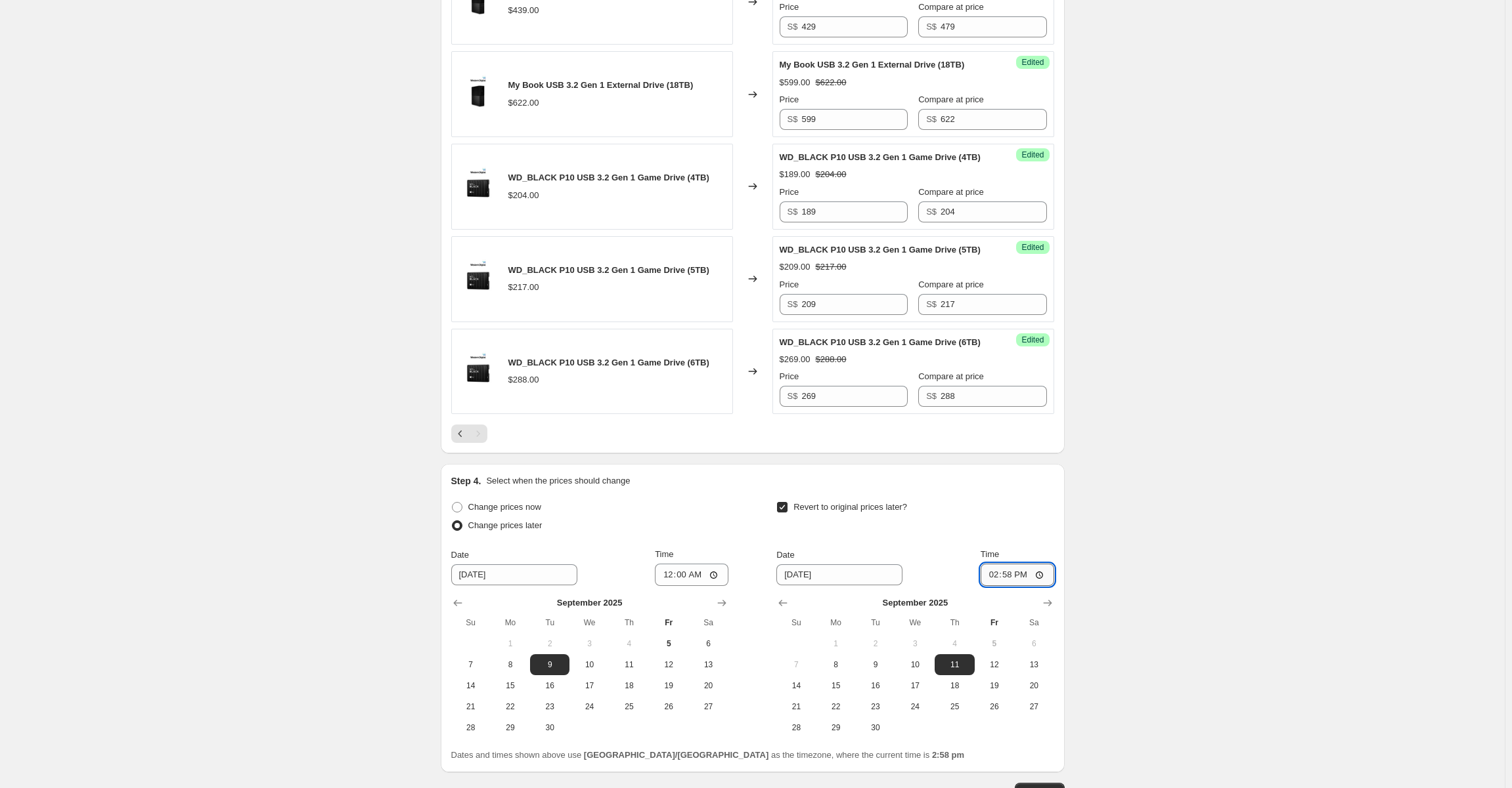
click at [1021, 573] on input "14:58" at bounding box center [1017, 575] width 74 height 22
click at [1039, 573] on input "14:58" at bounding box center [1017, 575] width 74 height 22
type input "23:59"
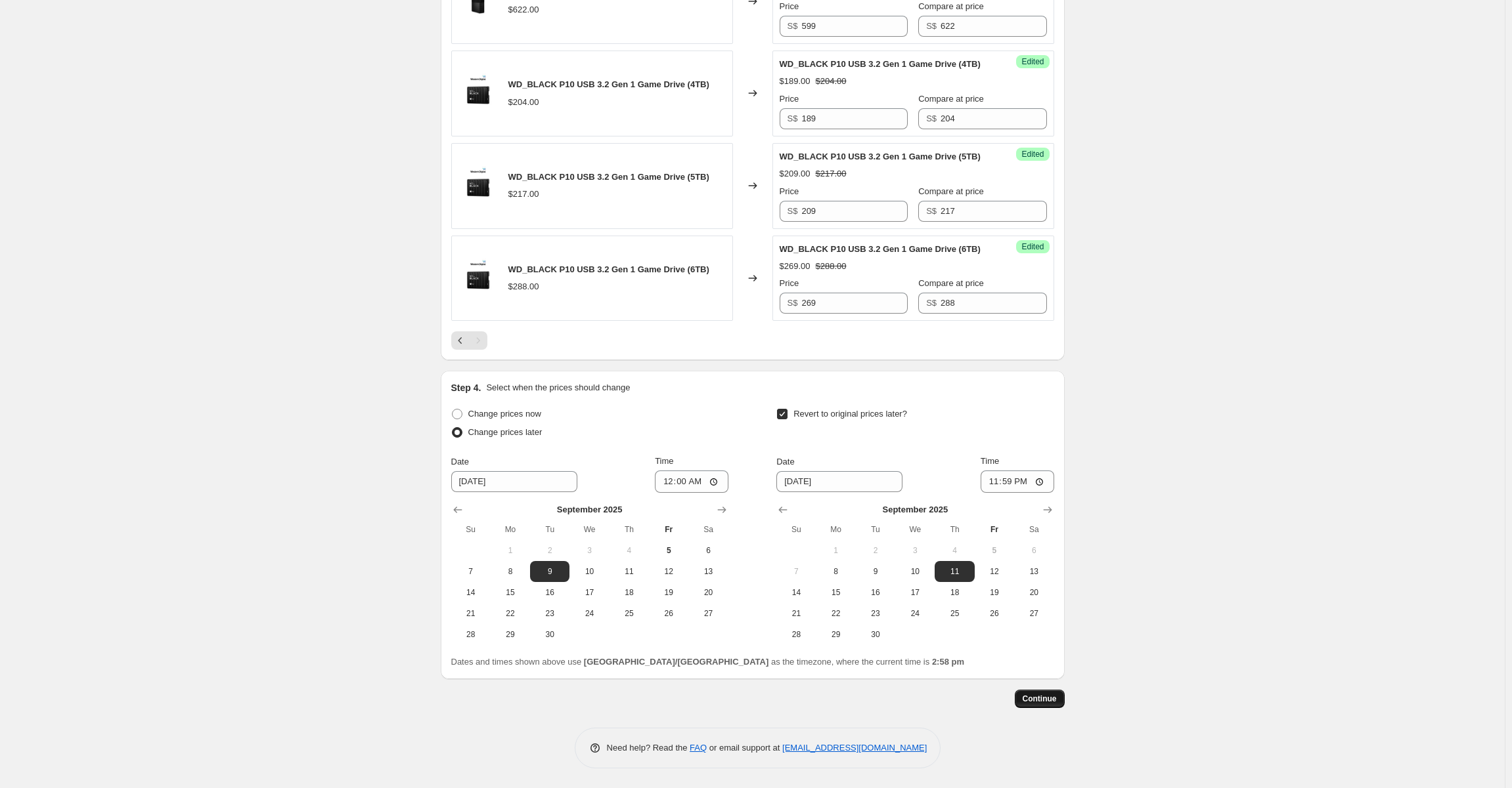
click at [1065, 706] on button "Continue" at bounding box center [1040, 699] width 50 height 18
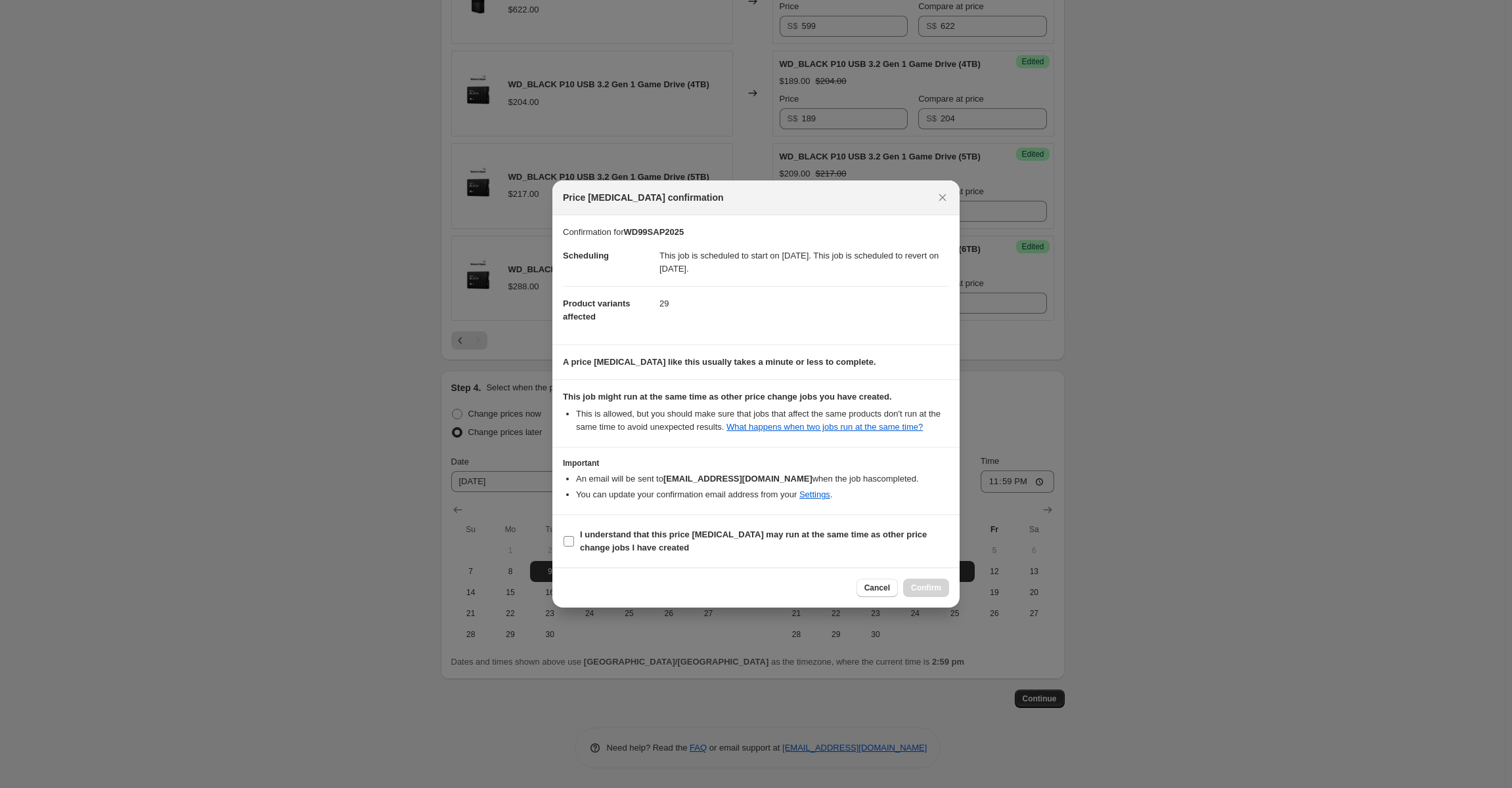
click at [635, 538] on b "I understand that this price [MEDICAL_DATA] may run at the same time as other p…" at bounding box center [754, 541] width 347 height 23
click at [574, 538] on input "I understand that this price [MEDICAL_DATA] may run at the same time as other p…" at bounding box center [568, 542] width 10 height 10
checkbox input "true"
click at [935, 592] on span "Confirm" at bounding box center [926, 588] width 30 height 10
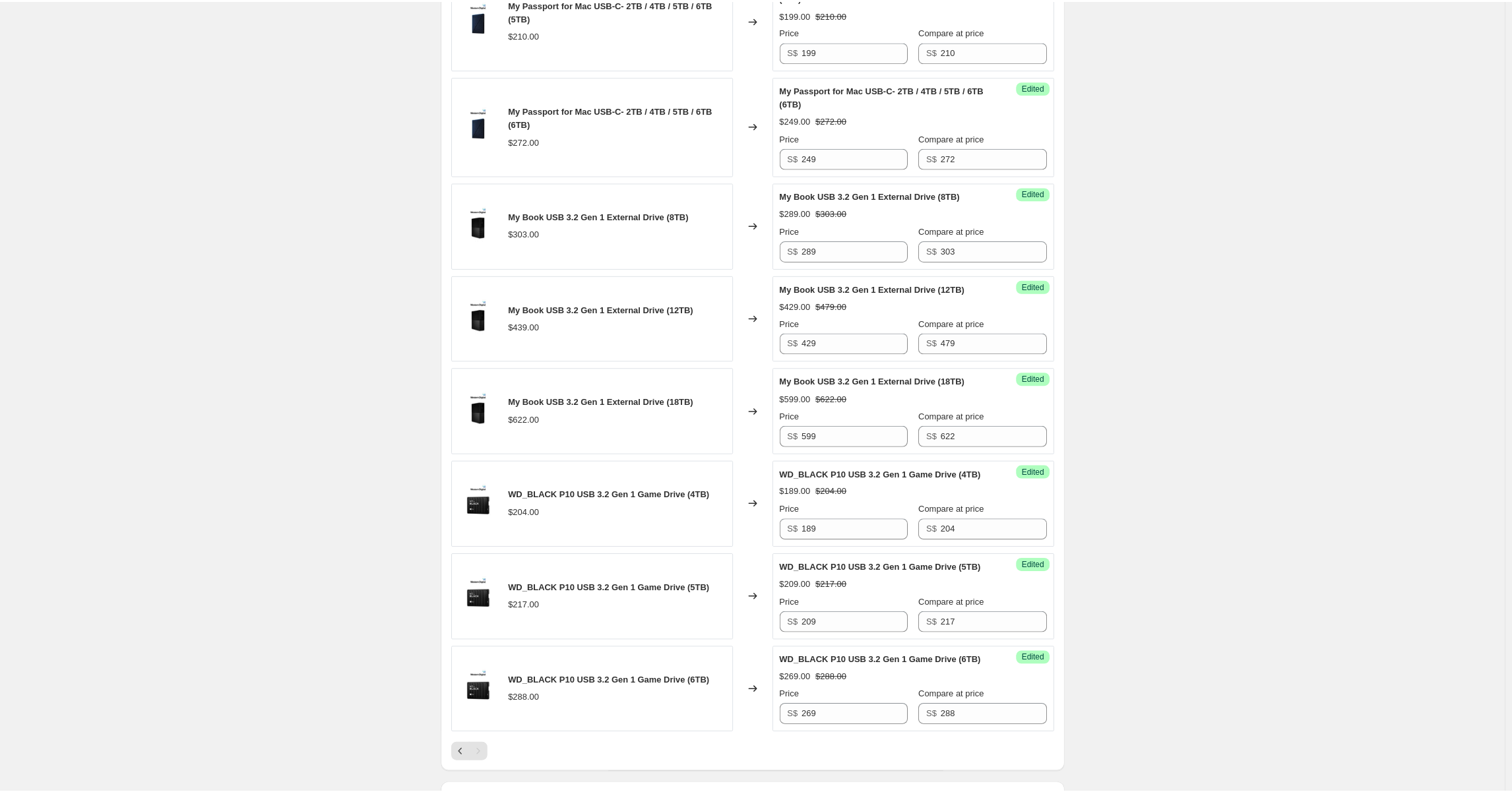
scroll to position [545, 0]
